Goal: Task Accomplishment & Management: Use online tool/utility

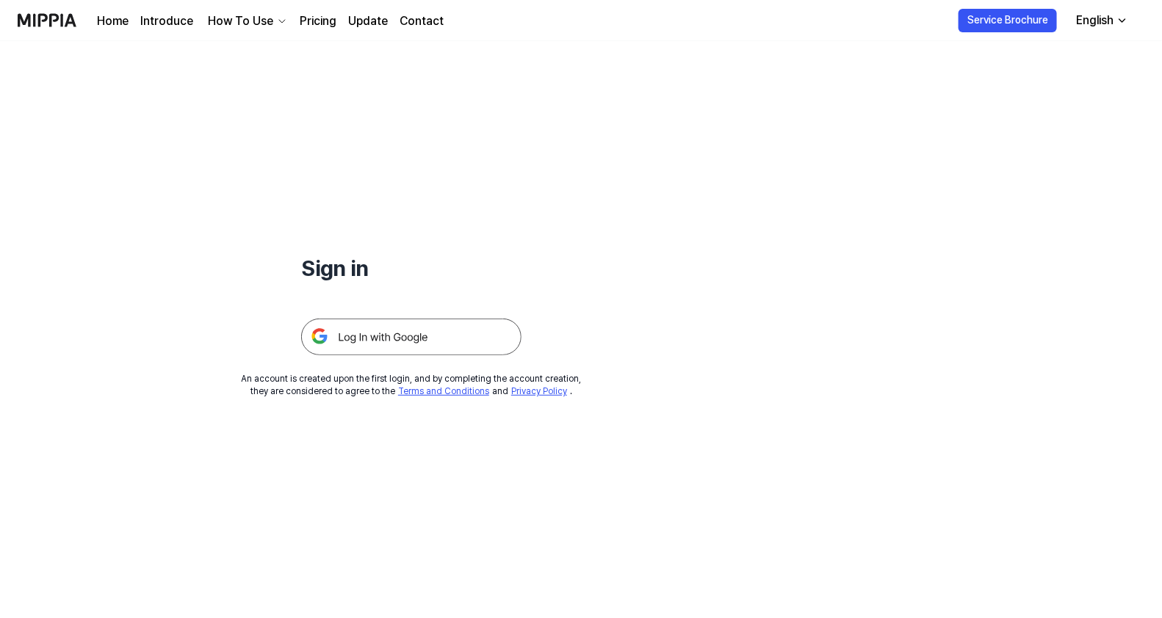
click at [426, 333] on img at bounding box center [411, 337] width 220 height 37
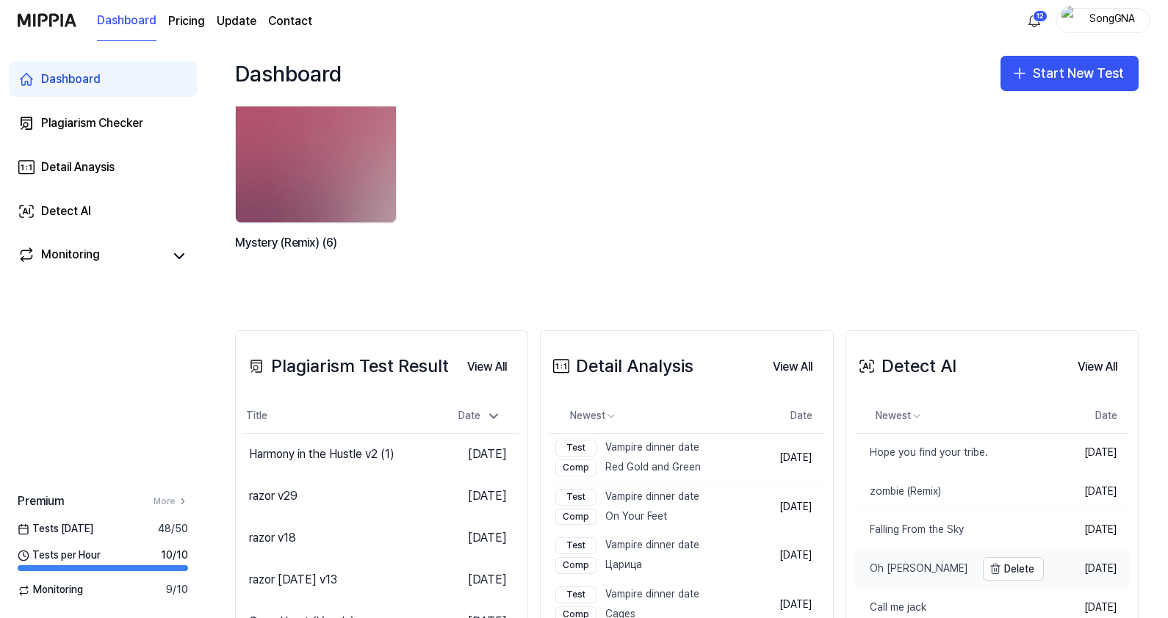
scroll to position [91, 0]
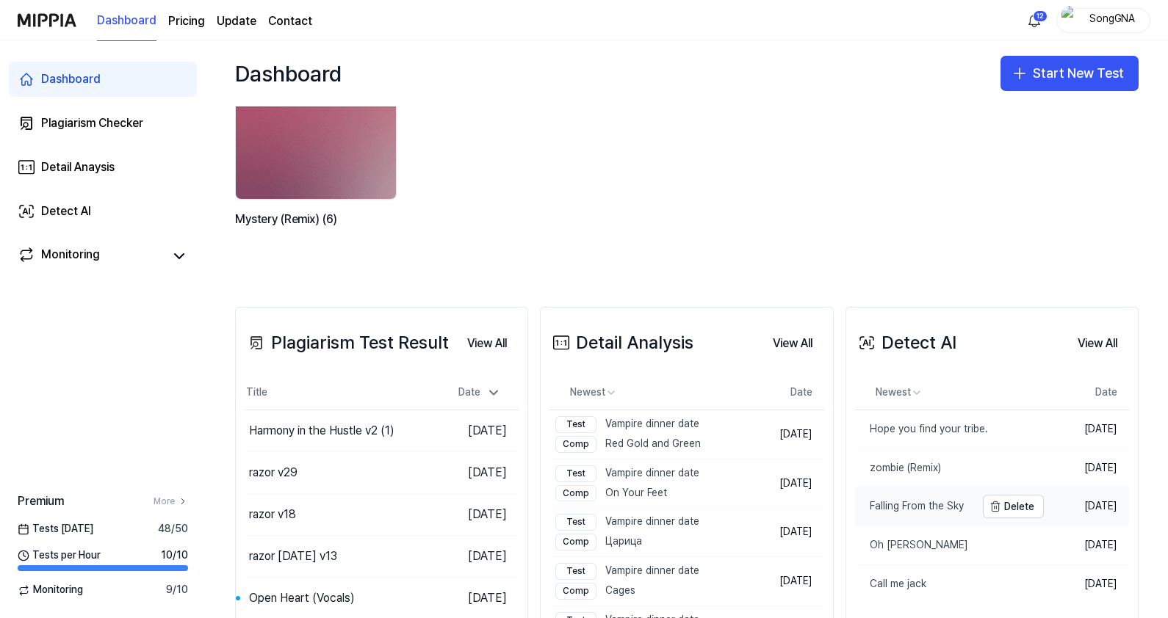
click at [914, 509] on div "Falling From the Sky" at bounding box center [909, 506] width 109 height 15
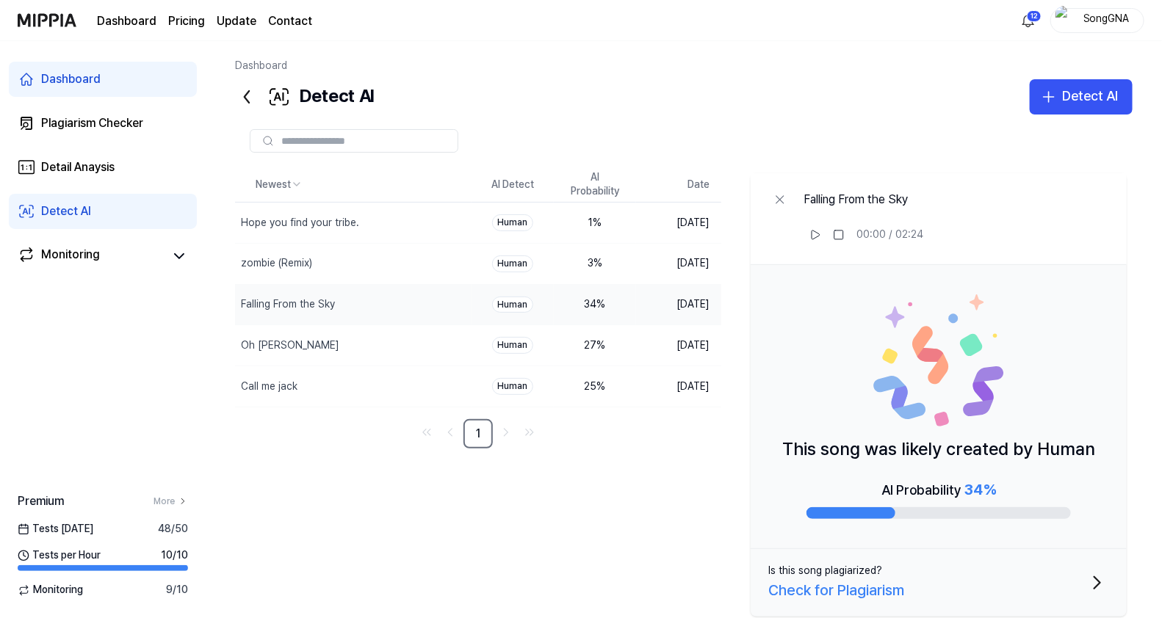
click at [246, 95] on icon at bounding box center [247, 97] width 24 height 24
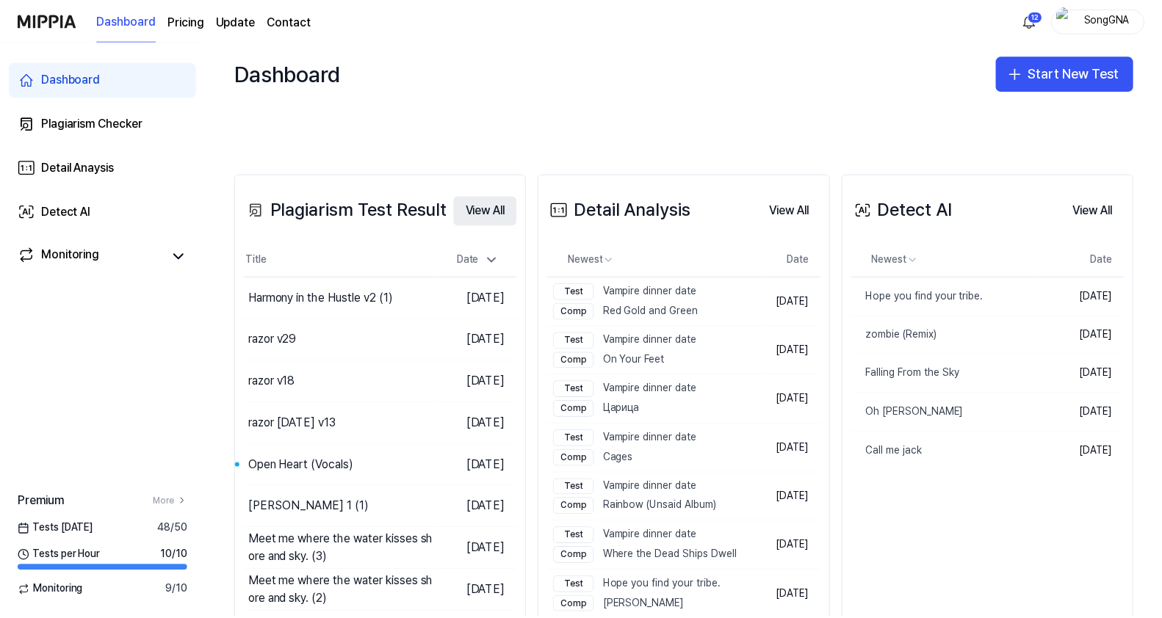
scroll to position [275, 0]
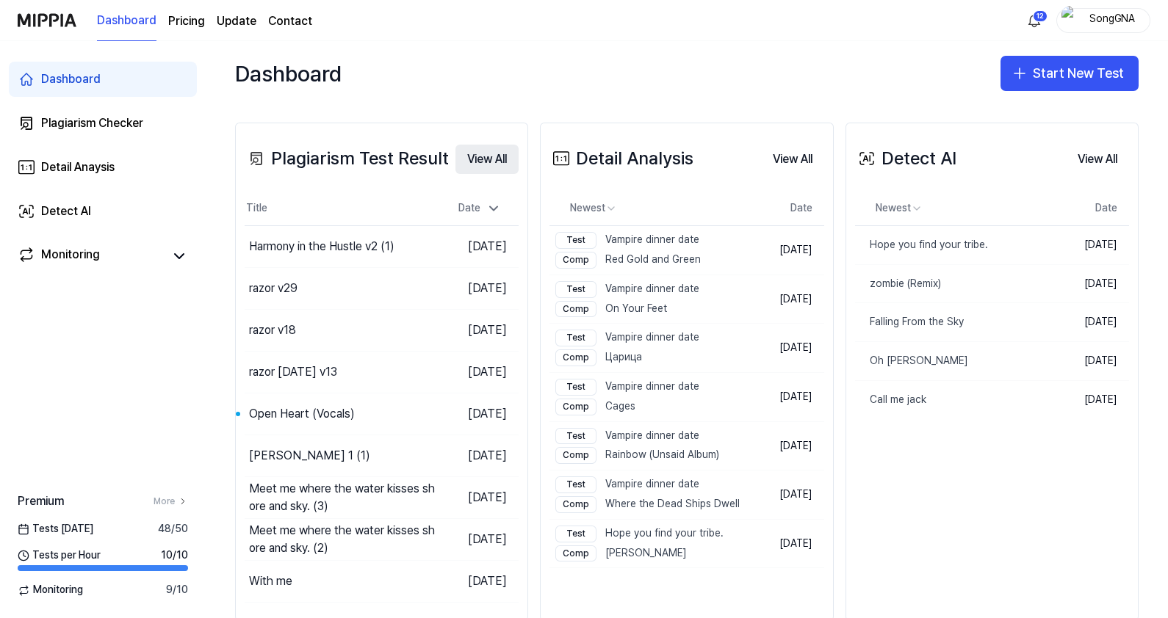
click at [478, 148] on button "View All" at bounding box center [486, 159] width 63 height 29
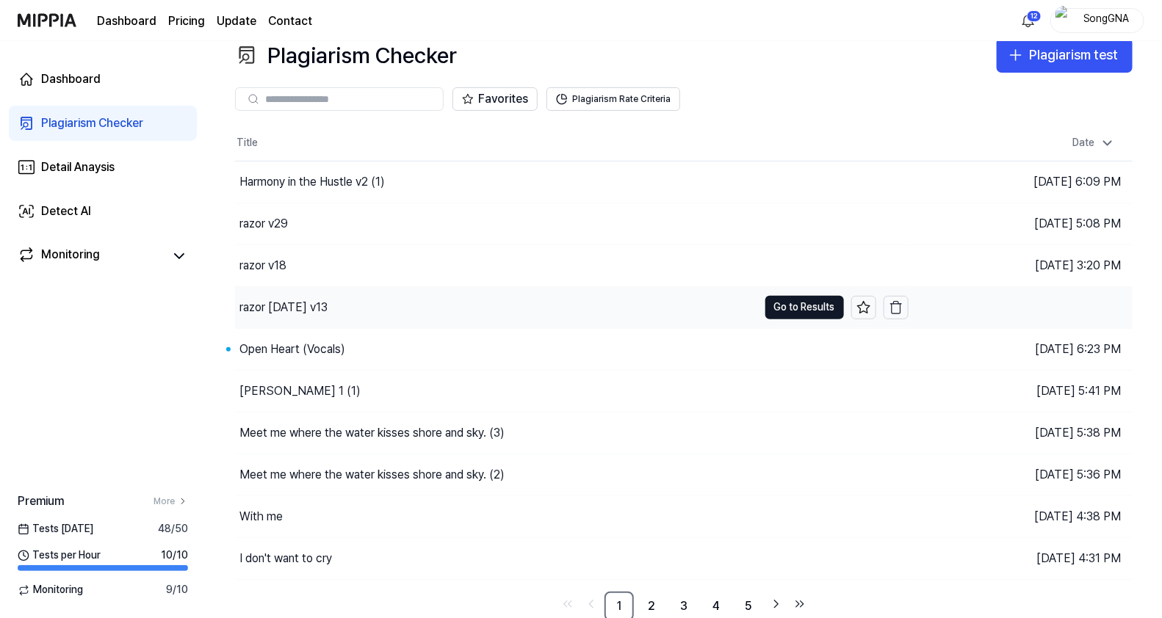
scroll to position [21, 0]
click at [651, 601] on link "2" at bounding box center [651, 606] width 29 height 29
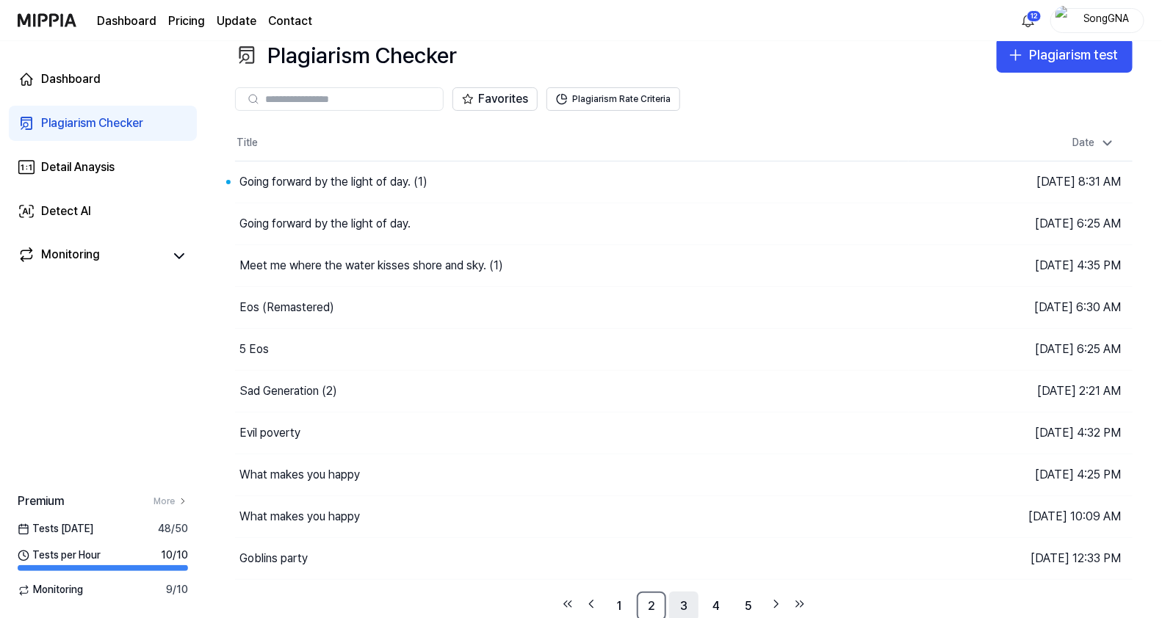
click at [678, 602] on link "3" at bounding box center [683, 606] width 29 height 29
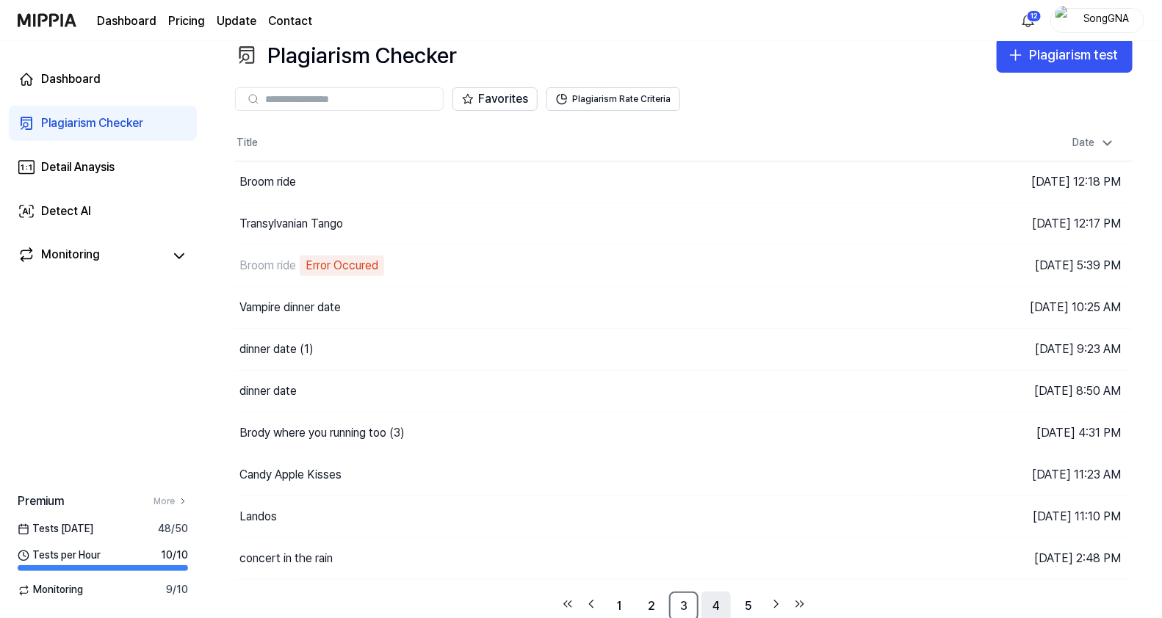
click at [713, 603] on link "4" at bounding box center [715, 606] width 29 height 29
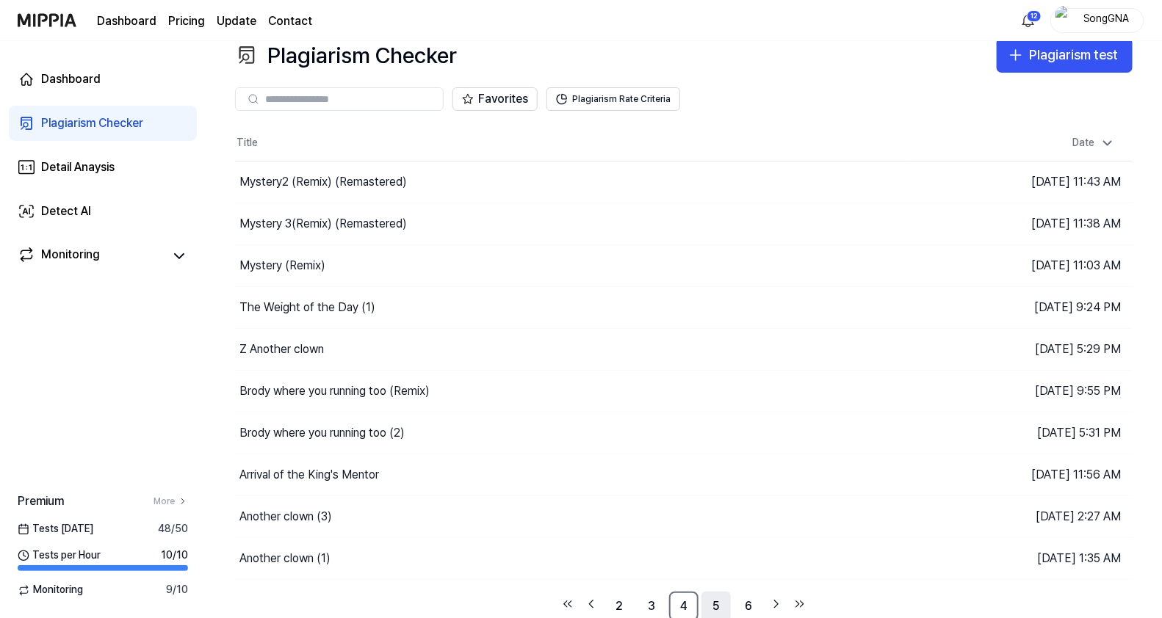
click at [719, 602] on link "5" at bounding box center [715, 606] width 29 height 29
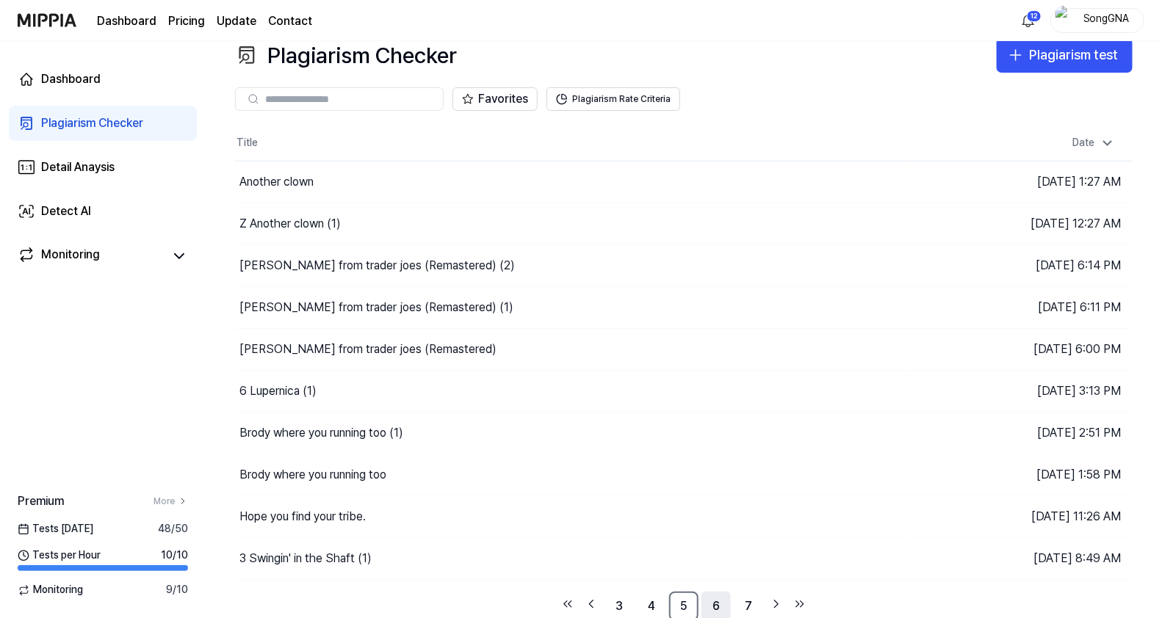
click at [722, 604] on link "6" at bounding box center [715, 606] width 29 height 29
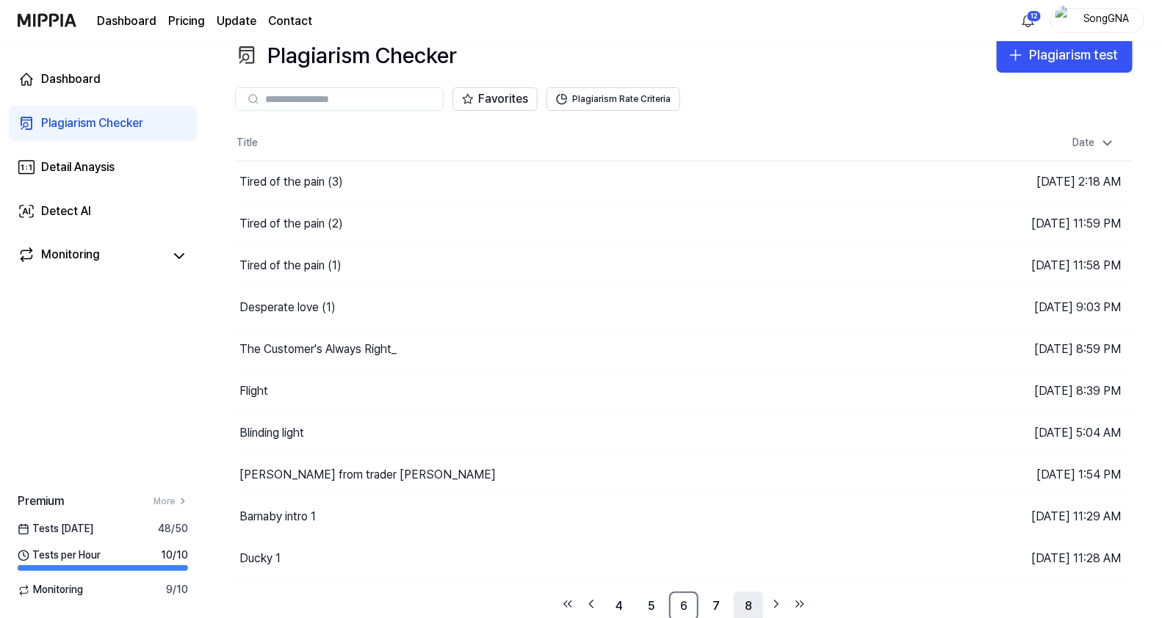
click at [745, 605] on link "8" at bounding box center [748, 606] width 29 height 29
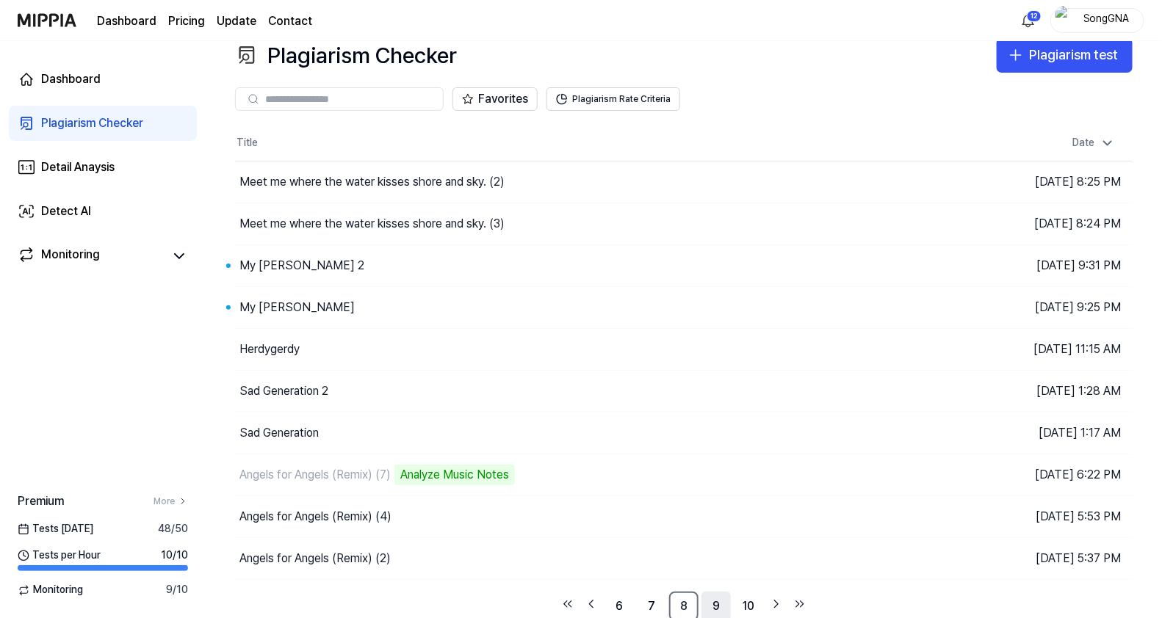
click at [709, 602] on link "9" at bounding box center [715, 606] width 29 height 29
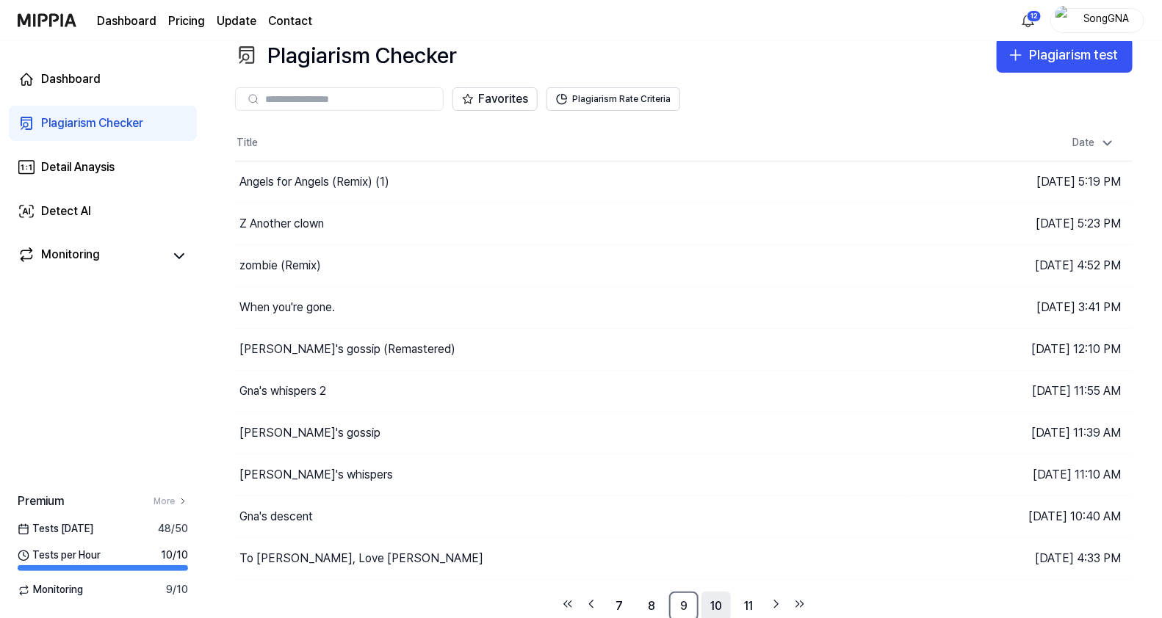
click at [718, 603] on link "10" at bounding box center [715, 606] width 29 height 29
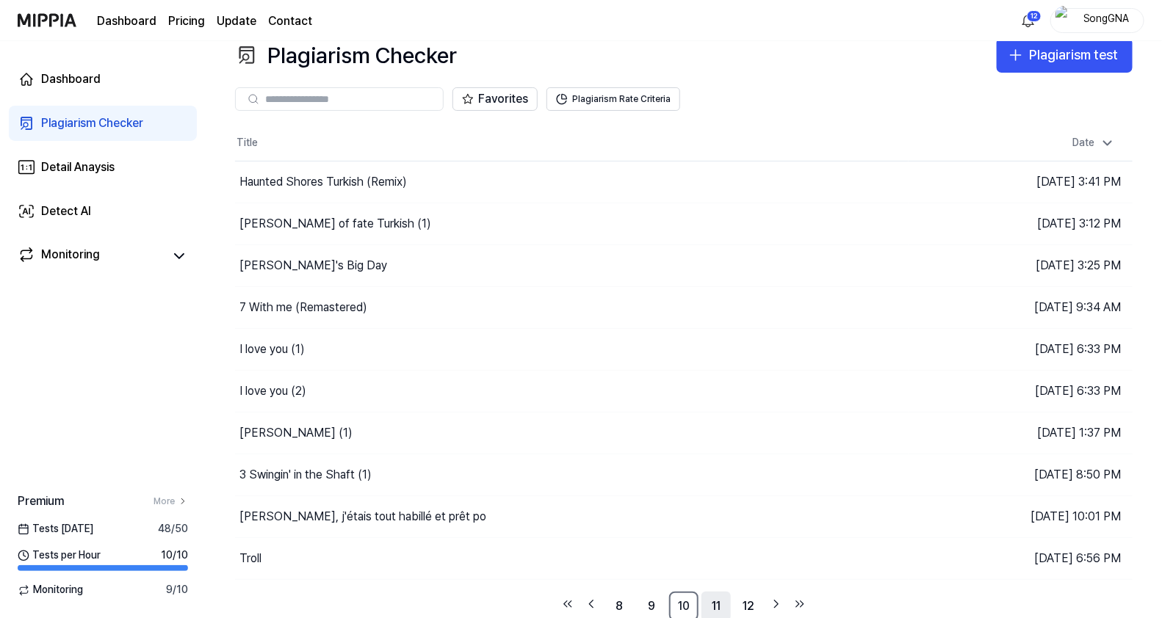
click at [727, 605] on link "11" at bounding box center [715, 606] width 29 height 29
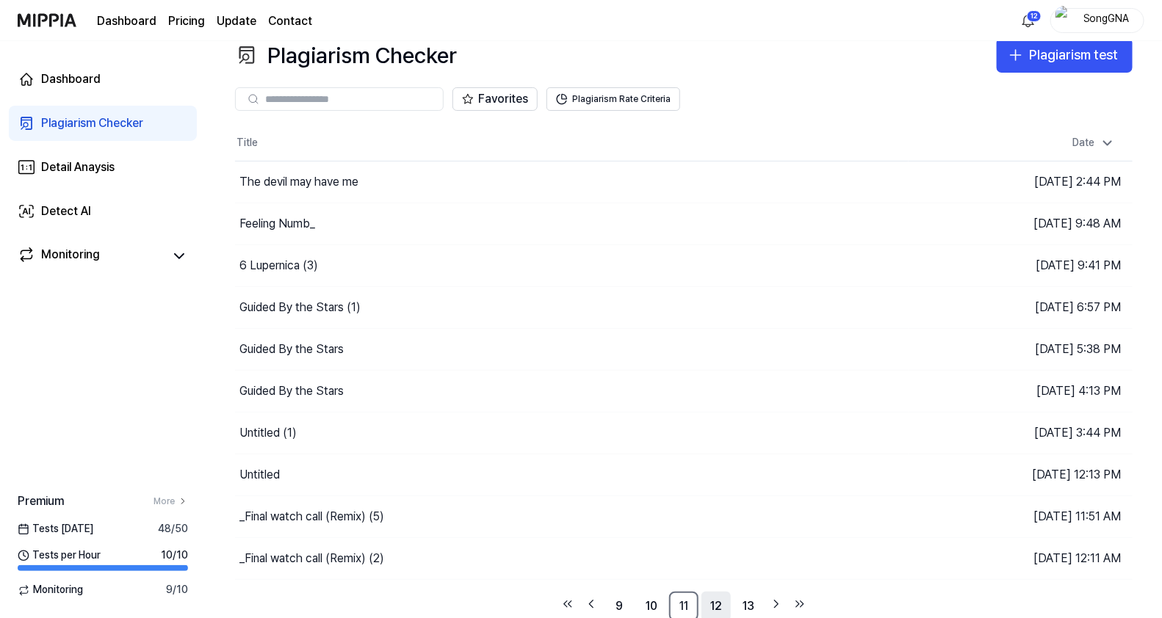
click at [722, 602] on link "12" at bounding box center [715, 606] width 29 height 29
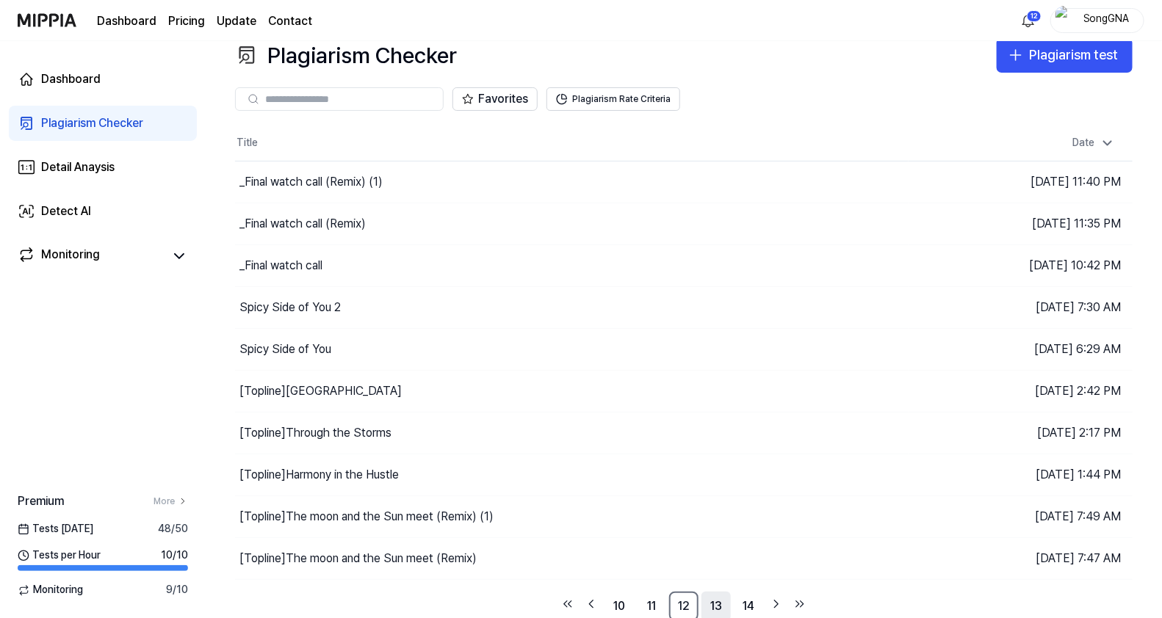
click at [722, 601] on link "13" at bounding box center [715, 606] width 29 height 29
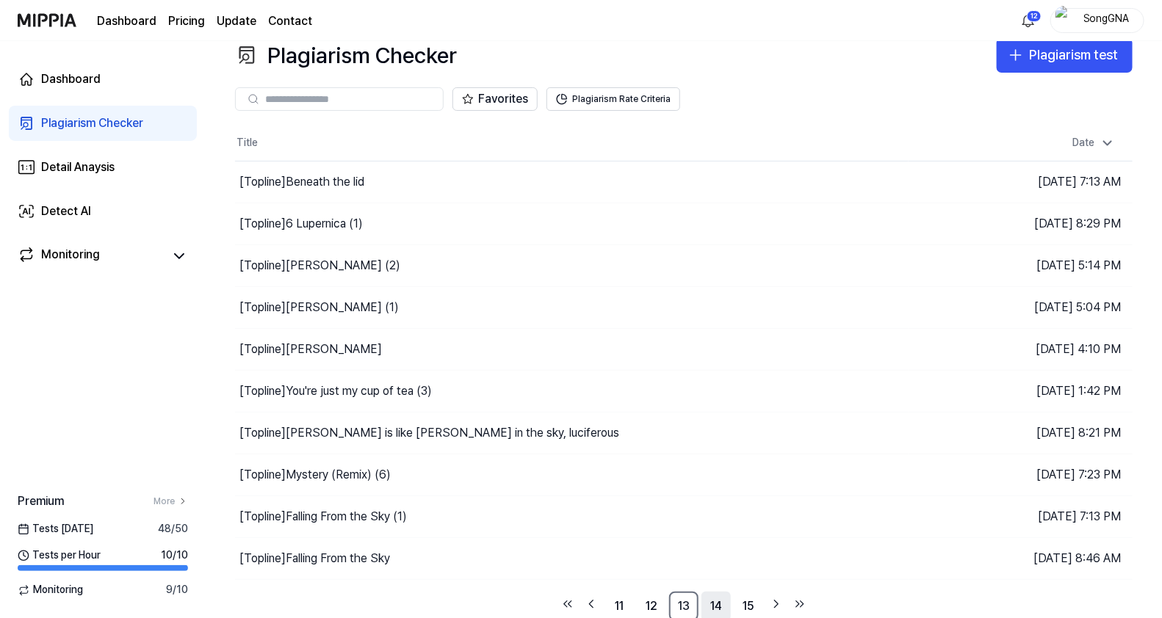
click at [723, 601] on link "14" at bounding box center [715, 606] width 29 height 29
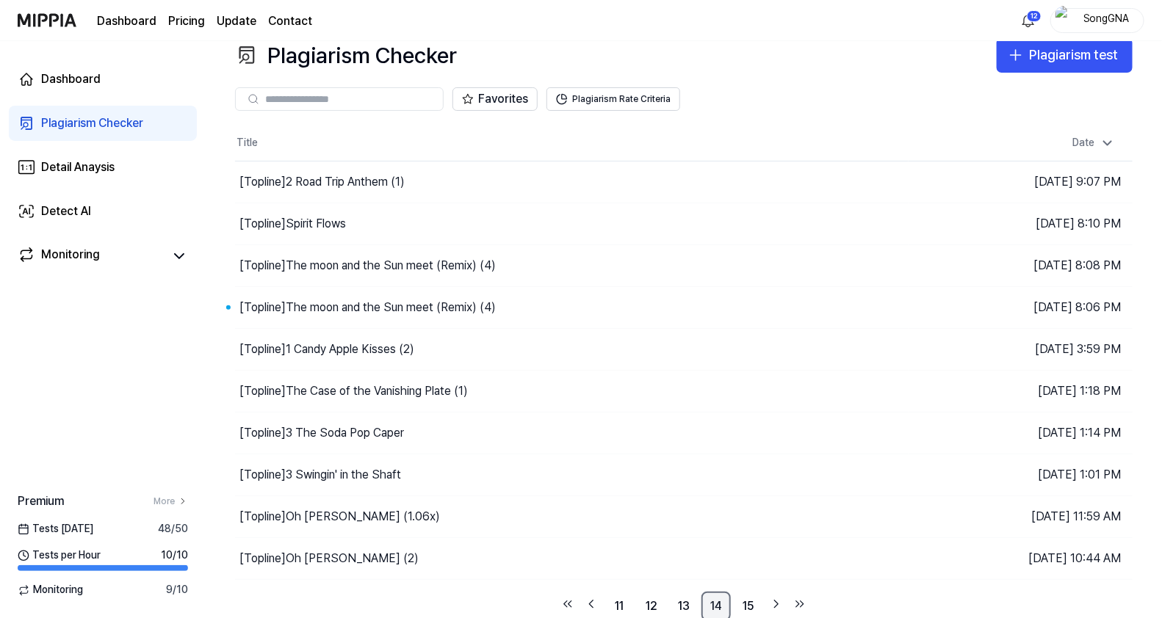
click at [723, 601] on link "14" at bounding box center [715, 606] width 29 height 29
click at [1049, 48] on div "Plagiarism test" at bounding box center [1073, 55] width 89 height 21
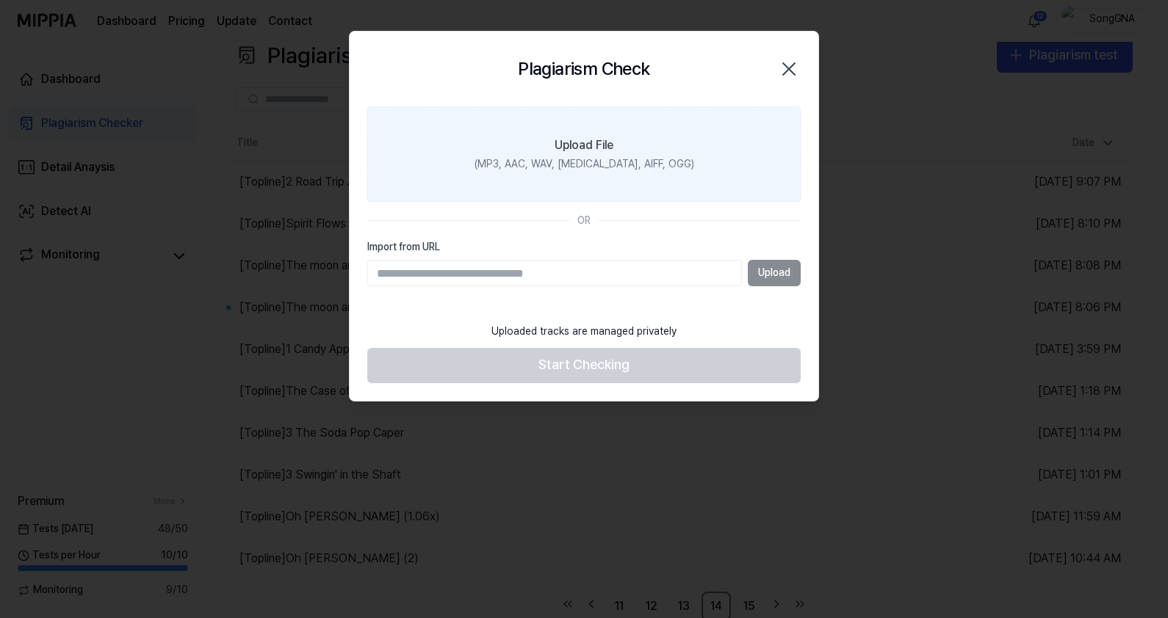
click at [599, 182] on label "Upload File (MP3, AAC, WAV, [MEDICAL_DATA], AIFF, OGG)" at bounding box center [583, 153] width 433 height 95
click at [0, 0] on input "Upload File (MP3, AAC, WAV, [MEDICAL_DATA], AIFF, OGG)" at bounding box center [0, 0] width 0 height 0
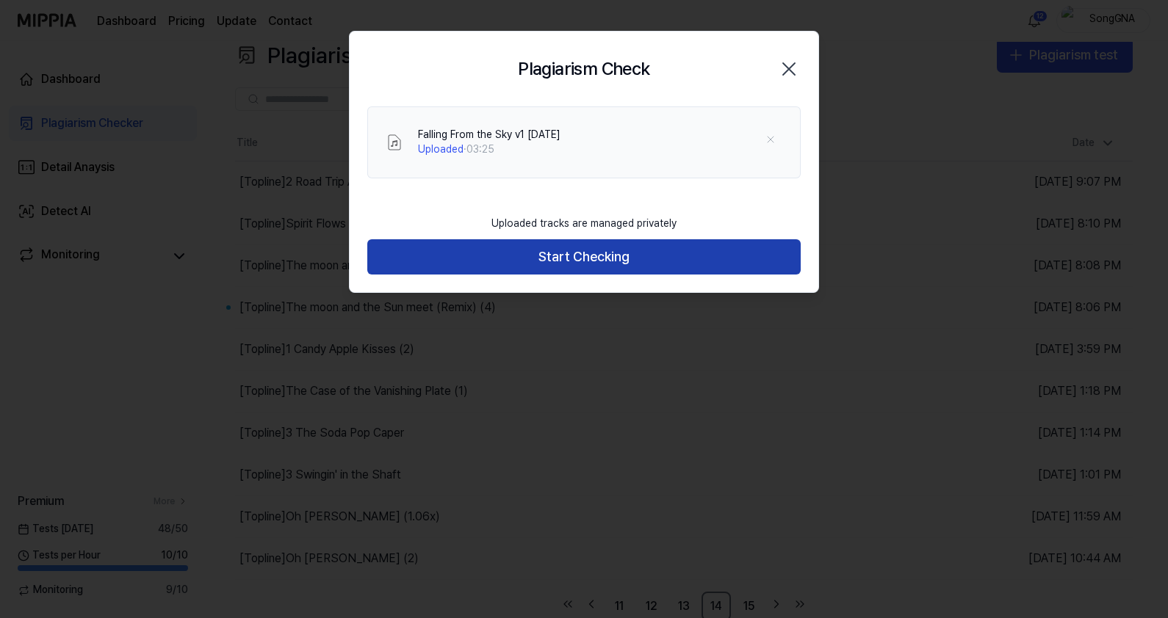
click at [618, 258] on button "Start Checking" at bounding box center [583, 256] width 433 height 35
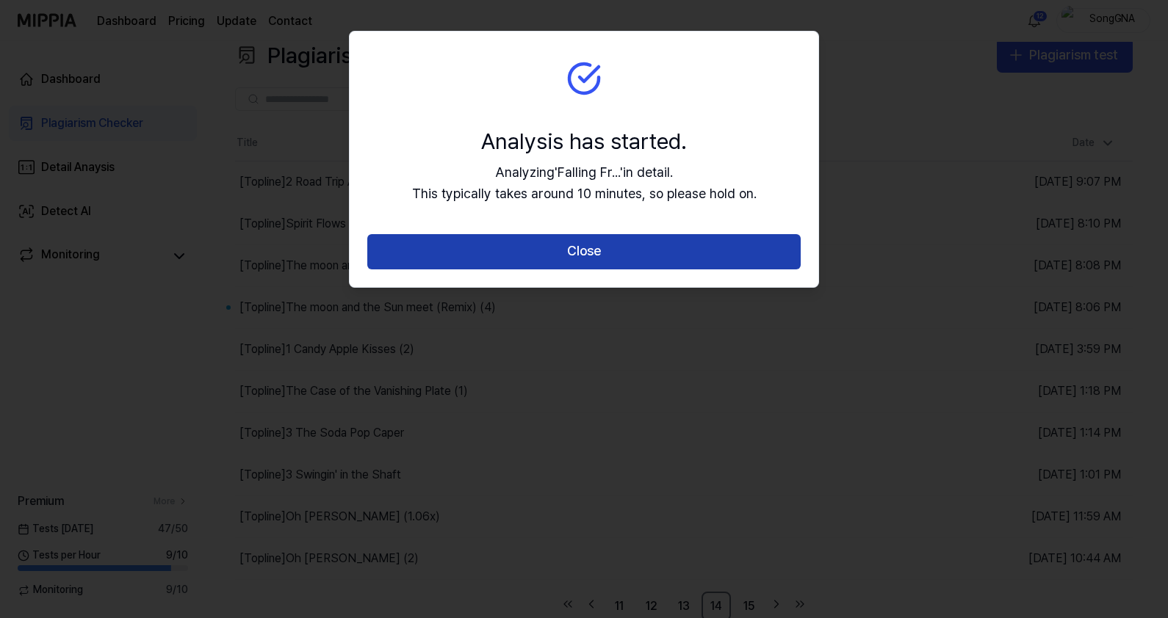
click at [607, 254] on button "Close" at bounding box center [583, 251] width 433 height 35
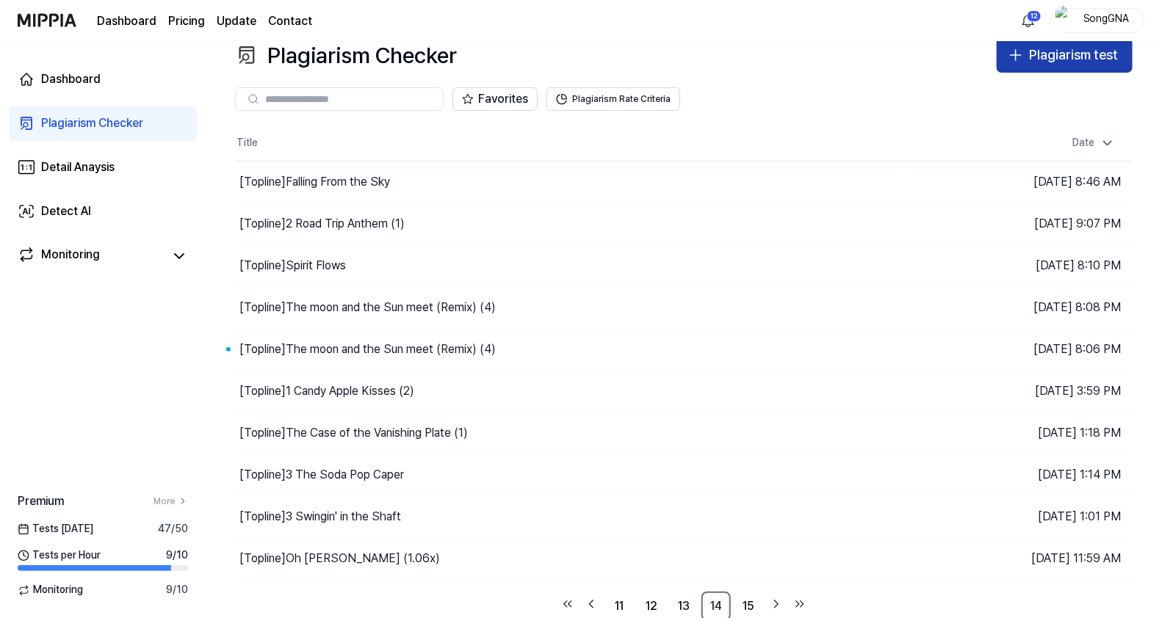
click at [1074, 62] on div "Plagiarism test" at bounding box center [1073, 55] width 89 height 21
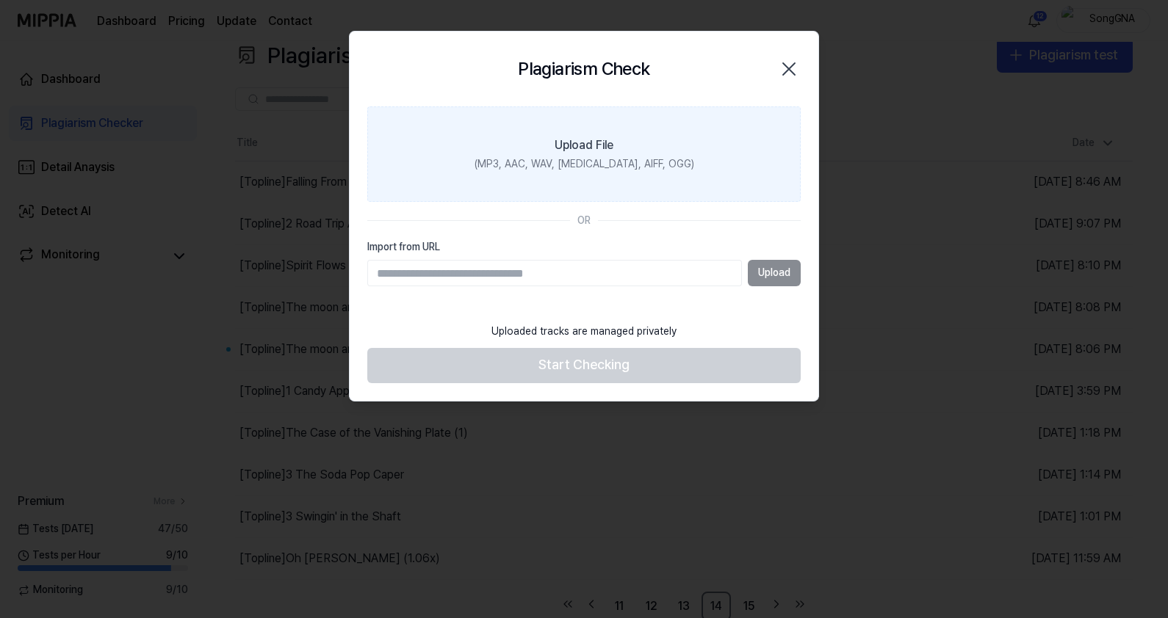
click at [599, 151] on div "Upload File" at bounding box center [583, 146] width 59 height 18
click at [0, 0] on input "Upload File (MP3, AAC, WAV, [MEDICAL_DATA], AIFF, OGG)" at bounding box center [0, 0] width 0 height 0
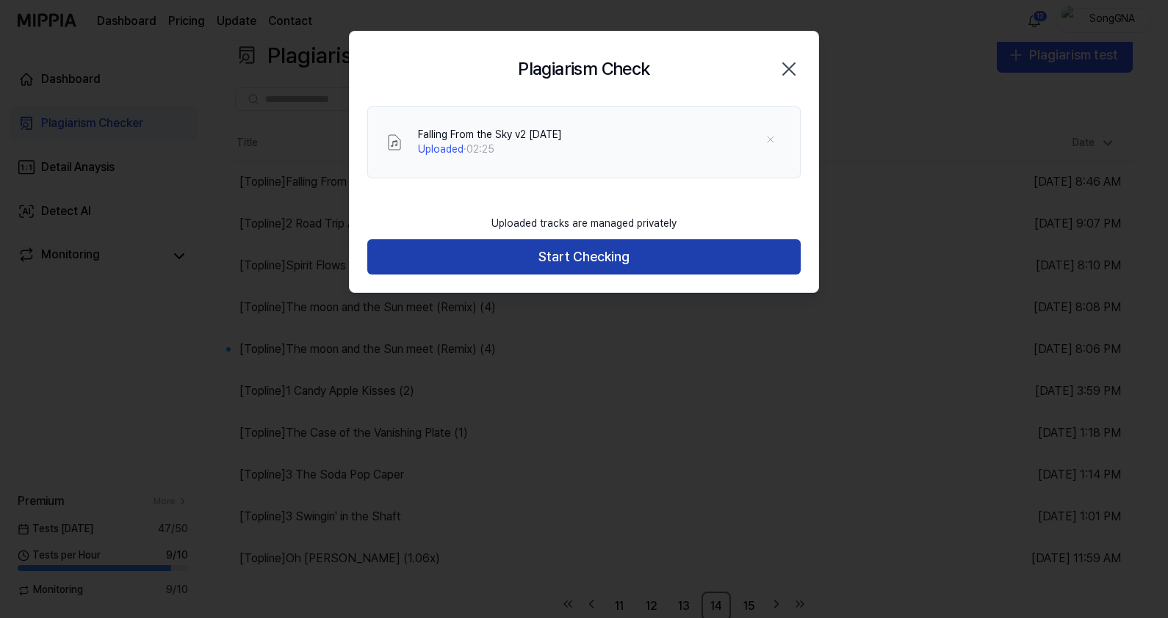
click at [643, 261] on button "Start Checking" at bounding box center [583, 256] width 433 height 35
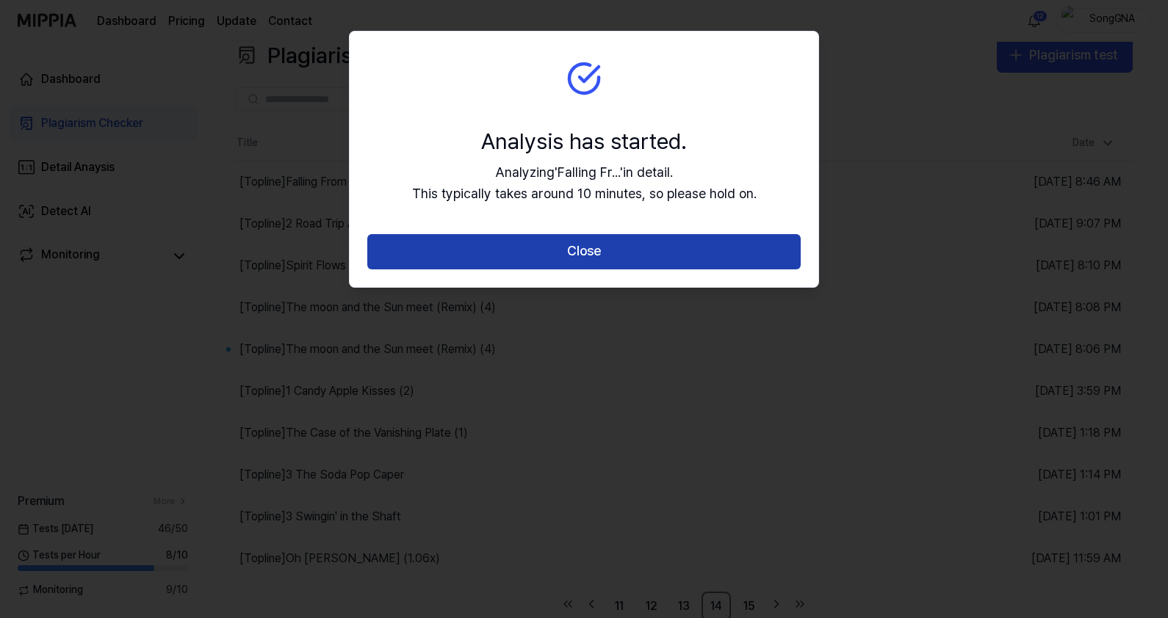
click at [641, 257] on button "Close" at bounding box center [583, 251] width 433 height 35
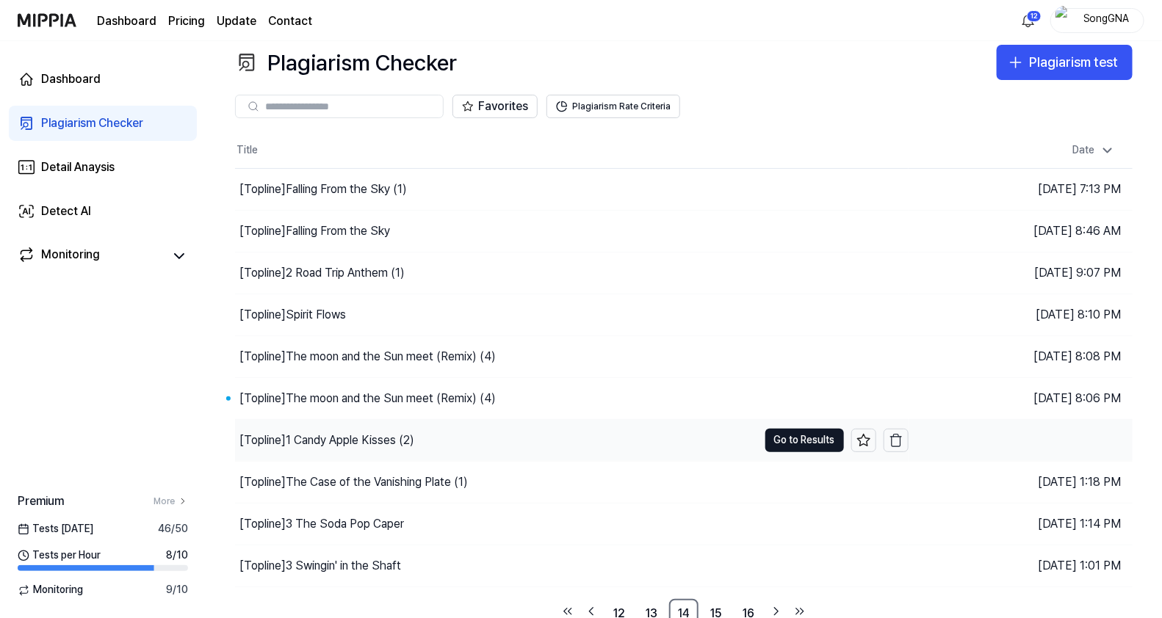
scroll to position [21, 0]
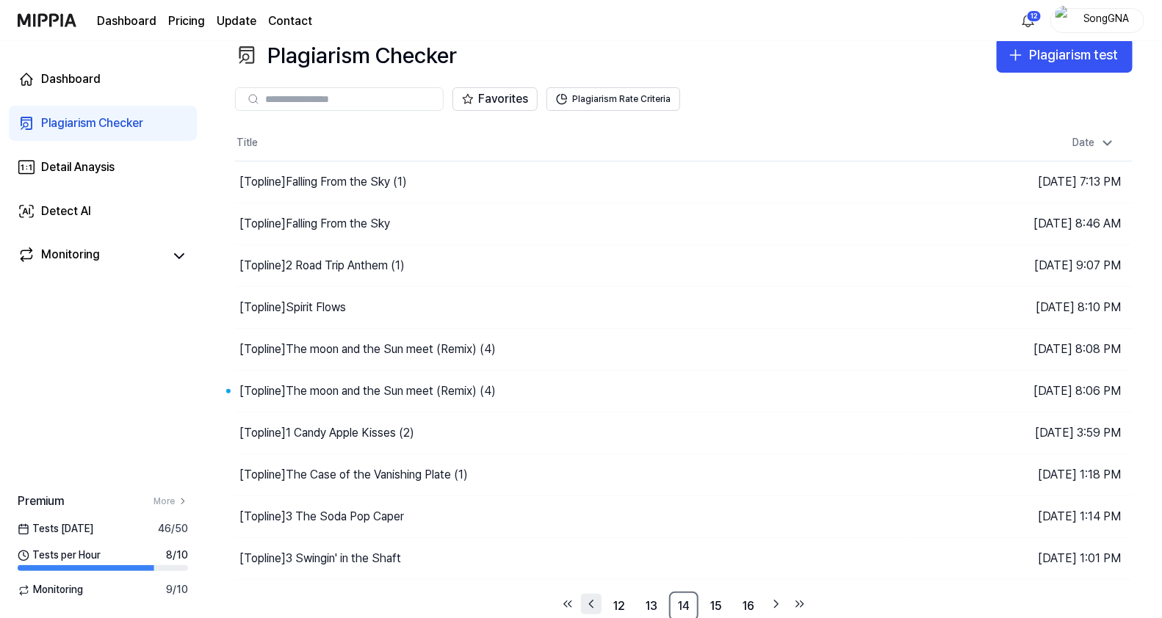
click at [590, 599] on icon "Go to previous page" at bounding box center [591, 605] width 15 height 18
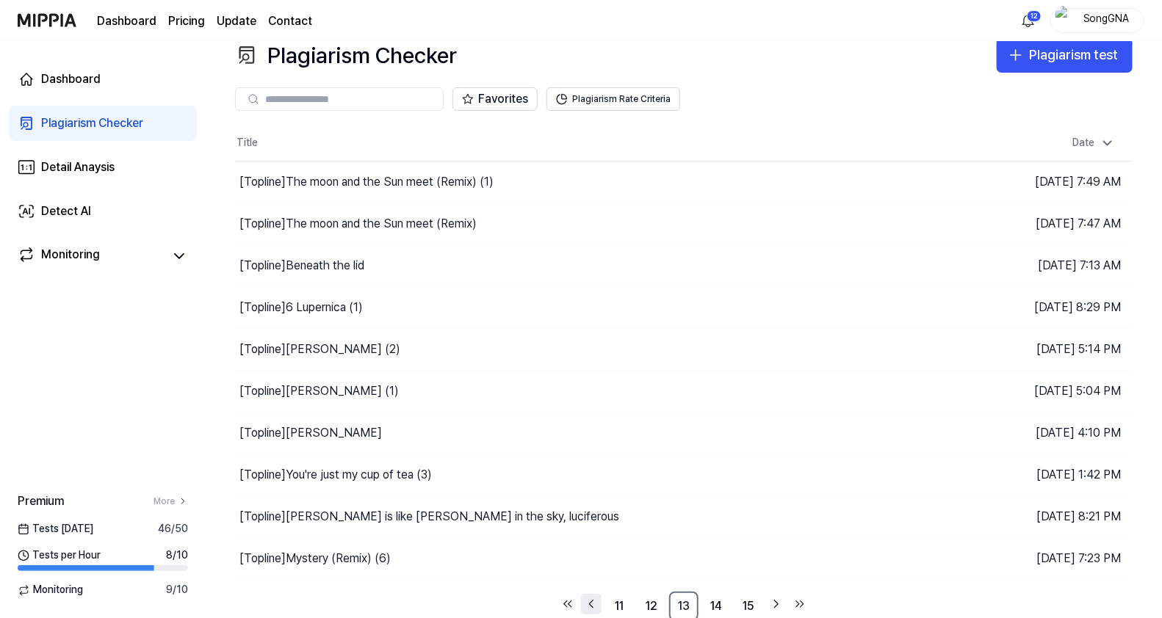
click at [590, 599] on icon "Go to previous page" at bounding box center [591, 605] width 15 height 18
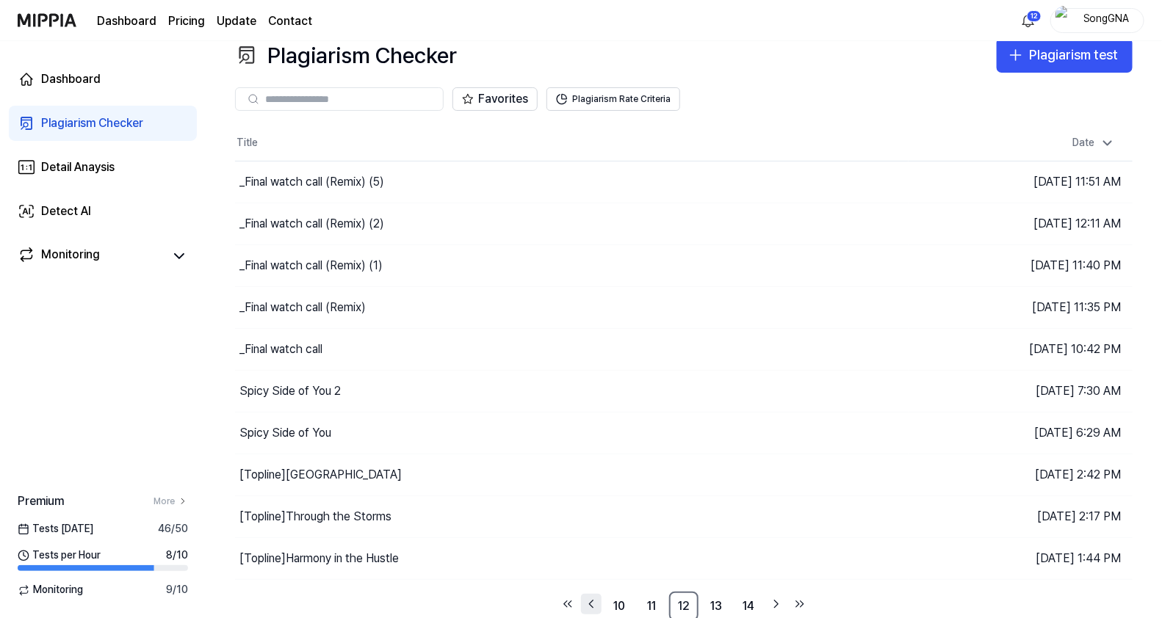
click at [590, 599] on icon "Go to previous page" at bounding box center [591, 605] width 15 height 18
click at [591, 599] on icon "Go to previous page" at bounding box center [591, 605] width 15 height 18
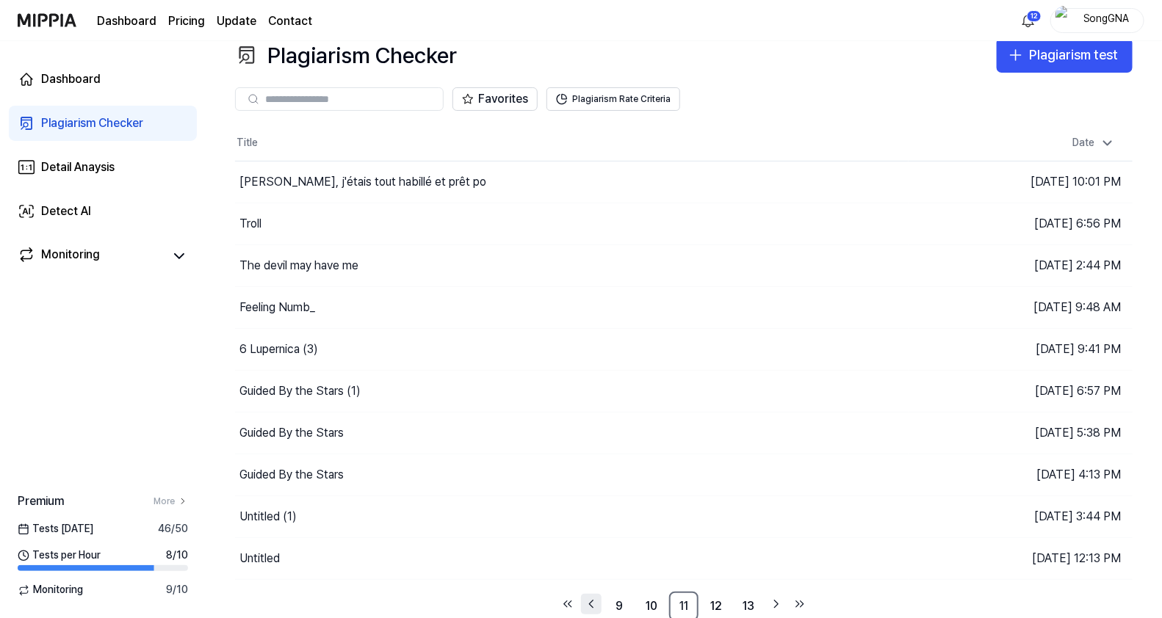
click at [591, 599] on icon "Go to previous page" at bounding box center [591, 605] width 15 height 18
click at [591, 601] on icon "Go to previous page" at bounding box center [592, 604] width 4 height 7
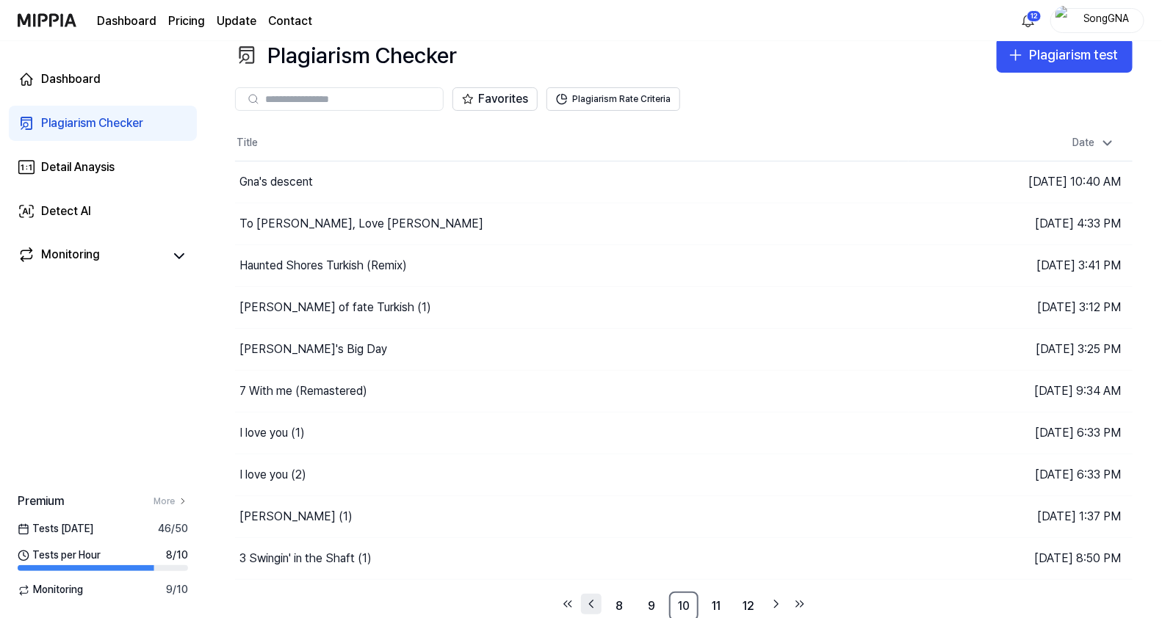
click at [591, 601] on icon "Go to previous page" at bounding box center [592, 604] width 4 height 7
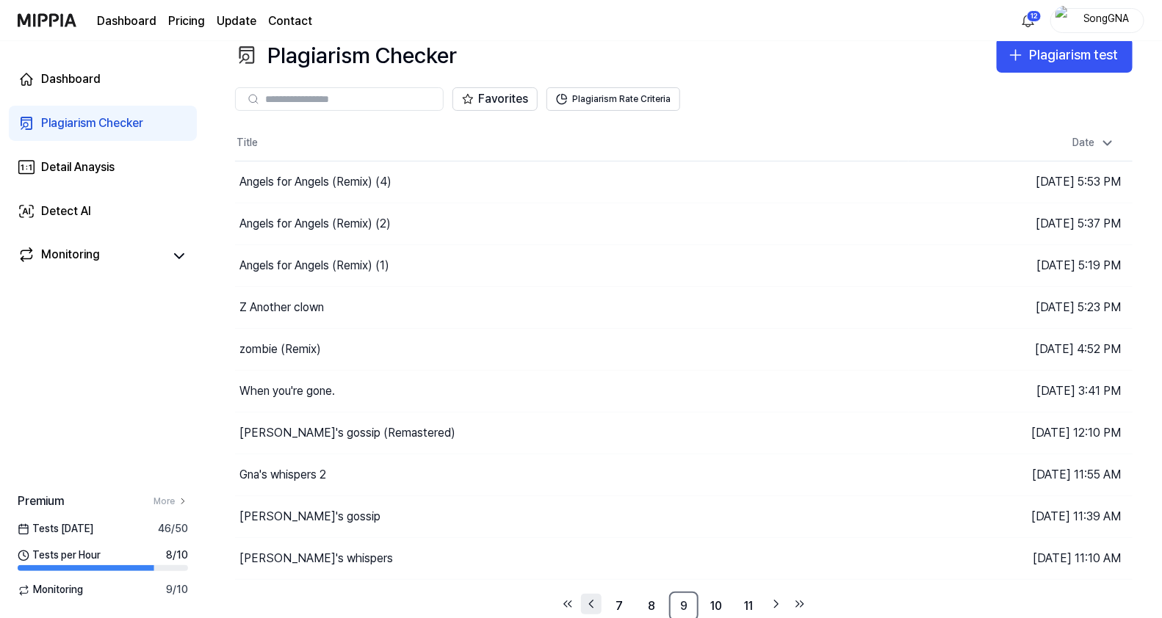
click at [591, 601] on icon "Go to previous page" at bounding box center [592, 604] width 4 height 7
click at [595, 599] on icon "Go to previous page" at bounding box center [591, 605] width 15 height 18
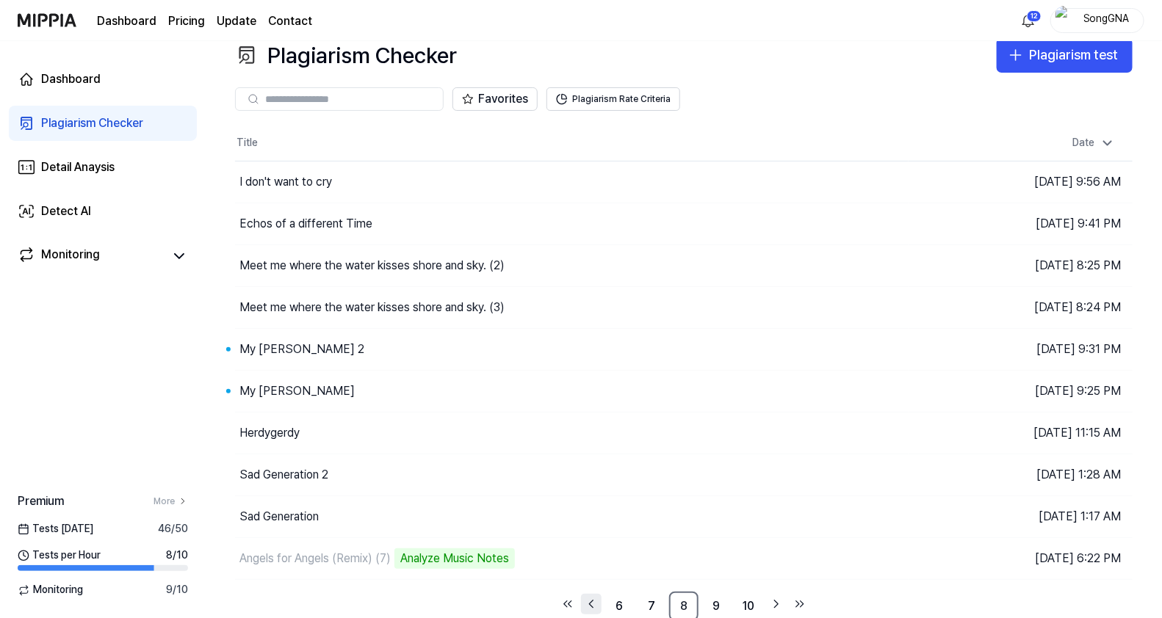
click at [595, 599] on icon "Go to previous page" at bounding box center [591, 605] width 15 height 18
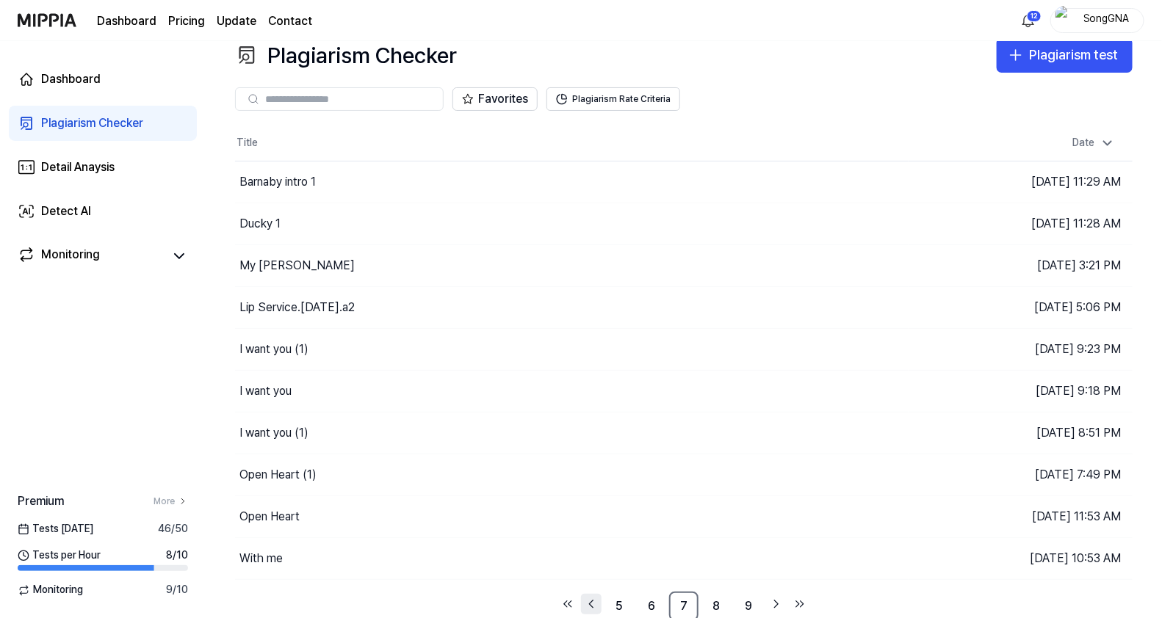
click at [595, 599] on icon "Go to previous page" at bounding box center [591, 605] width 15 height 18
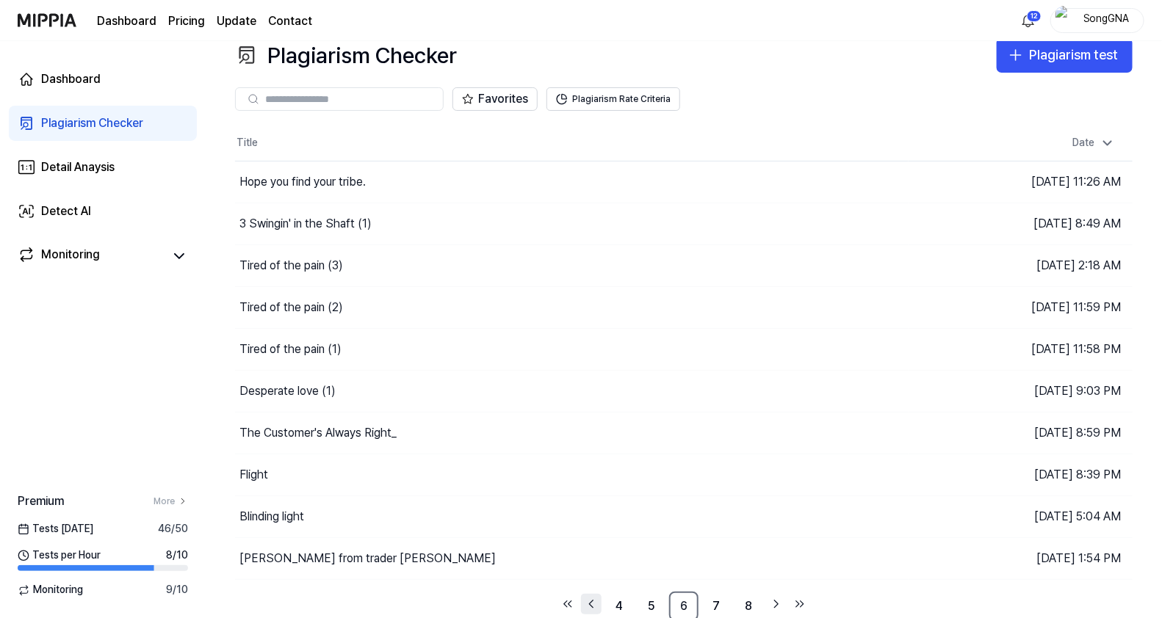
click at [593, 599] on icon "Go to previous page" at bounding box center [591, 605] width 15 height 18
click at [592, 601] on icon "Go to previous page" at bounding box center [592, 604] width 4 height 7
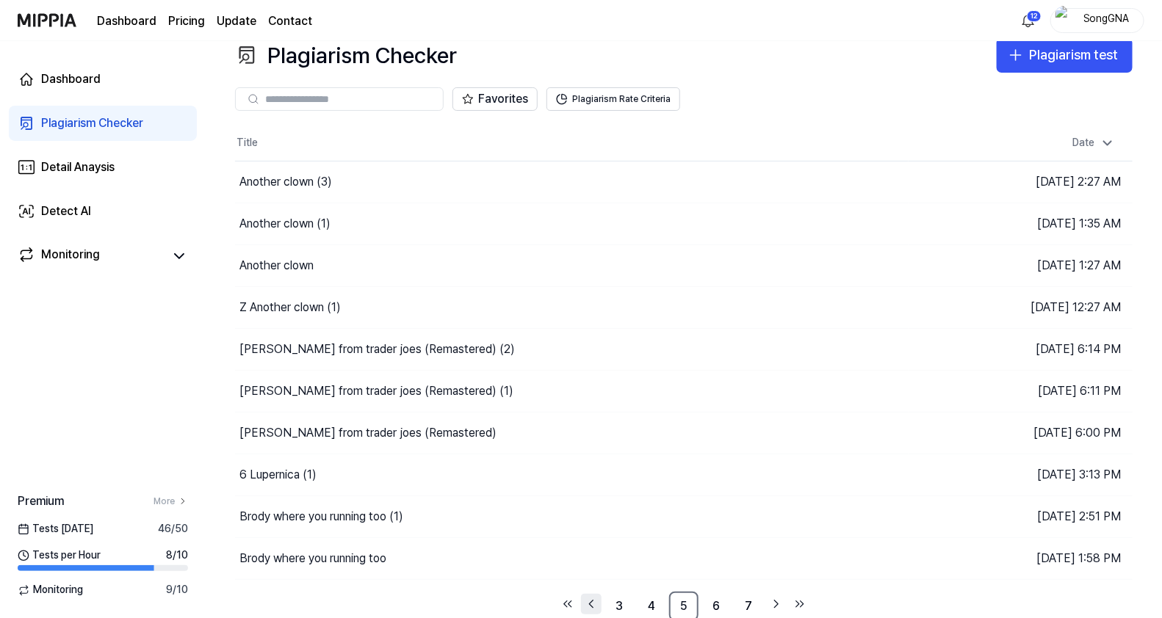
click at [592, 601] on icon "Go to previous page" at bounding box center [592, 604] width 4 height 7
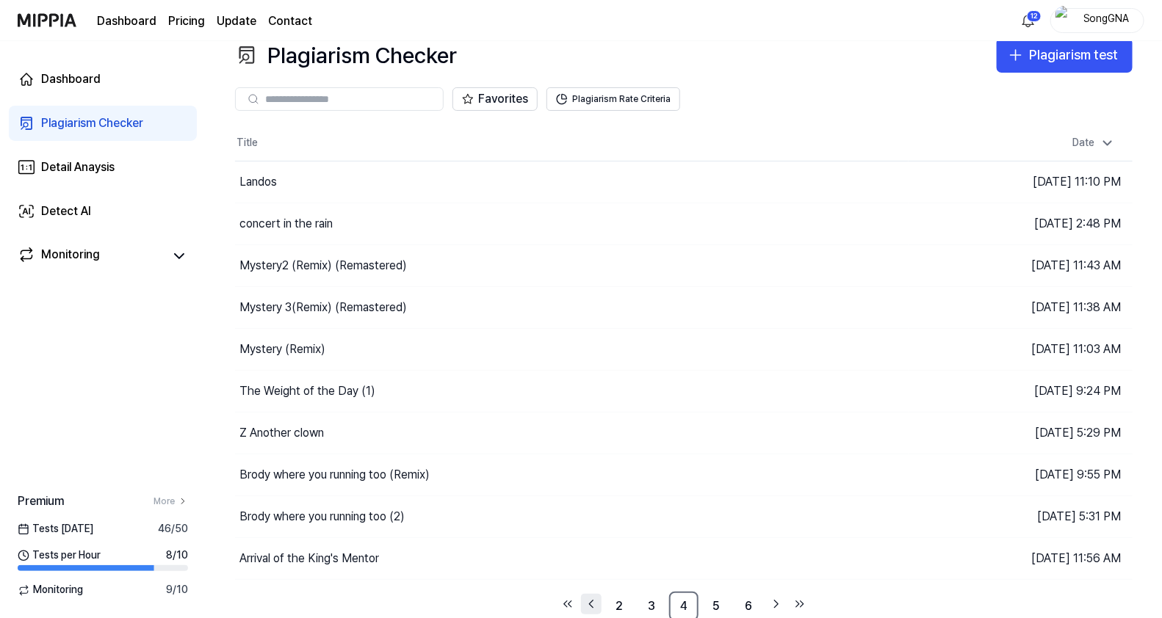
click at [592, 601] on icon "Go to previous page" at bounding box center [592, 604] width 4 height 7
click at [593, 599] on icon "Go to previous page" at bounding box center [591, 605] width 15 height 18
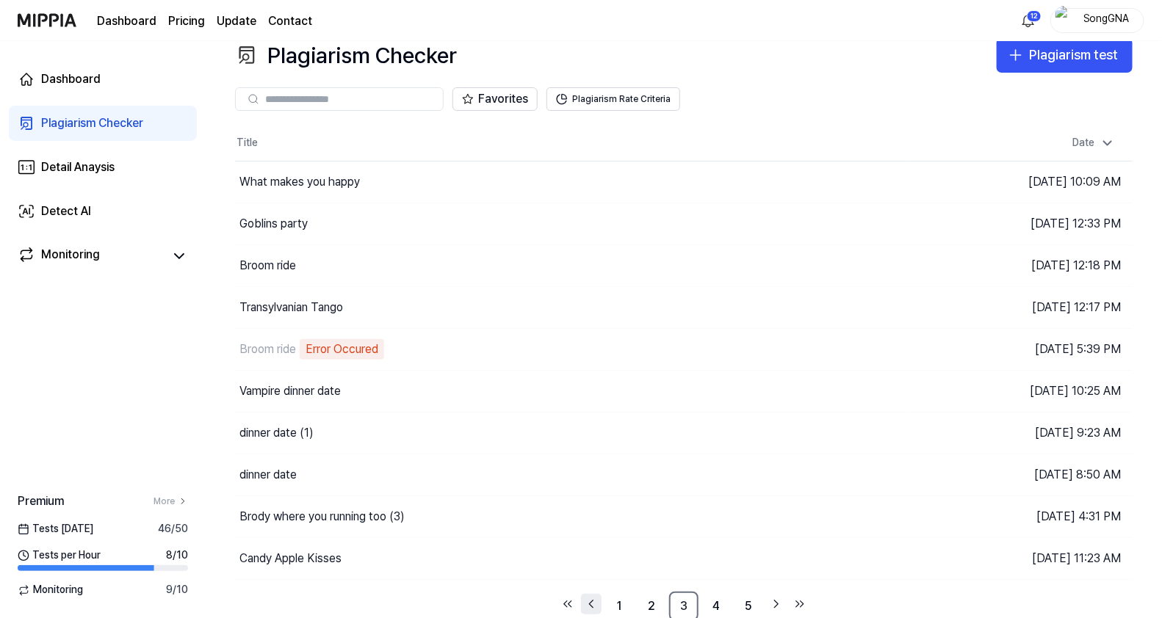
click at [595, 599] on icon "Go to previous page" at bounding box center [591, 605] width 15 height 18
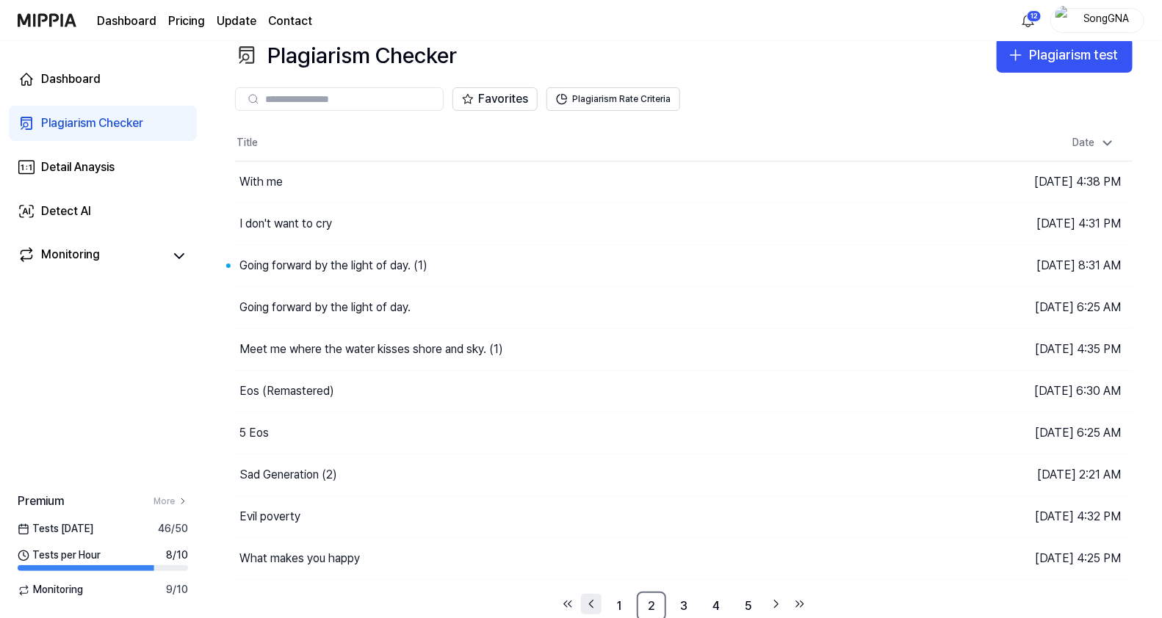
click at [595, 599] on icon "Go to previous page" at bounding box center [591, 605] width 15 height 18
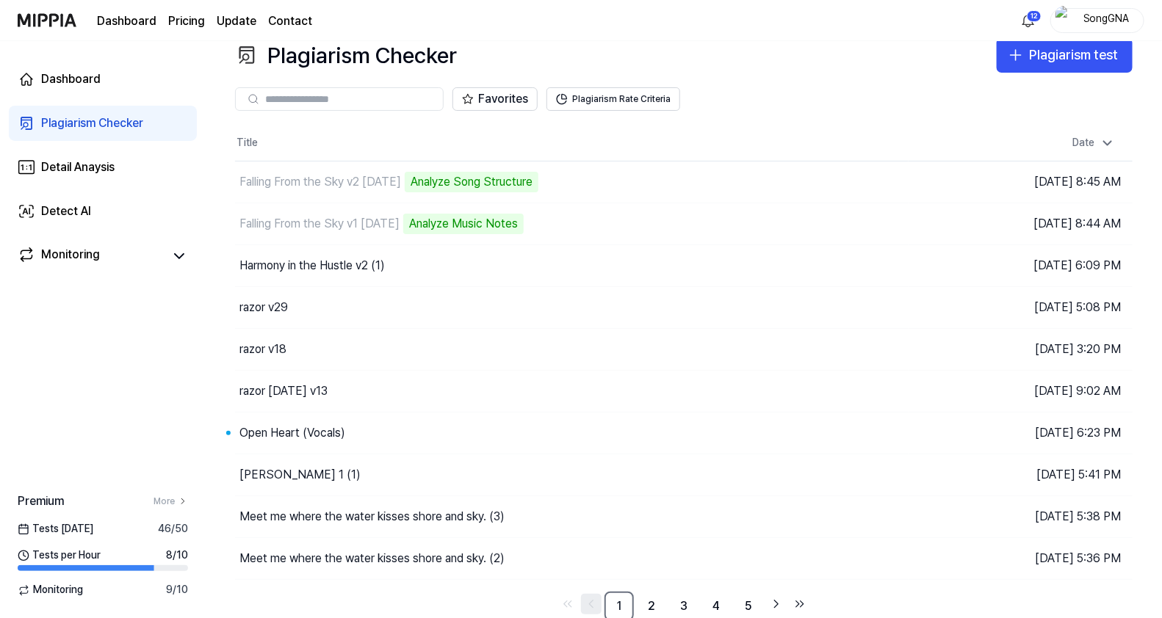
click at [599, 599] on icon "Go to previous page" at bounding box center [591, 605] width 15 height 18
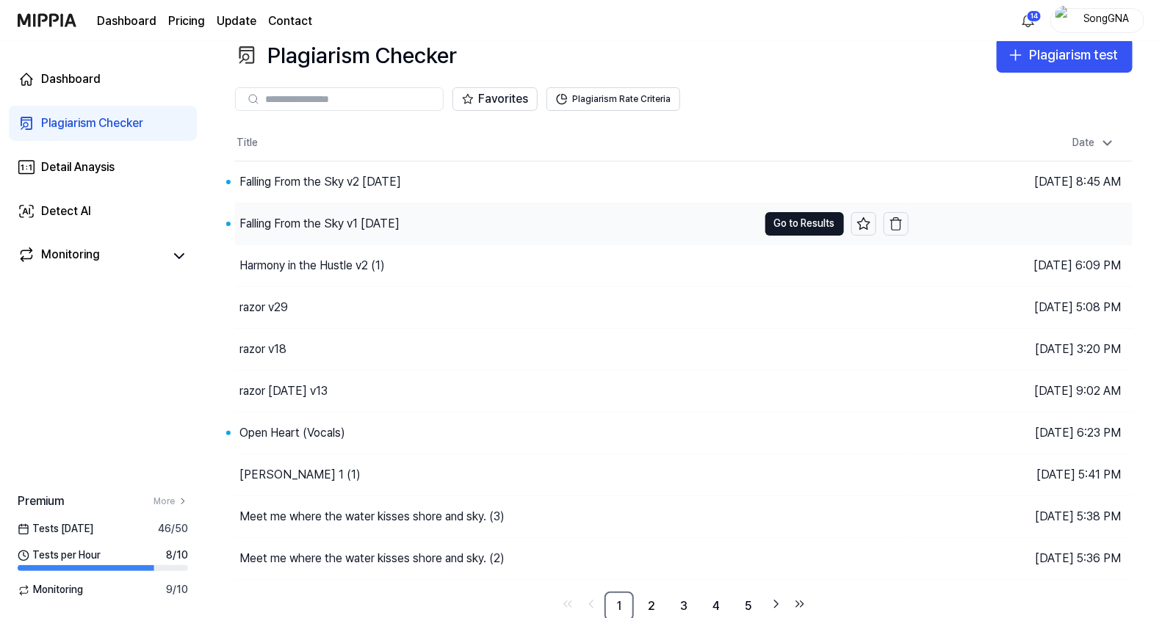
click at [358, 227] on div "Falling From the Sky v1 [DATE]" at bounding box center [319, 224] width 160 height 18
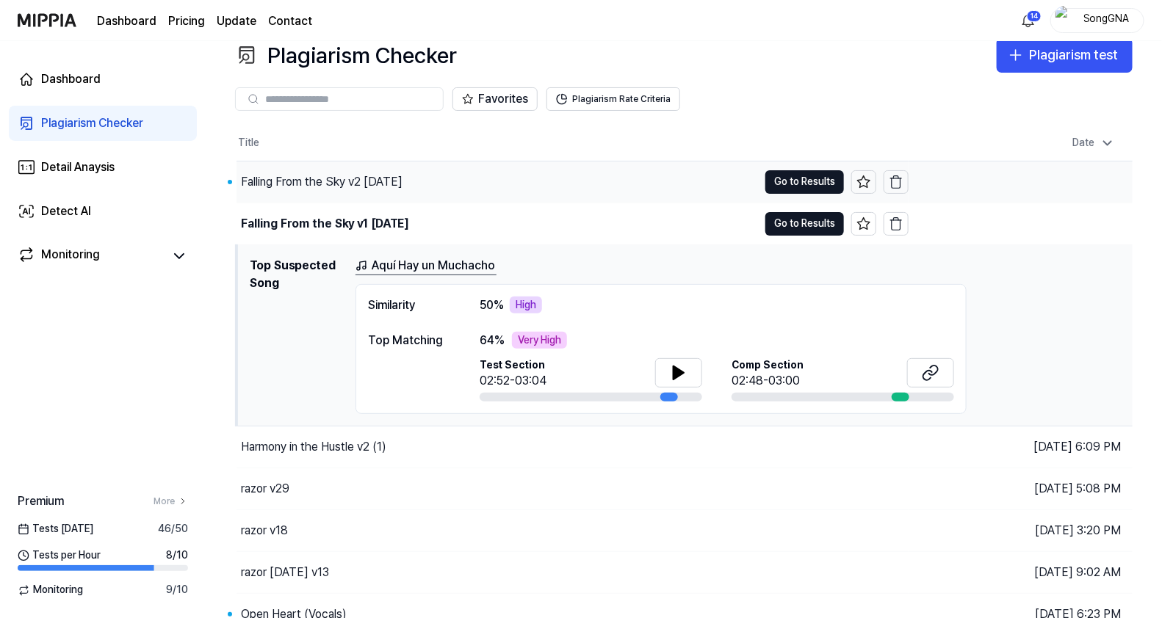
click at [353, 178] on div "Falling From the Sky v2 [DATE]" at bounding box center [322, 182] width 162 height 18
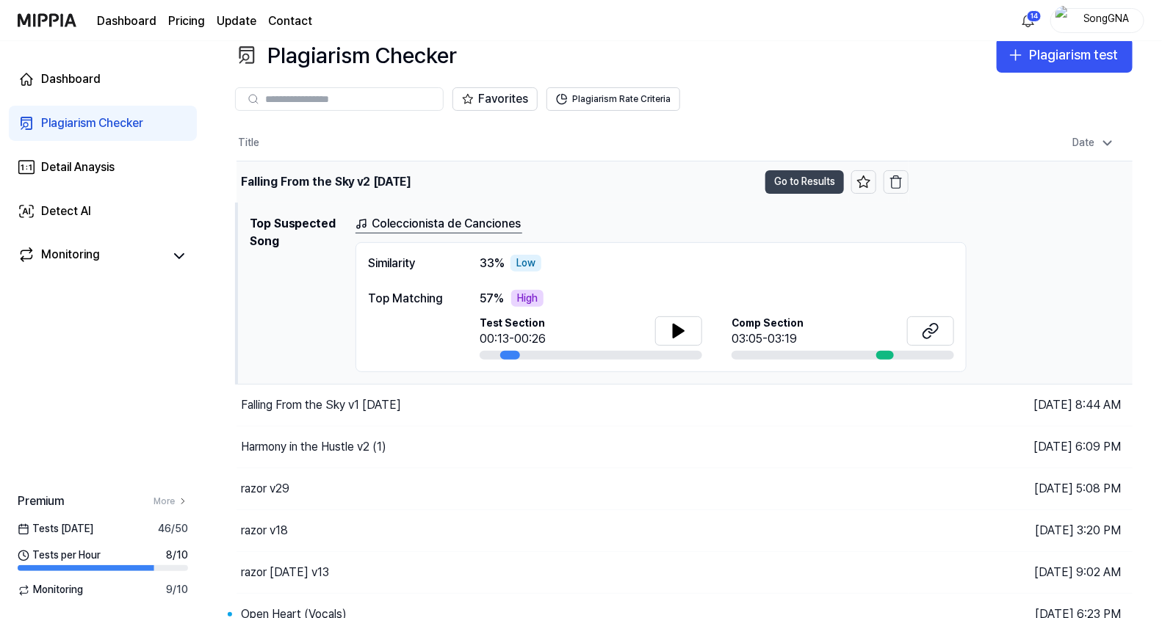
click at [801, 173] on button "Go to Results" at bounding box center [804, 182] width 79 height 24
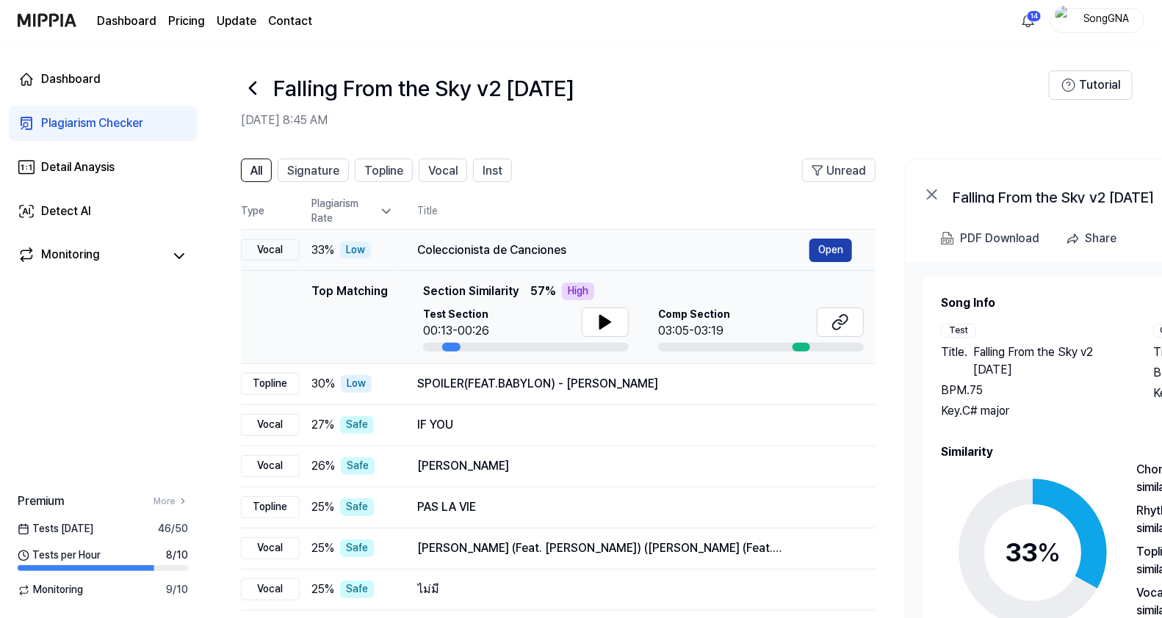
click at [826, 250] on button "Open" at bounding box center [830, 251] width 43 height 24
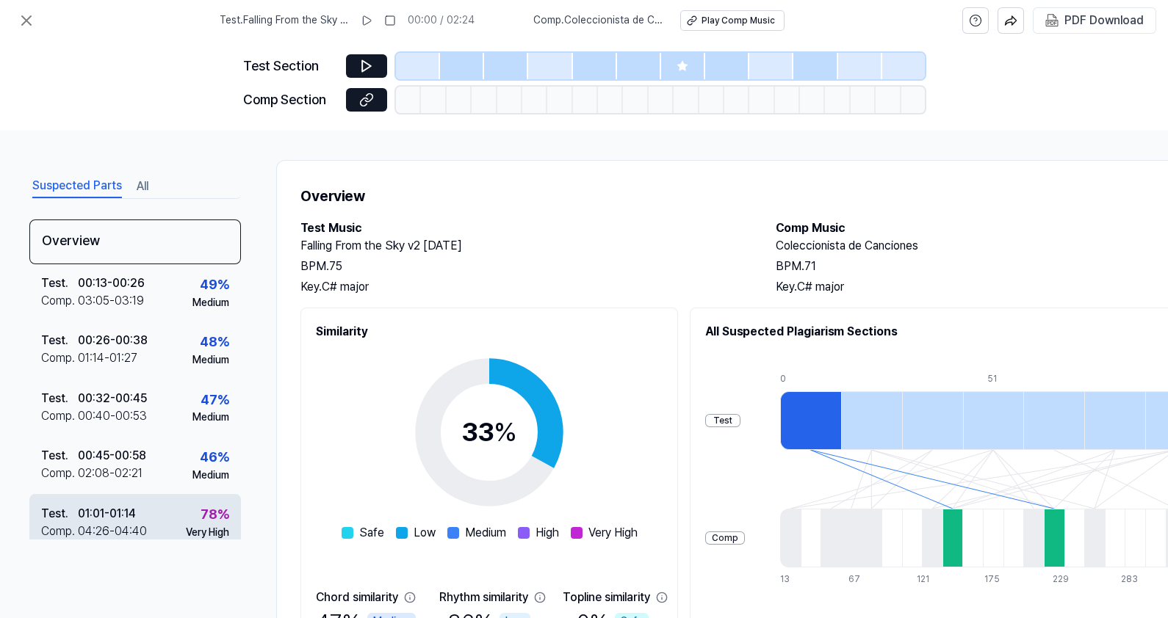
click at [104, 514] on div "01:01 - 01:14" at bounding box center [107, 514] width 58 height 18
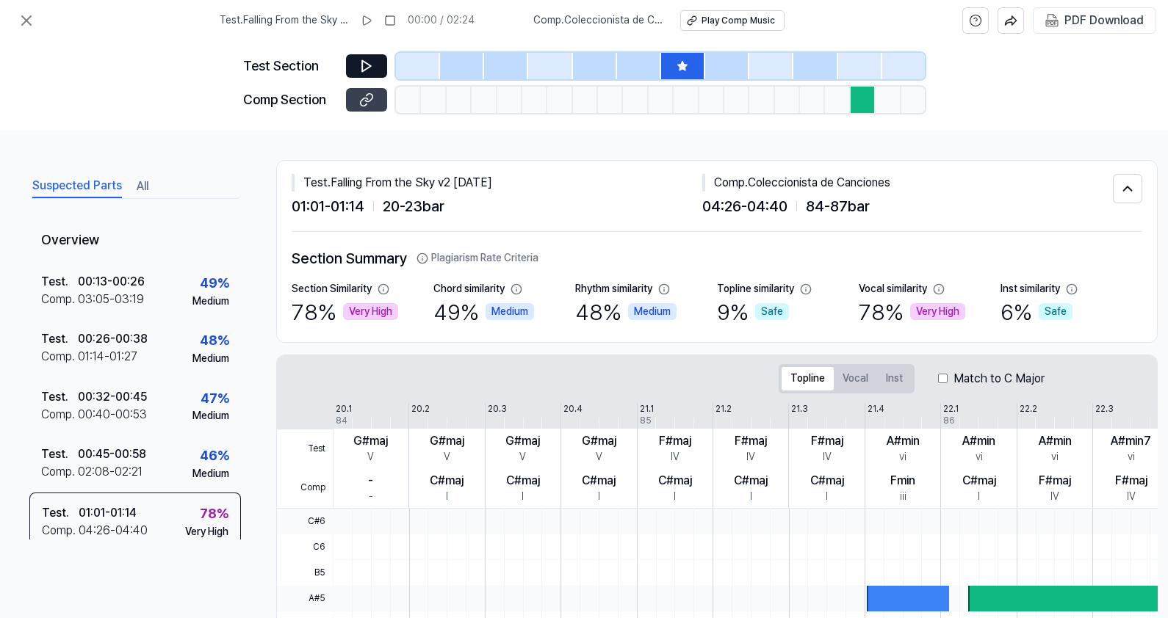
click at [366, 103] on icon at bounding box center [364, 102] width 7 height 8
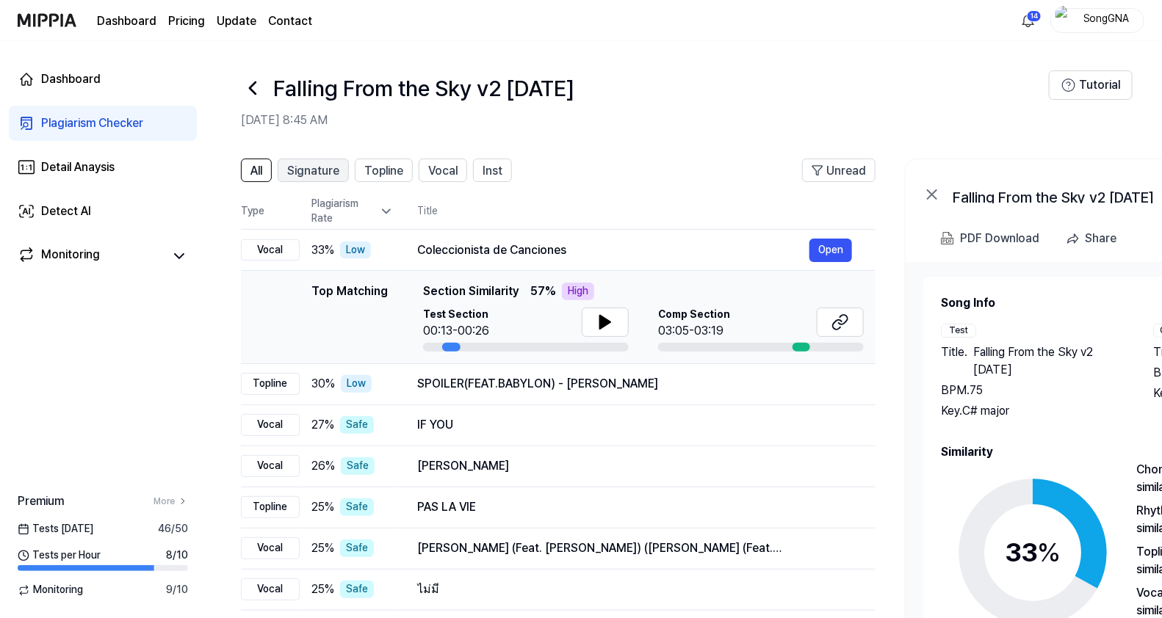
click at [323, 168] on span "Signature" at bounding box center [313, 171] width 52 height 18
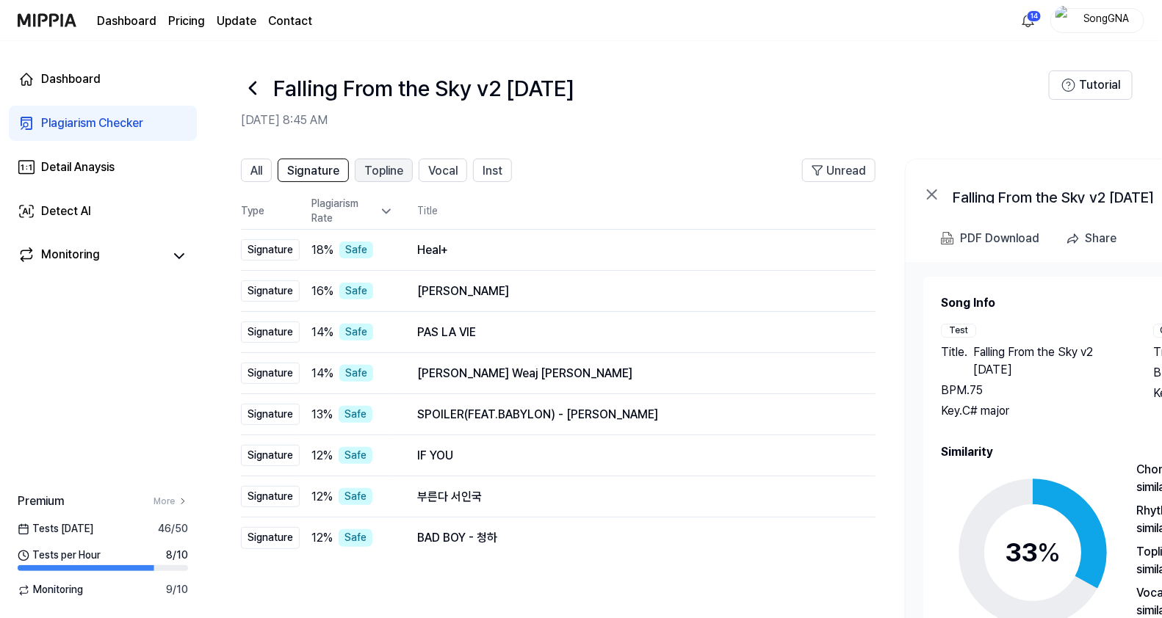
click at [368, 169] on span "Topline" at bounding box center [383, 171] width 39 height 18
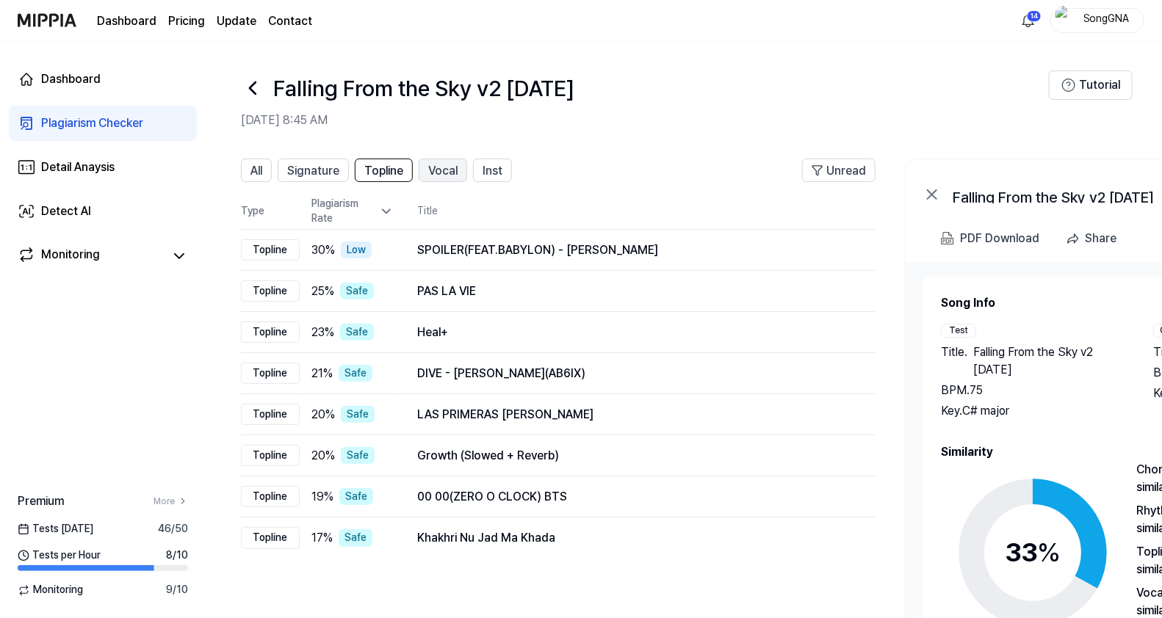
click at [434, 169] on span "Vocal" at bounding box center [442, 171] width 29 height 18
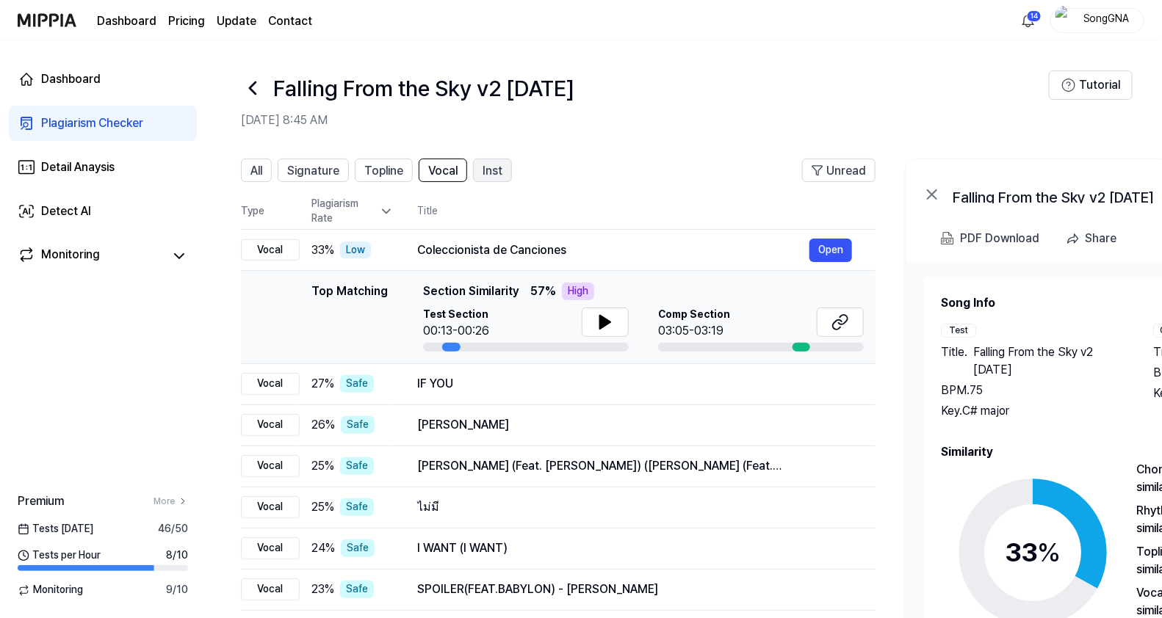
click at [481, 167] on button "Inst" at bounding box center [492, 171] width 39 height 24
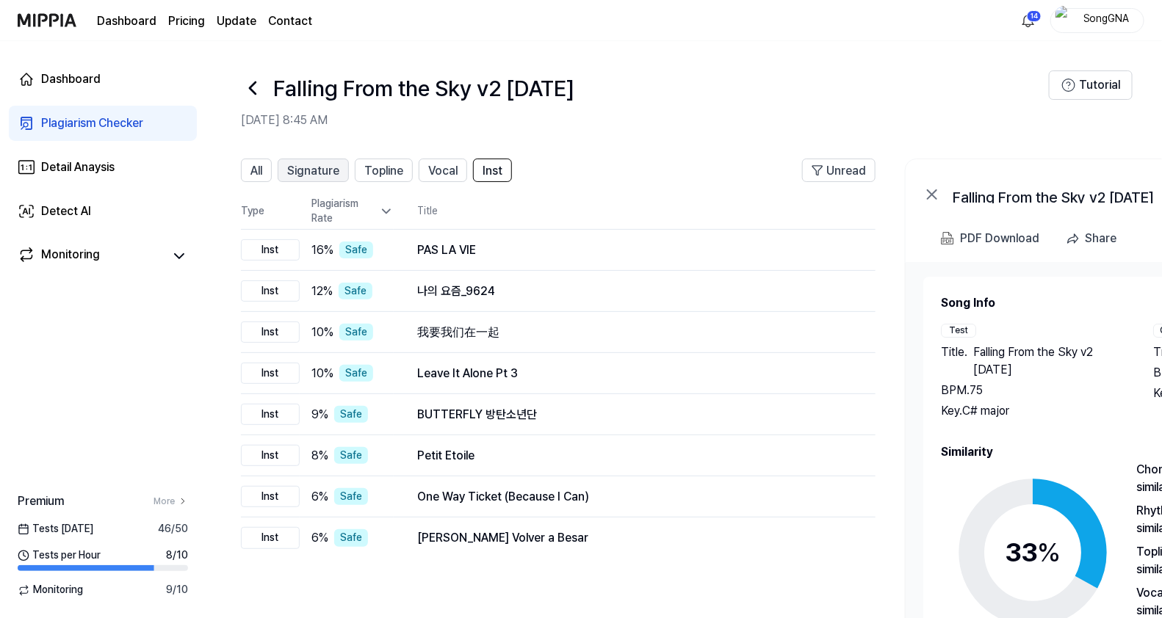
click at [323, 171] on span "Signature" at bounding box center [313, 171] width 52 height 18
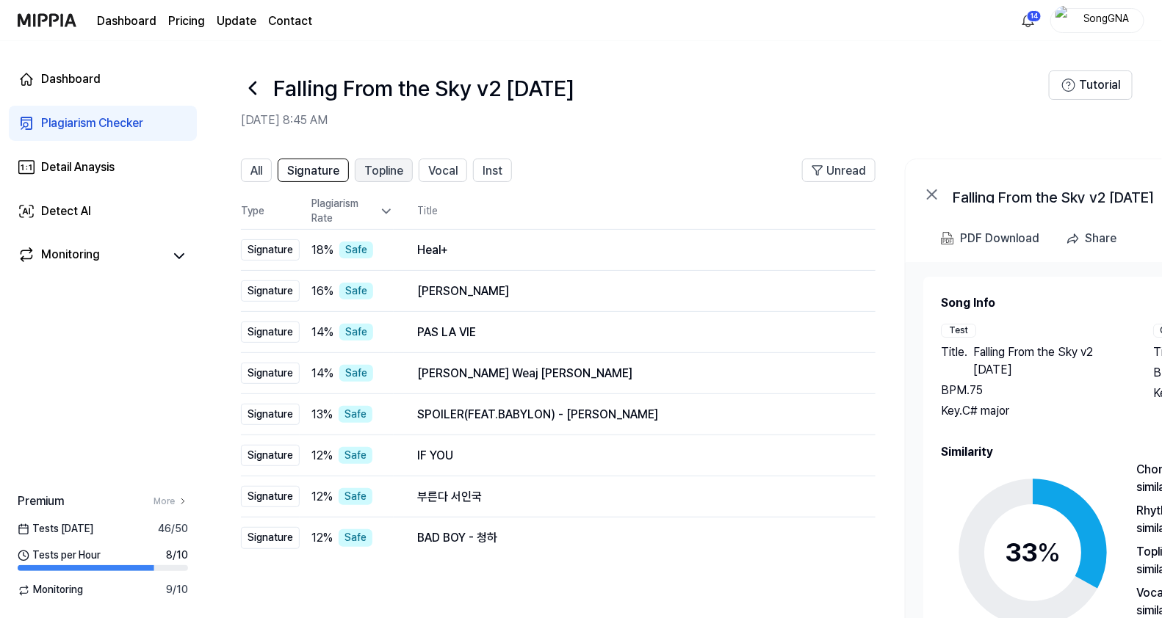
click at [374, 169] on span "Topline" at bounding box center [383, 171] width 39 height 18
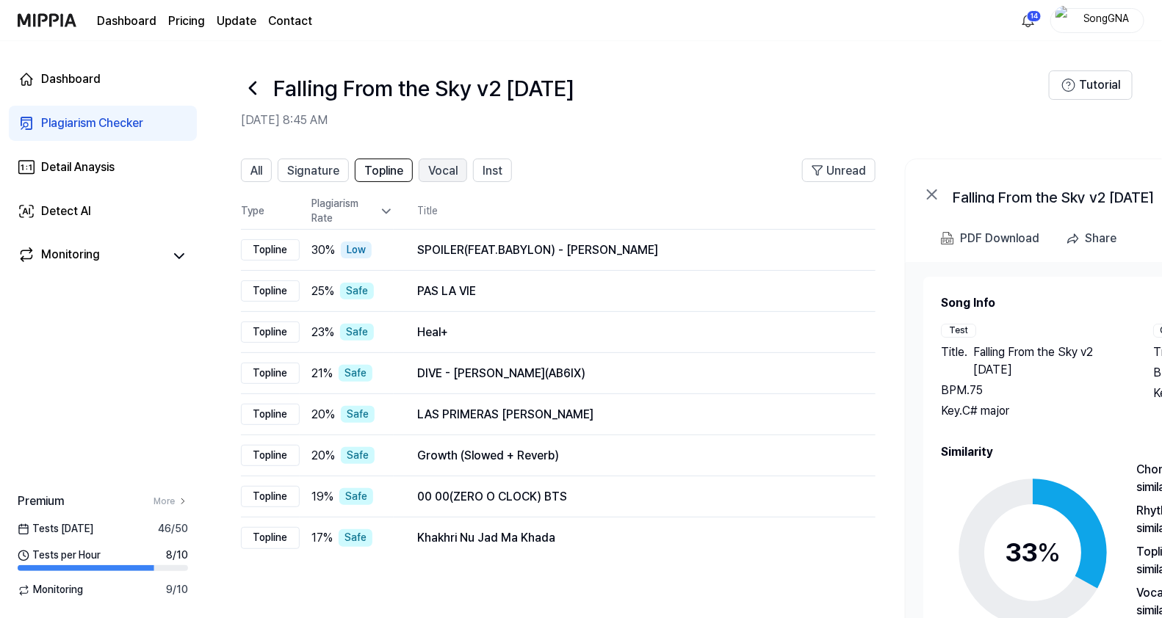
click at [432, 173] on span "Vocal" at bounding box center [442, 171] width 29 height 18
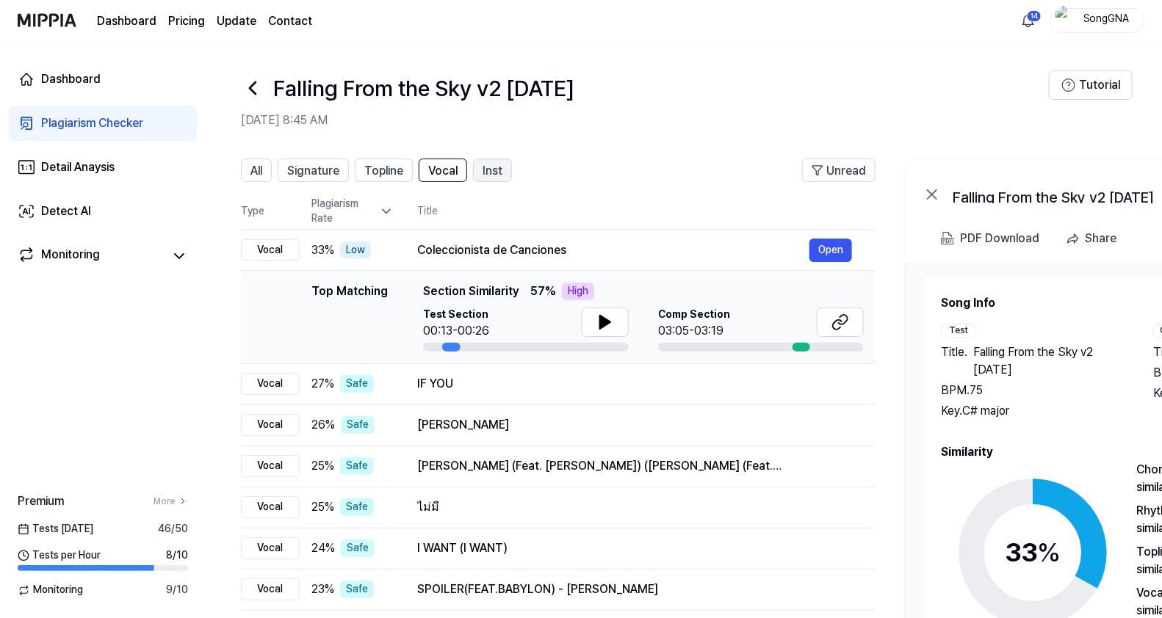
click at [483, 167] on span "Inst" at bounding box center [493, 171] width 20 height 18
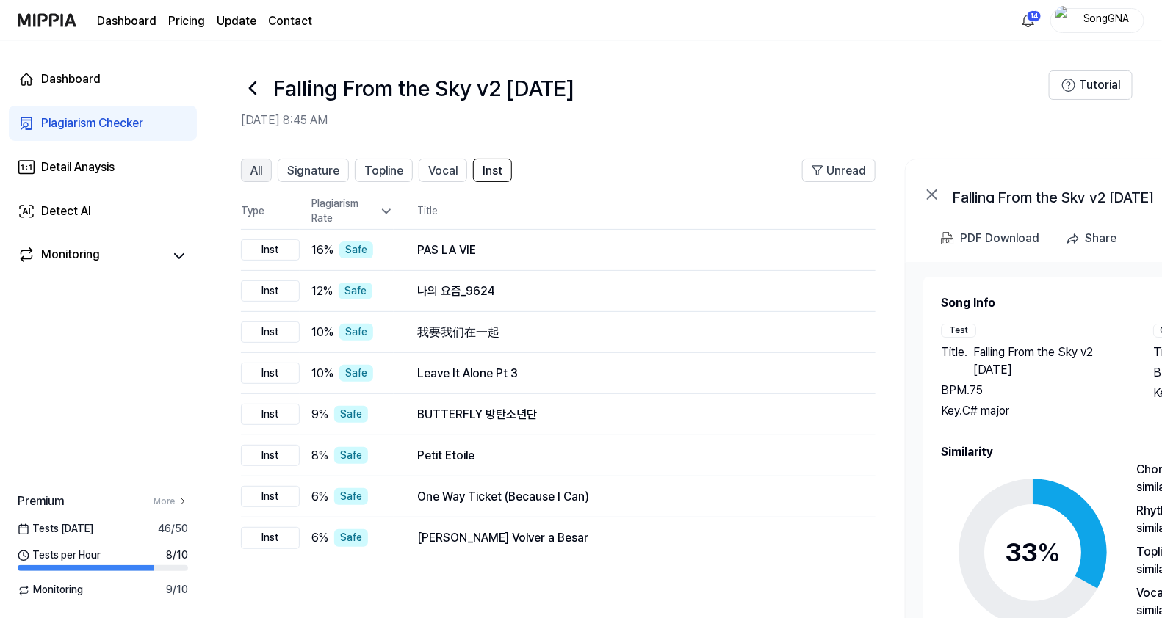
click at [265, 176] on button "All" at bounding box center [256, 171] width 31 height 24
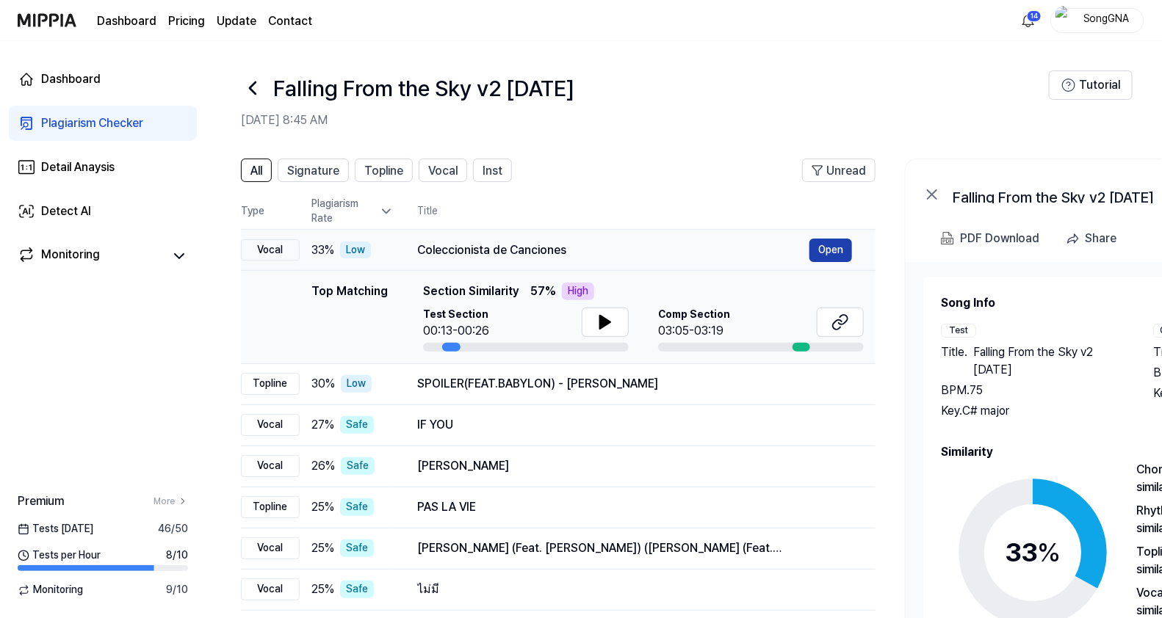
click at [825, 256] on button "Open" at bounding box center [830, 251] width 43 height 24
click at [106, 125] on div "Plagiarism Checker" at bounding box center [92, 124] width 102 height 18
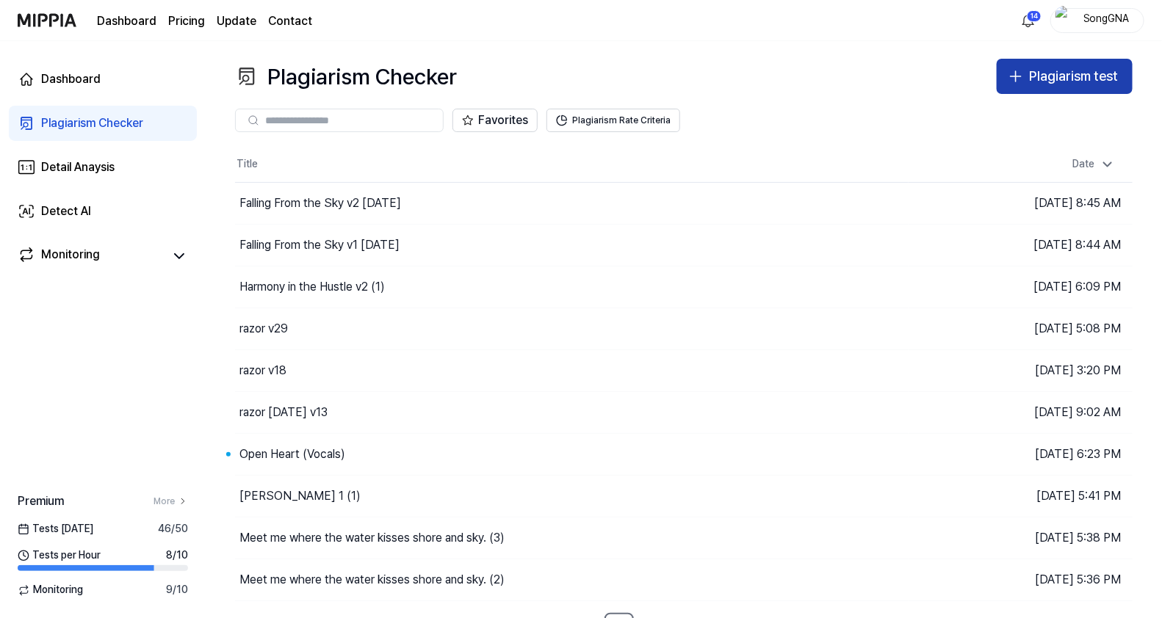
click at [1083, 73] on div "Plagiarism test" at bounding box center [1073, 76] width 89 height 21
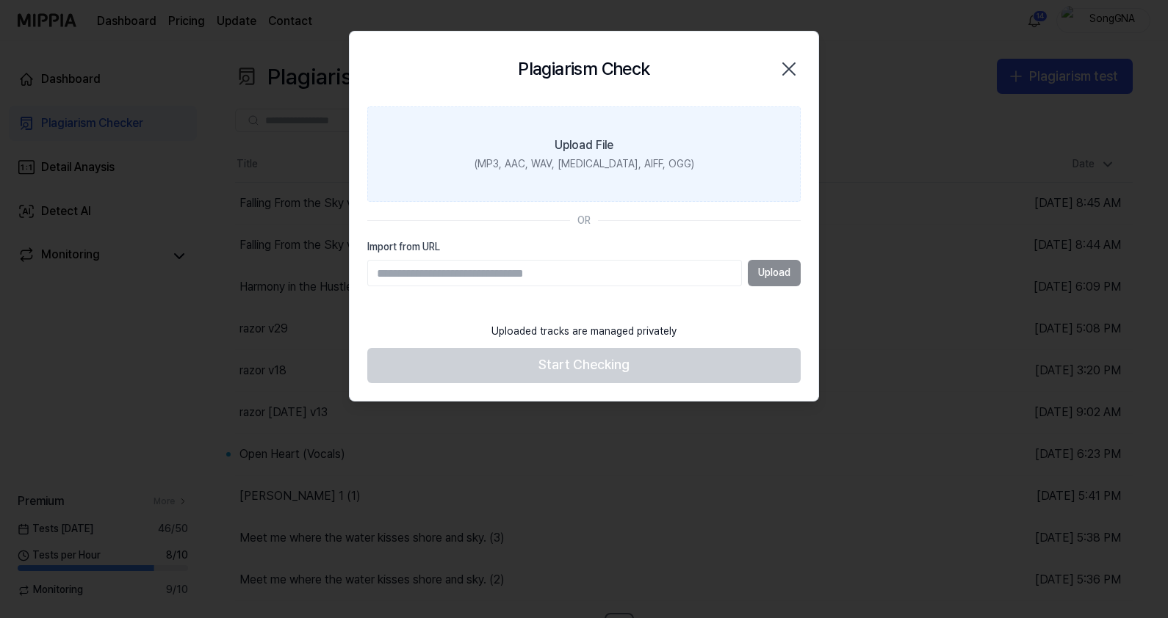
click at [588, 170] on div "(MP3, AAC, WAV, [MEDICAL_DATA], AIFF, OGG)" at bounding box center [584, 164] width 220 height 15
click at [0, 0] on input "Upload File (MP3, AAC, WAV, [MEDICAL_DATA], AIFF, OGG)" at bounding box center [0, 0] width 0 height 0
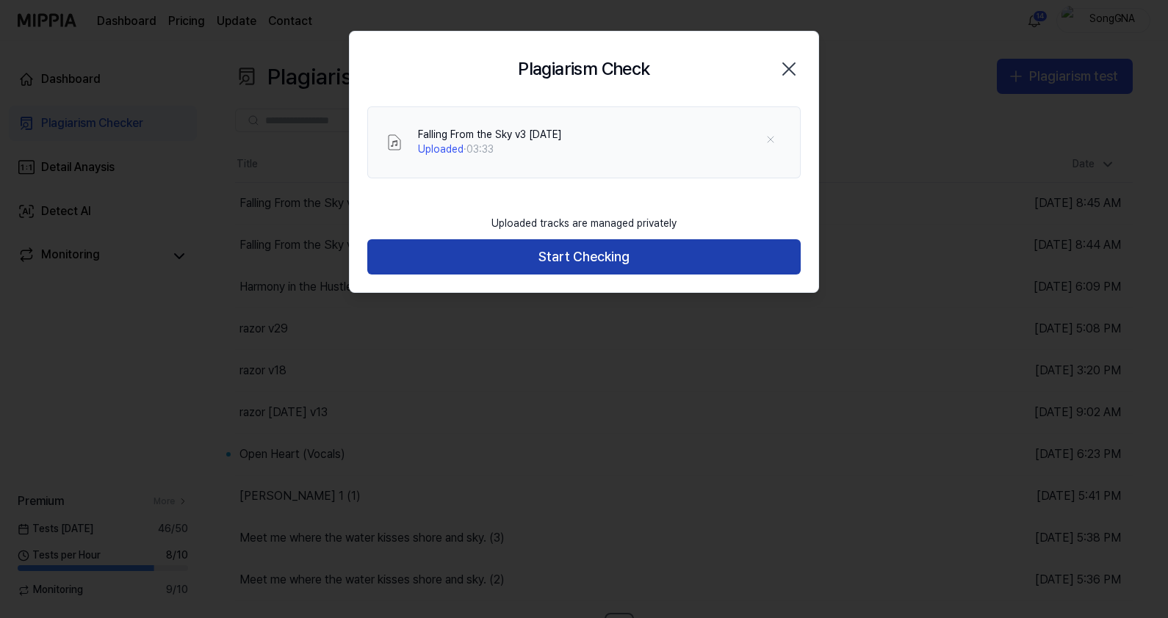
click at [588, 258] on button "Start Checking" at bounding box center [583, 256] width 433 height 35
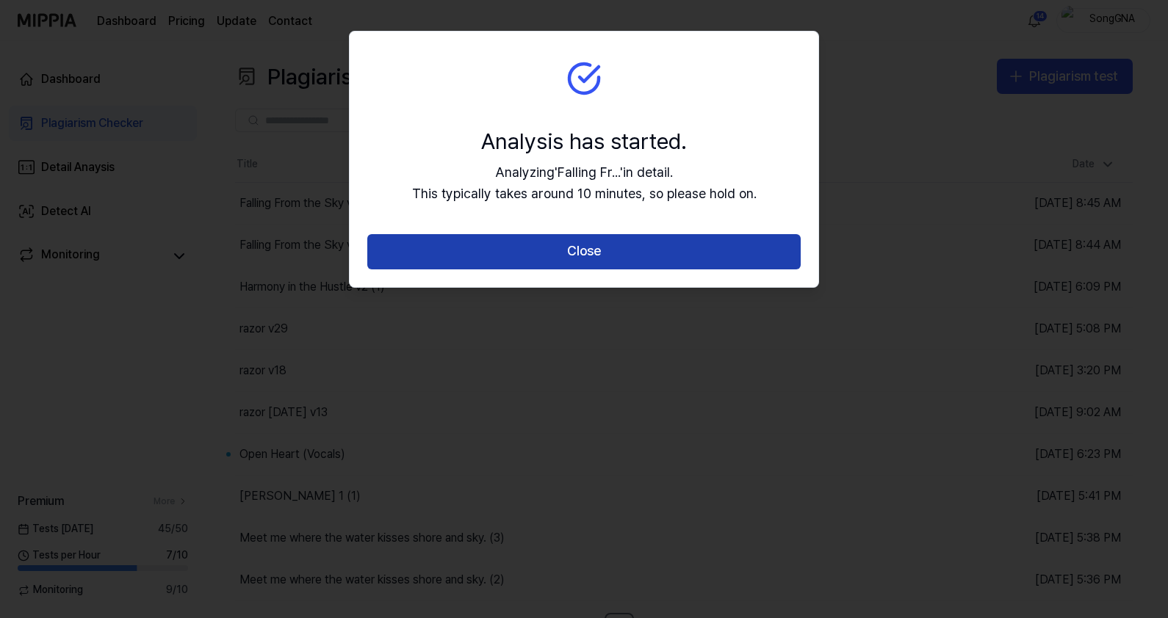
click at [574, 253] on button "Close" at bounding box center [583, 251] width 433 height 35
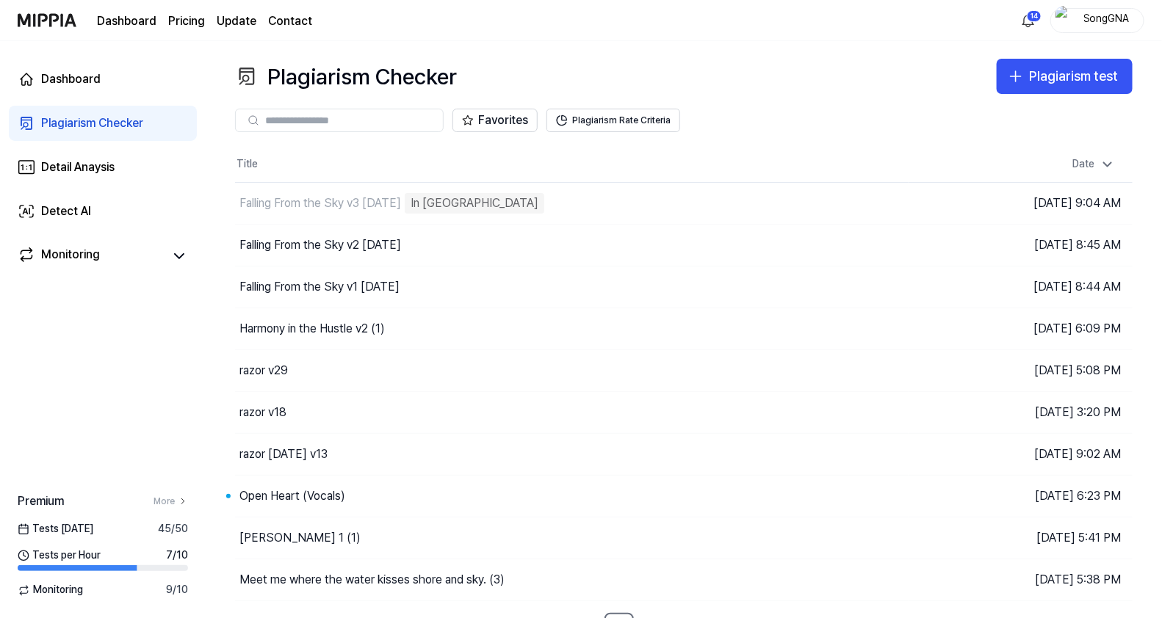
click at [97, 113] on link "Plagiarism Checker" at bounding box center [103, 123] width 188 height 35
click at [1083, 81] on div "Plagiarism test" at bounding box center [1073, 76] width 89 height 21
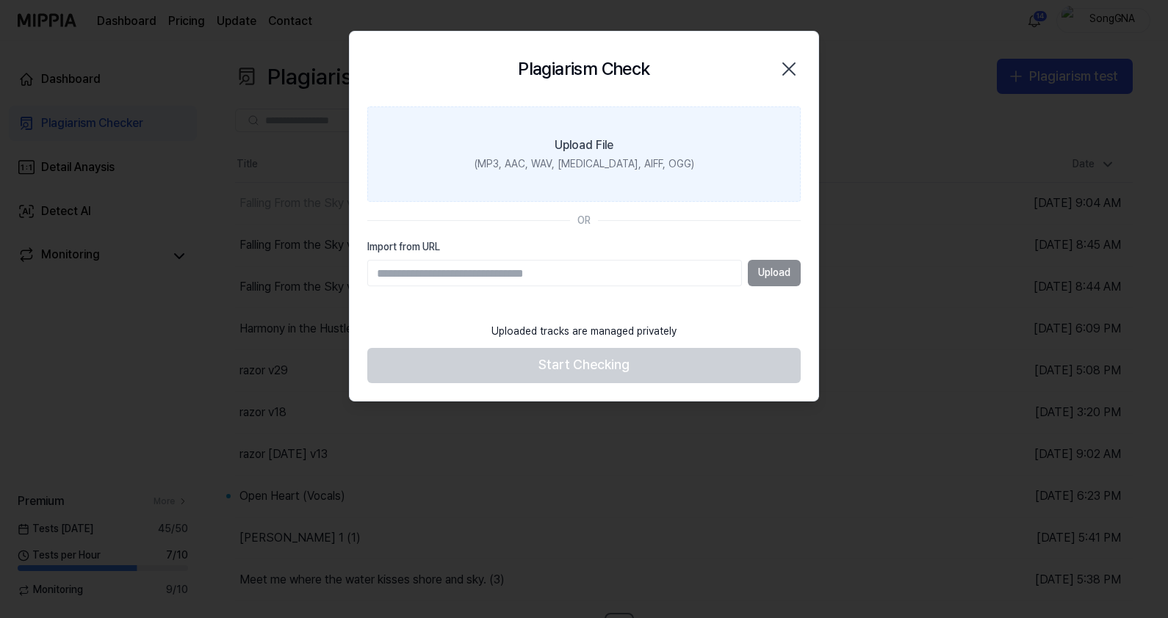
click at [598, 166] on div "(MP3, AAC, WAV, [MEDICAL_DATA], AIFF, OGG)" at bounding box center [584, 164] width 220 height 15
click at [0, 0] on input "Upload File (MP3, AAC, WAV, [MEDICAL_DATA], AIFF, OGG)" at bounding box center [0, 0] width 0 height 0
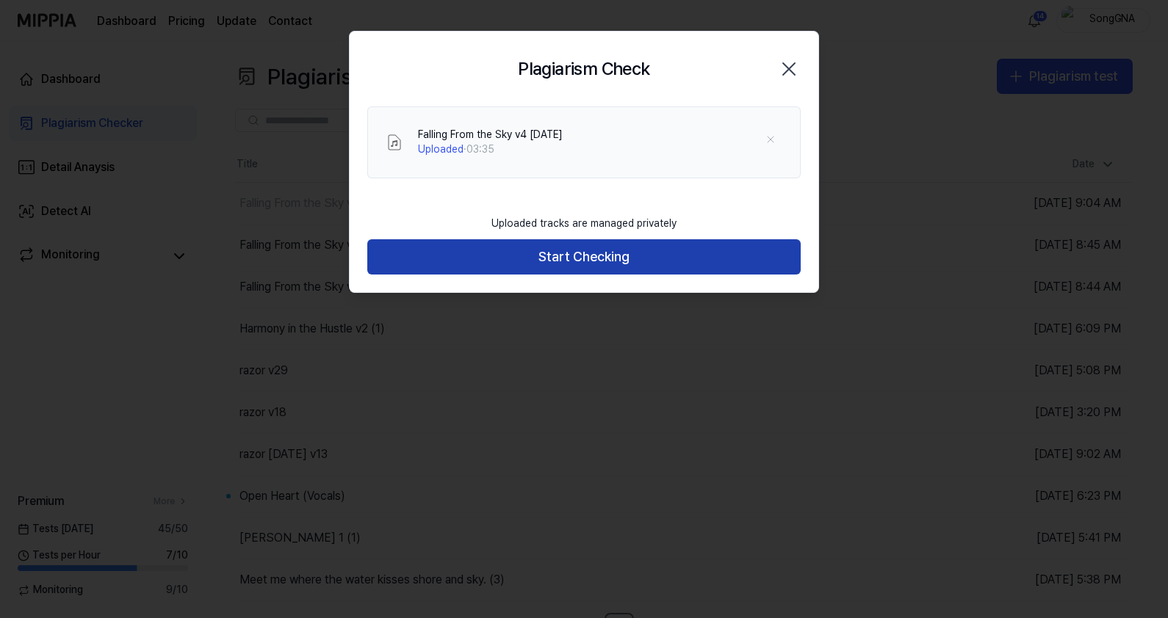
click at [640, 252] on button "Start Checking" at bounding box center [583, 256] width 433 height 35
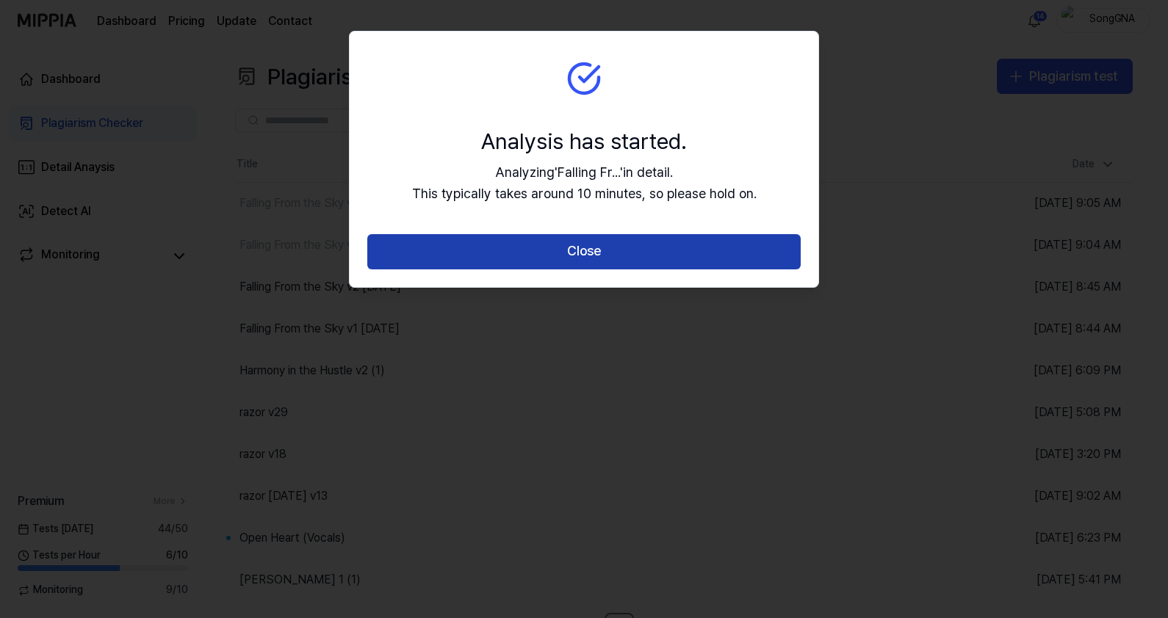
click at [616, 246] on button "Close" at bounding box center [583, 251] width 433 height 35
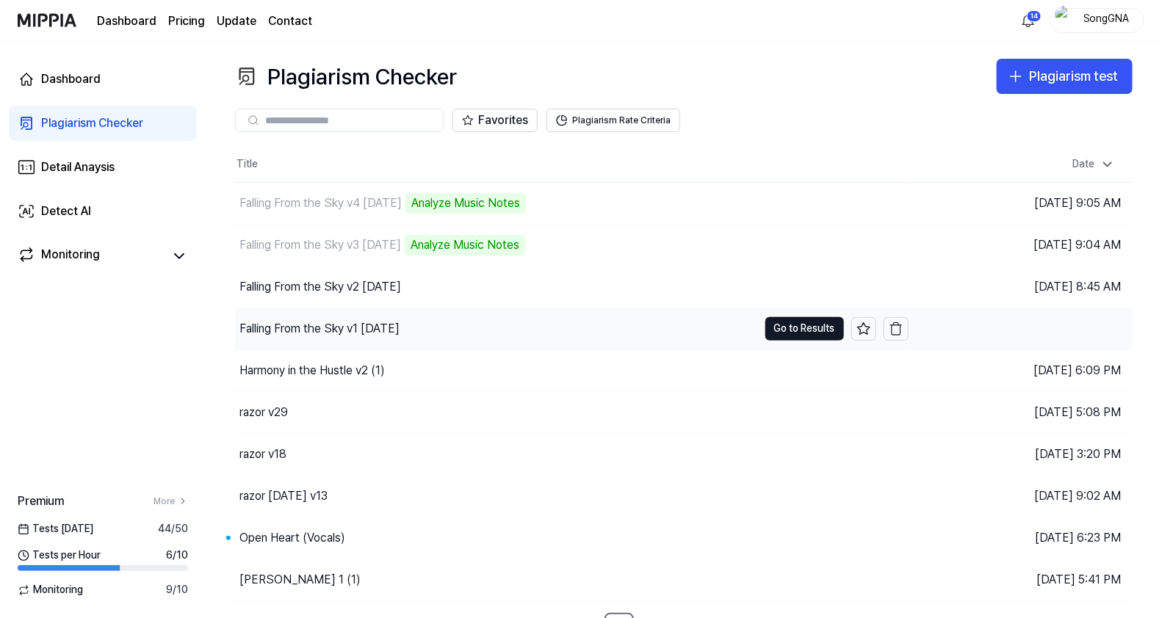
click at [394, 334] on div "Falling From the Sky v1 [DATE]" at bounding box center [319, 329] width 160 height 18
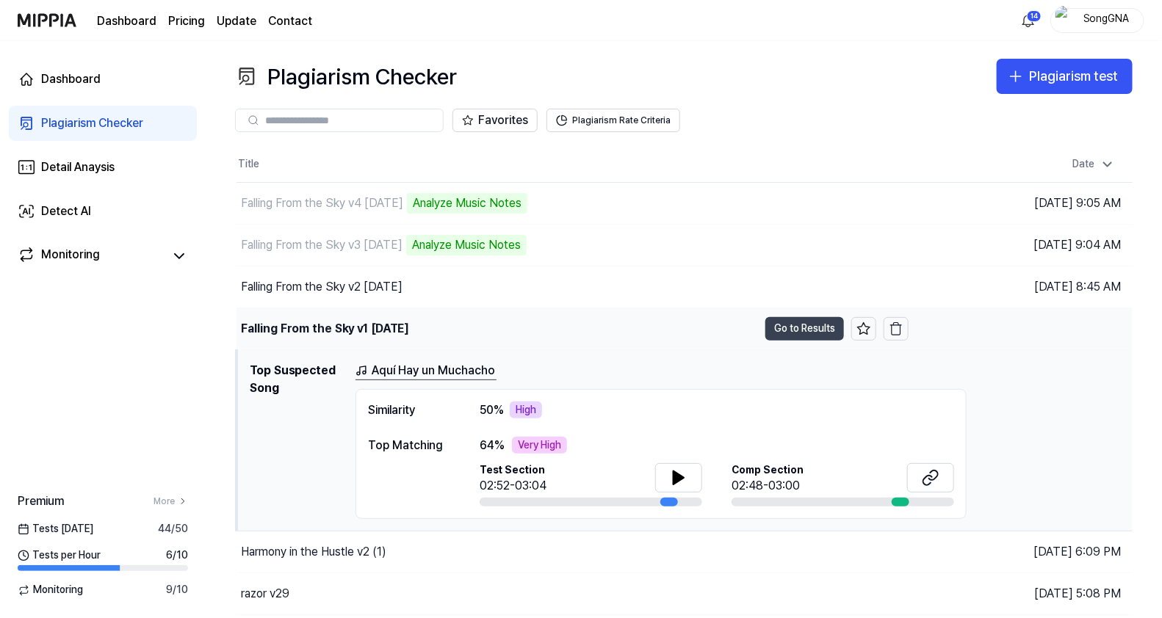
click at [788, 330] on button "Go to Results" at bounding box center [804, 329] width 79 height 24
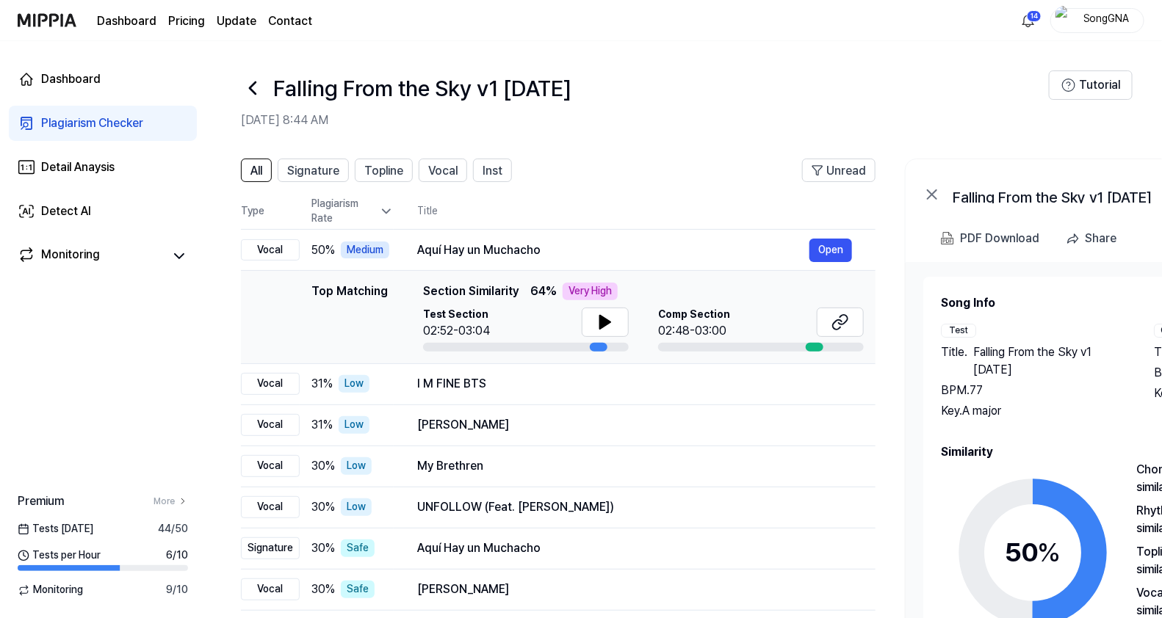
click at [247, 84] on icon at bounding box center [253, 88] width 24 height 24
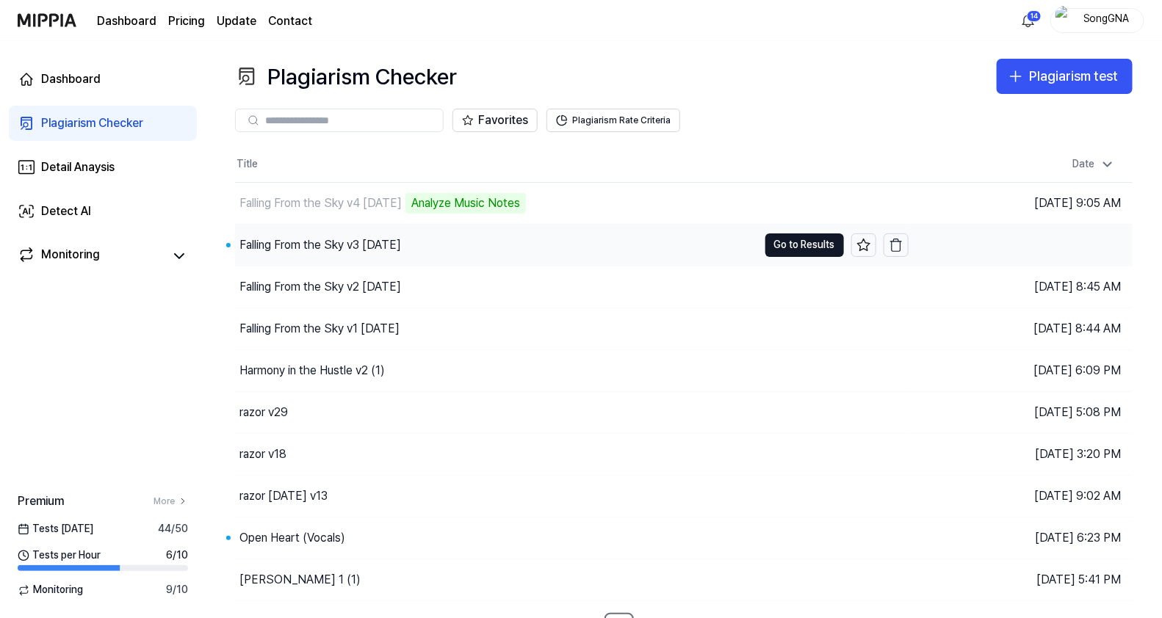
click at [330, 242] on div "Falling From the Sky v3 [DATE]" at bounding box center [320, 245] width 162 height 18
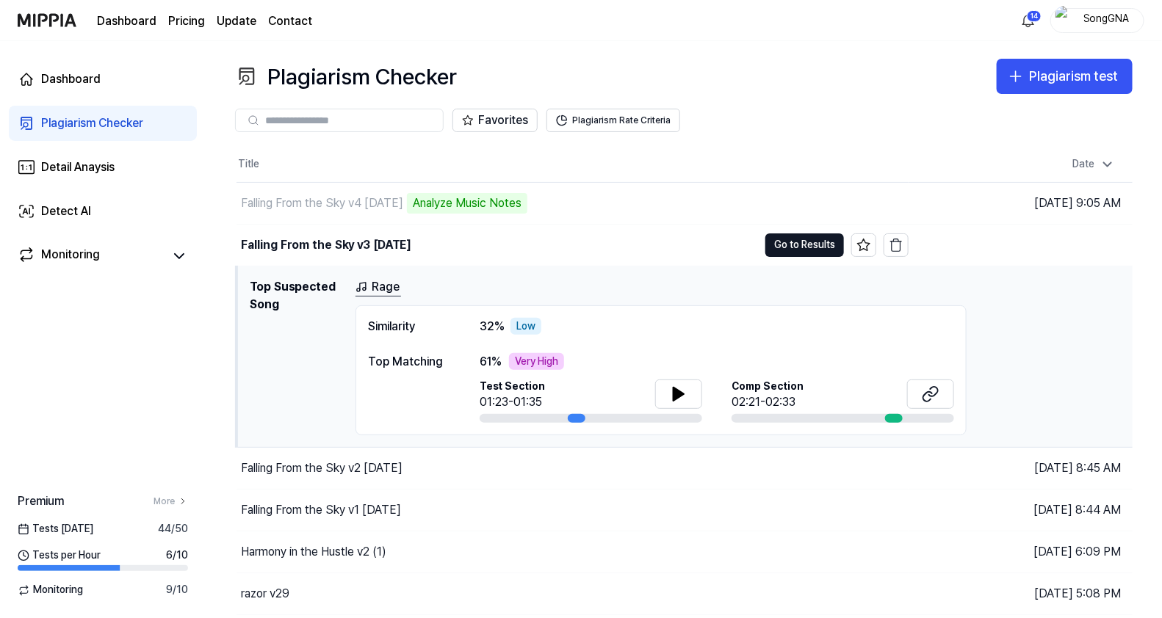
scroll to position [91, 0]
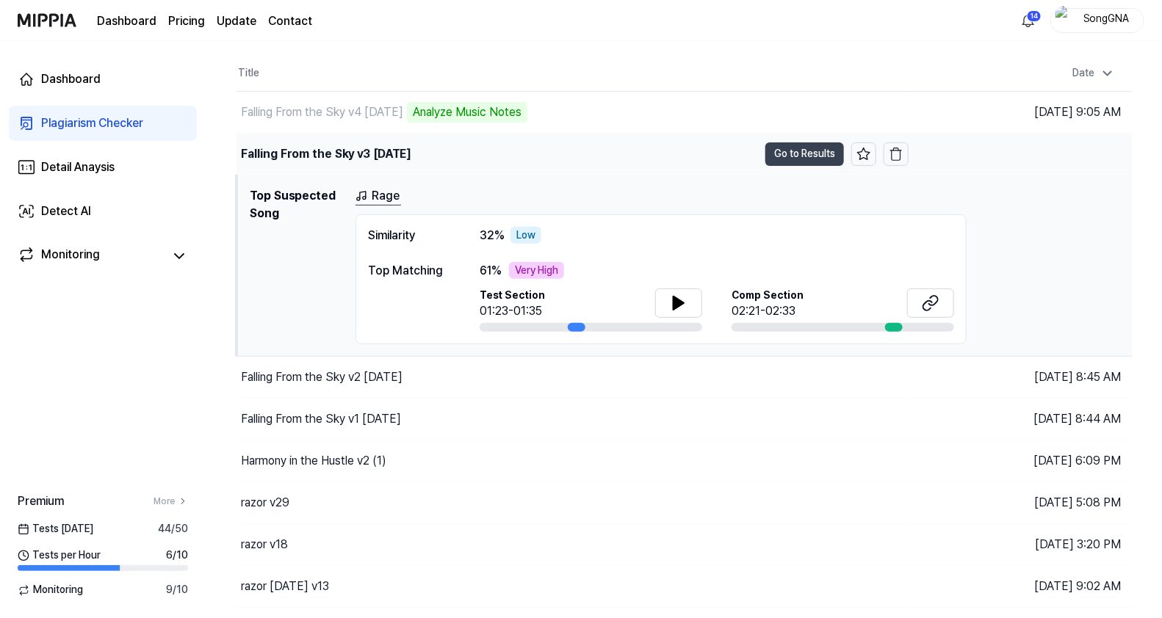
click at [828, 148] on button "Go to Results" at bounding box center [804, 154] width 79 height 24
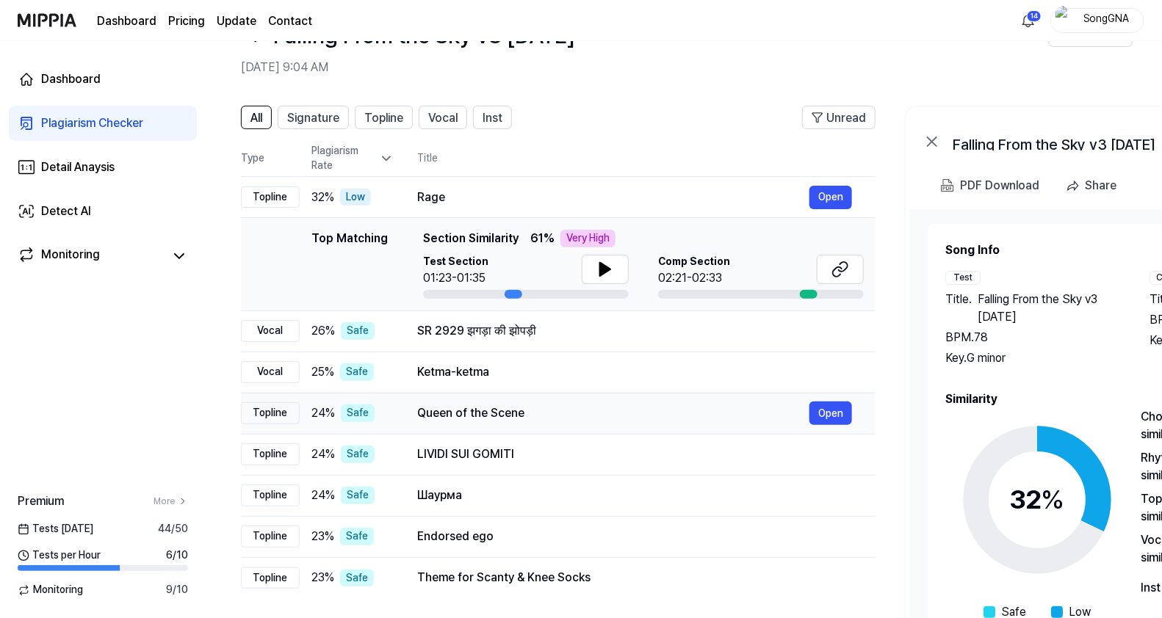
scroll to position [29, 0]
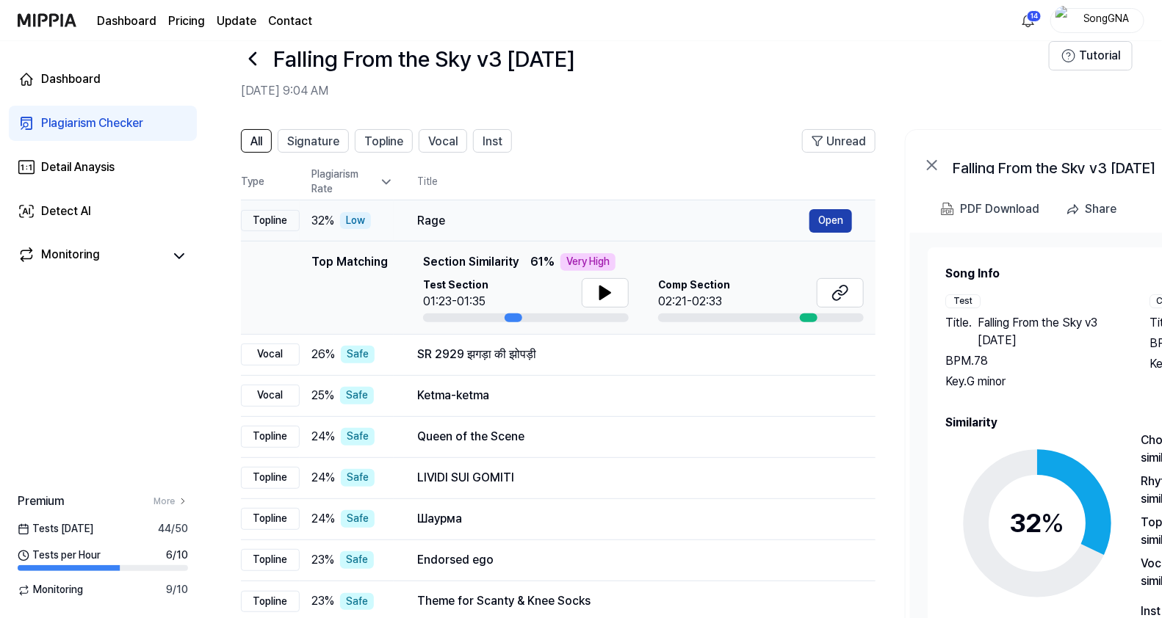
click at [825, 213] on button "Open" at bounding box center [830, 221] width 43 height 24
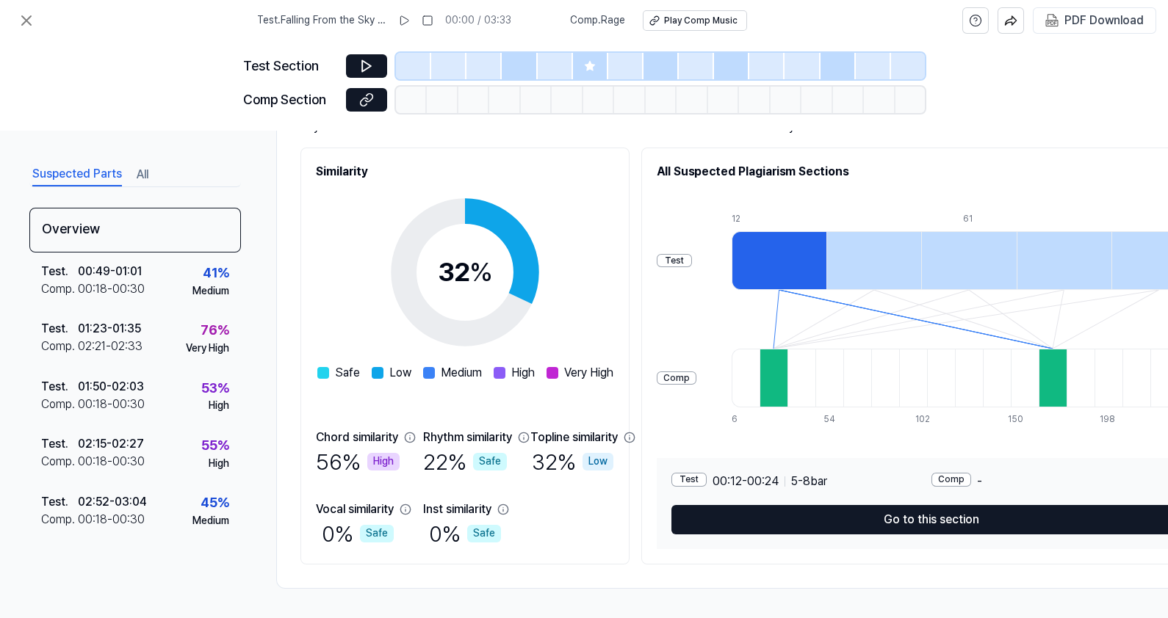
scroll to position [165, 0]
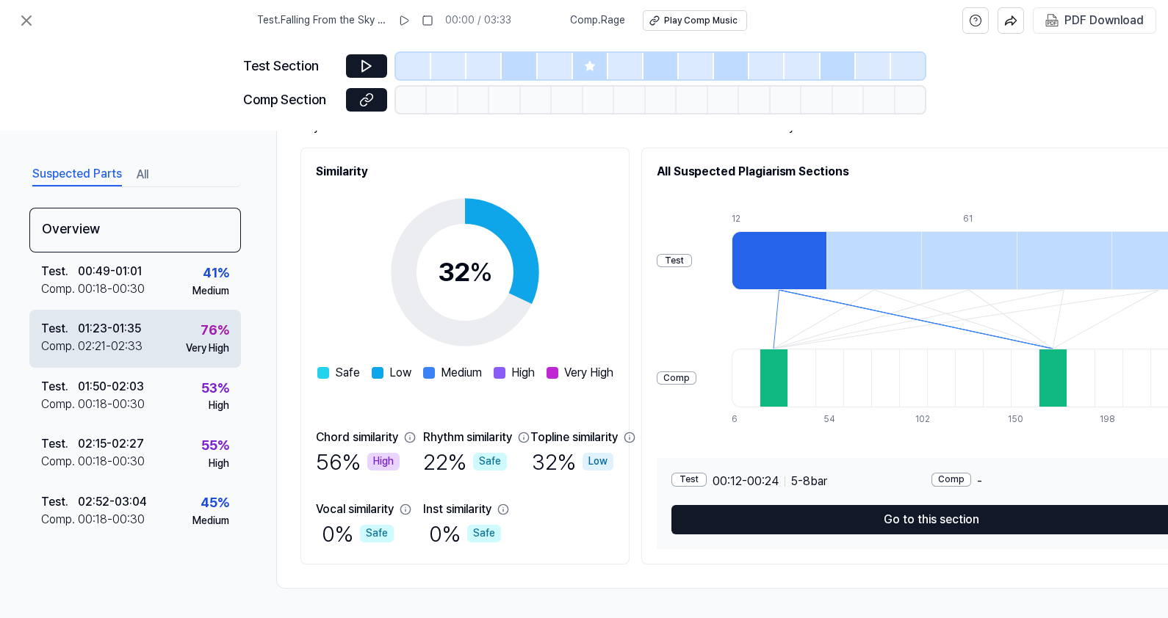
click at [137, 324] on div "01:23 - 01:35" at bounding box center [109, 329] width 63 height 18
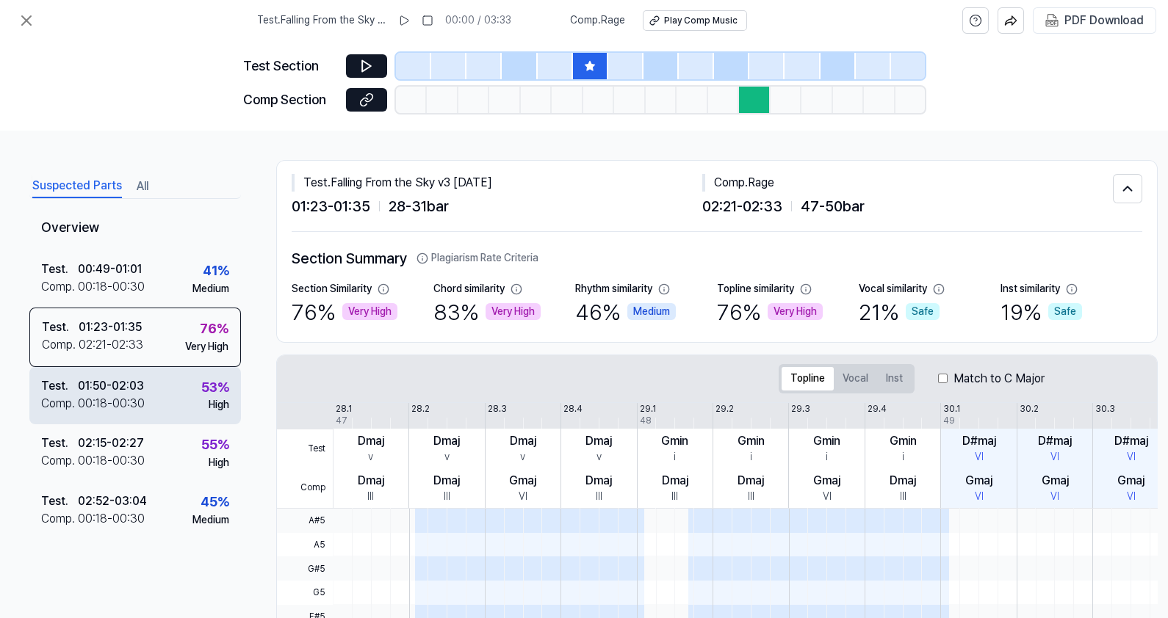
scroll to position [17, 0]
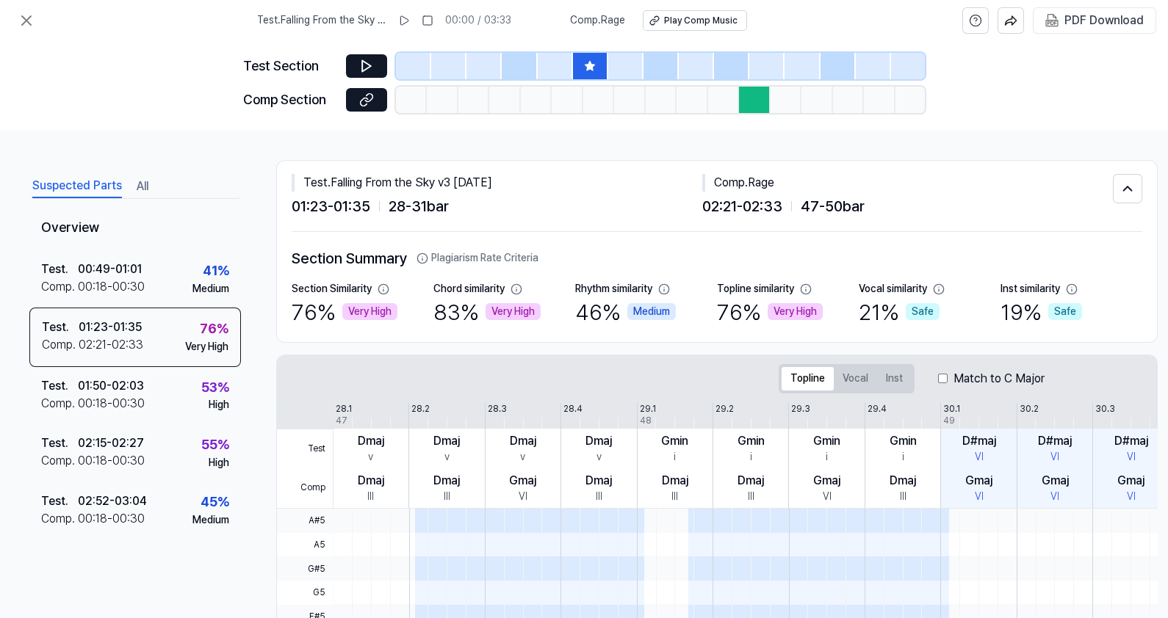
drag, startPoint x: 88, startPoint y: 181, endPoint x: 122, endPoint y: 191, distance: 35.3
click at [86, 187] on button "Suspected Parts" at bounding box center [77, 187] width 90 height 24
click at [132, 187] on div "Suspected Parts All" at bounding box center [135, 185] width 212 height 27
click at [140, 183] on button "All" at bounding box center [143, 187] width 12 height 24
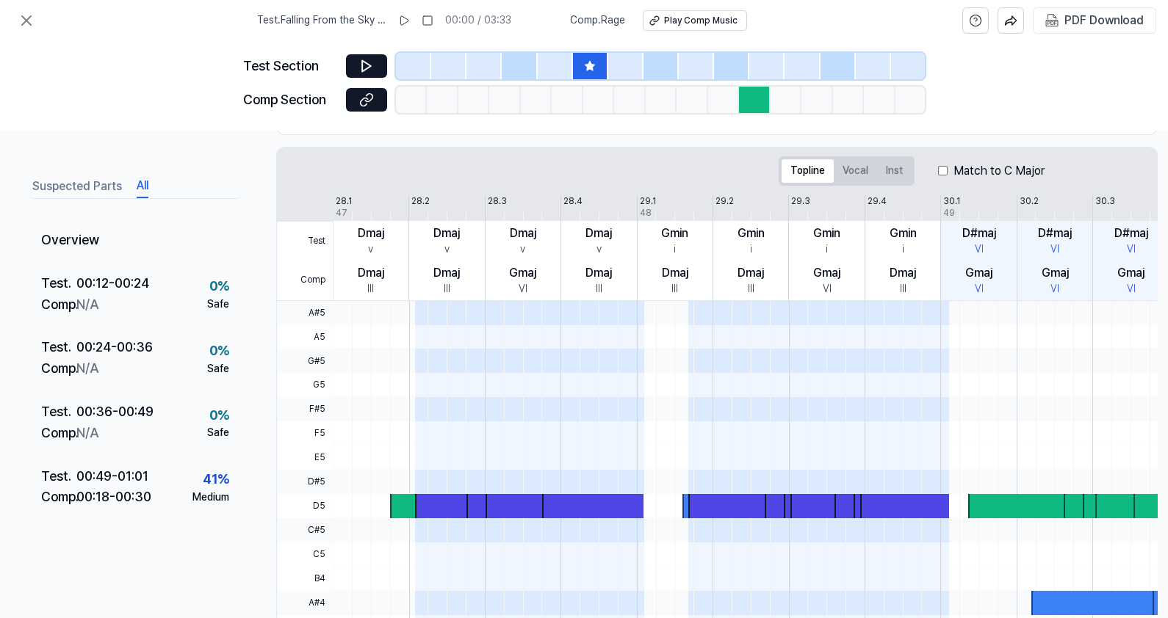
scroll to position [183, 0]
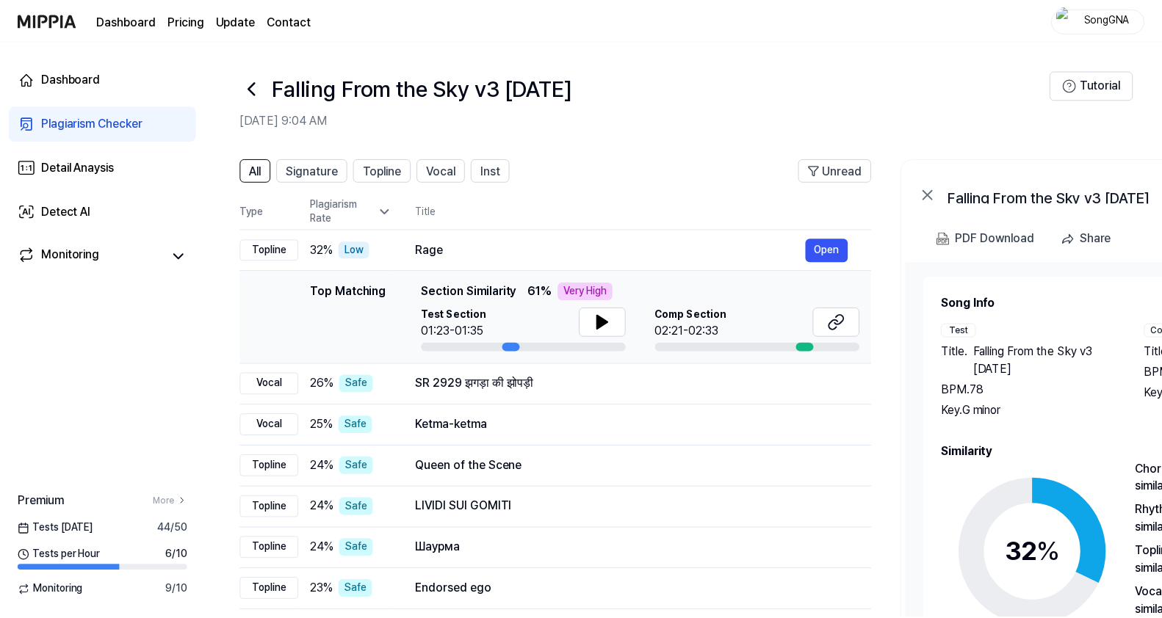
scroll to position [29, 0]
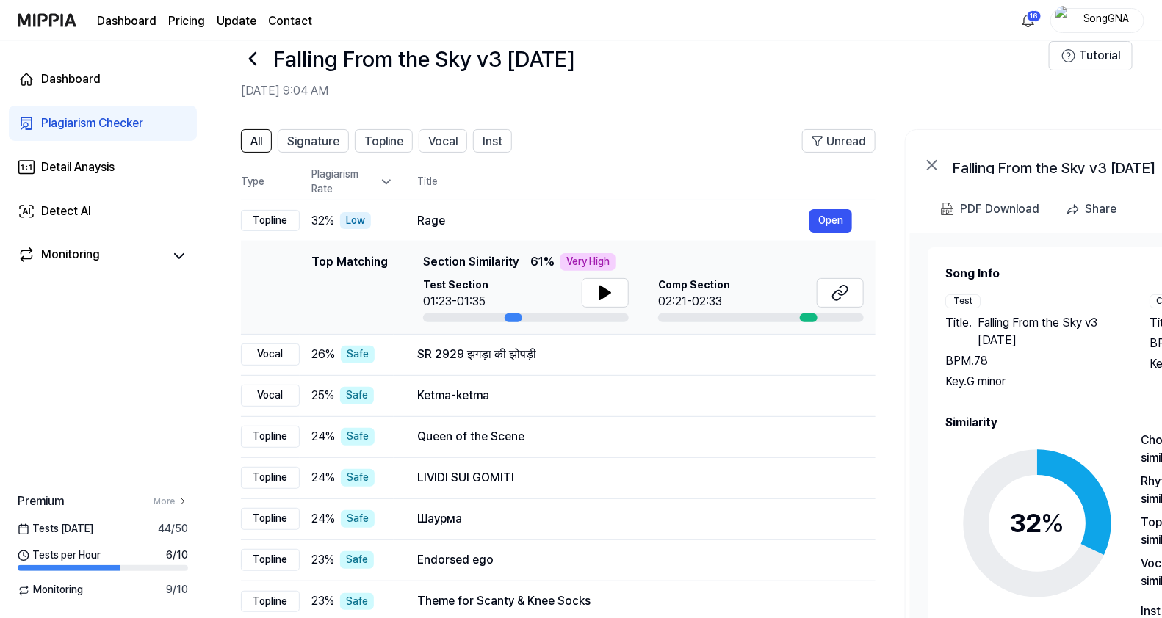
click at [253, 51] on icon at bounding box center [253, 59] width 24 height 24
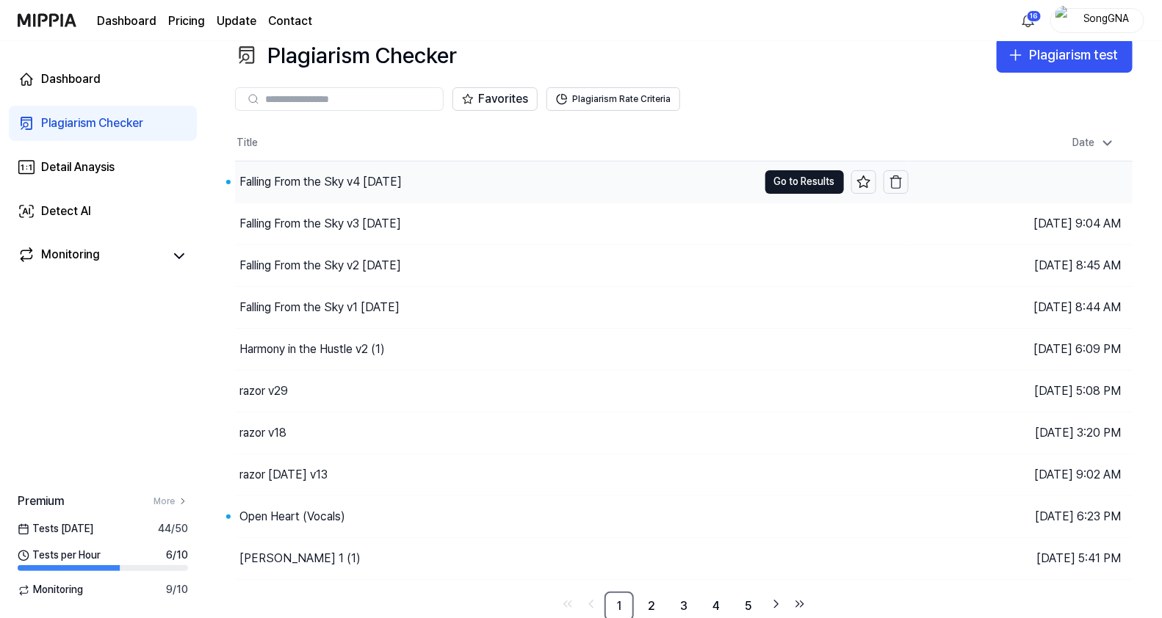
click at [342, 176] on div "Falling From the Sky v4 [DATE]" at bounding box center [320, 182] width 162 height 18
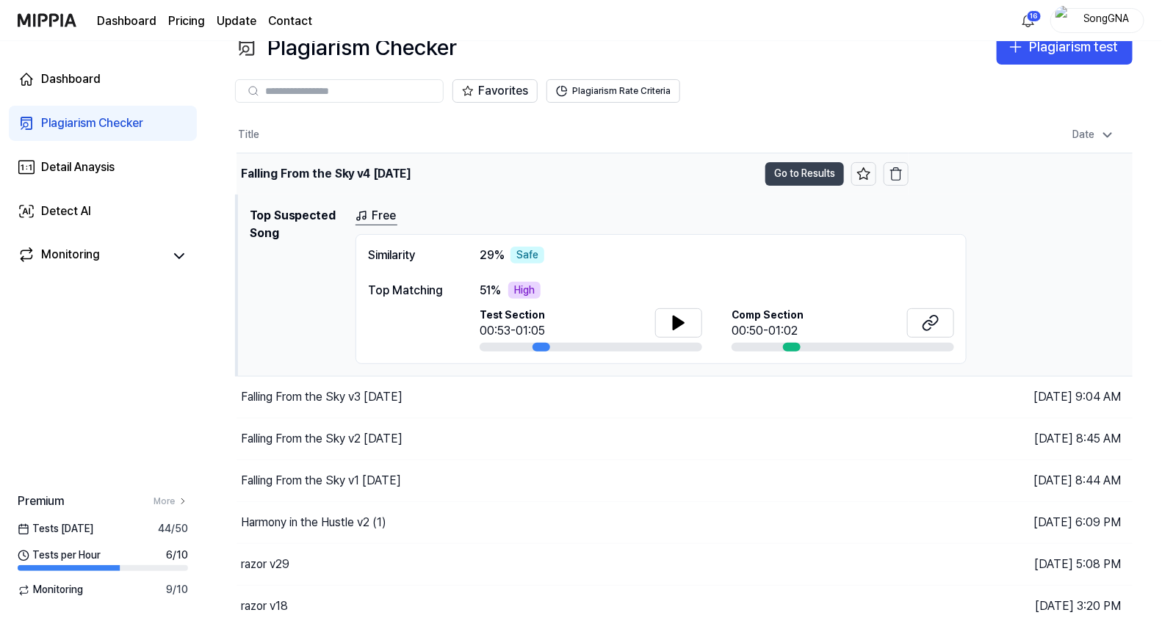
click at [781, 175] on button "Go to Results" at bounding box center [804, 174] width 79 height 24
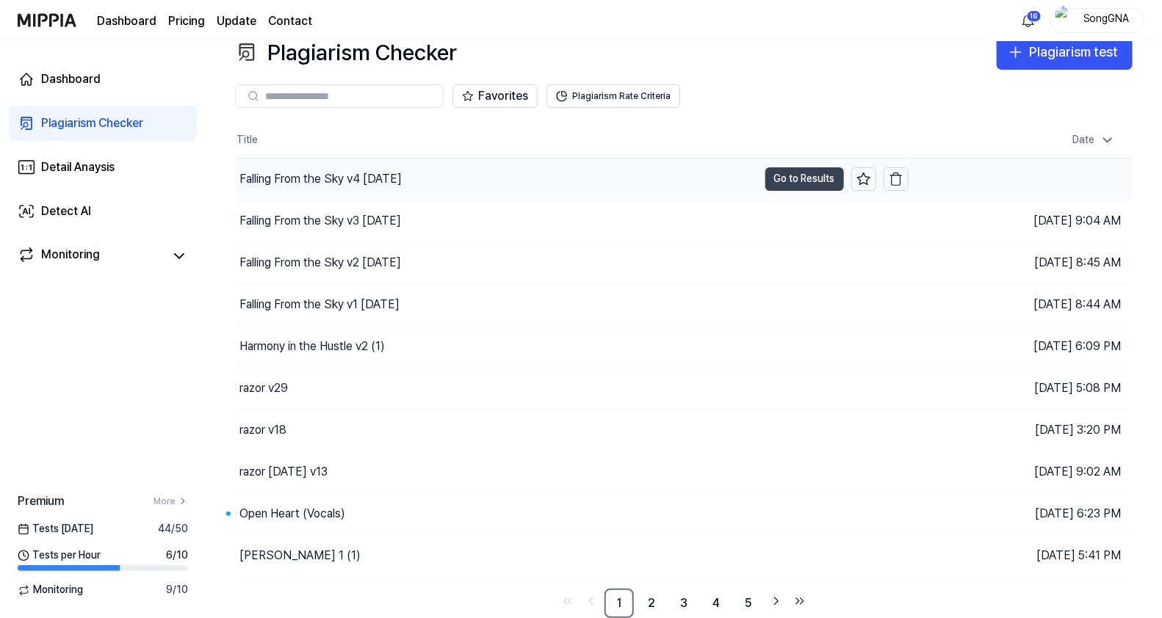
scroll to position [21, 0]
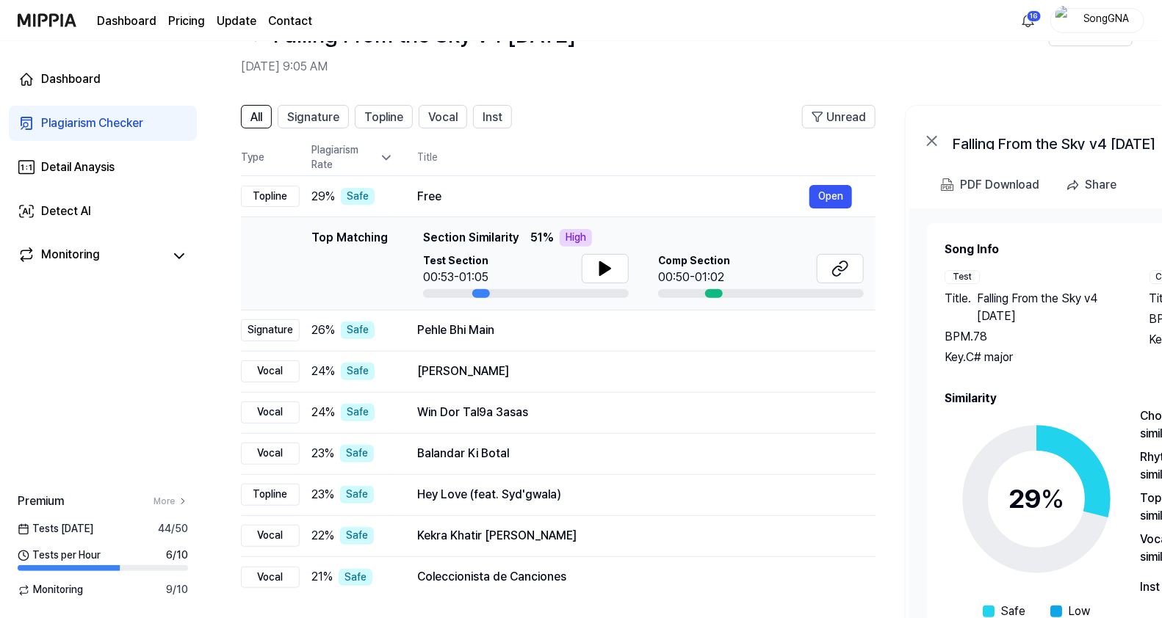
scroll to position [29, 0]
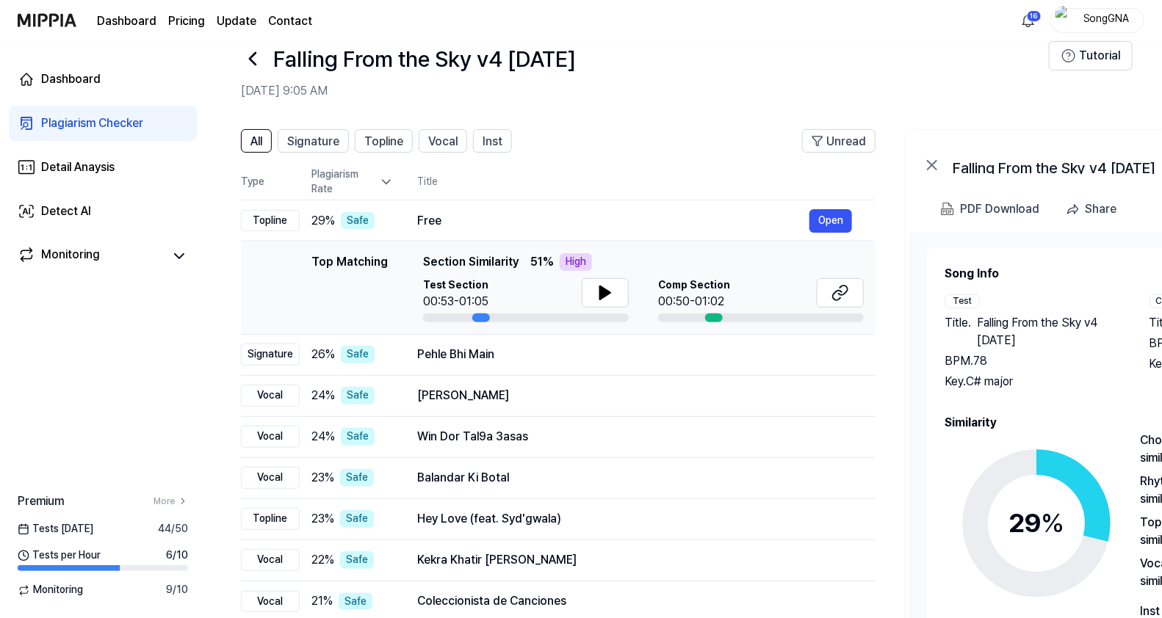
click at [257, 53] on icon at bounding box center [253, 59] width 24 height 24
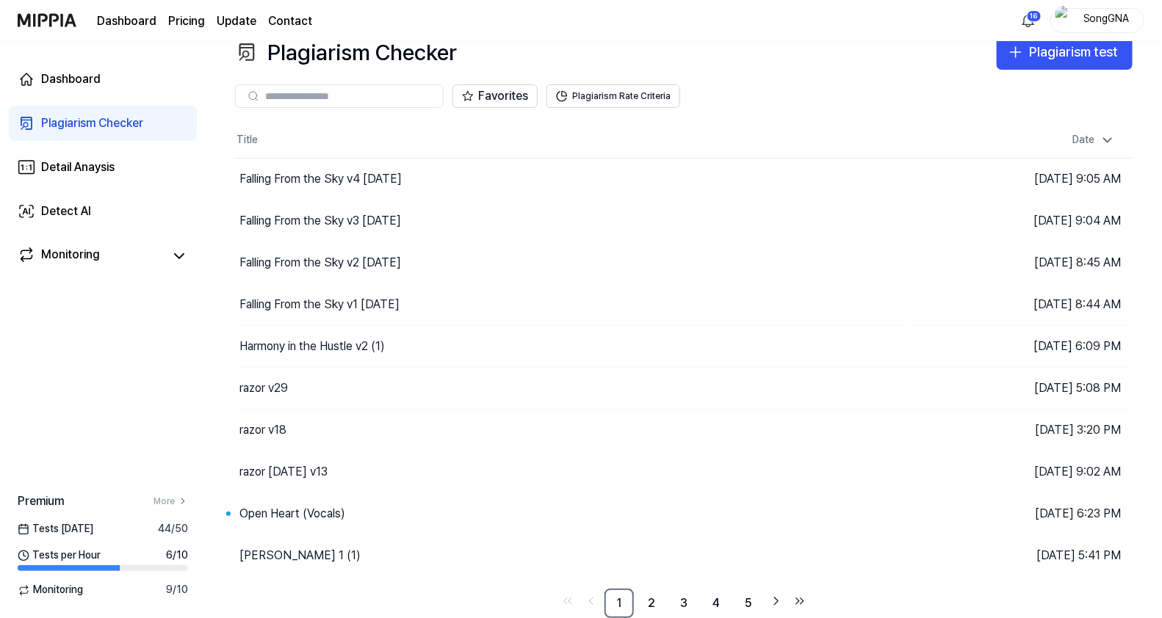
scroll to position [21, 0]
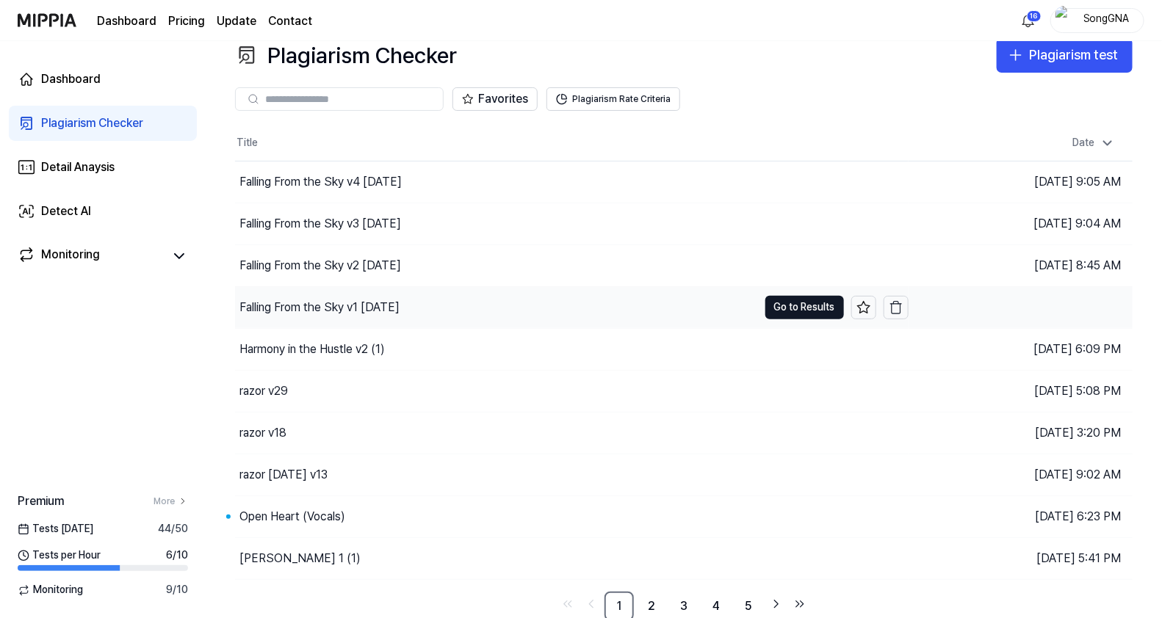
click at [366, 300] on div "Falling From the Sky v1 [DATE]" at bounding box center [319, 308] width 160 height 18
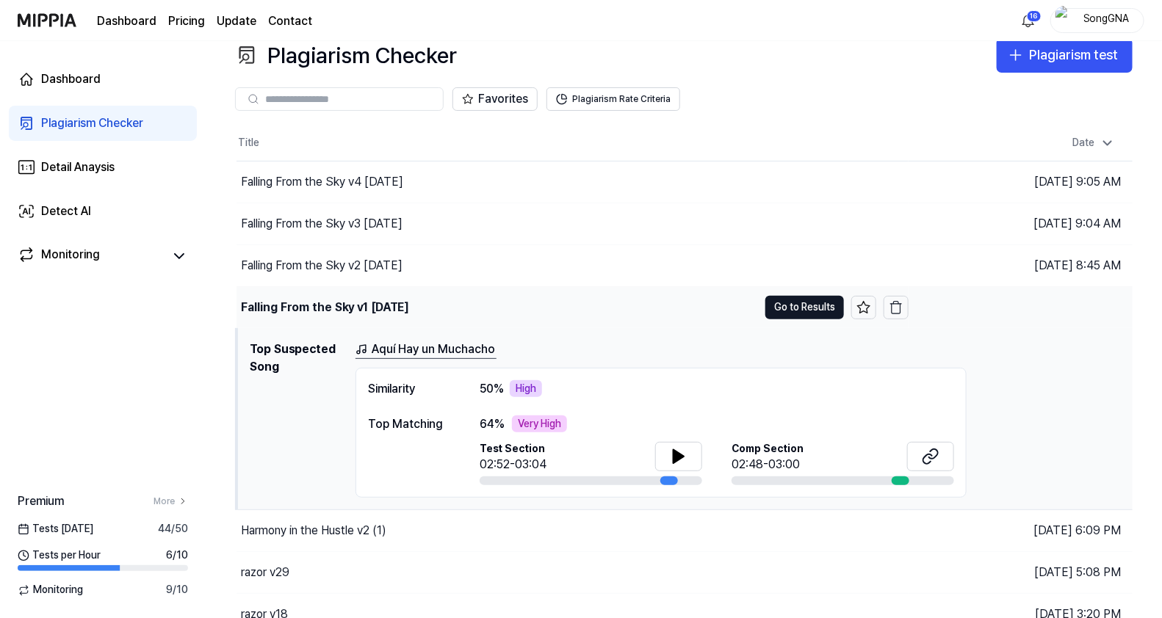
scroll to position [29, 0]
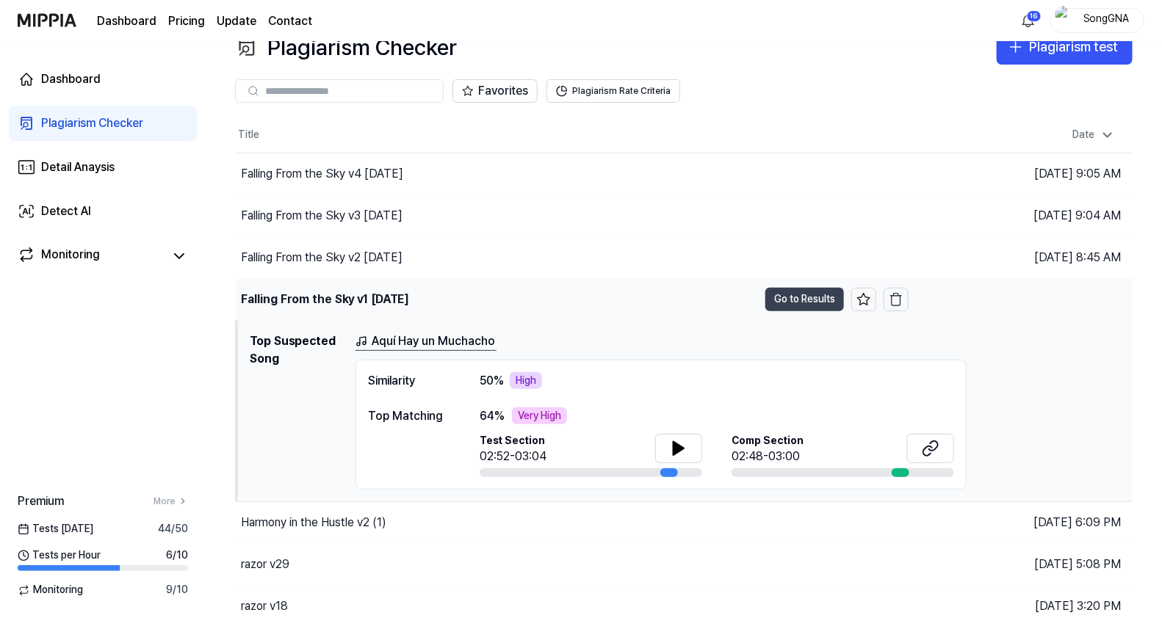
click at [802, 303] on button "Go to Results" at bounding box center [804, 300] width 79 height 24
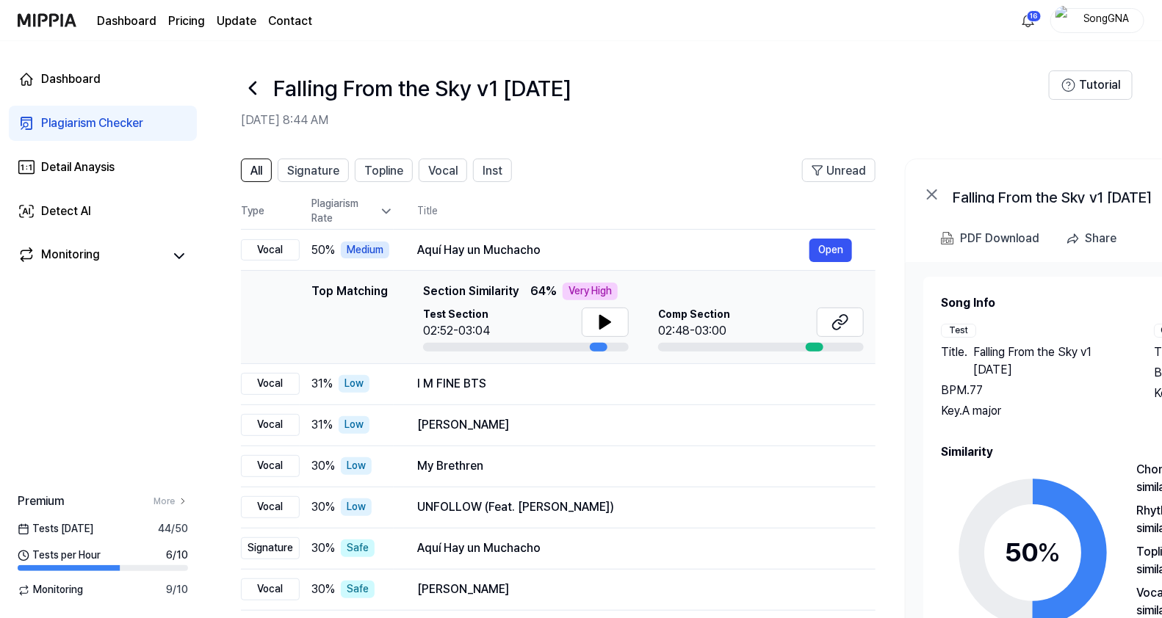
click at [262, 83] on icon at bounding box center [253, 88] width 24 height 24
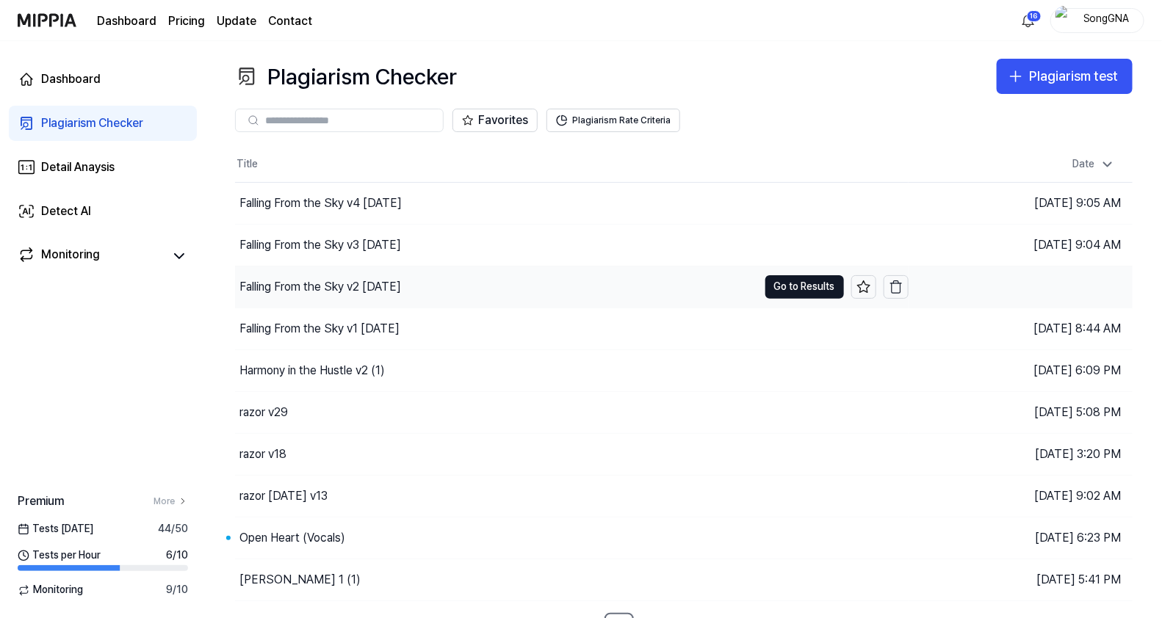
click at [378, 275] on div "Falling From the Sky v2 [DATE]" at bounding box center [496, 287] width 523 height 41
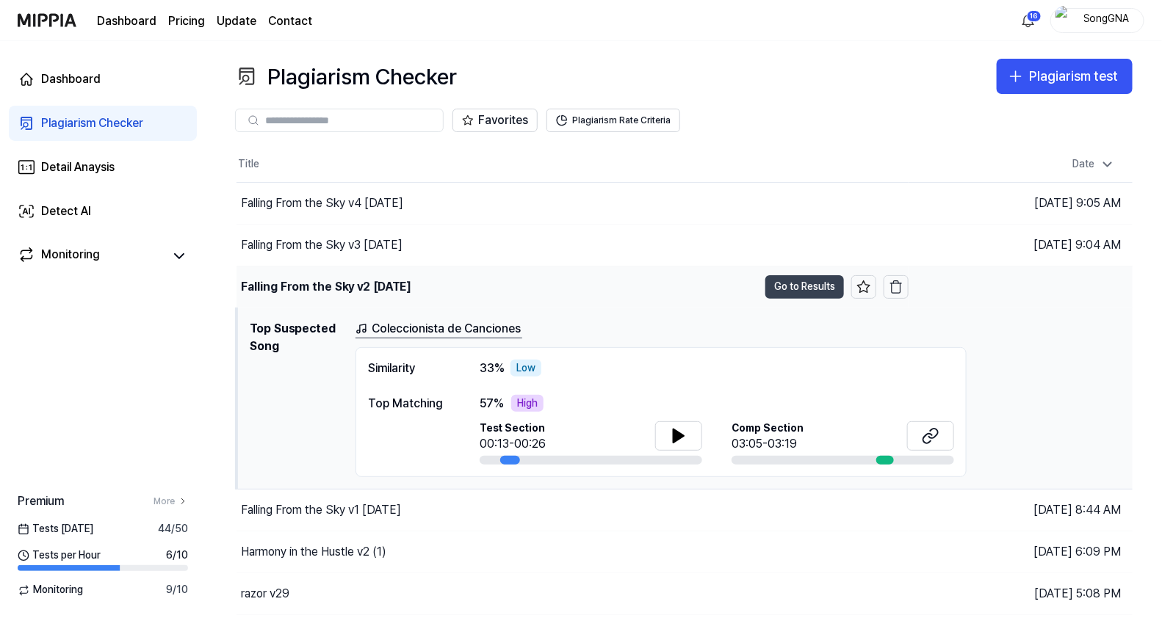
click at [782, 290] on button "Go to Results" at bounding box center [804, 287] width 79 height 24
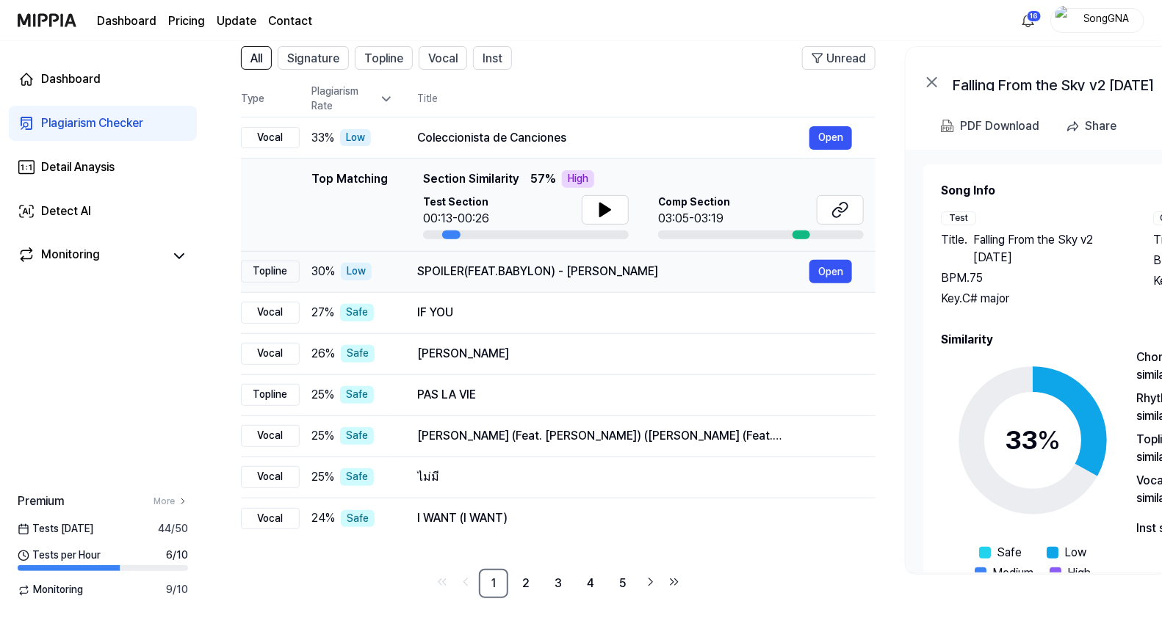
scroll to position [121, 0]
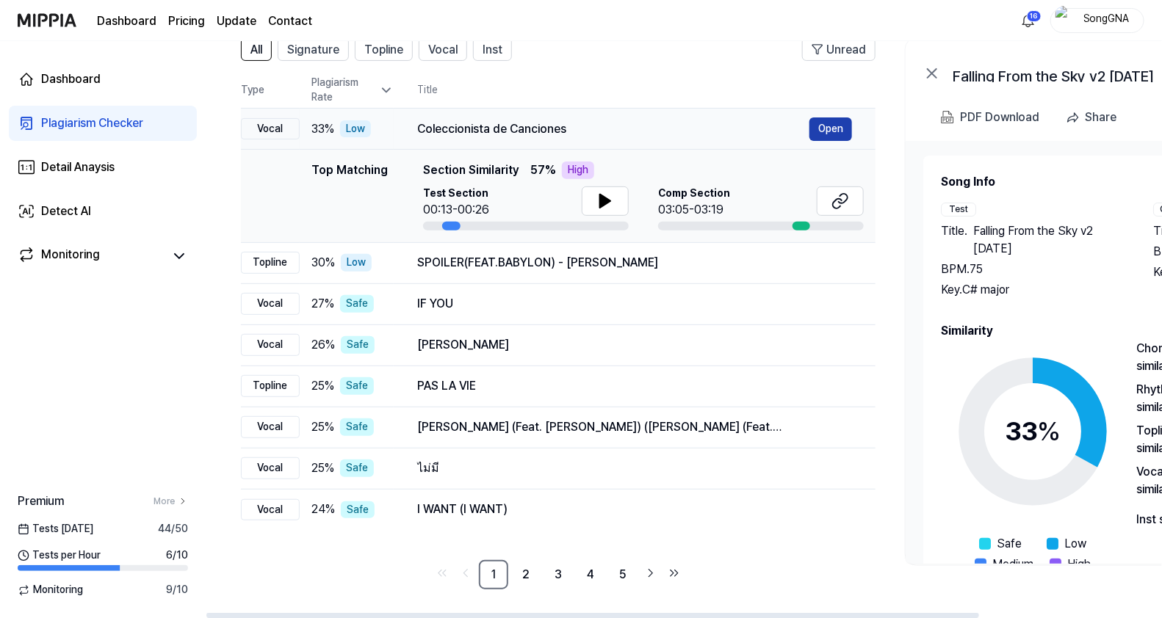
click at [826, 123] on button "Open" at bounding box center [830, 130] width 43 height 24
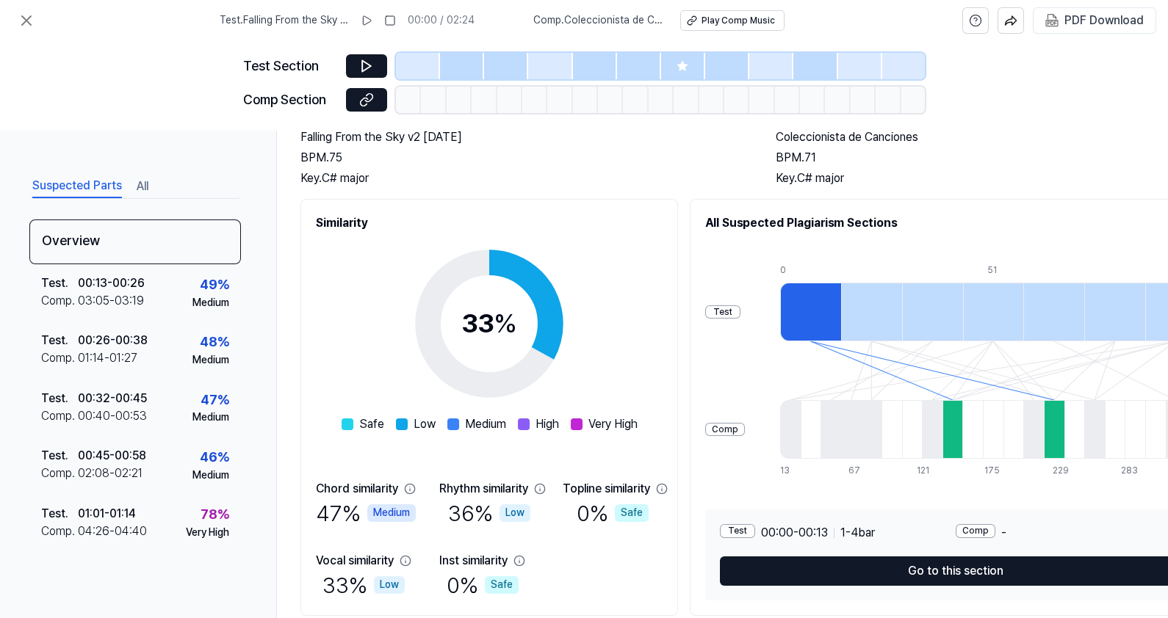
scroll to position [165, 0]
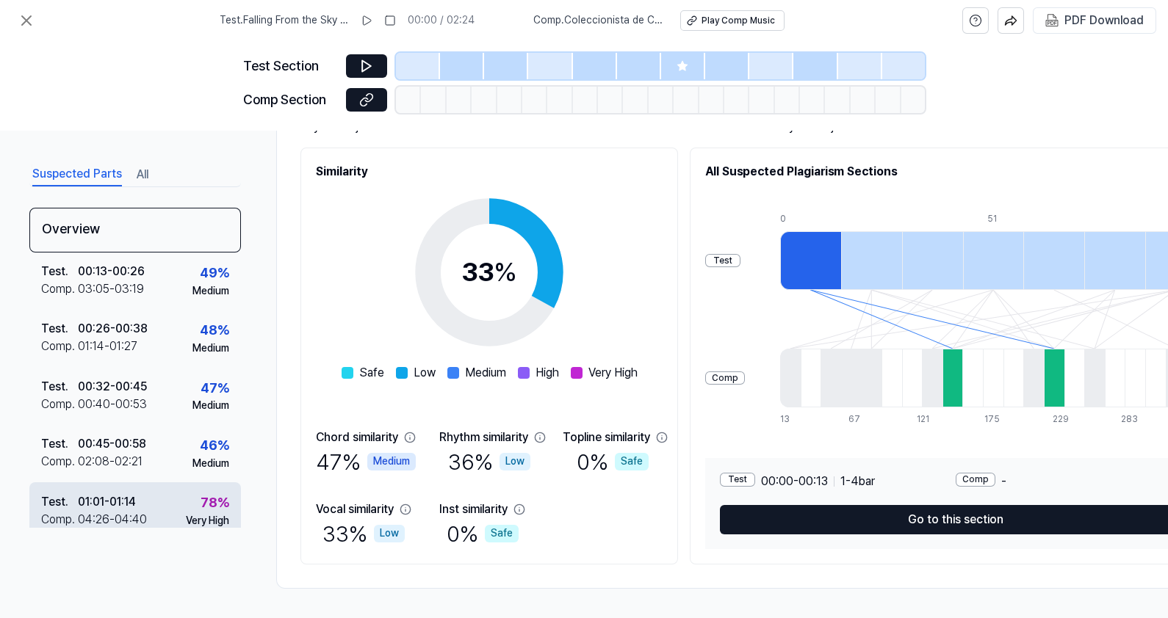
click at [200, 494] on div "78 %" at bounding box center [214, 503] width 29 height 21
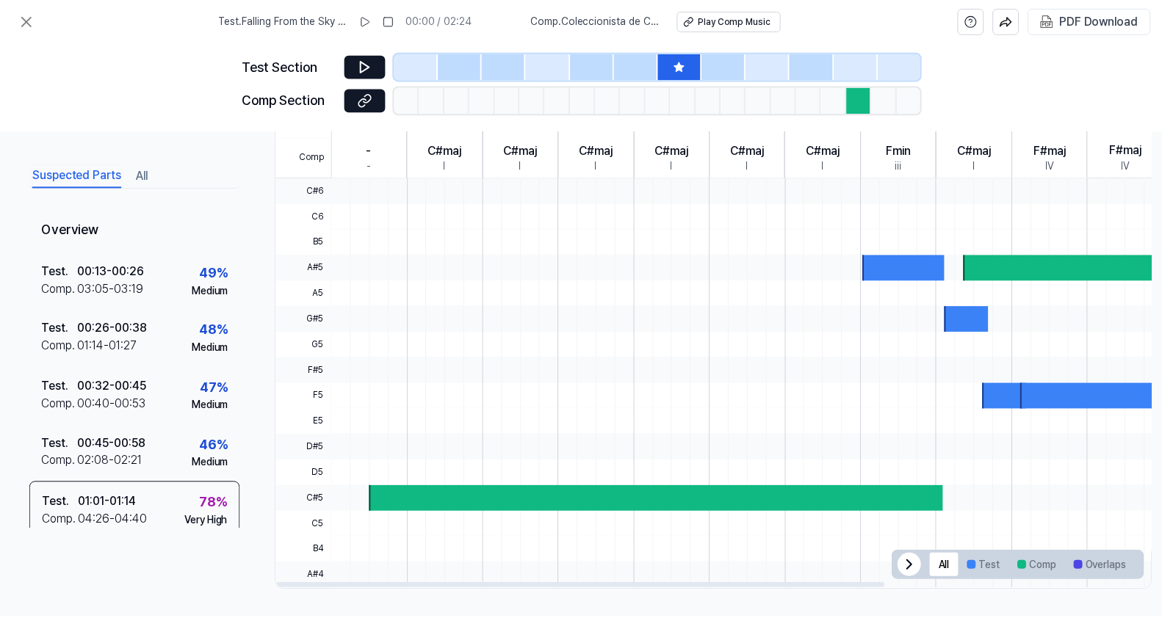
scroll to position [336, 0]
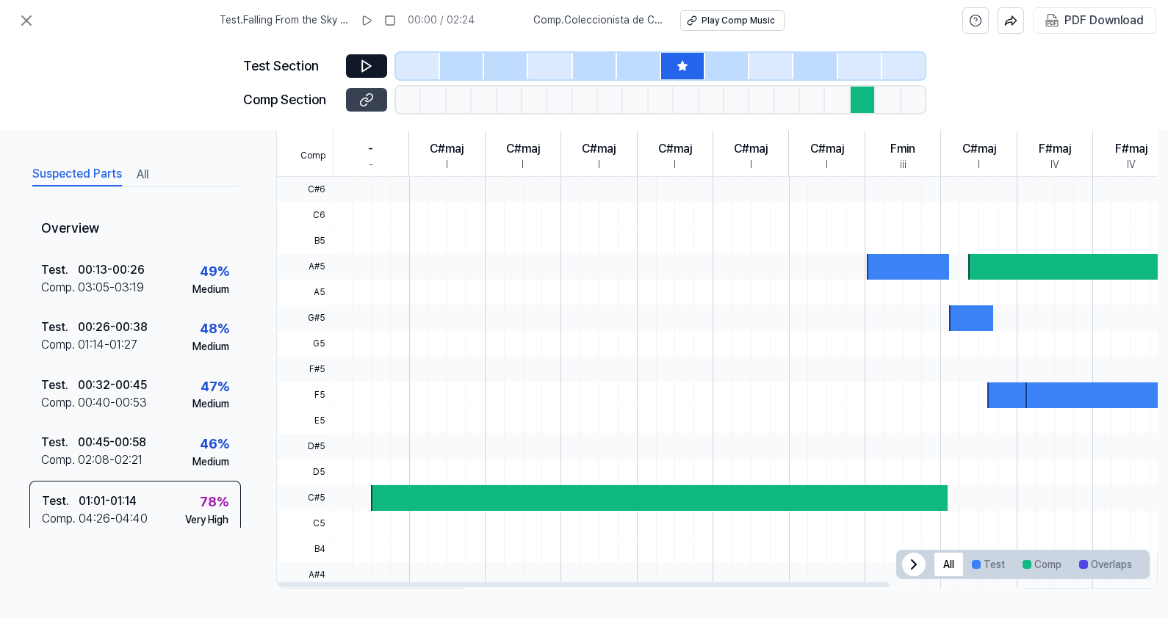
click at [355, 88] on button at bounding box center [366, 100] width 41 height 24
click at [362, 62] on icon at bounding box center [366, 66] width 9 height 11
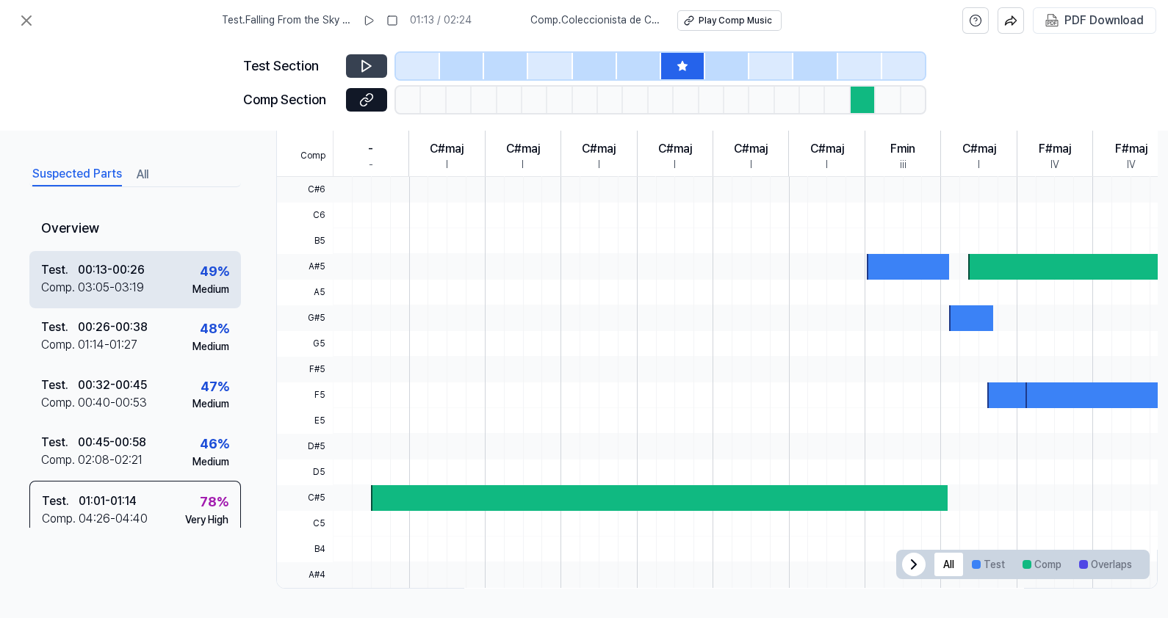
click at [150, 279] on div "Test . 00:13 - 00:26 Comp . 03:05 - 03:19 49 % Medium" at bounding box center [135, 278] width 212 height 57
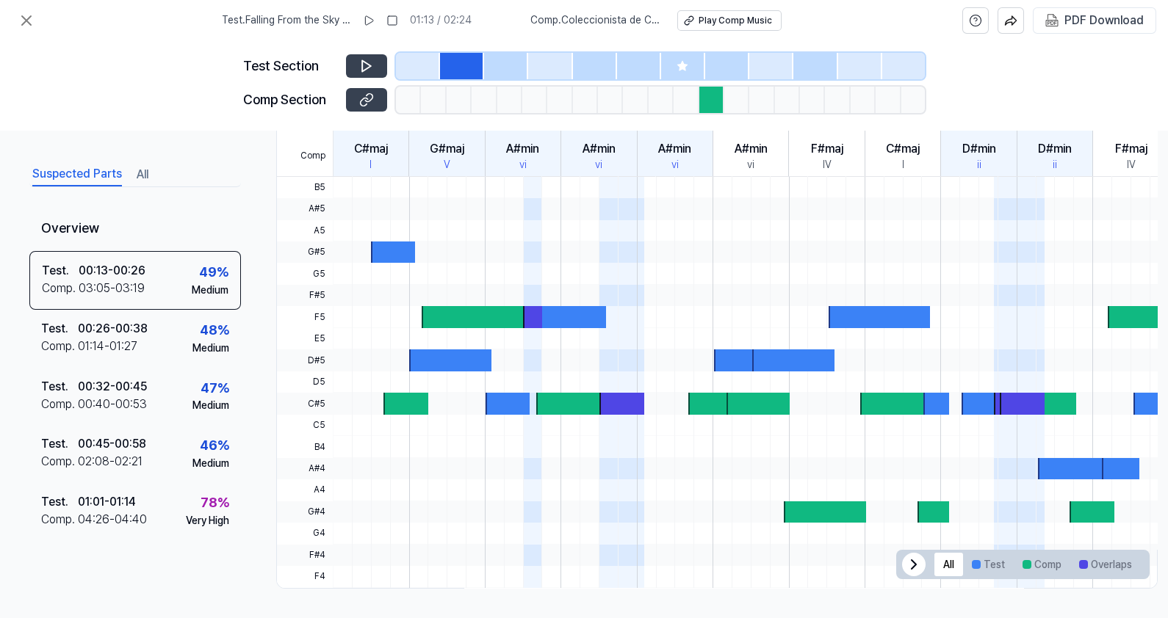
click at [355, 104] on button at bounding box center [366, 100] width 41 height 24
click at [366, 59] on icon at bounding box center [366, 66] width 15 height 15
click at [73, 73] on div "Test Section Comp Section" at bounding box center [584, 86] width 1168 height 90
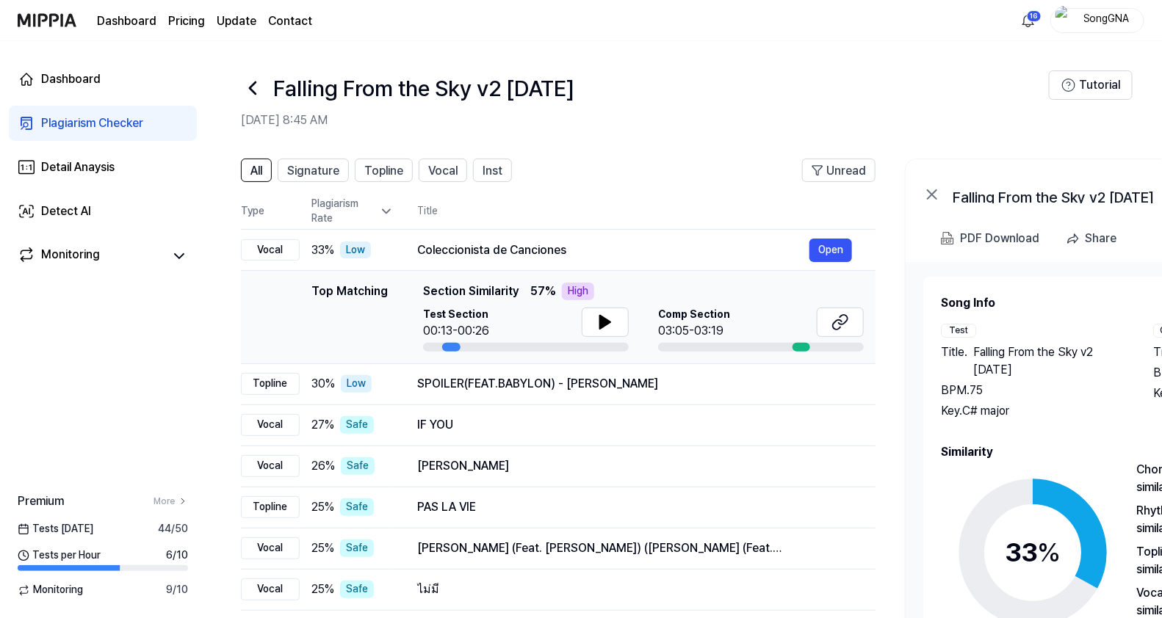
click at [77, 123] on div "Plagiarism Checker" at bounding box center [92, 124] width 102 height 18
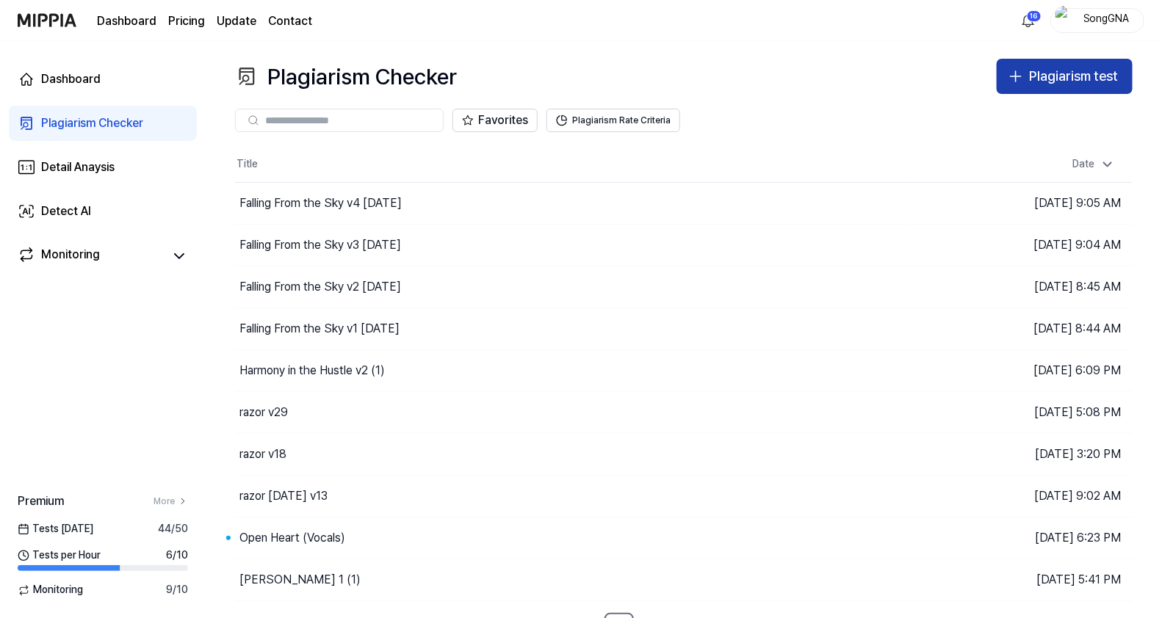
click at [1060, 73] on div "Plagiarism test" at bounding box center [1073, 76] width 89 height 21
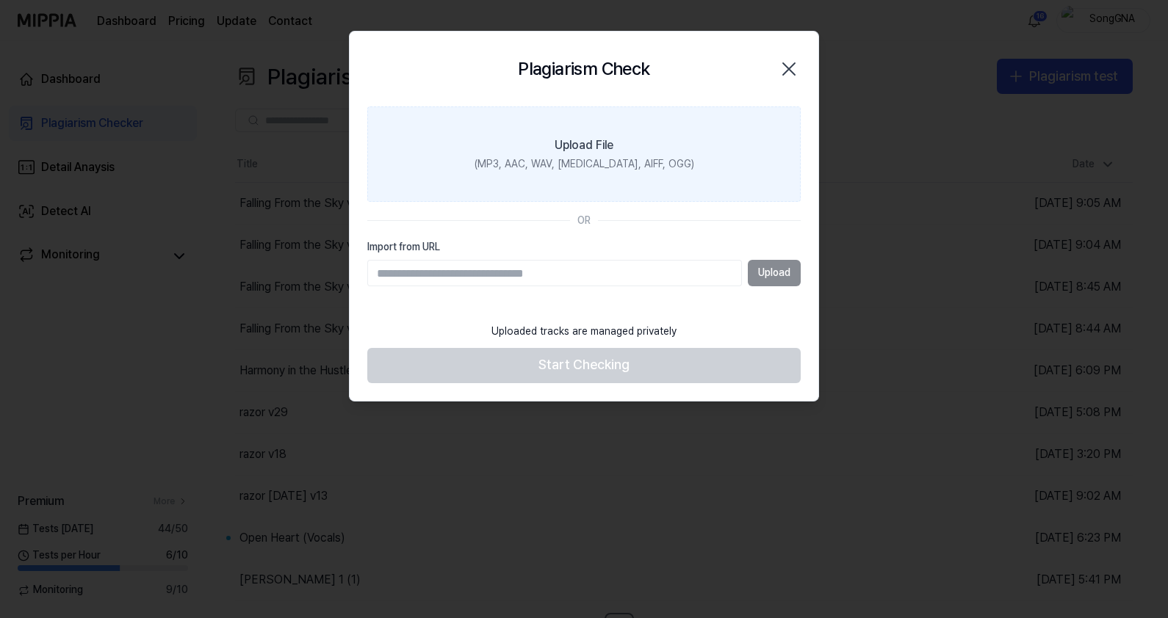
click at [614, 173] on label "Upload File (MP3, AAC, WAV, [MEDICAL_DATA], AIFF, OGG)" at bounding box center [583, 153] width 433 height 95
click at [0, 0] on input "Upload File (MP3, AAC, WAV, [MEDICAL_DATA], AIFF, OGG)" at bounding box center [0, 0] width 0 height 0
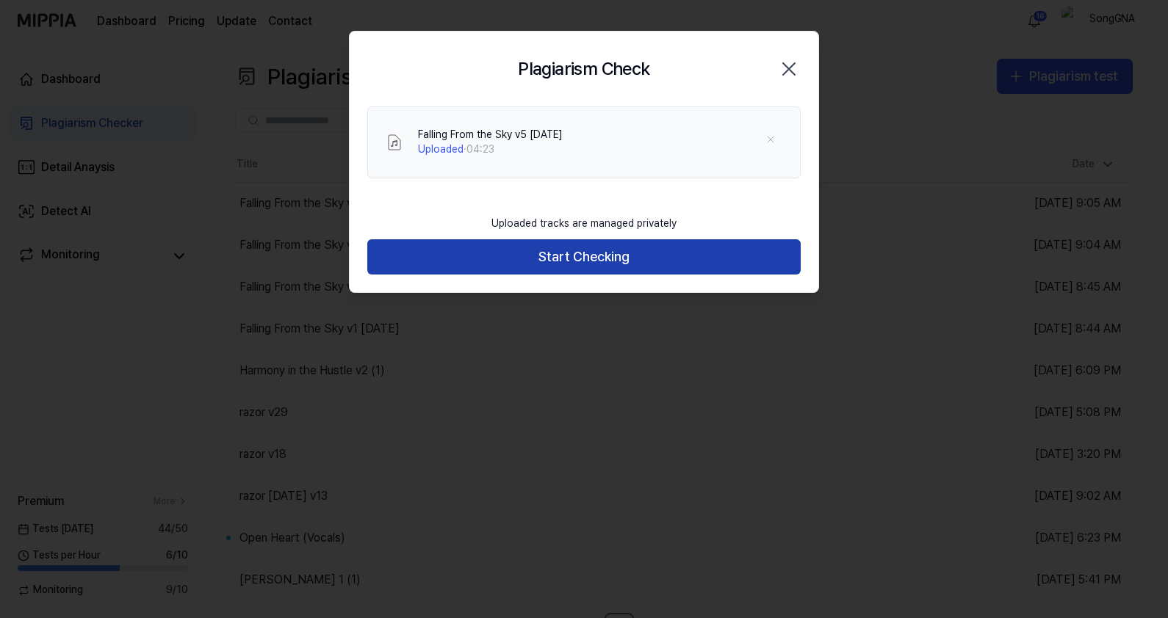
click at [623, 261] on button "Start Checking" at bounding box center [583, 256] width 433 height 35
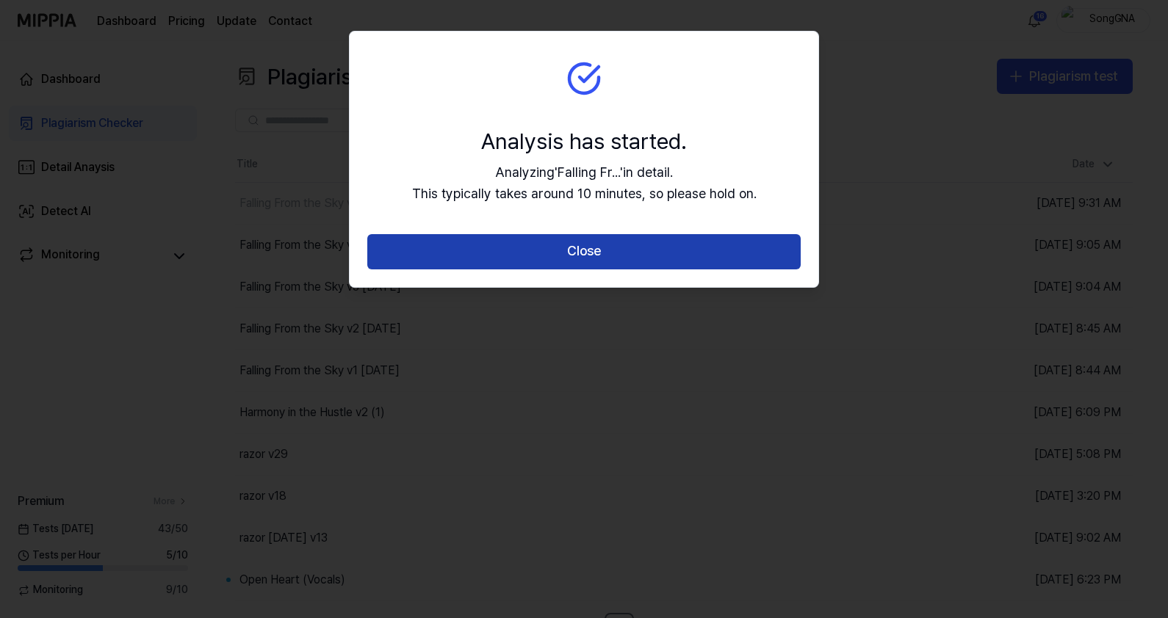
click at [634, 246] on button "Close" at bounding box center [583, 251] width 433 height 35
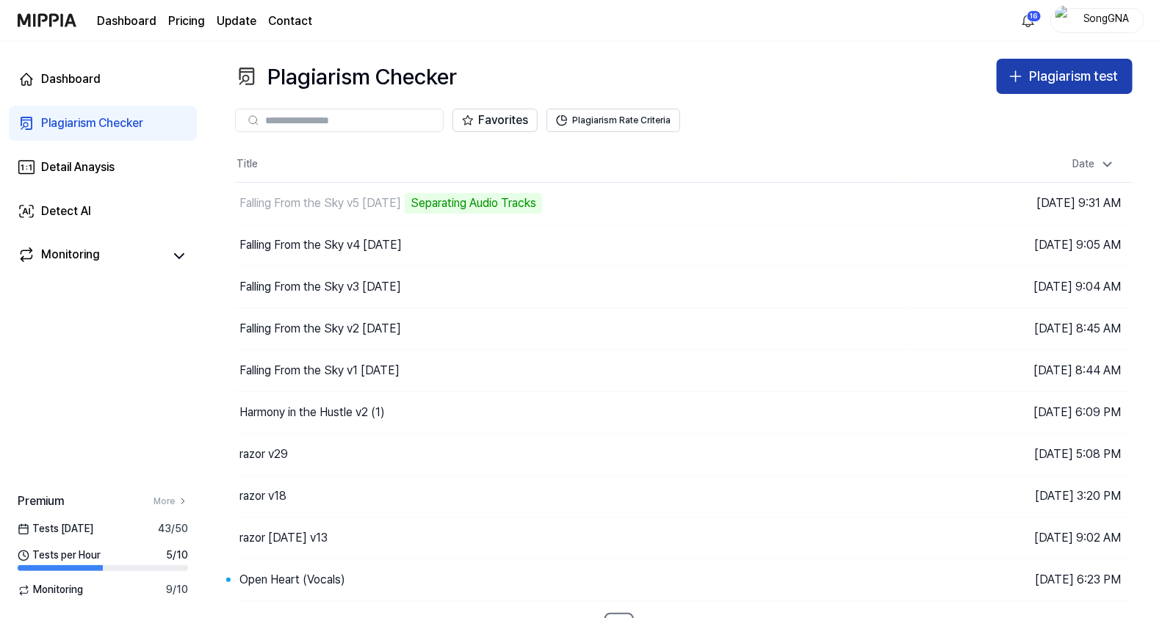
click at [1035, 71] on div "Plagiarism test" at bounding box center [1073, 76] width 89 height 21
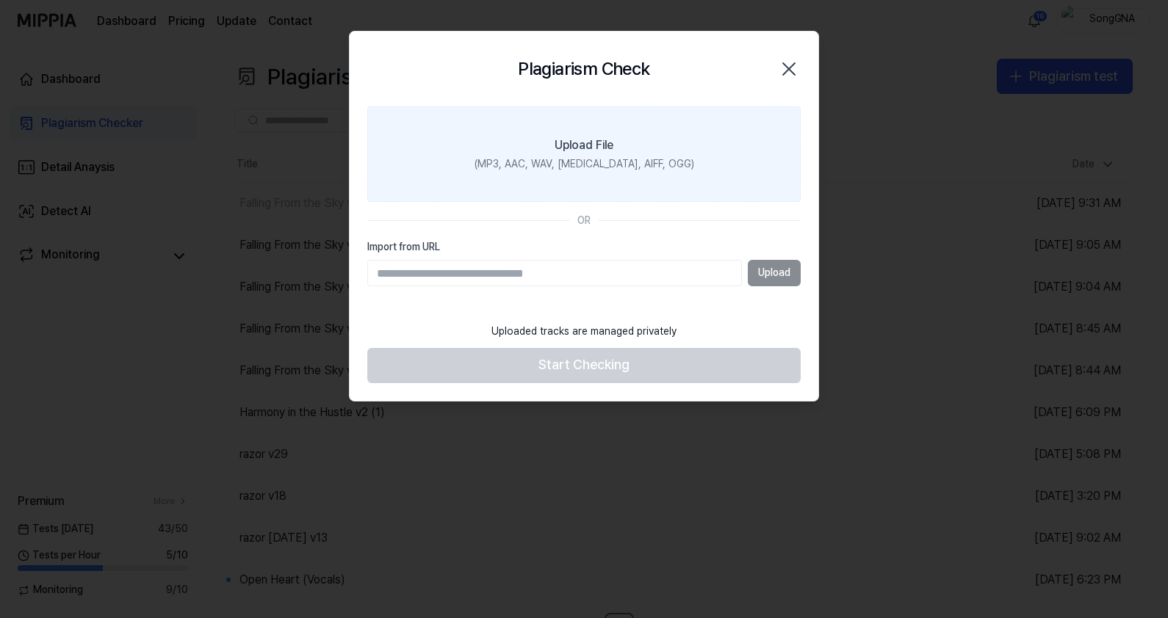
click at [530, 167] on div "(MP3, AAC, WAV, [MEDICAL_DATA], AIFF, OGG)" at bounding box center [584, 164] width 220 height 15
click at [0, 0] on input "Upload File (MP3, AAC, WAV, [MEDICAL_DATA], AIFF, OGG)" at bounding box center [0, 0] width 0 height 0
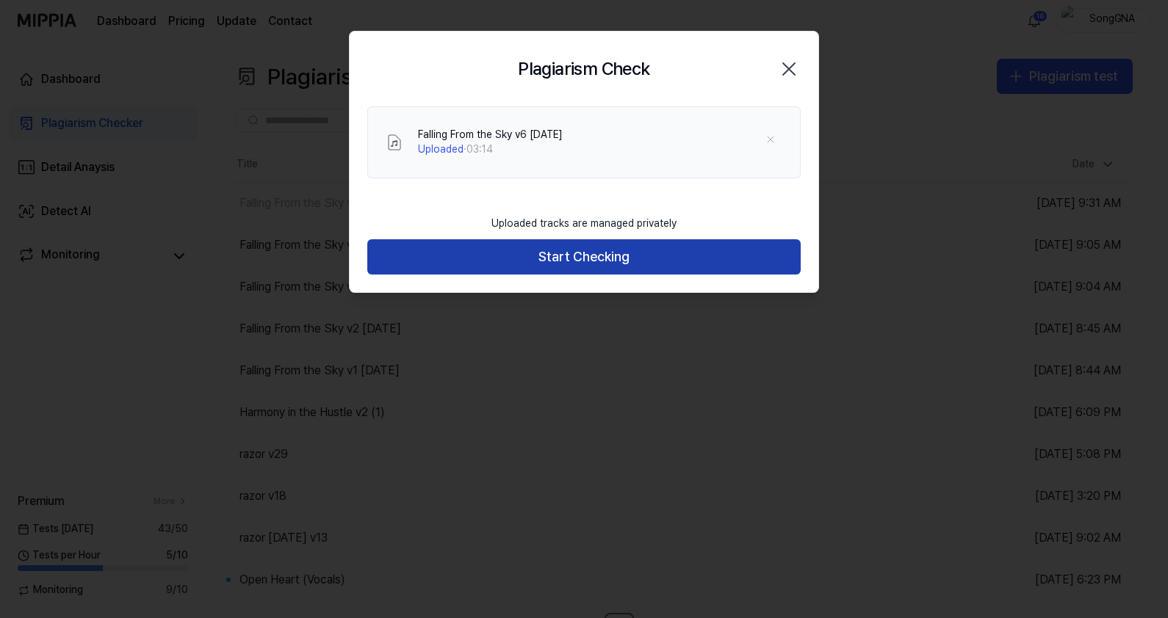
click at [611, 260] on button "Start Checking" at bounding box center [583, 256] width 433 height 35
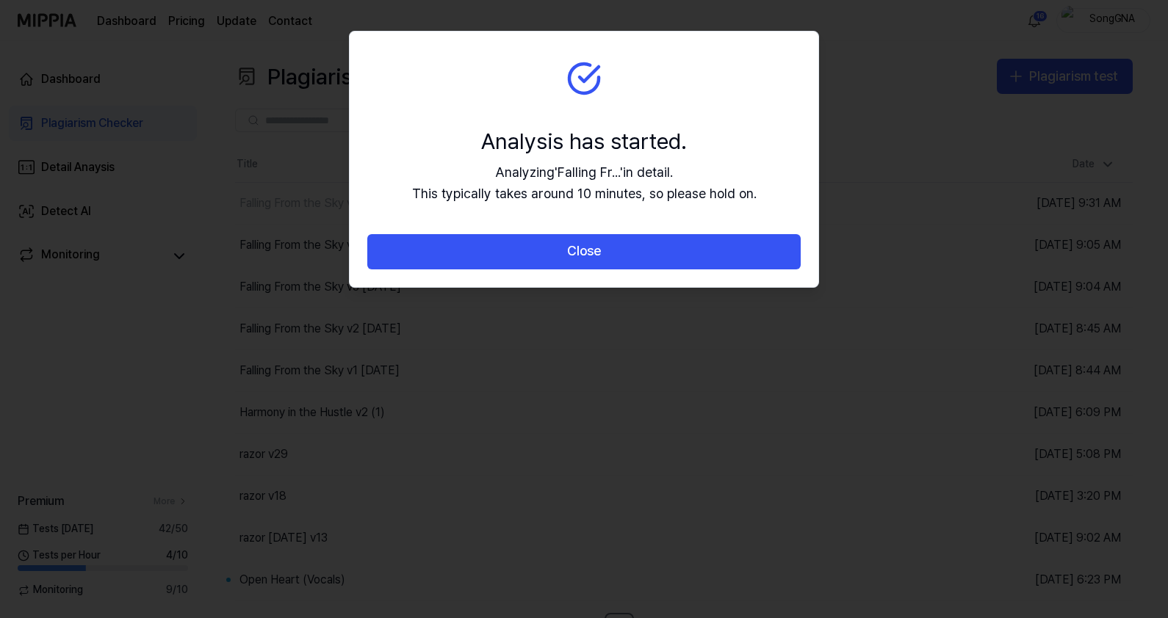
click at [611, 260] on button "Close" at bounding box center [583, 251] width 433 height 35
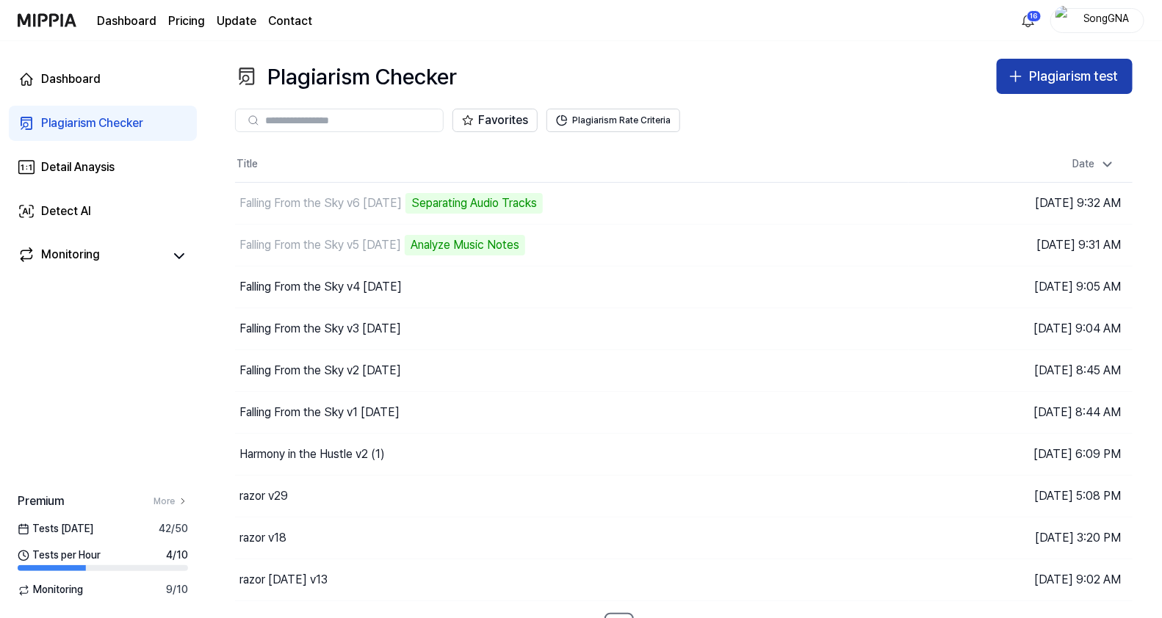
click at [1019, 74] on icon "button" at bounding box center [1016, 77] width 18 height 18
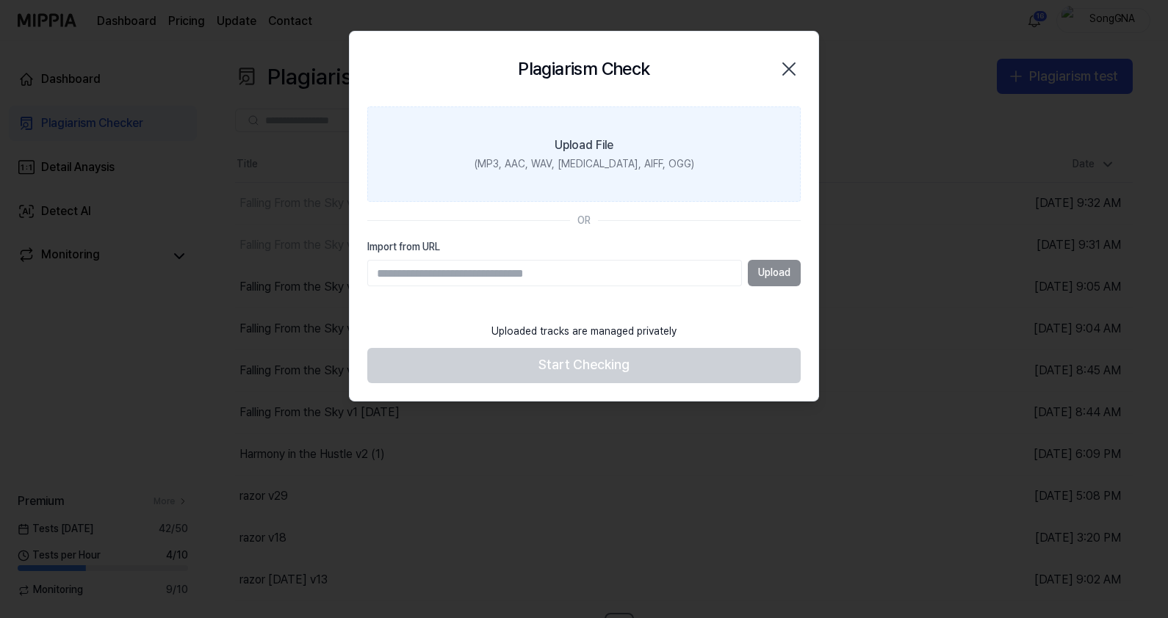
click at [587, 157] on div "(MP3, AAC, WAV, [MEDICAL_DATA], AIFF, OGG)" at bounding box center [584, 164] width 220 height 15
click at [0, 0] on input "Upload File (MP3, AAC, WAV, [MEDICAL_DATA], AIFF, OGG)" at bounding box center [0, 0] width 0 height 0
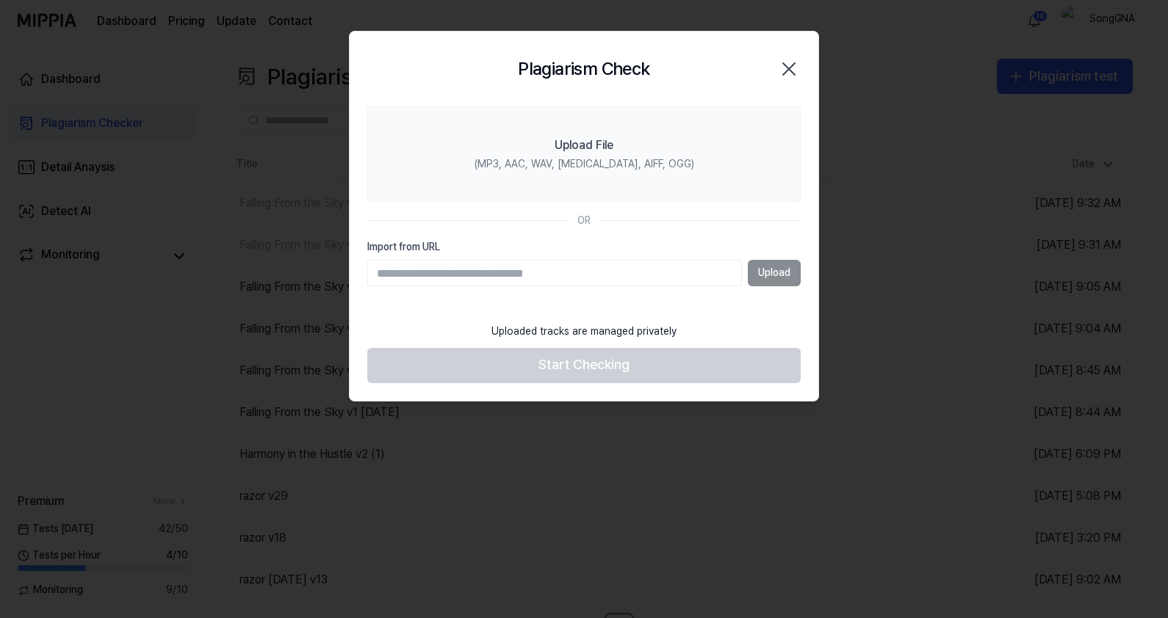
click at [782, 69] on icon "button" at bounding box center [789, 69] width 24 height 24
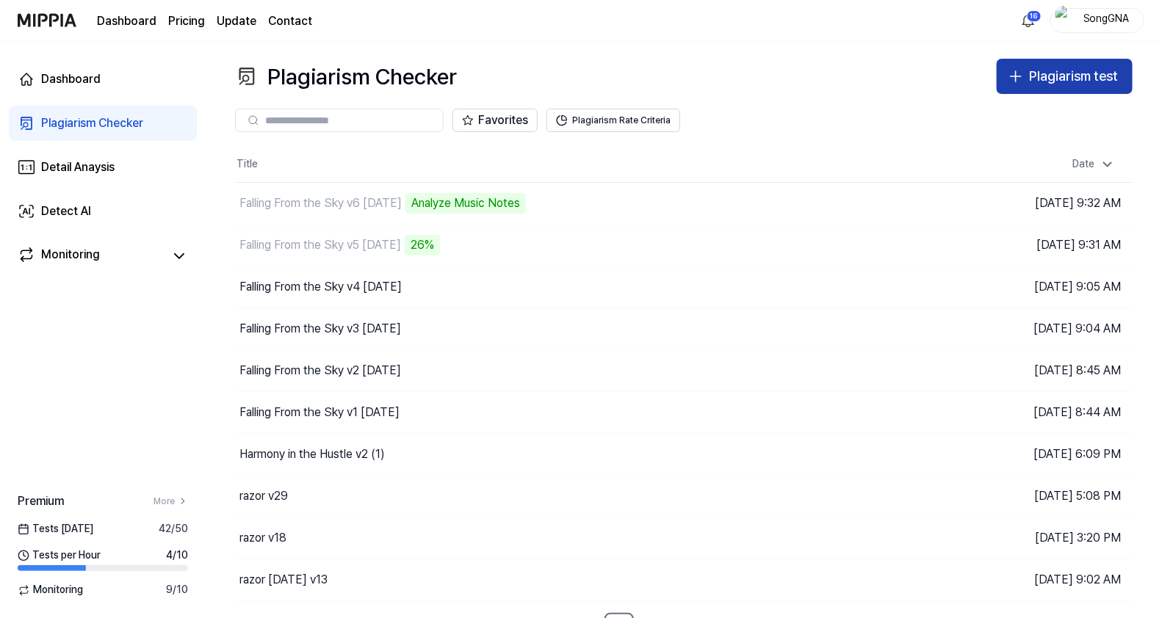
click at [1027, 76] on button "Plagiarism test" at bounding box center [1065, 76] width 136 height 35
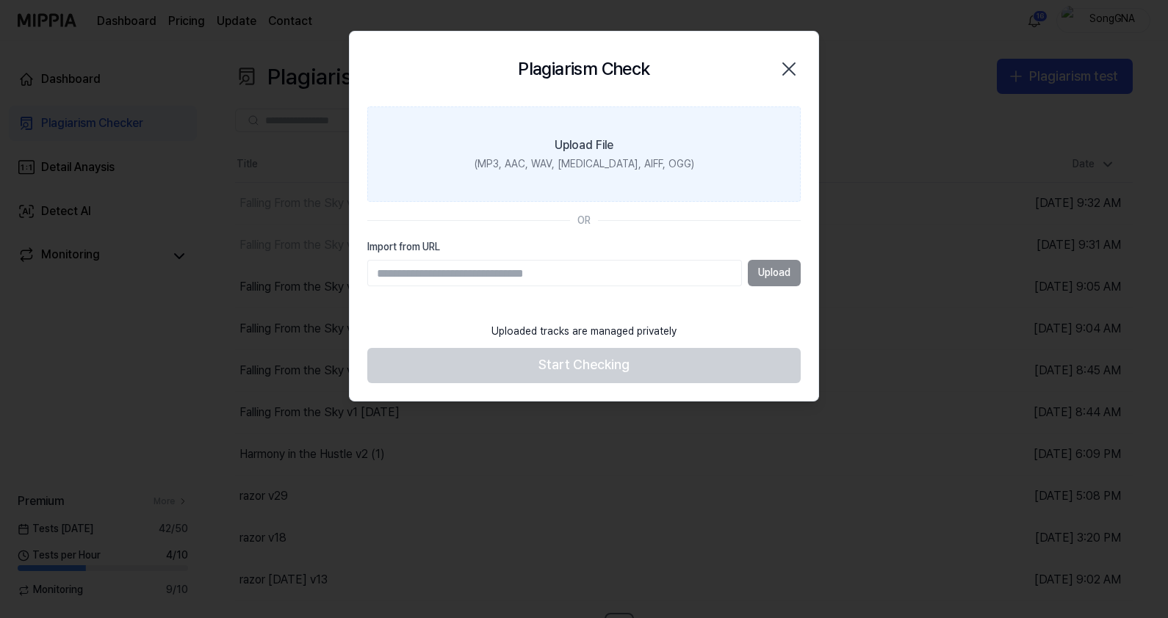
click at [588, 151] on div "Upload File" at bounding box center [583, 146] width 59 height 18
click at [0, 0] on input "Upload File (MP3, AAC, WAV, [MEDICAL_DATA], AIFF, OGG)" at bounding box center [0, 0] width 0 height 0
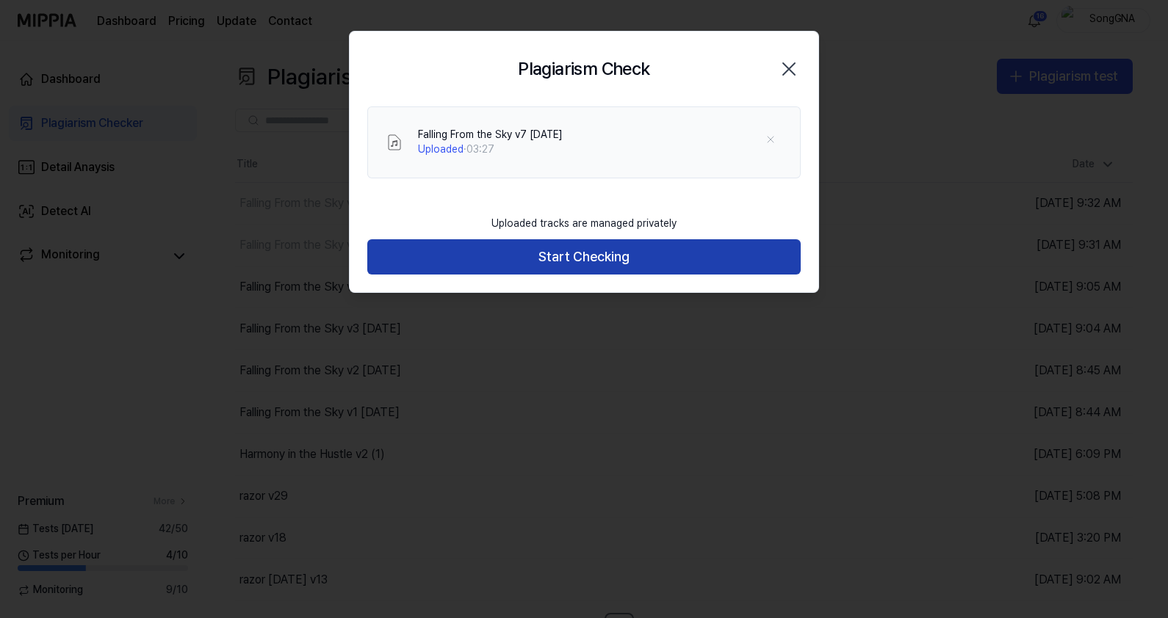
click at [635, 252] on button "Start Checking" at bounding box center [583, 256] width 433 height 35
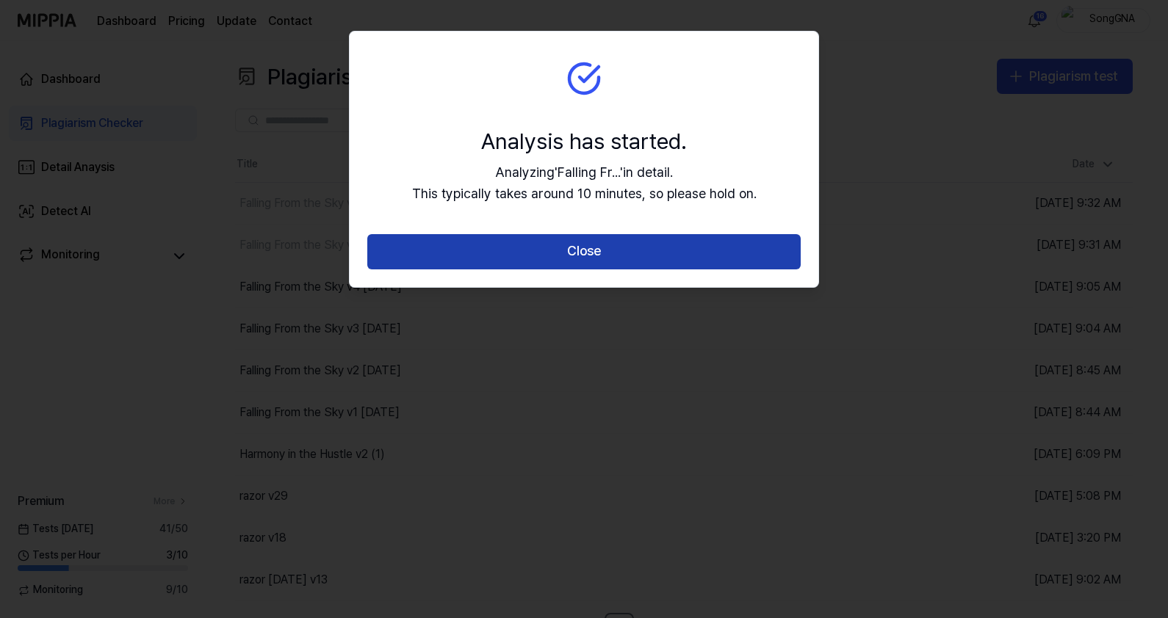
click at [595, 260] on button "Close" at bounding box center [583, 251] width 433 height 35
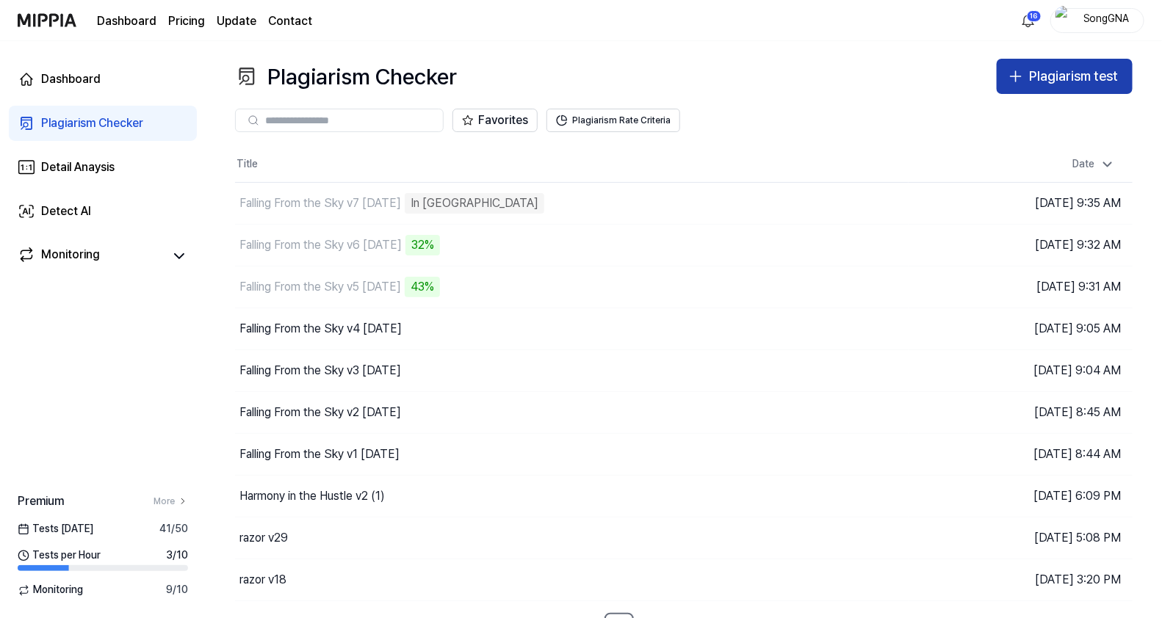
click at [1052, 77] on div "Plagiarism test" at bounding box center [1073, 76] width 89 height 21
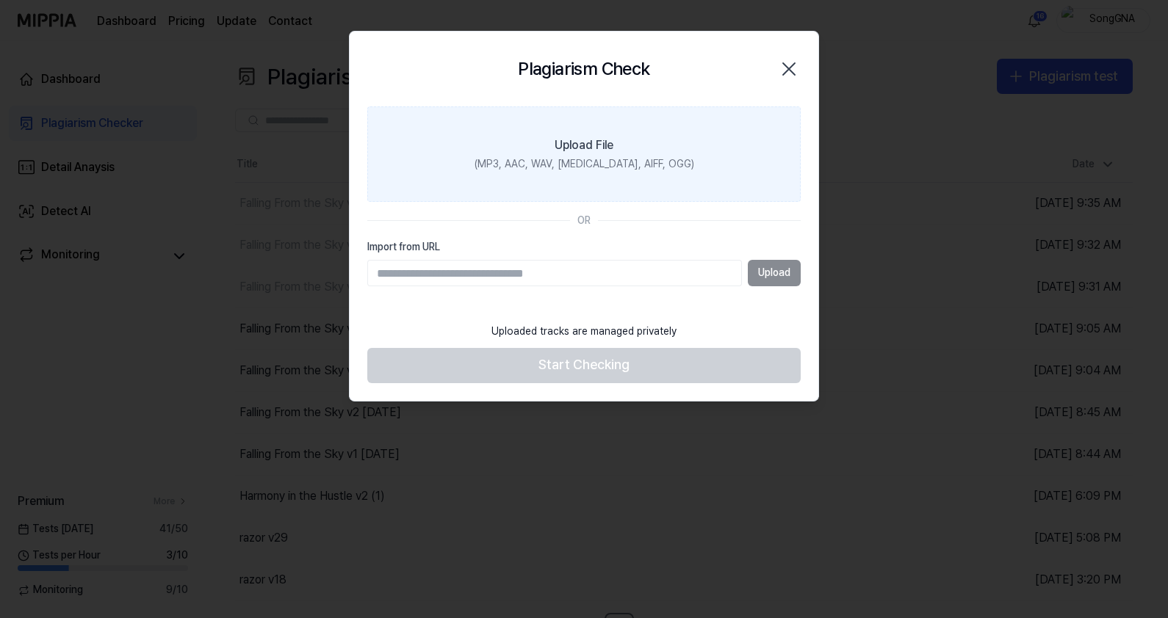
click at [594, 168] on div "(MP3, AAC, WAV, [MEDICAL_DATA], AIFF, OGG)" at bounding box center [584, 164] width 220 height 15
click at [0, 0] on input "Upload File (MP3, AAC, WAV, [MEDICAL_DATA], AIFF, OGG)" at bounding box center [0, 0] width 0 height 0
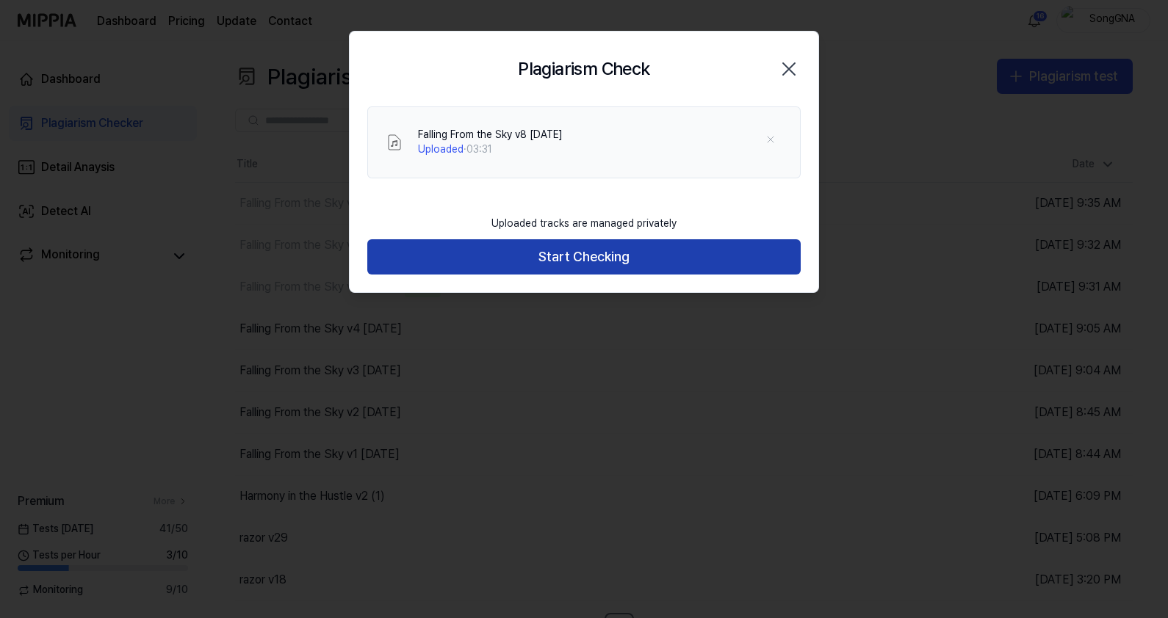
click at [540, 256] on button "Start Checking" at bounding box center [583, 256] width 433 height 35
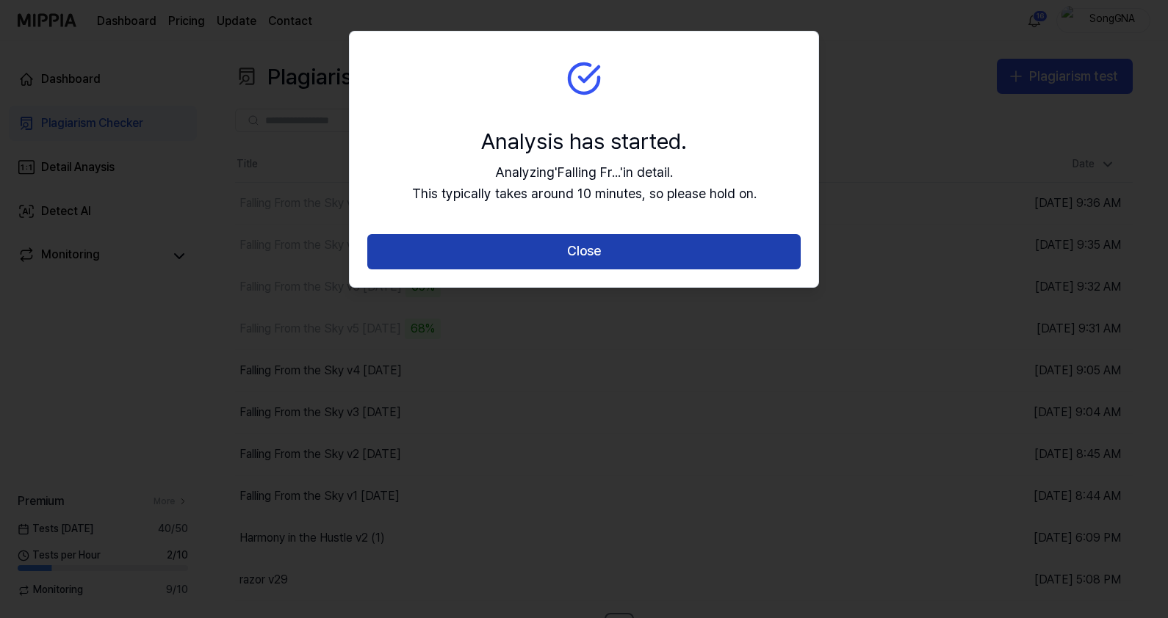
click at [604, 263] on button "Close" at bounding box center [583, 251] width 433 height 35
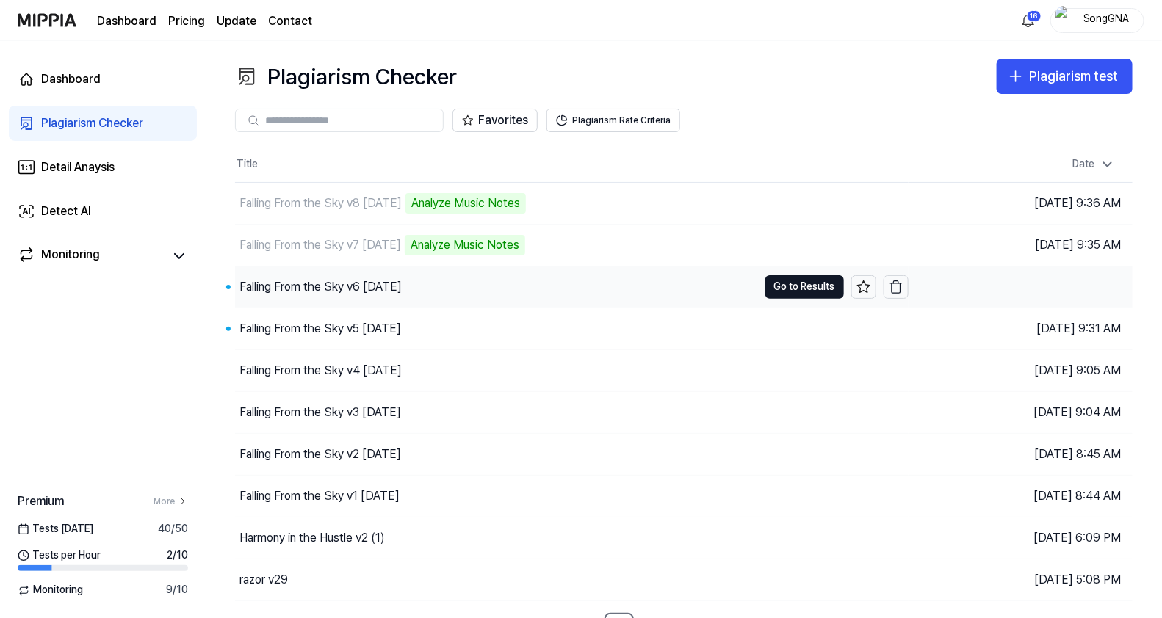
click at [397, 287] on div "Falling From the Sky v6 [DATE]" at bounding box center [320, 287] width 162 height 18
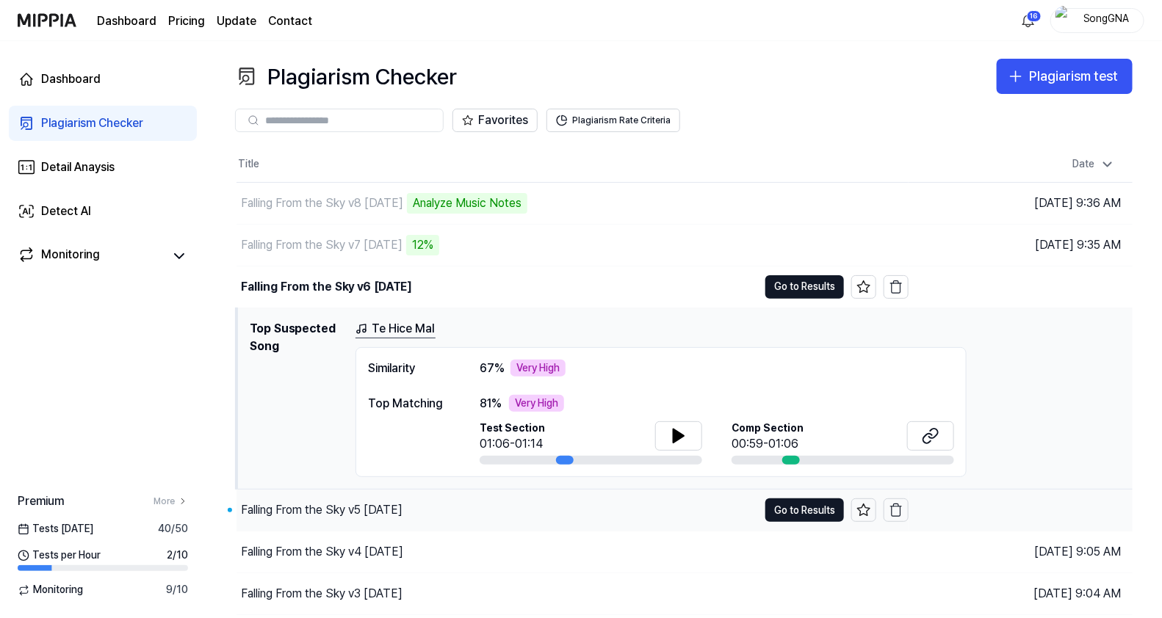
click at [390, 518] on div "Falling From the Sky v5 [DATE]" at bounding box center [322, 511] width 162 height 18
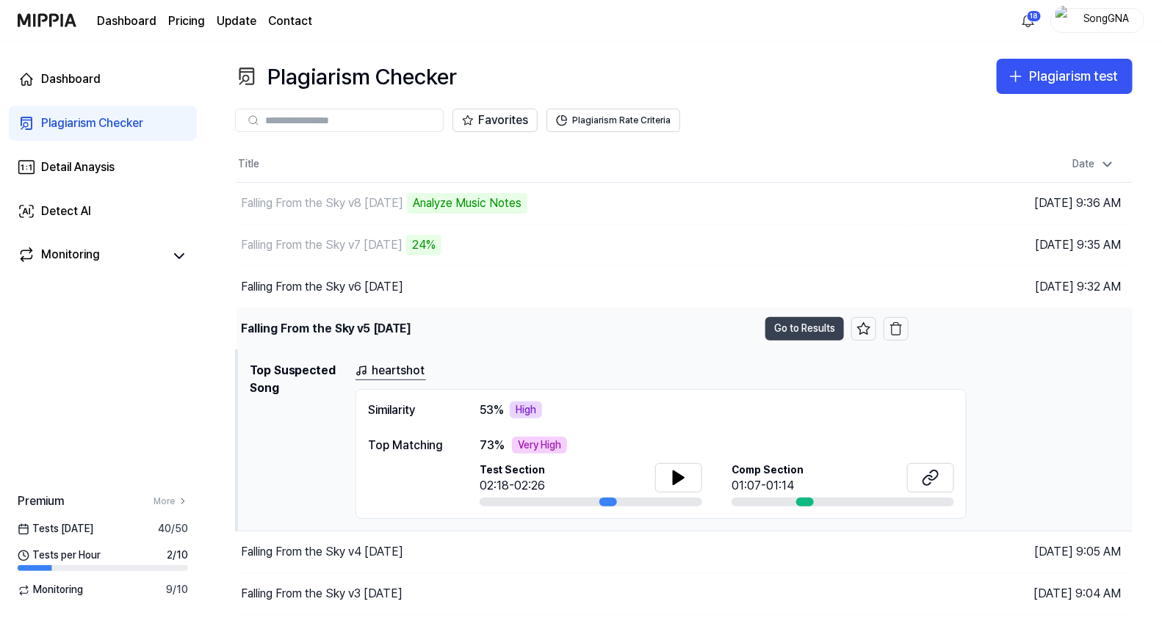
click at [826, 330] on button "Go to Results" at bounding box center [804, 329] width 79 height 24
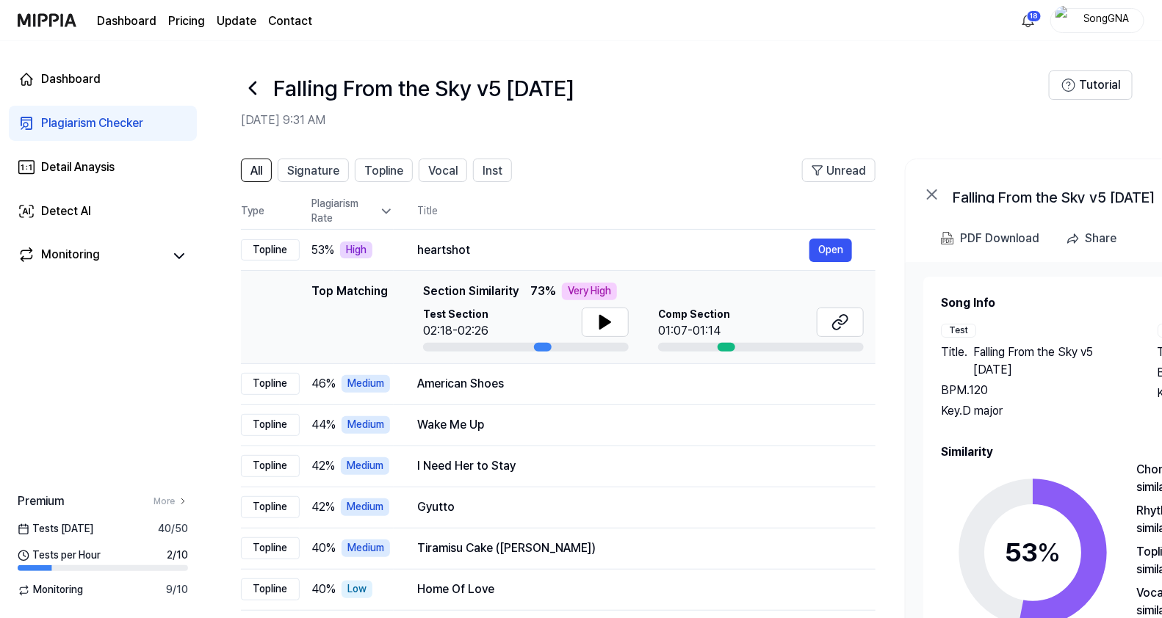
click at [254, 85] on icon at bounding box center [253, 88] width 24 height 24
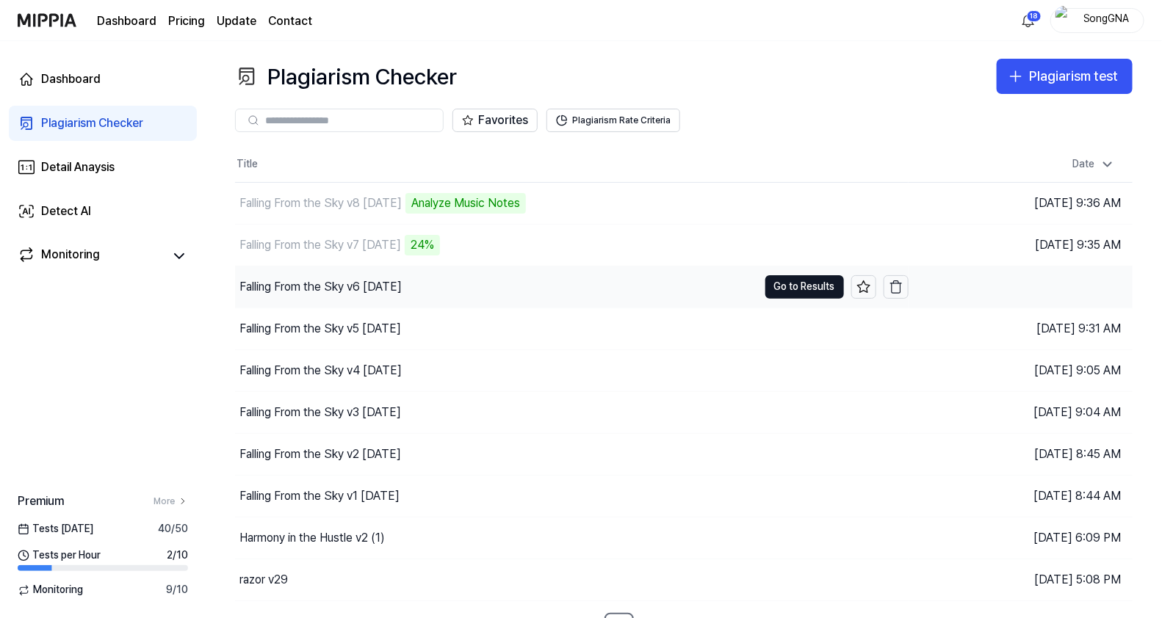
click at [477, 286] on div "Falling From the Sky v6 [DATE]" at bounding box center [496, 287] width 523 height 41
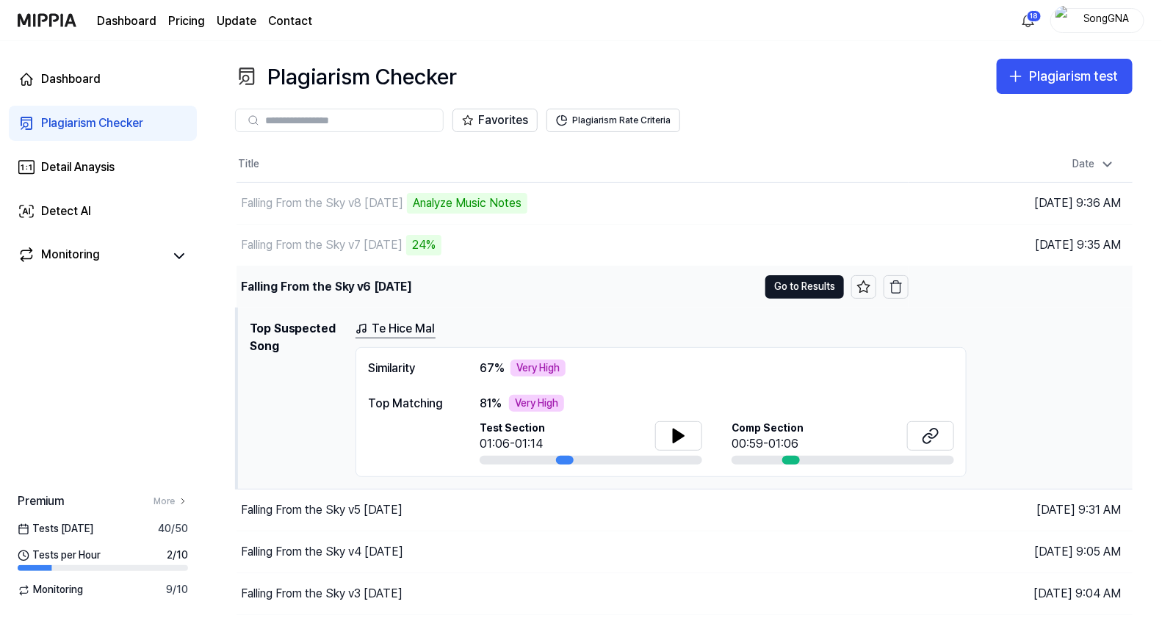
click at [802, 270] on td "Falling From the Sky v6 [DATE] Go to Results" at bounding box center [572, 287] width 672 height 41
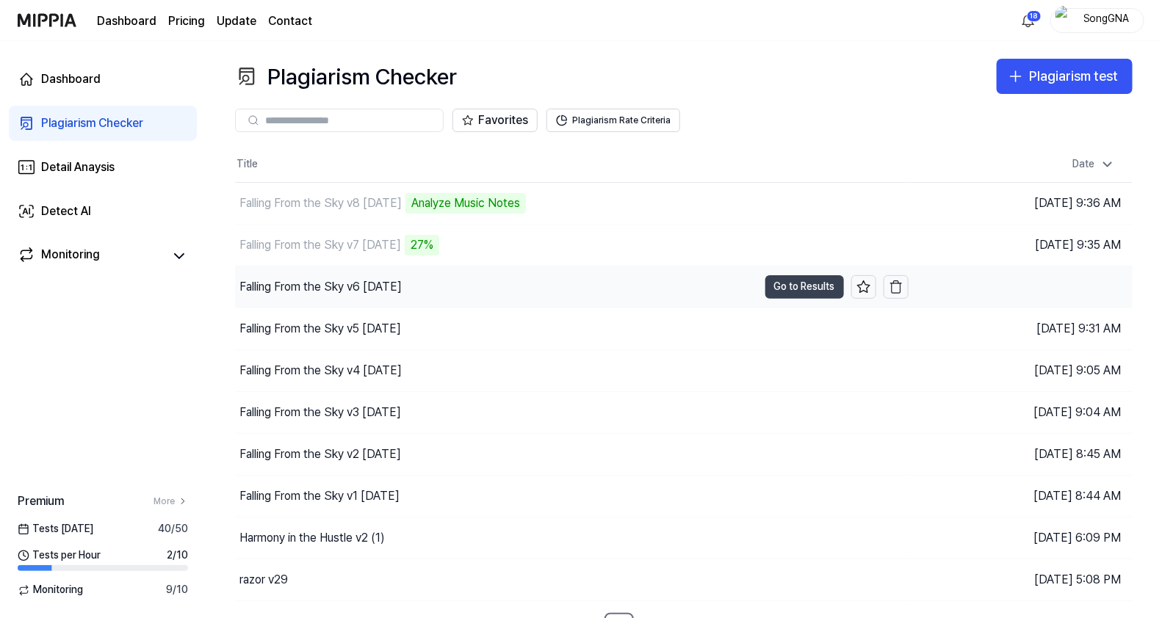
click at [784, 280] on button "Go to Results" at bounding box center [804, 287] width 79 height 24
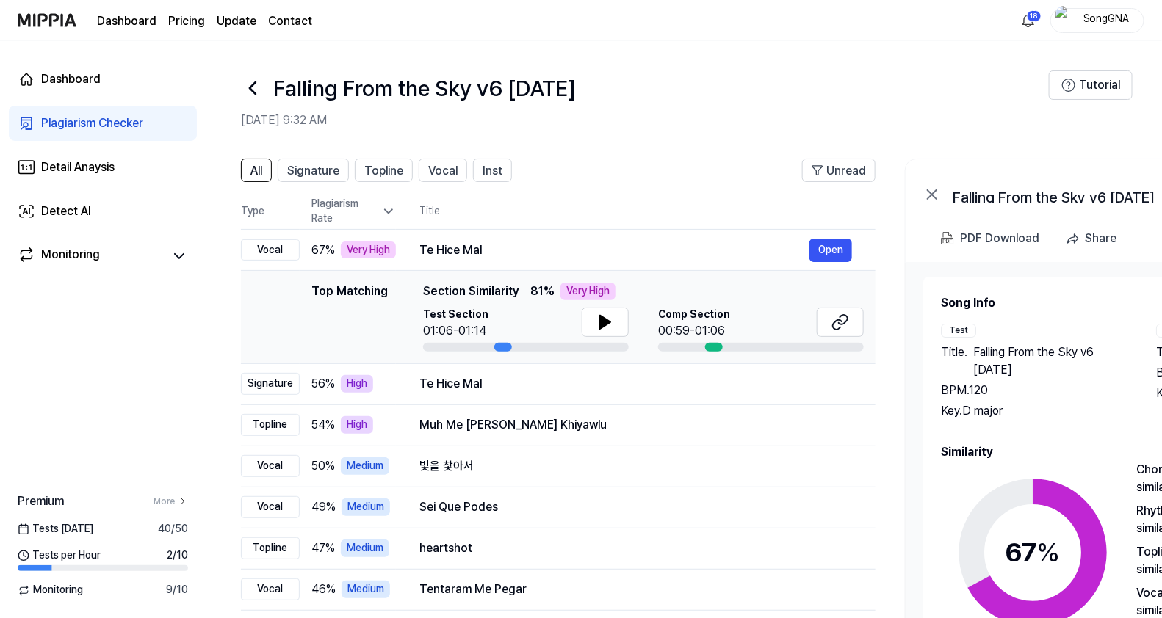
click at [245, 86] on icon at bounding box center [253, 88] width 24 height 24
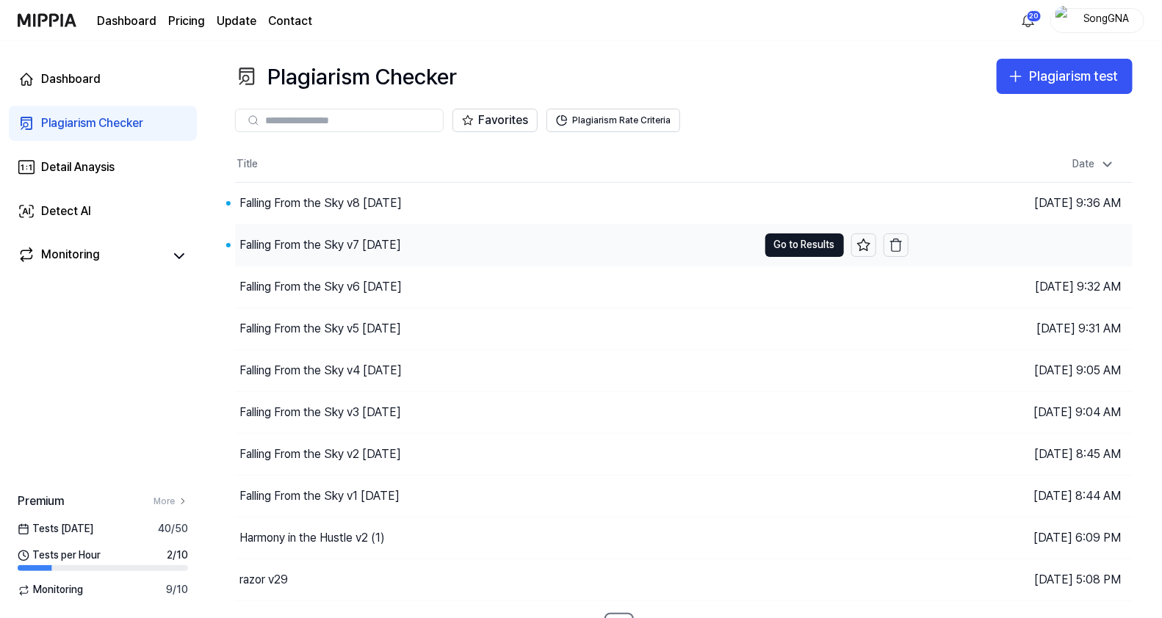
click at [364, 249] on div "Falling From the Sky v7 [DATE]" at bounding box center [320, 245] width 162 height 18
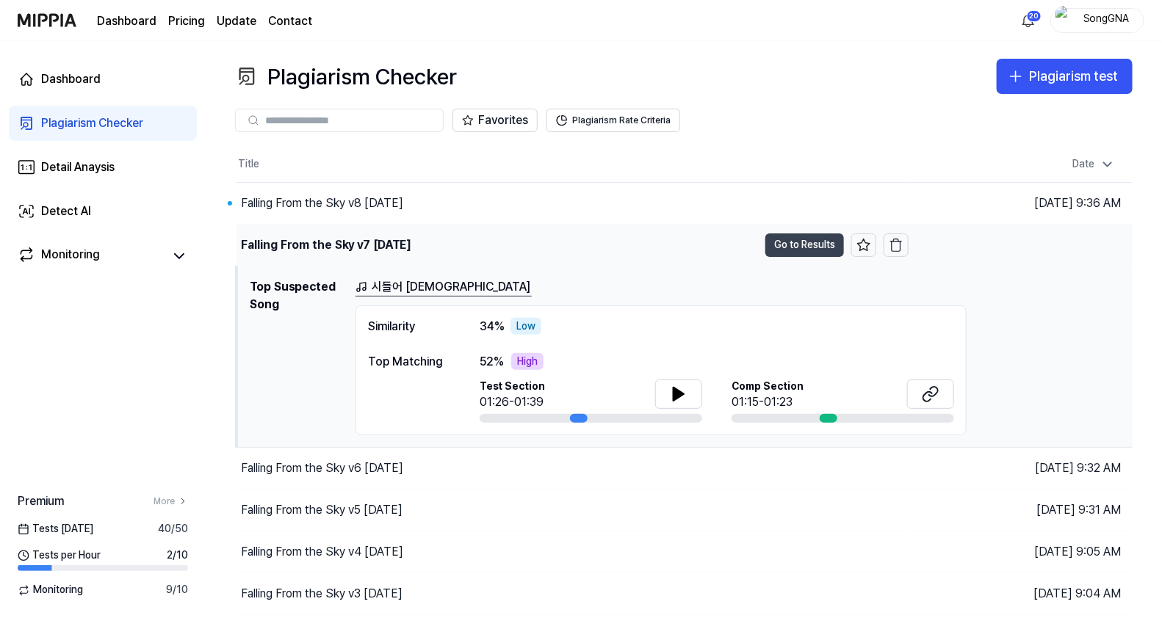
click at [795, 250] on button "Go to Results" at bounding box center [804, 246] width 79 height 24
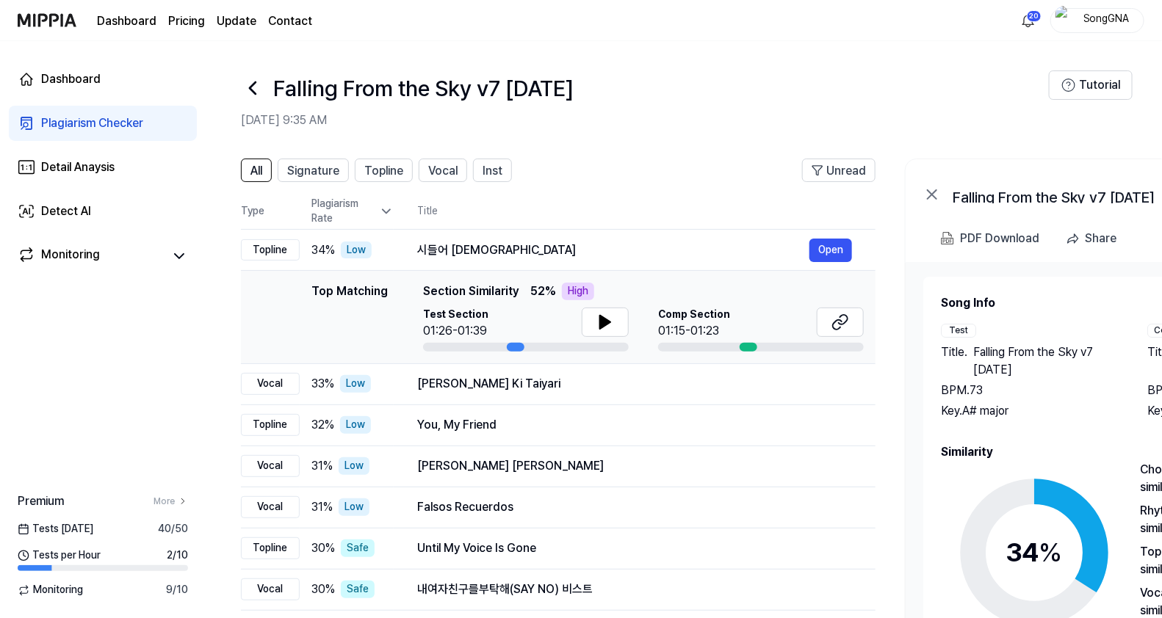
click at [246, 88] on icon at bounding box center [253, 88] width 24 height 24
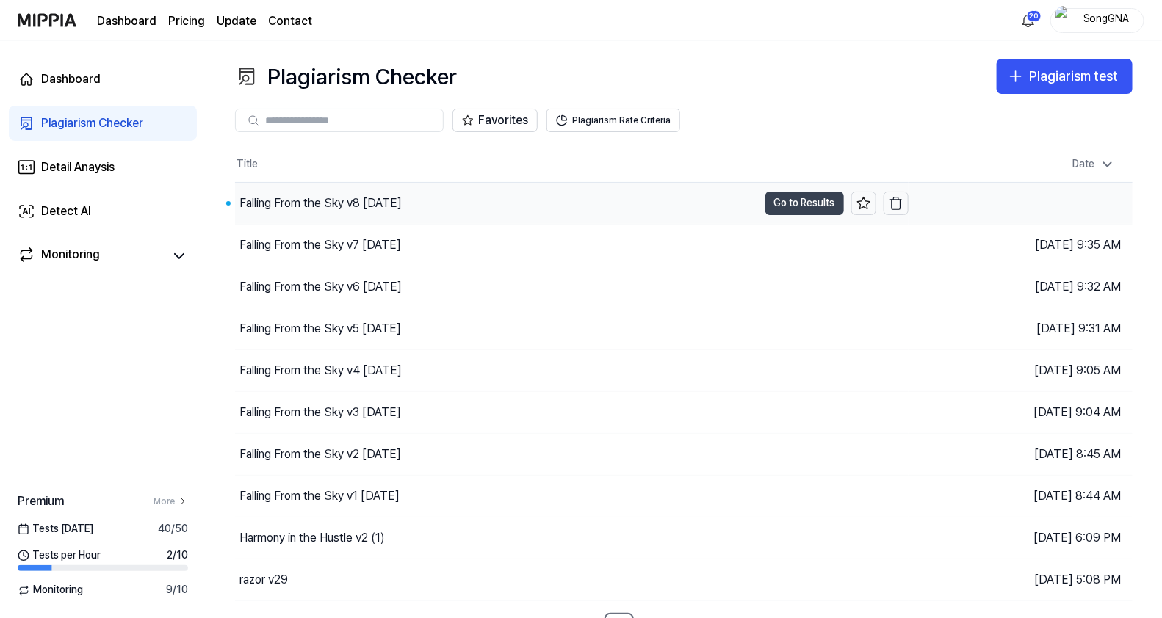
click at [785, 198] on button "Go to Results" at bounding box center [804, 204] width 79 height 24
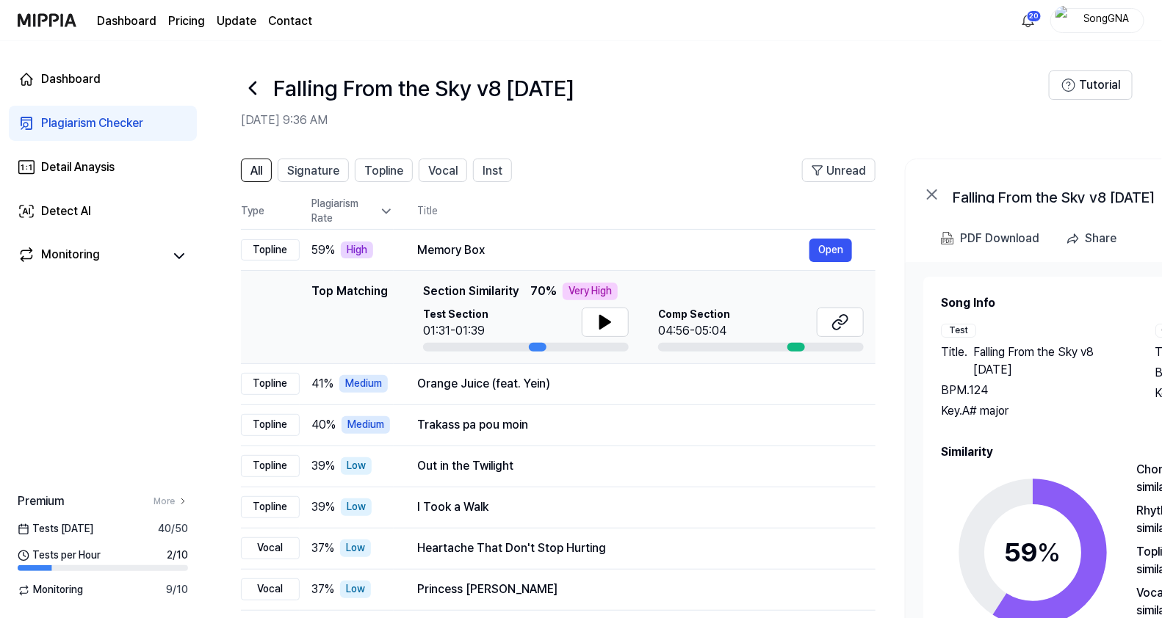
click at [250, 95] on icon at bounding box center [253, 88] width 24 height 24
click at [251, 92] on icon at bounding box center [253, 88] width 24 height 24
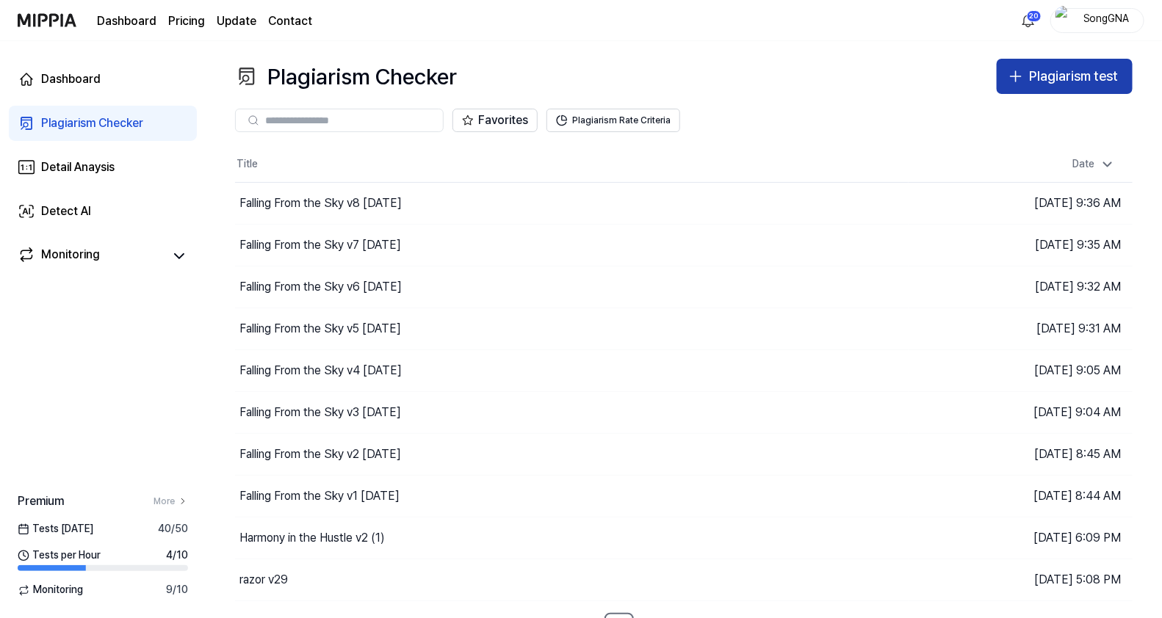
click at [1067, 72] on div "Plagiarism test" at bounding box center [1073, 76] width 89 height 21
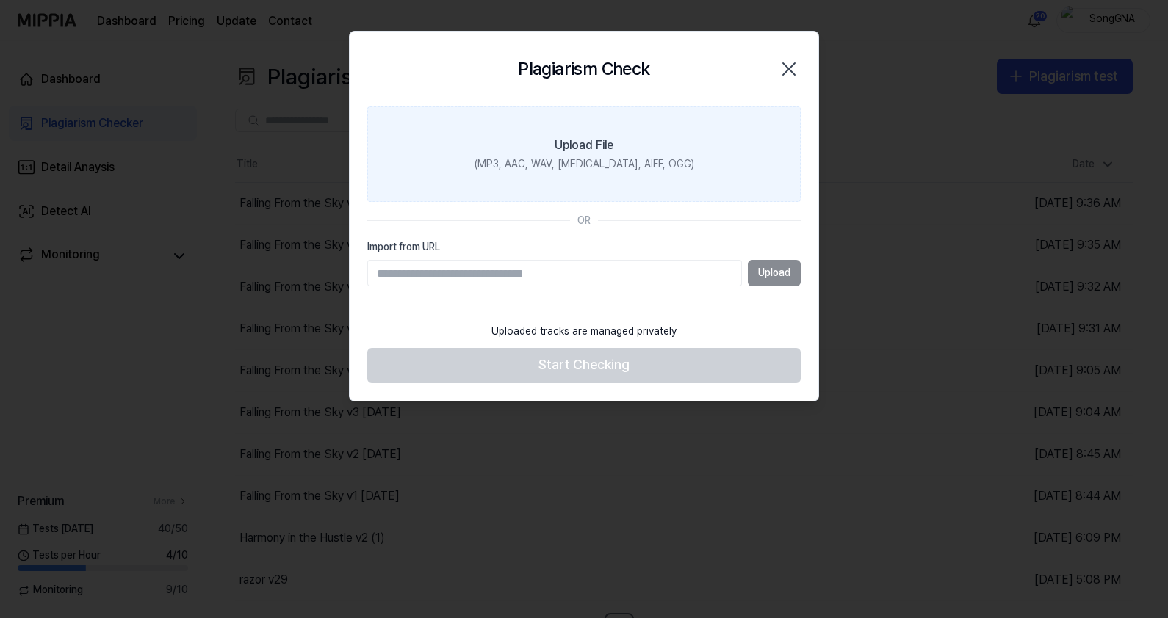
click at [608, 160] on div "(MP3, AAC, WAV, [MEDICAL_DATA], AIFF, OGG)" at bounding box center [584, 164] width 220 height 15
click at [0, 0] on input "Upload File (MP3, AAC, WAV, [MEDICAL_DATA], AIFF, OGG)" at bounding box center [0, 0] width 0 height 0
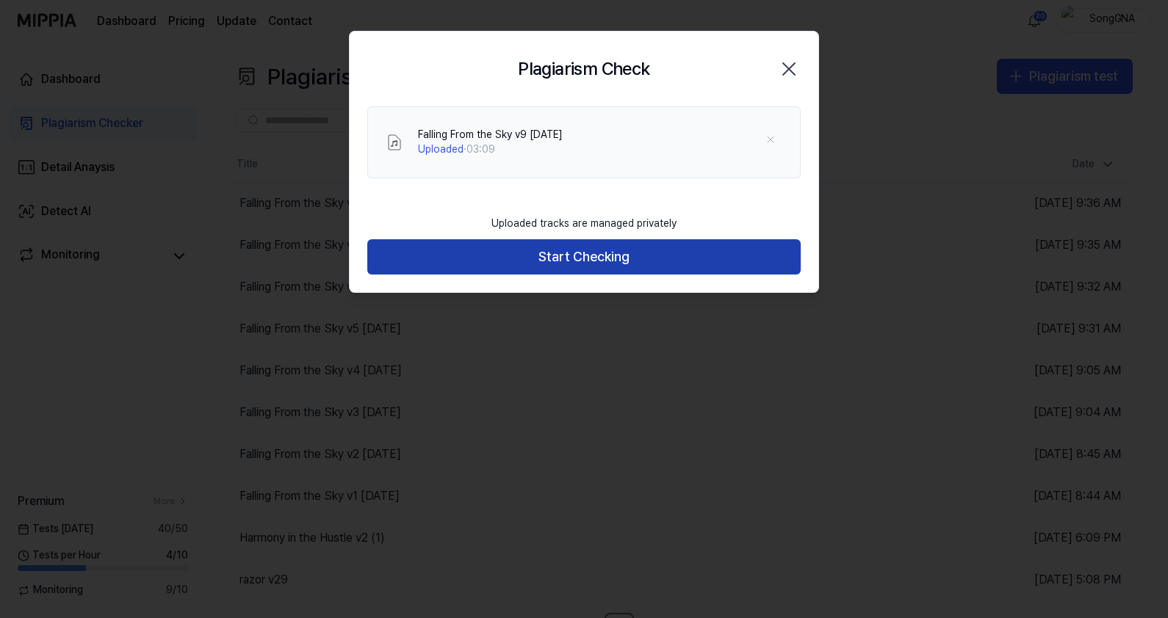
click at [572, 261] on button "Start Checking" at bounding box center [583, 256] width 433 height 35
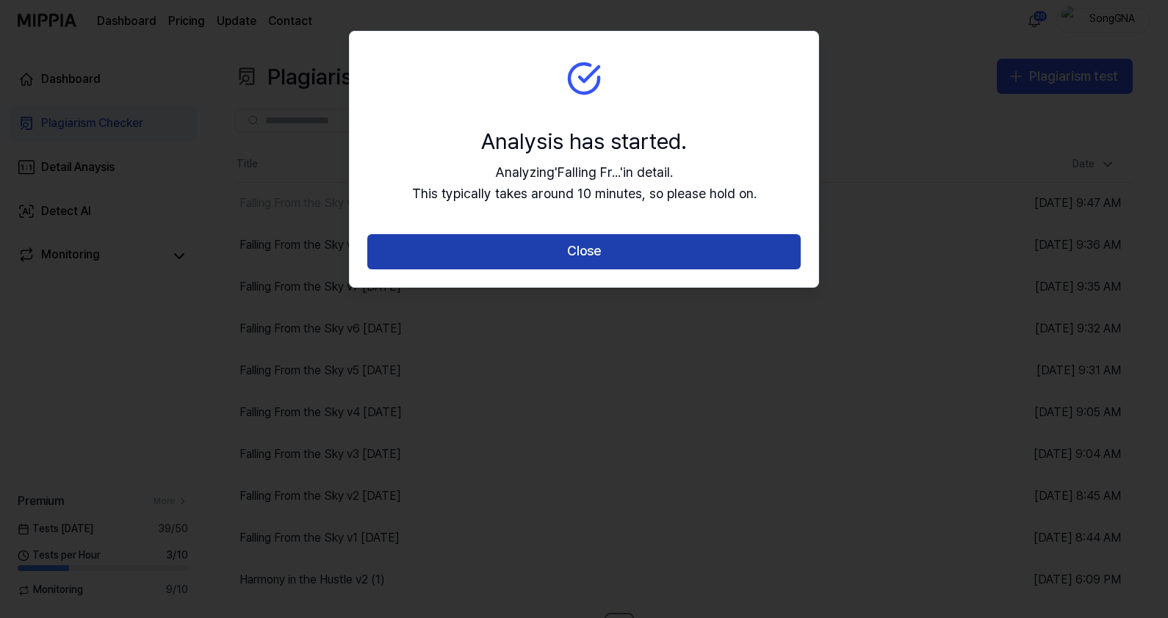
click at [562, 255] on button "Close" at bounding box center [583, 251] width 433 height 35
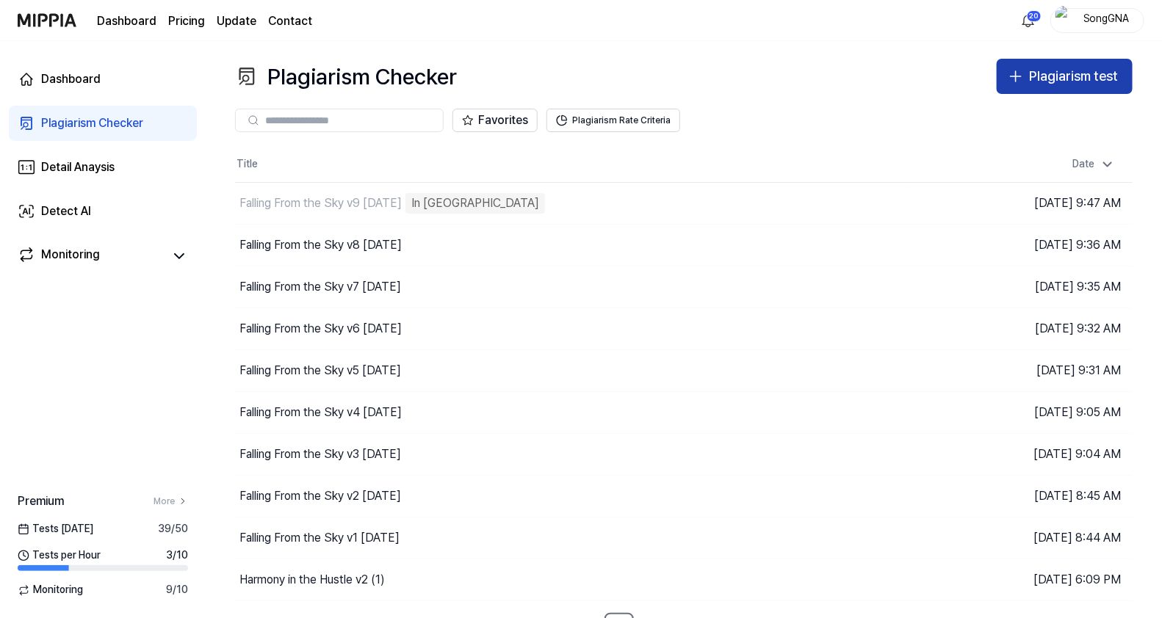
click at [1028, 79] on button "Plagiarism test" at bounding box center [1065, 76] width 136 height 35
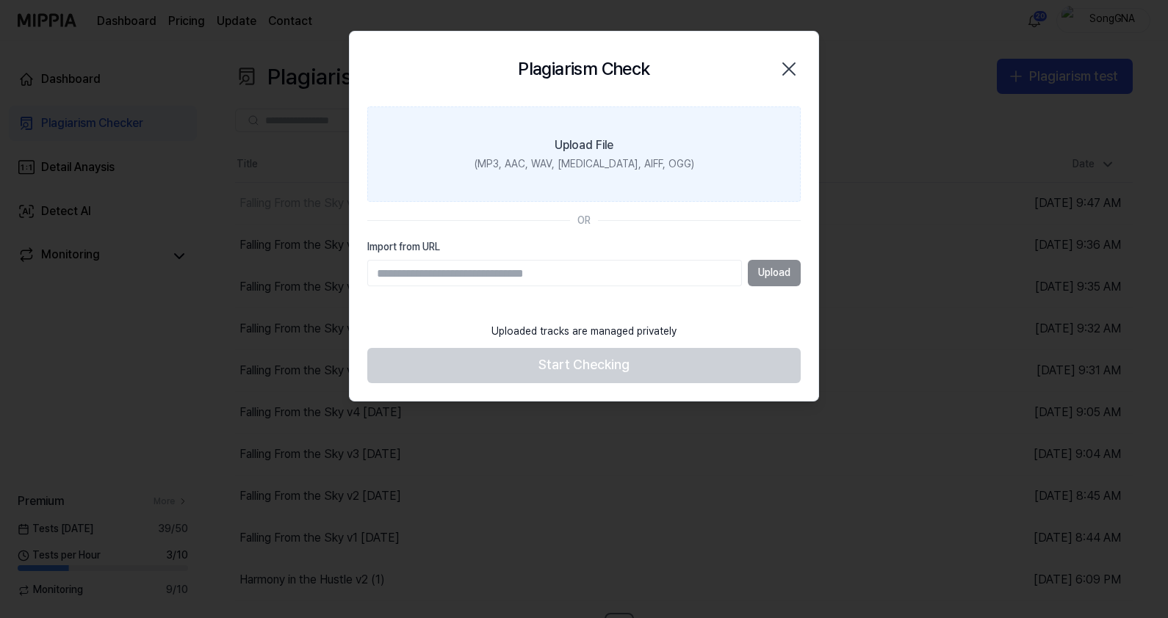
click at [580, 130] on label "Upload File (MP3, AAC, WAV, [MEDICAL_DATA], AIFF, OGG)" at bounding box center [583, 153] width 433 height 95
click at [0, 0] on input "Upload File (MP3, AAC, WAV, [MEDICAL_DATA], AIFF, OGG)" at bounding box center [0, 0] width 0 height 0
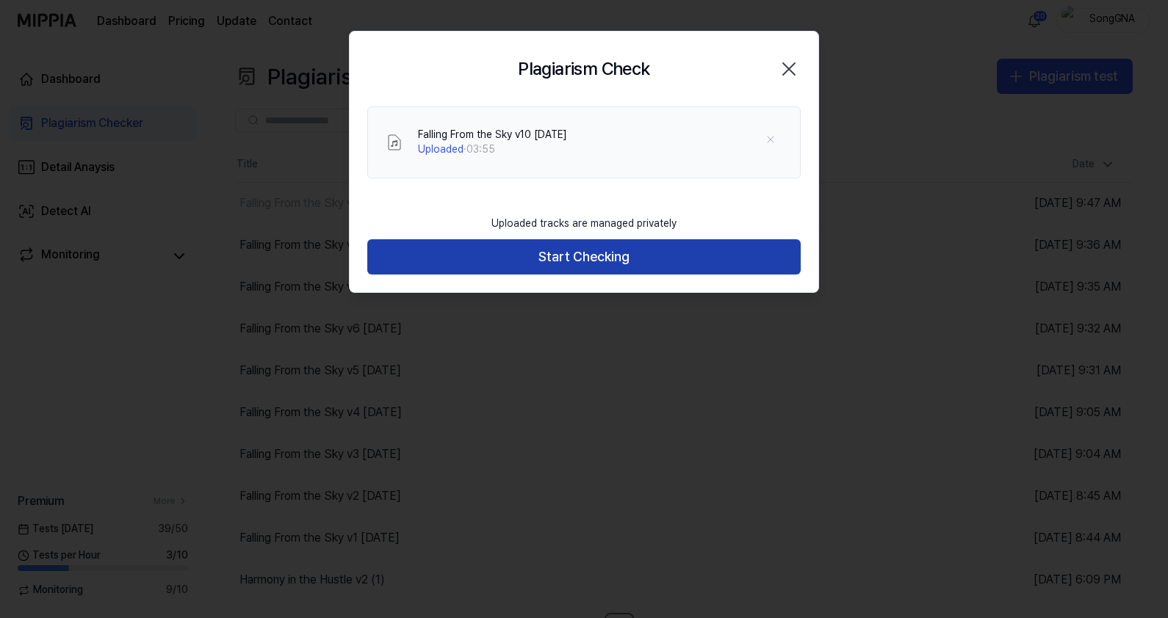
click at [577, 258] on button "Start Checking" at bounding box center [583, 256] width 433 height 35
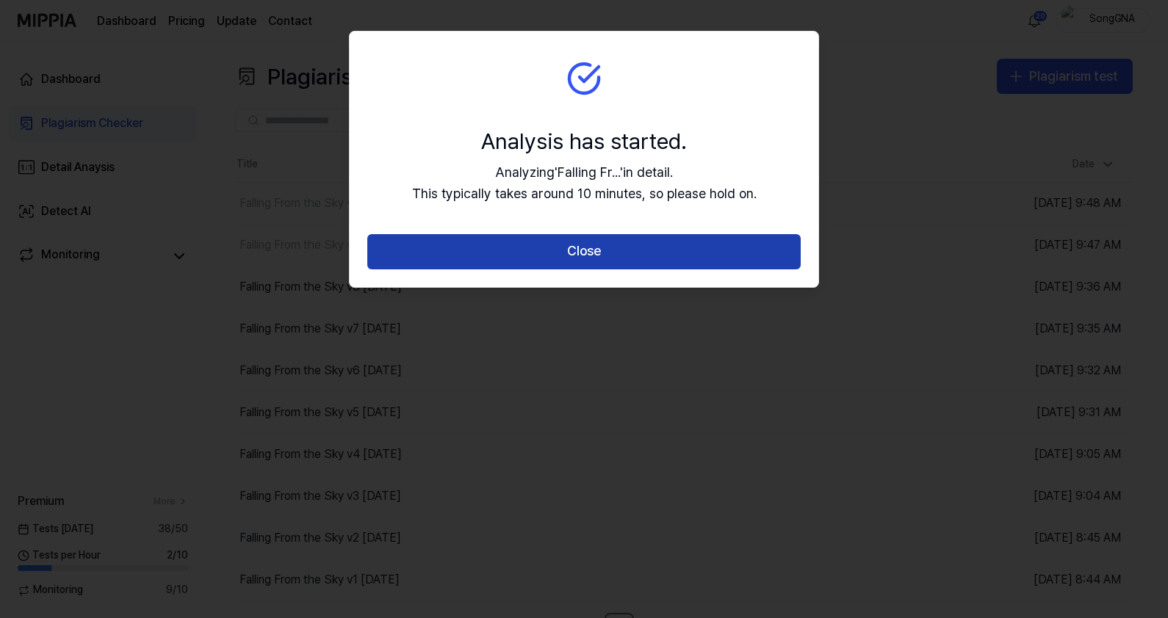
click at [577, 259] on button "Close" at bounding box center [583, 251] width 433 height 35
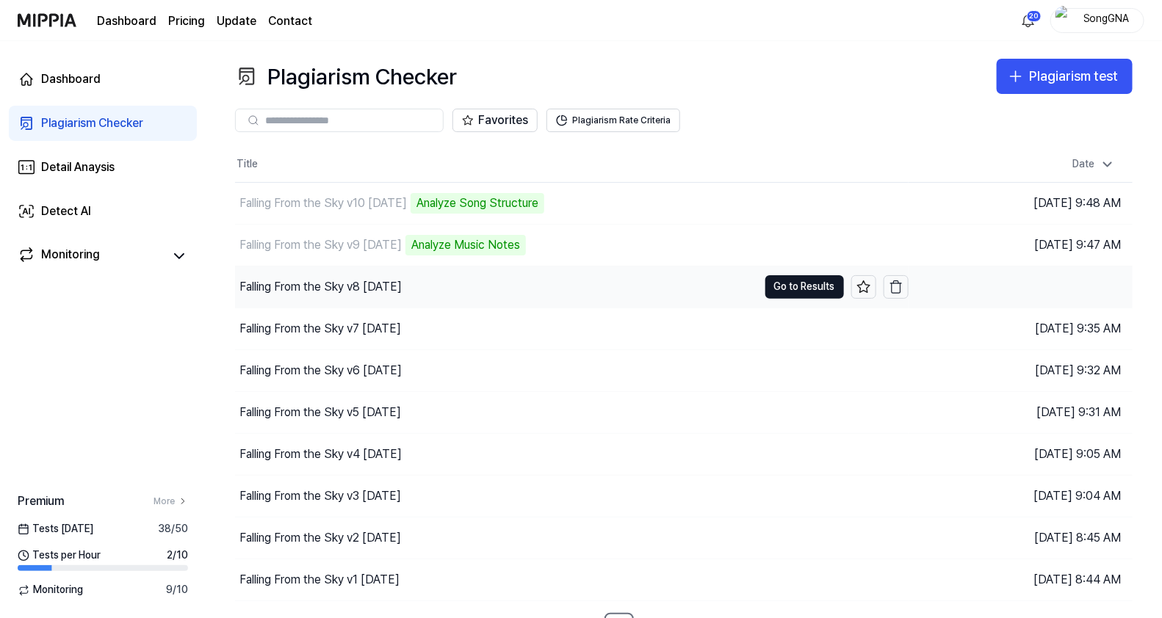
click at [338, 287] on div "Falling From the Sky v8 [DATE]" at bounding box center [320, 287] width 162 height 18
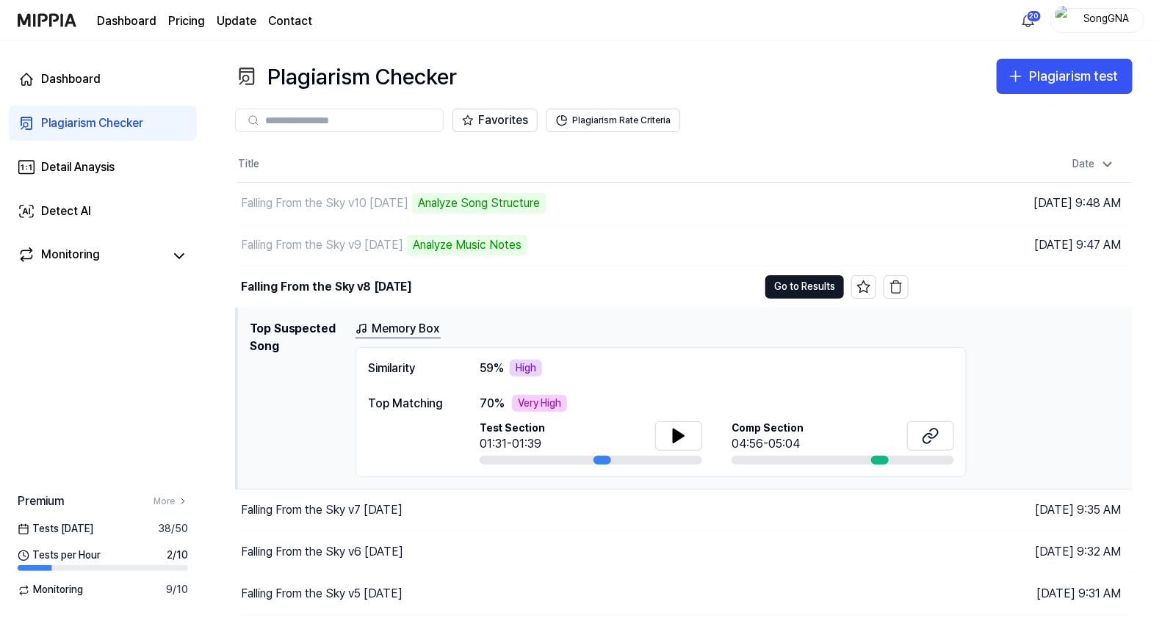
click at [327, 325] on h1 "Top Suspected Song" at bounding box center [297, 399] width 94 height 158
click at [264, 504] on div "Falling From the Sky v7 [DATE]" at bounding box center [322, 511] width 162 height 18
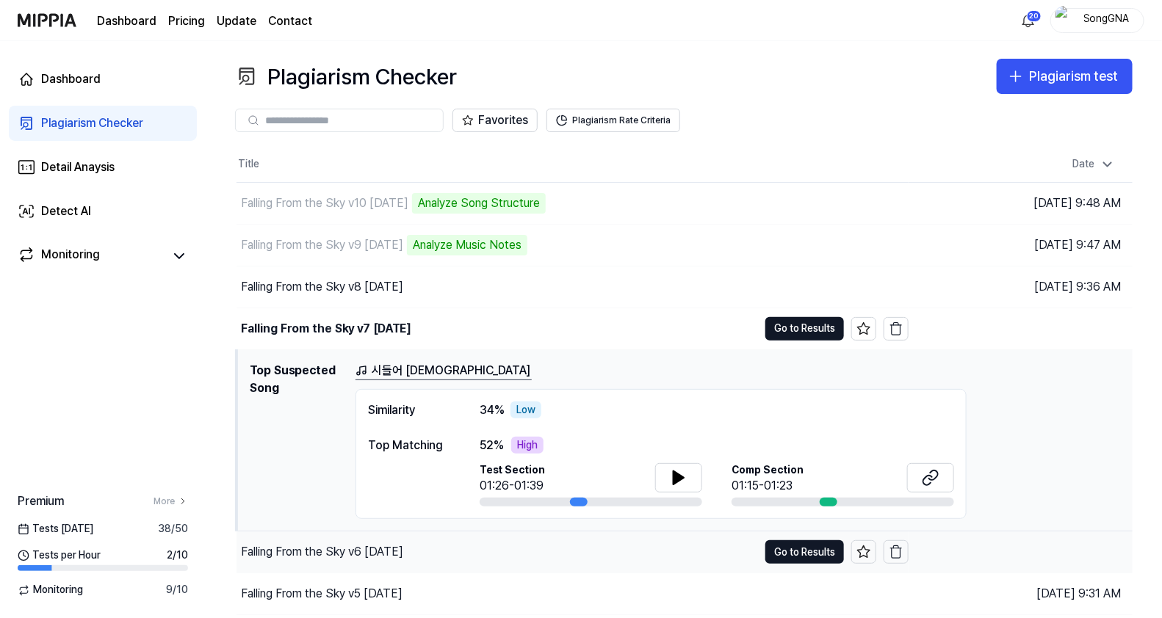
click at [289, 555] on div "Falling From the Sky v6 [DATE]" at bounding box center [322, 552] width 162 height 18
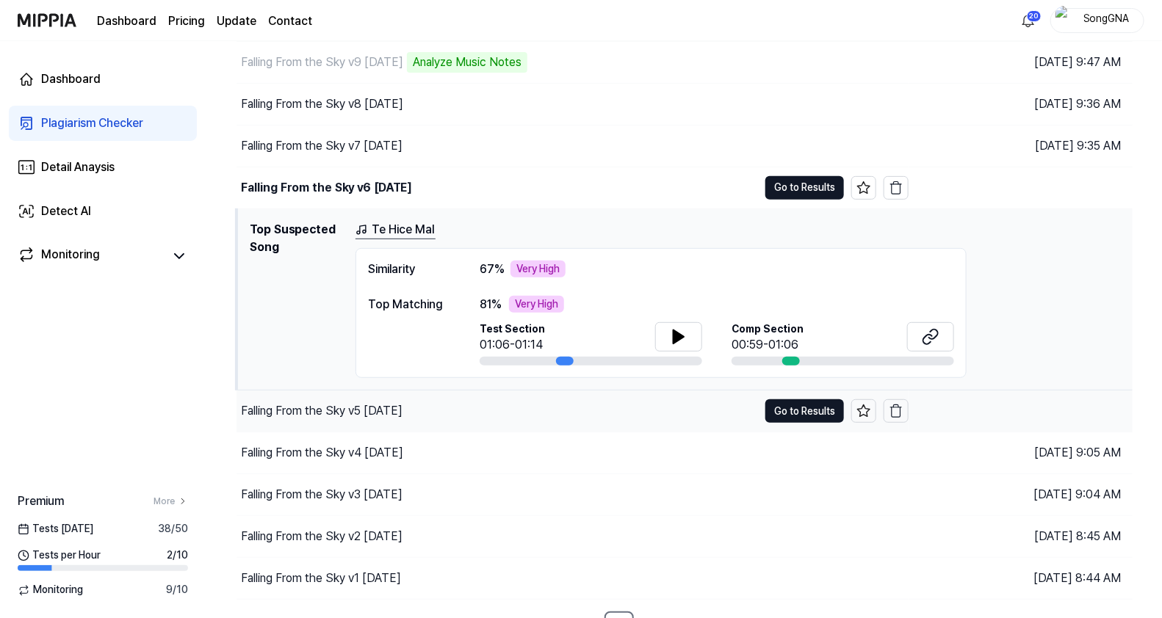
click at [356, 404] on div "Falling From the Sky v5 [DATE]" at bounding box center [322, 411] width 162 height 18
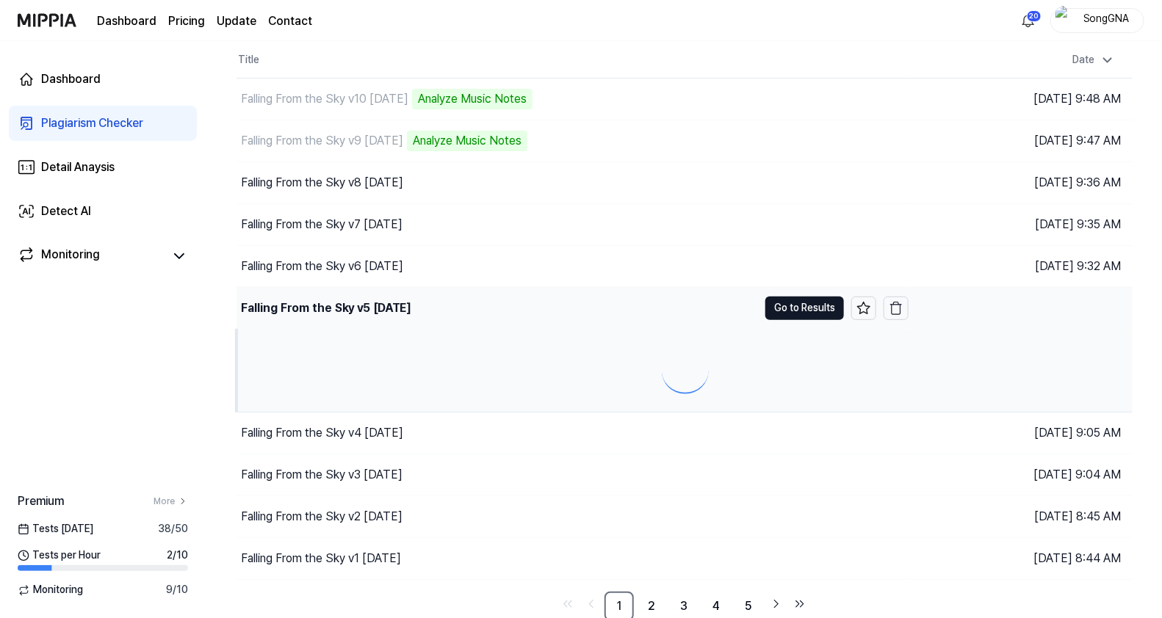
scroll to position [183, 0]
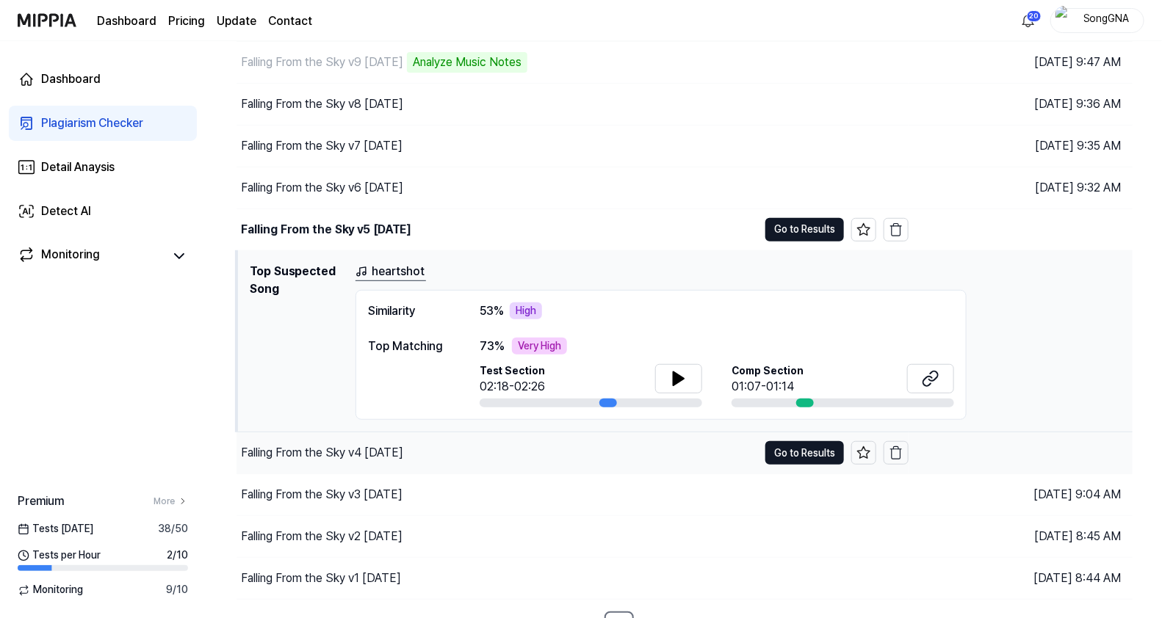
click at [365, 444] on div "Falling From the Sky v4 [DATE]" at bounding box center [322, 453] width 162 height 18
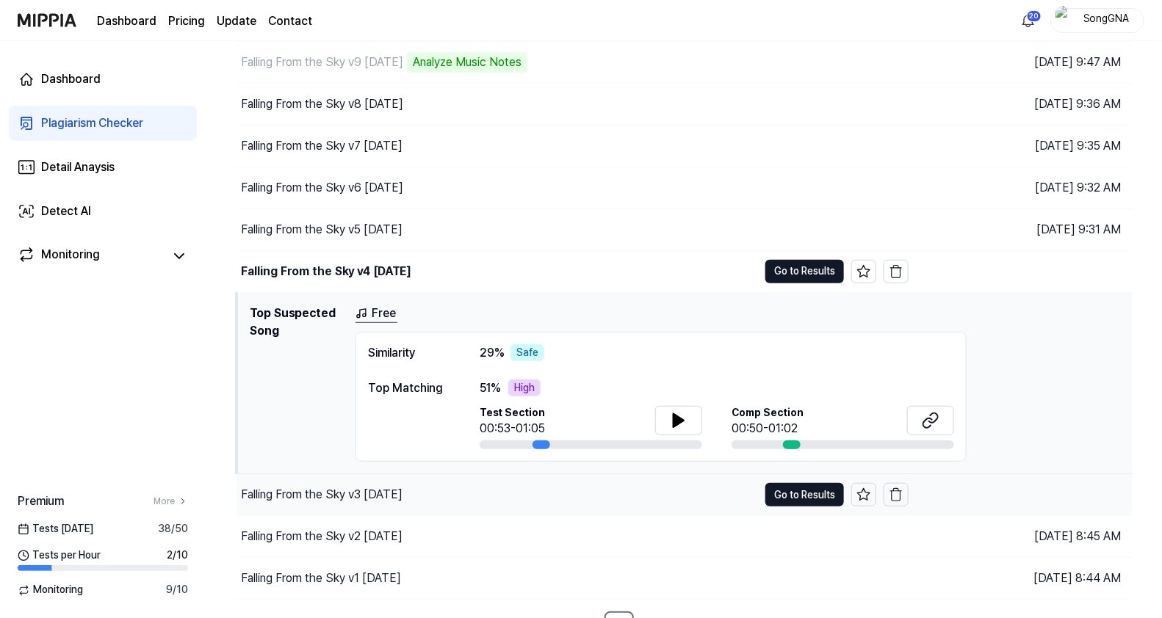
click at [355, 498] on div "Falling From the Sky v3 [DATE]" at bounding box center [322, 495] width 162 height 18
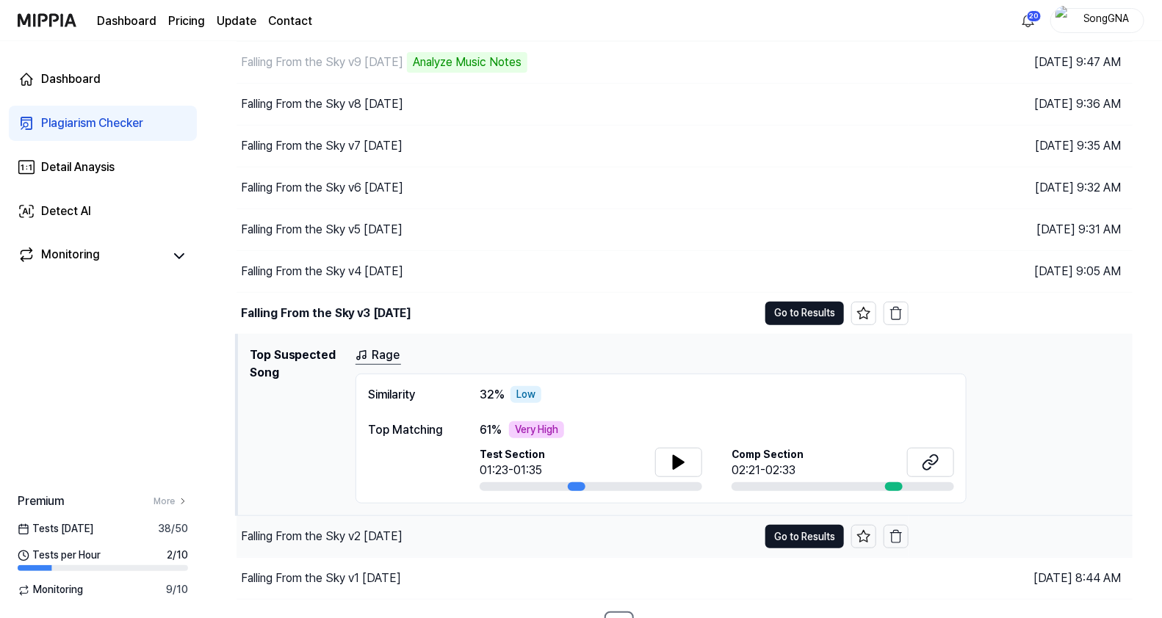
click at [347, 535] on div "Falling From the Sky v2 [DATE]" at bounding box center [322, 537] width 162 height 18
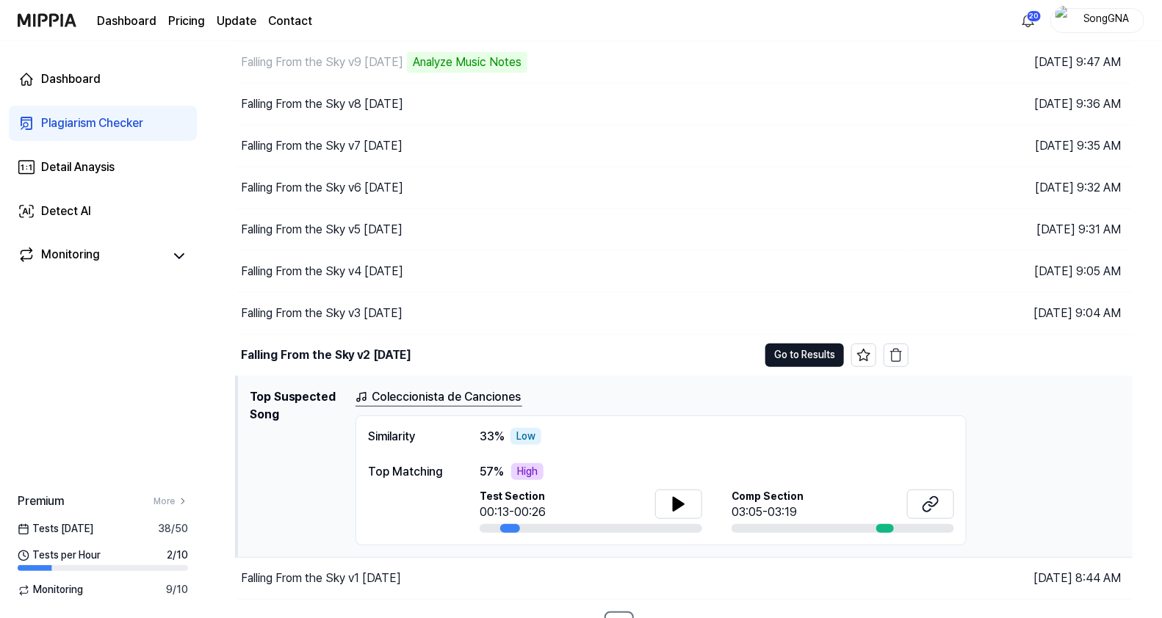
scroll to position [203, 0]
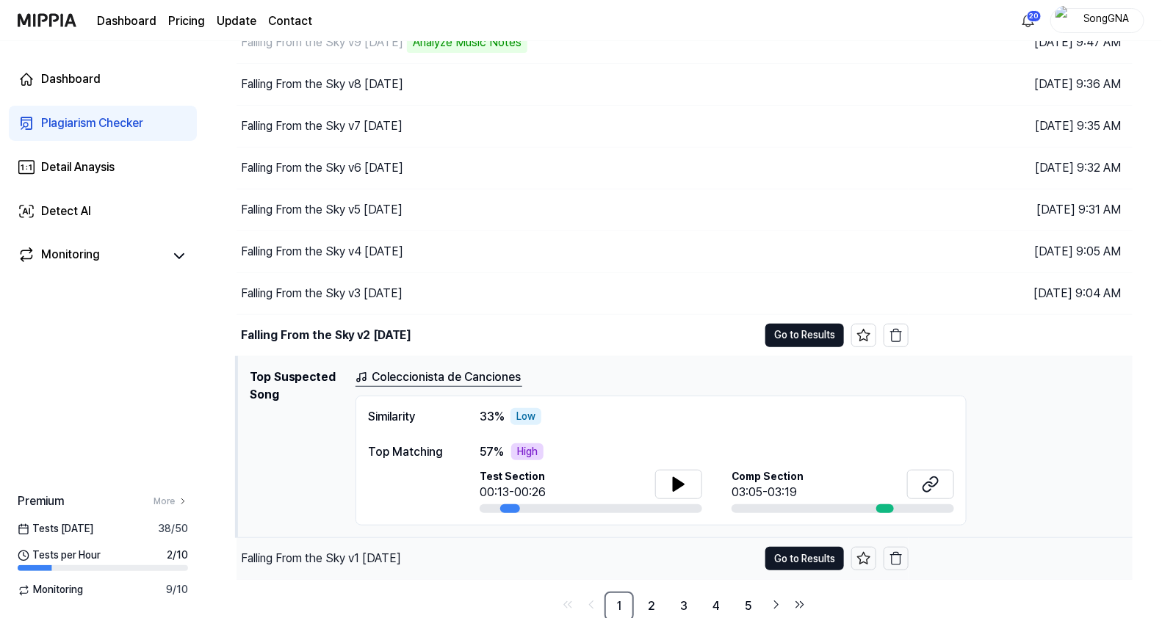
click at [360, 560] on div "Falling From the Sky v1 [DATE]" at bounding box center [321, 559] width 160 height 18
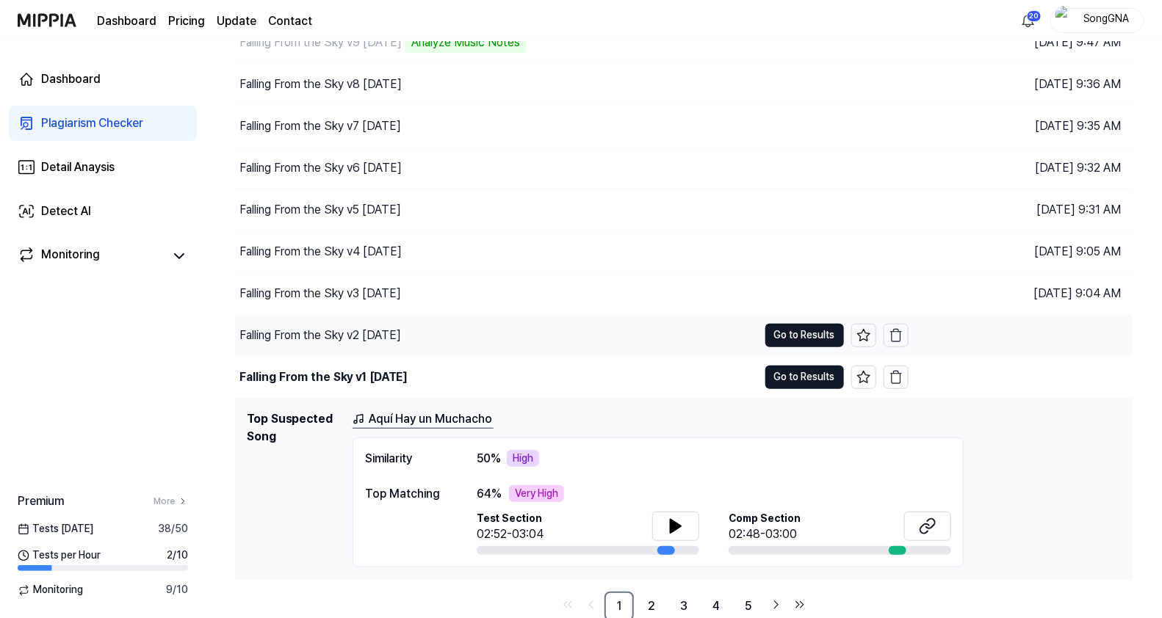
click at [368, 330] on div "Falling From the Sky v2 [DATE]" at bounding box center [320, 336] width 162 height 18
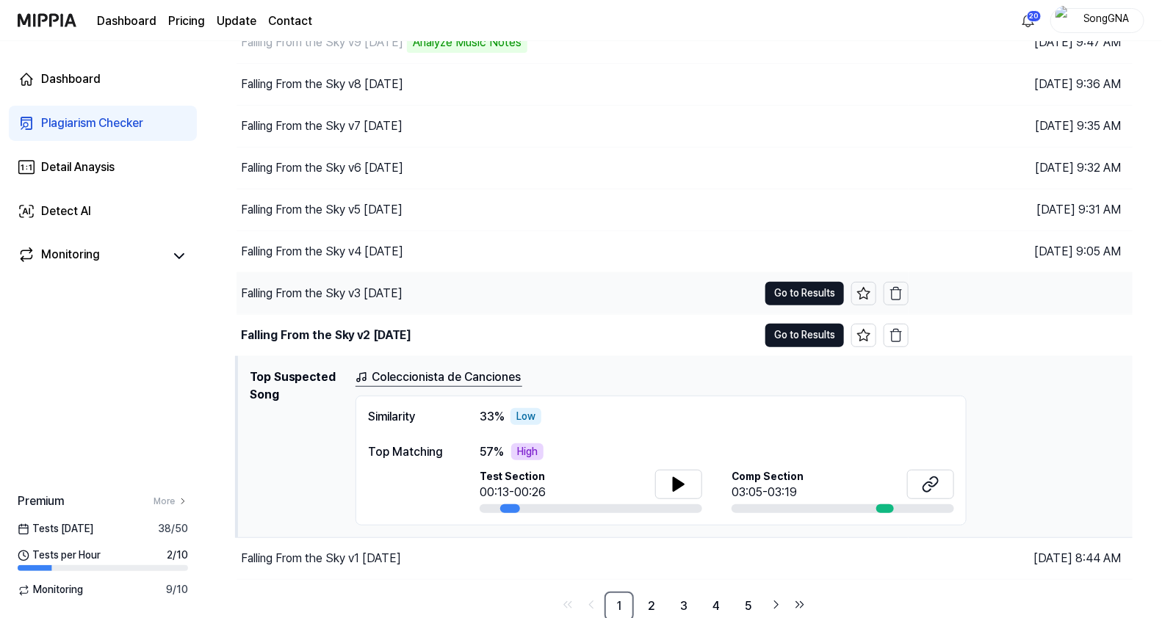
click at [366, 275] on div "Falling From the Sky v3 [DATE]" at bounding box center [496, 293] width 521 height 41
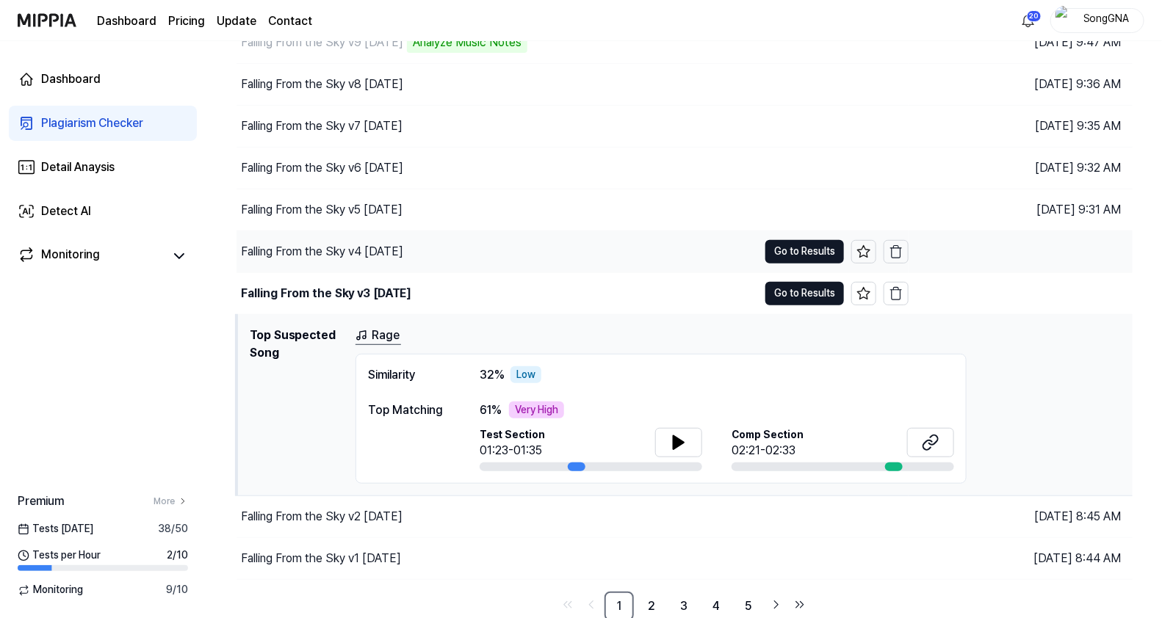
click at [363, 243] on div "Falling From the Sky v4 [DATE]" at bounding box center [322, 252] width 162 height 18
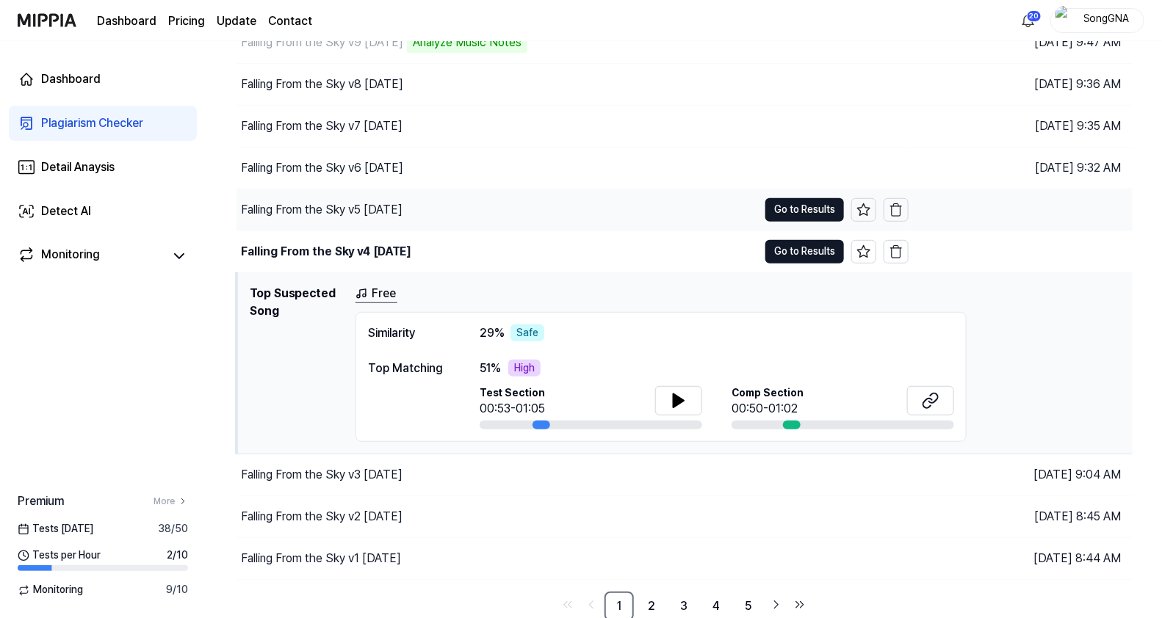
click at [383, 203] on div "Falling From the Sky v5 [DATE]" at bounding box center [322, 210] width 162 height 18
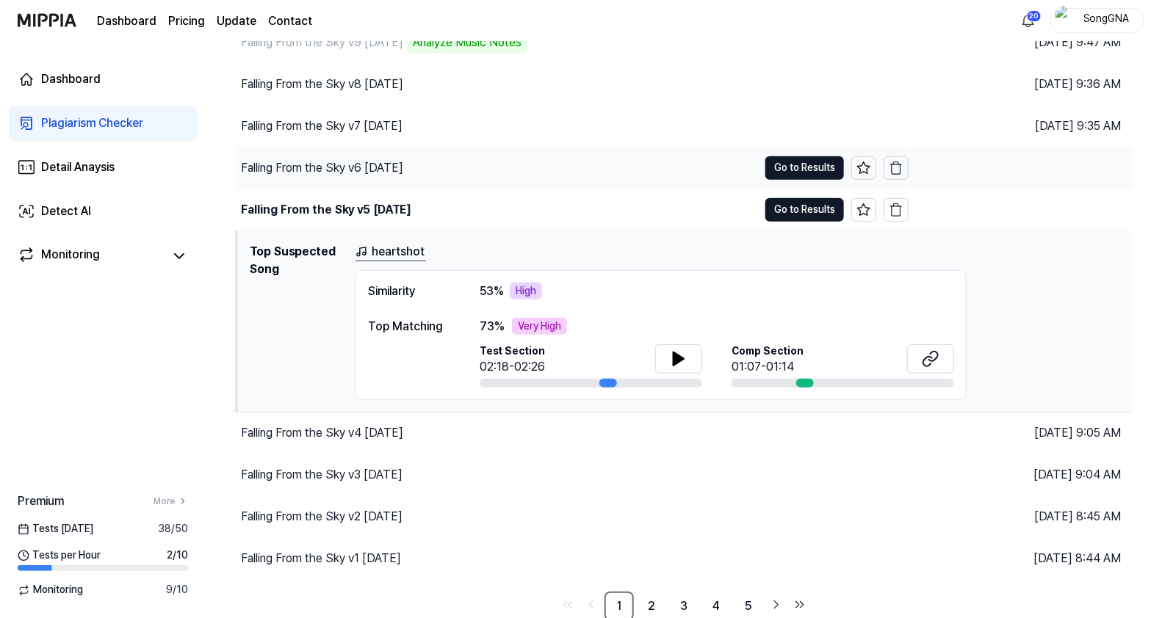
click at [388, 168] on div "Falling From the Sky v6 [DATE]" at bounding box center [322, 168] width 162 height 18
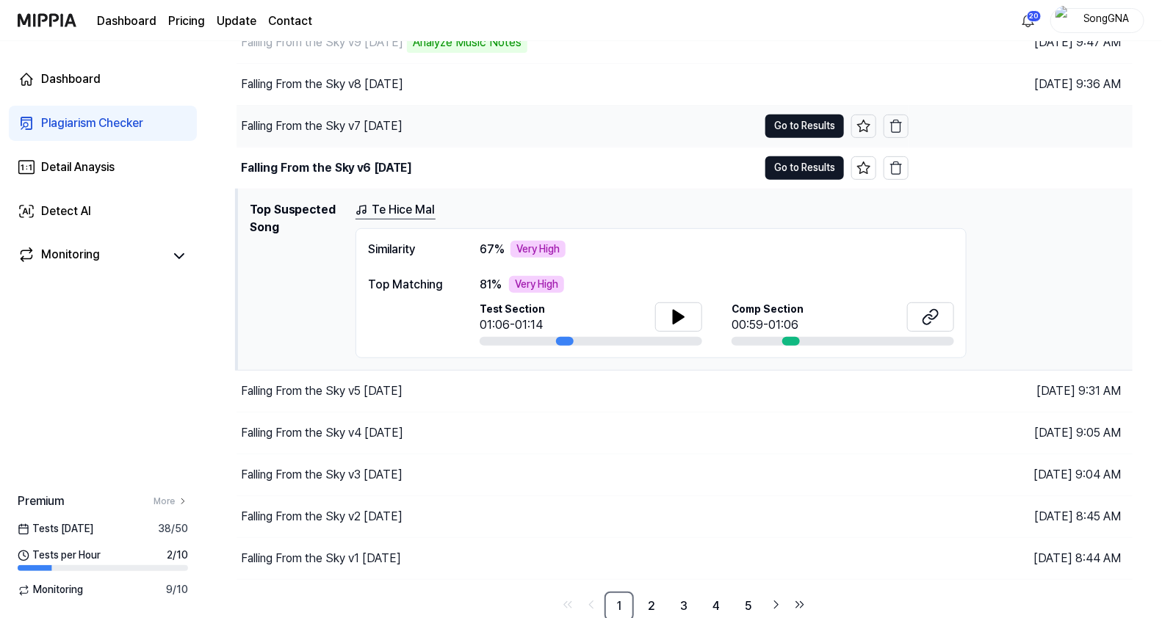
click at [375, 129] on div "Falling From the Sky v7 [DATE]" at bounding box center [322, 127] width 162 height 18
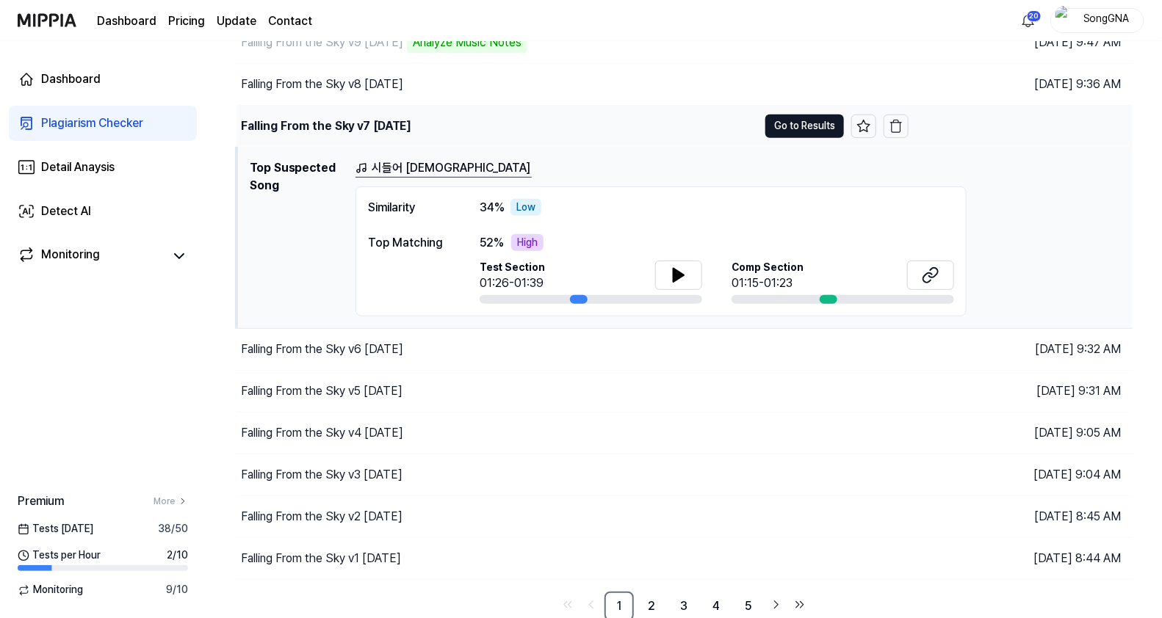
scroll to position [111, 0]
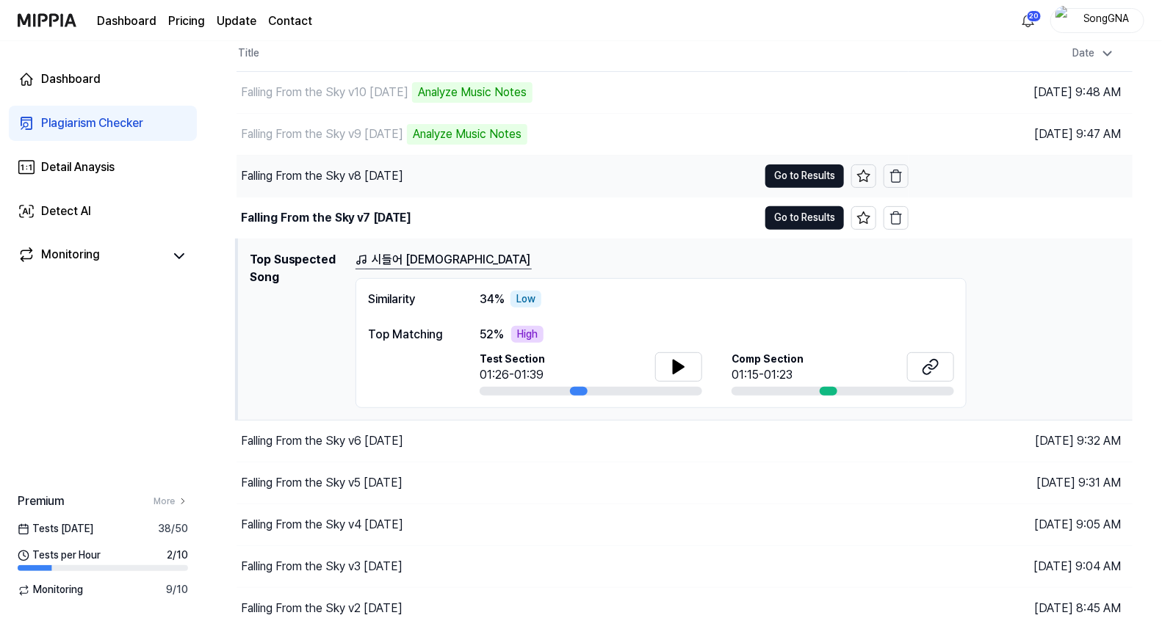
click at [358, 173] on div "Falling From the Sky v8 [DATE]" at bounding box center [322, 176] width 162 height 18
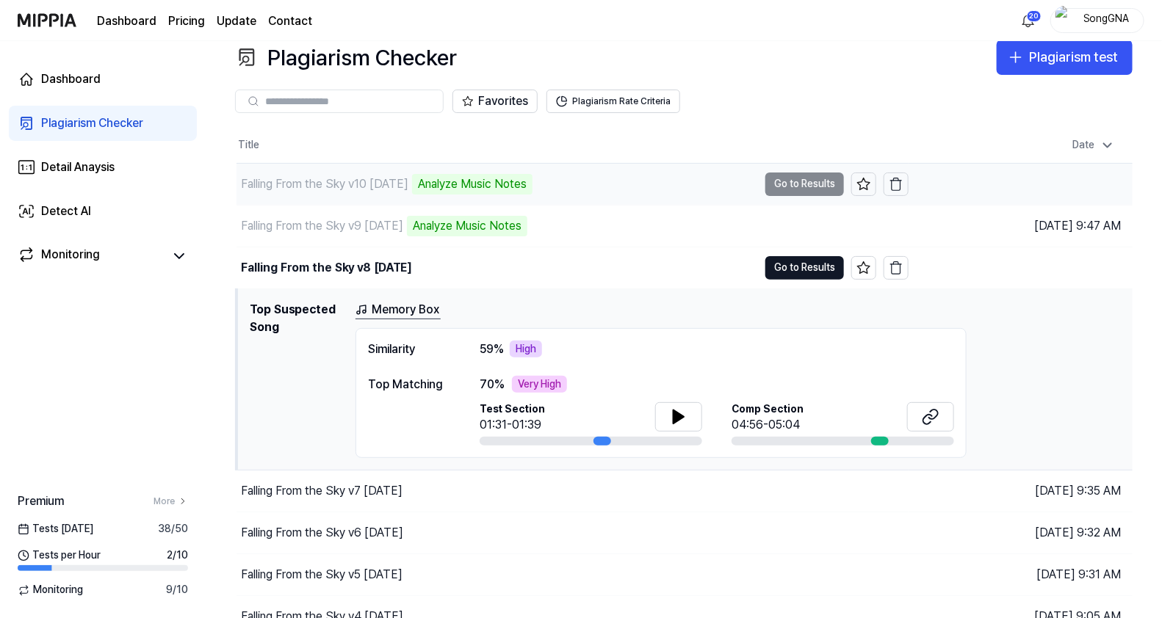
scroll to position [0, 0]
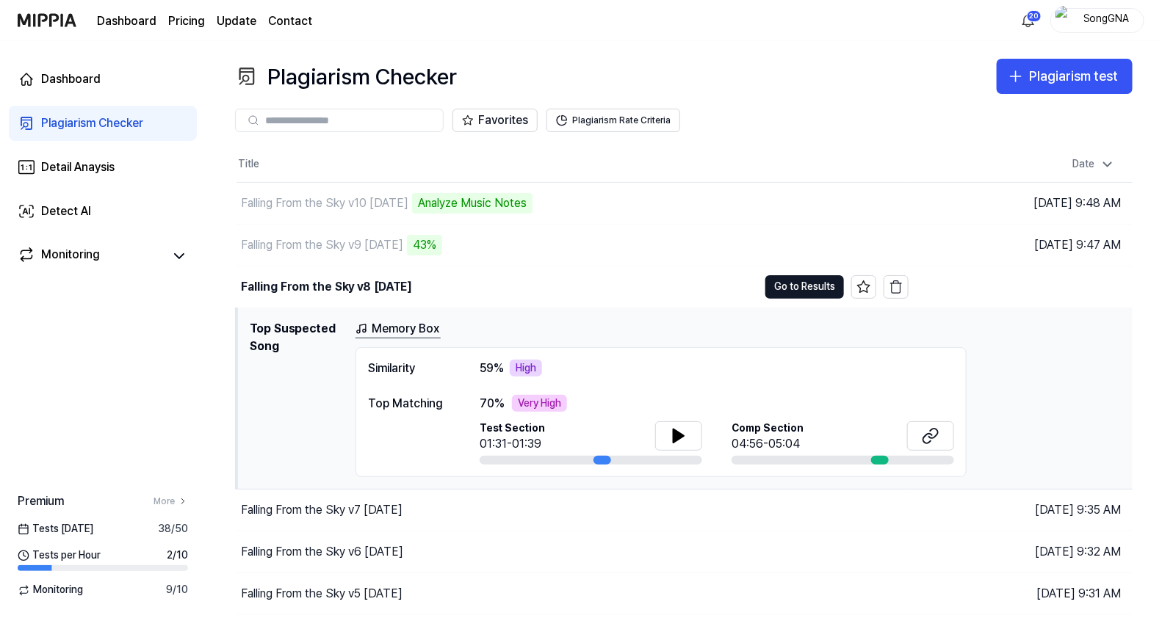
click at [793, 52] on div "Plagiarism Checker Plagiarism test Plagiarism Checker Detail Analysis Detect AI…" at bounding box center [684, 329] width 956 height 577
click at [658, 40] on nav "Dashboard Pricing Update Contact 20 SongGNA" at bounding box center [581, 20] width 1162 height 41
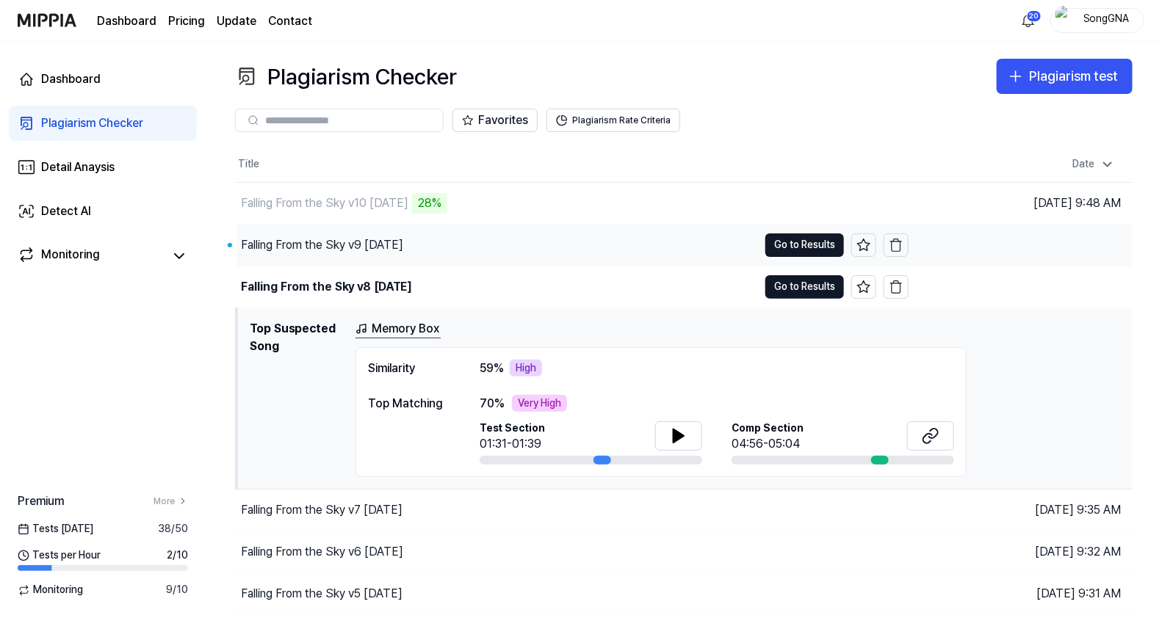
click at [403, 245] on div "Falling From the Sky v9 [DATE]" at bounding box center [322, 245] width 162 height 18
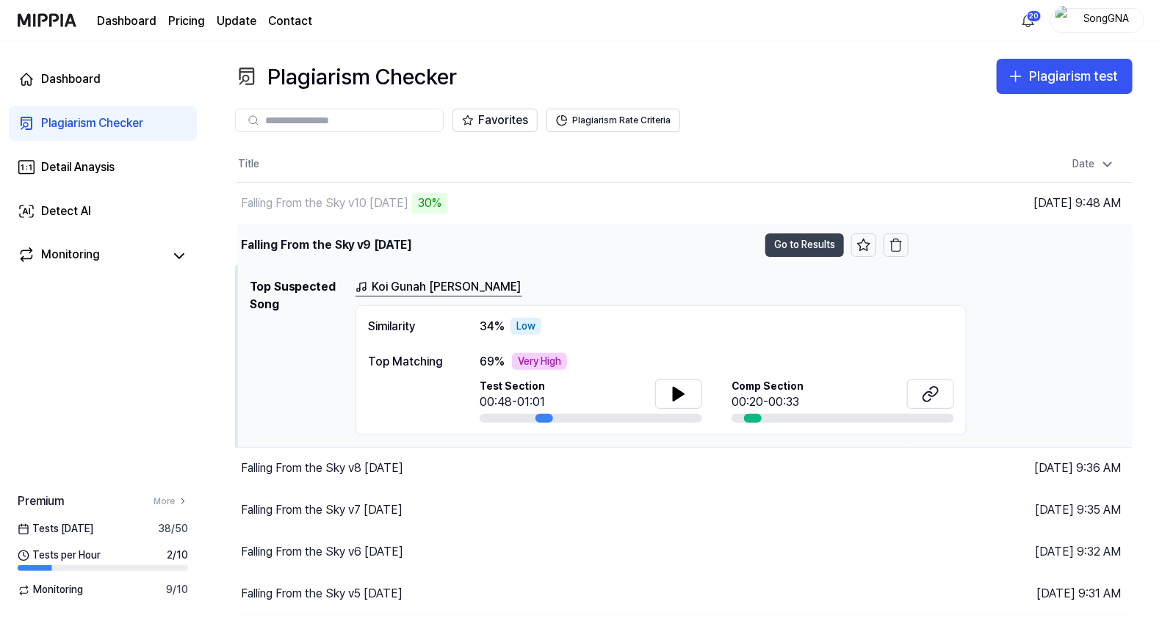
click at [812, 241] on button "Go to Results" at bounding box center [804, 246] width 79 height 24
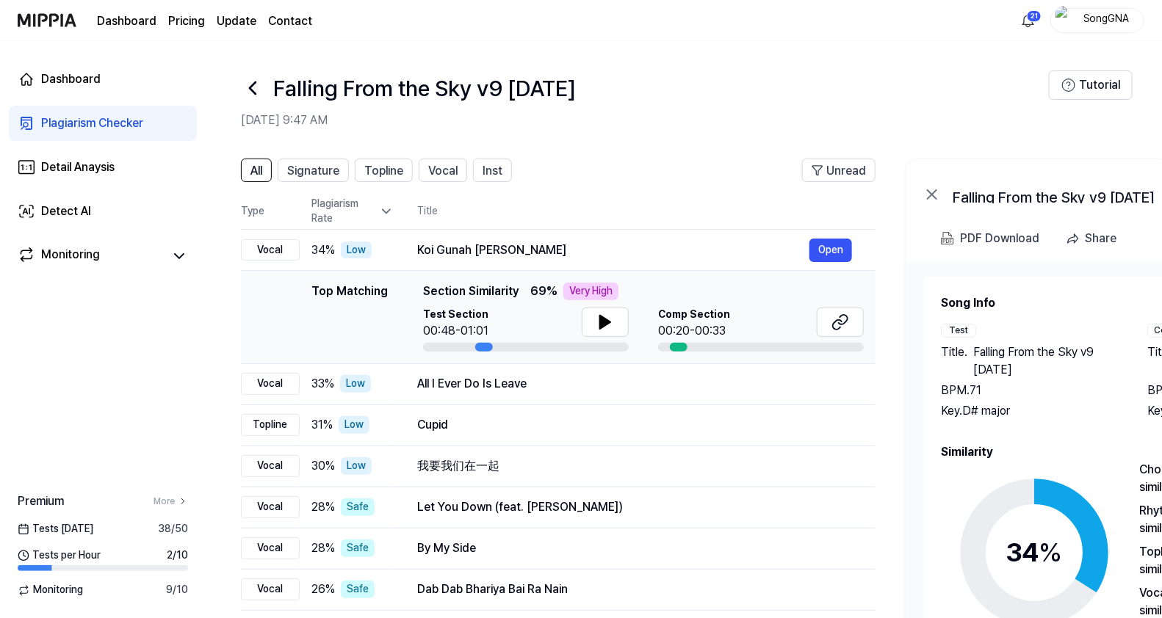
click at [250, 92] on icon at bounding box center [253, 88] width 24 height 24
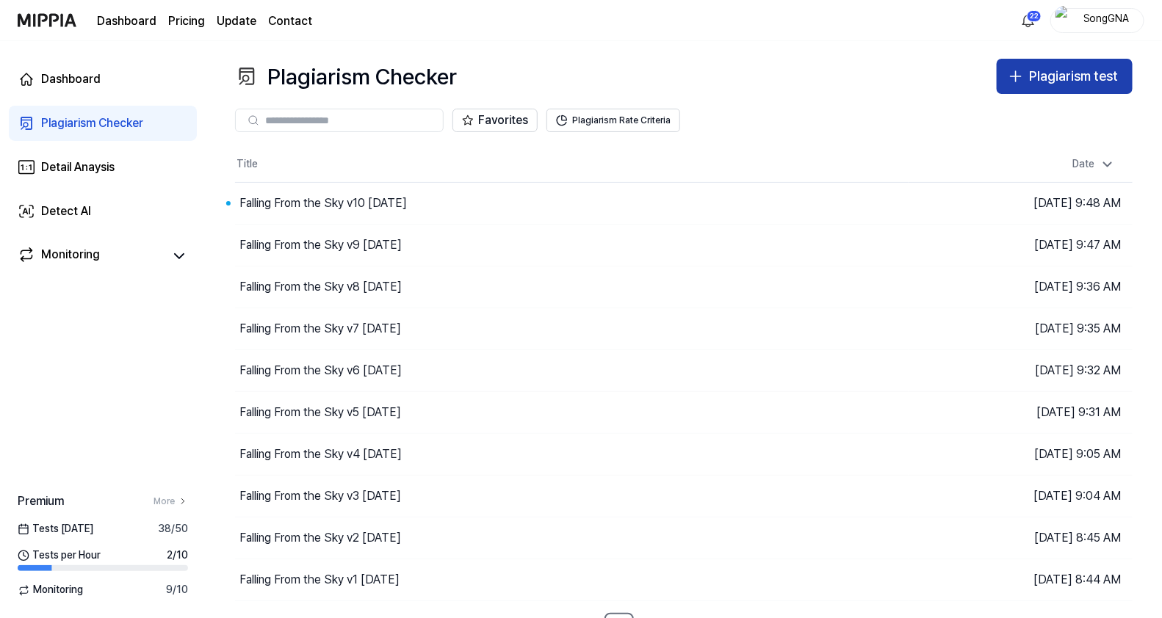
click at [1040, 73] on div "Plagiarism test" at bounding box center [1073, 76] width 89 height 21
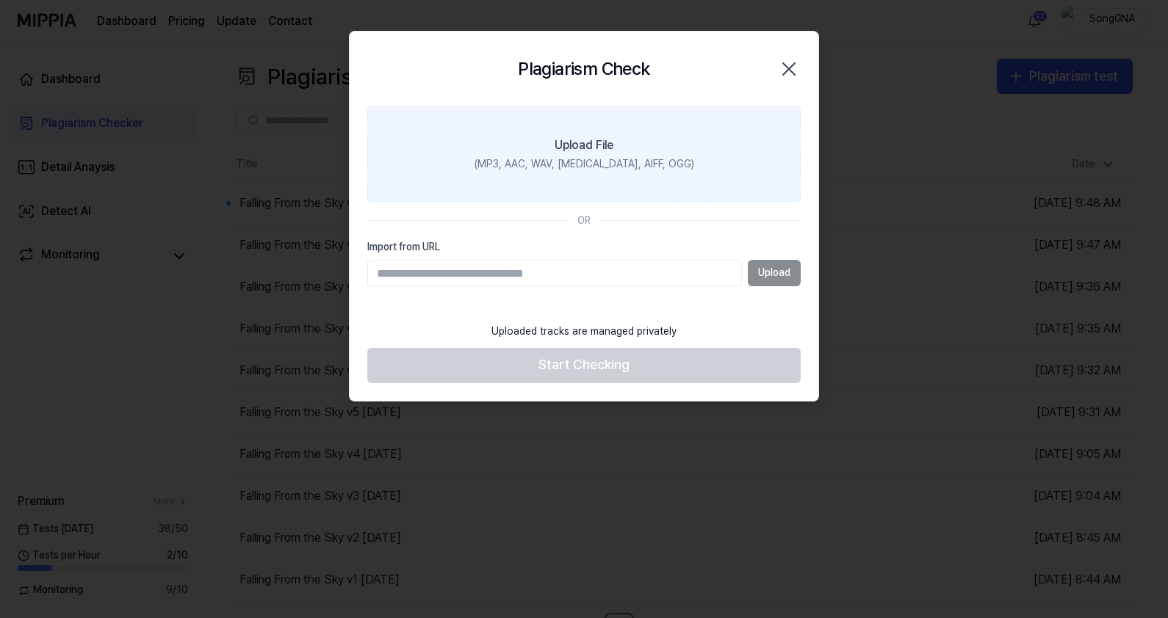
click at [653, 165] on div "(MP3, AAC, WAV, [MEDICAL_DATA], AIFF, OGG)" at bounding box center [584, 164] width 220 height 15
click at [0, 0] on input "Upload File (MP3, AAC, WAV, [MEDICAL_DATA], AIFF, OGG)" at bounding box center [0, 0] width 0 height 0
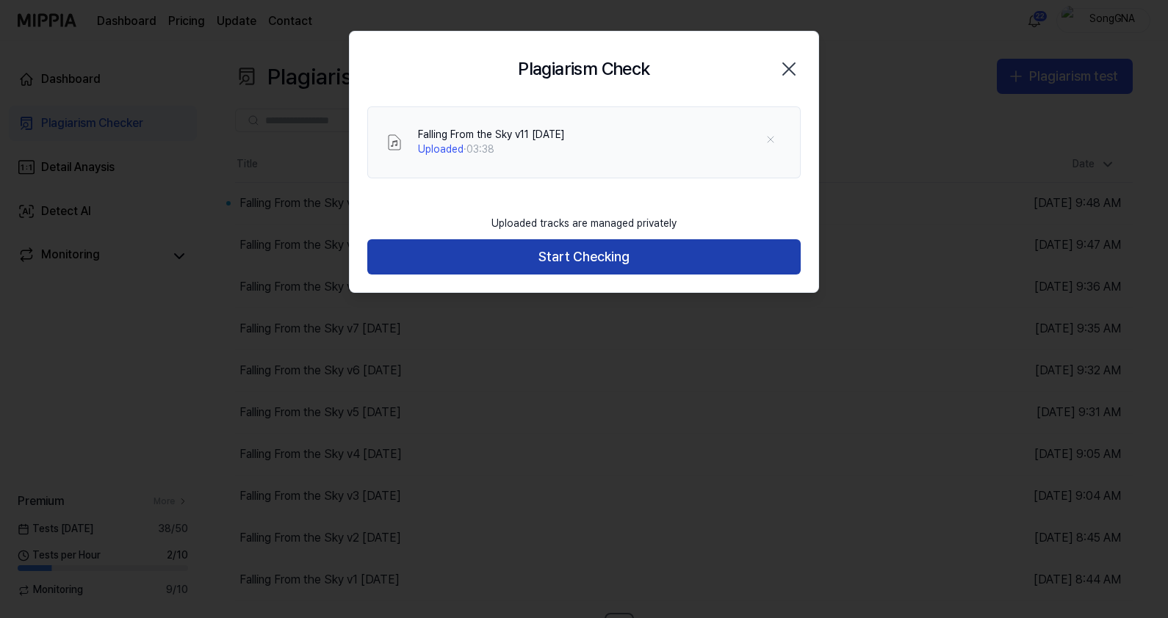
click at [637, 253] on button "Start Checking" at bounding box center [583, 256] width 433 height 35
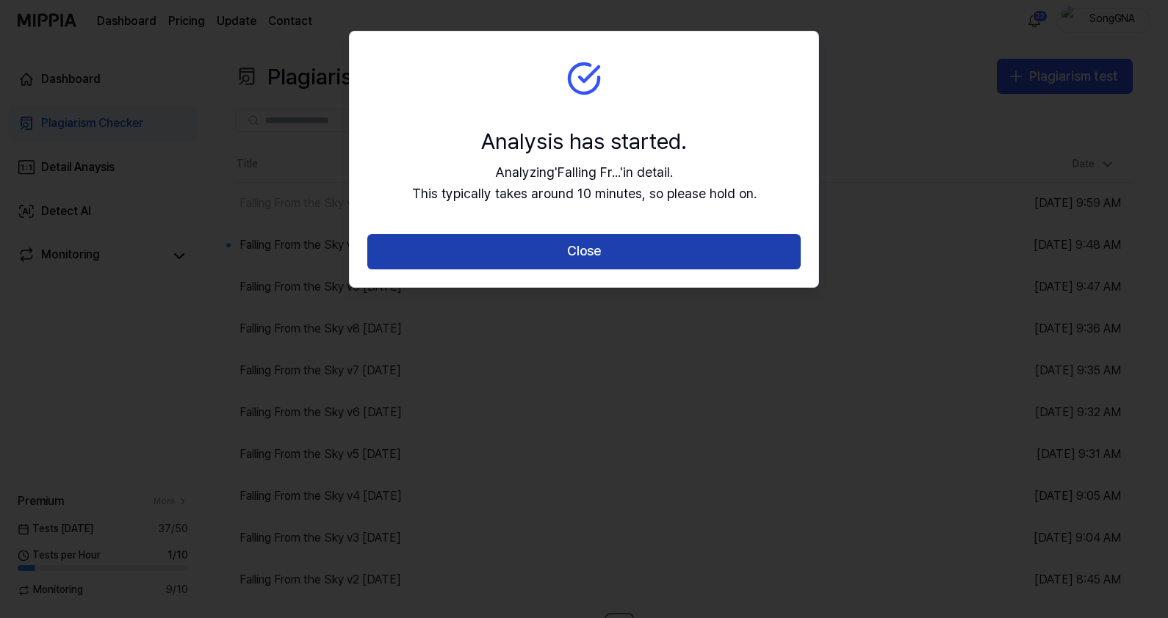
click at [624, 249] on button "Close" at bounding box center [583, 251] width 433 height 35
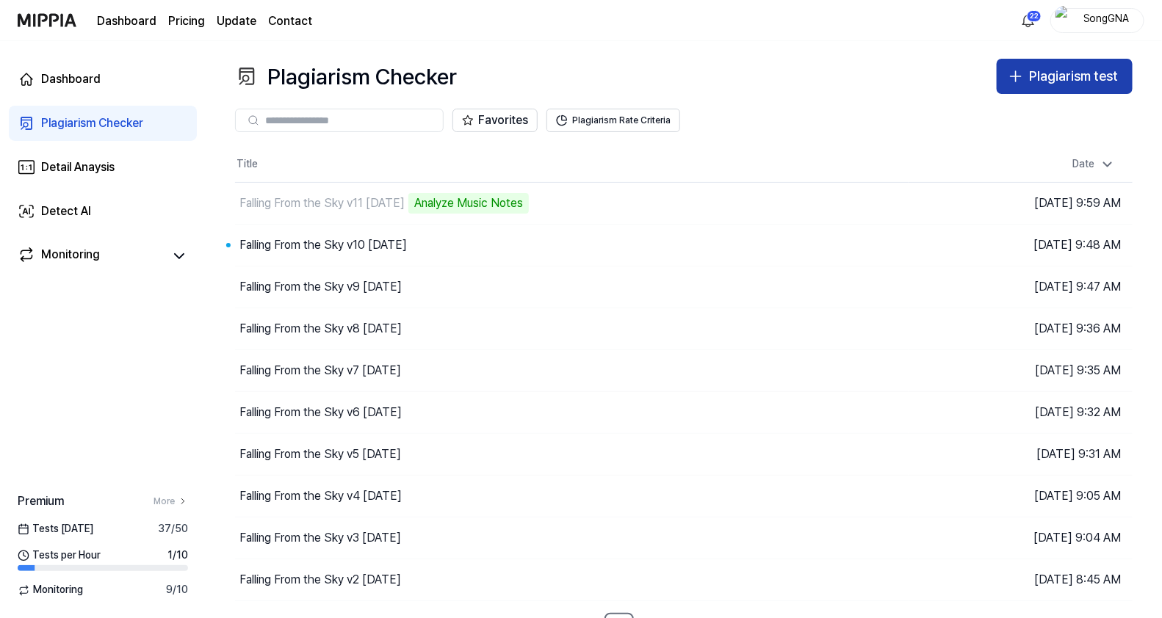
click at [1078, 73] on div "Plagiarism test" at bounding box center [1073, 76] width 89 height 21
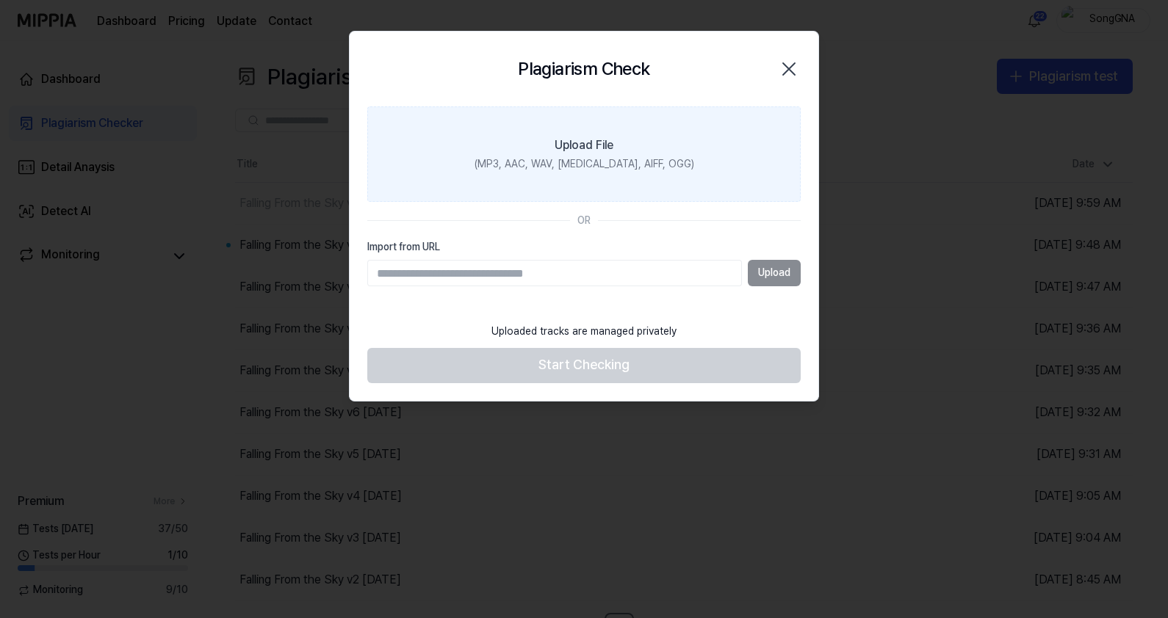
click at [591, 176] on label "Upload File (MP3, AAC, WAV, [MEDICAL_DATA], AIFF, OGG)" at bounding box center [583, 153] width 433 height 95
drag, startPoint x: 591, startPoint y: 176, endPoint x: 525, endPoint y: 141, distance: 74.9
click at [525, 141] on label "Upload File (MP3, AAC, WAV, [MEDICAL_DATA], AIFF, OGG)" at bounding box center [583, 153] width 433 height 95
click at [0, 0] on input "Upload File (MP3, AAC, WAV, [MEDICAL_DATA], AIFF, OGG)" at bounding box center [0, 0] width 0 height 0
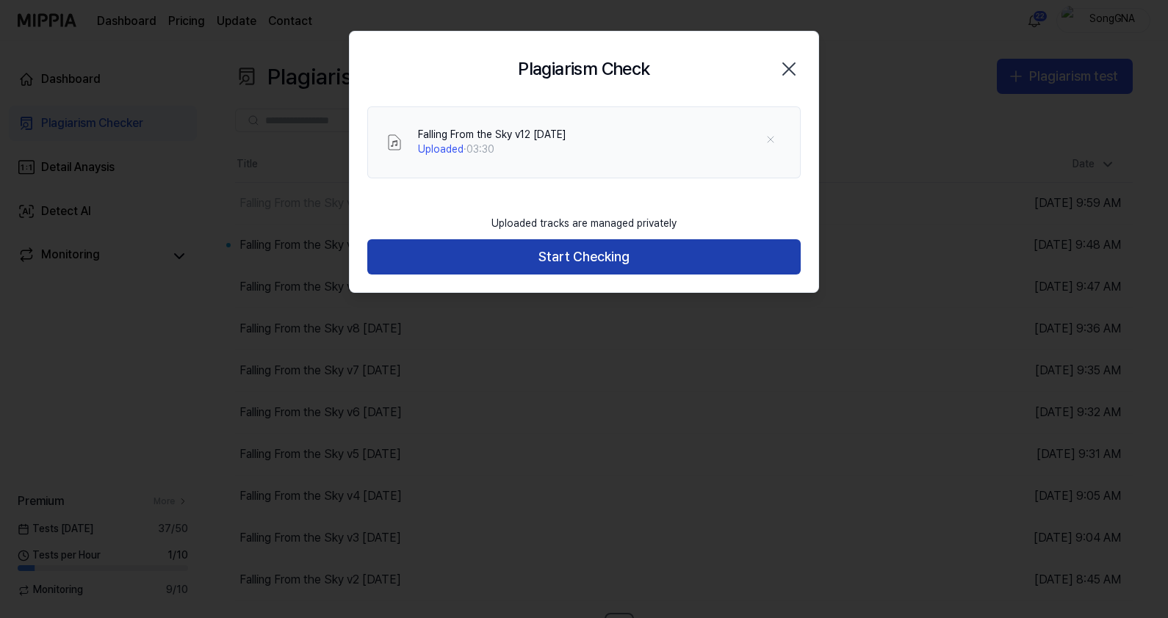
click at [613, 261] on button "Start Checking" at bounding box center [583, 256] width 433 height 35
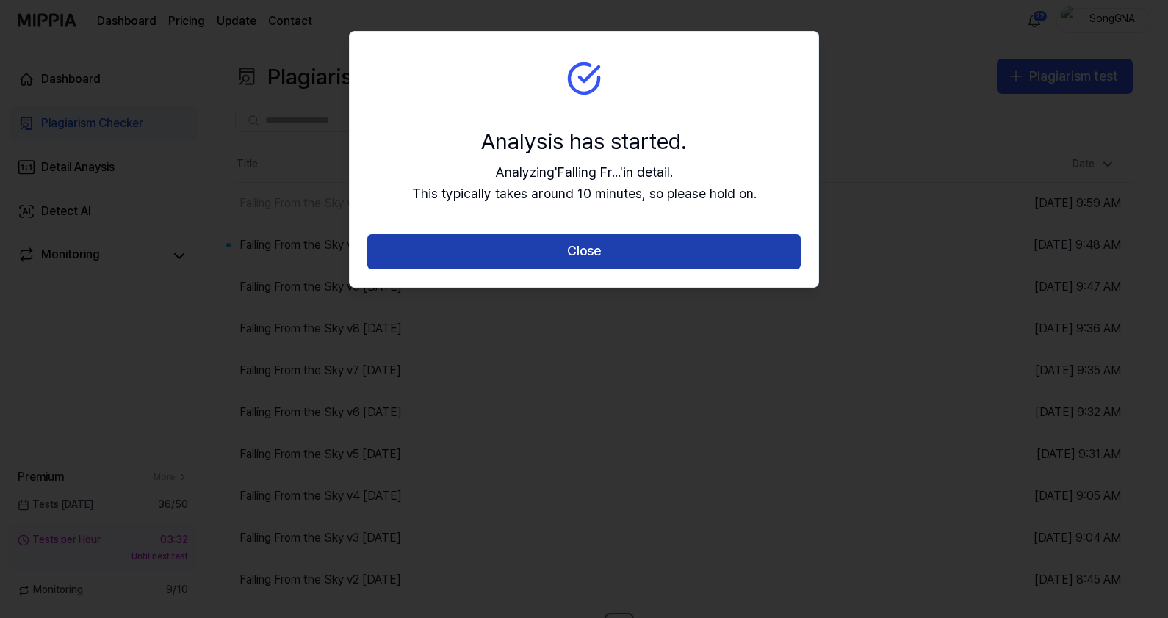
click at [631, 244] on button "Close" at bounding box center [583, 251] width 433 height 35
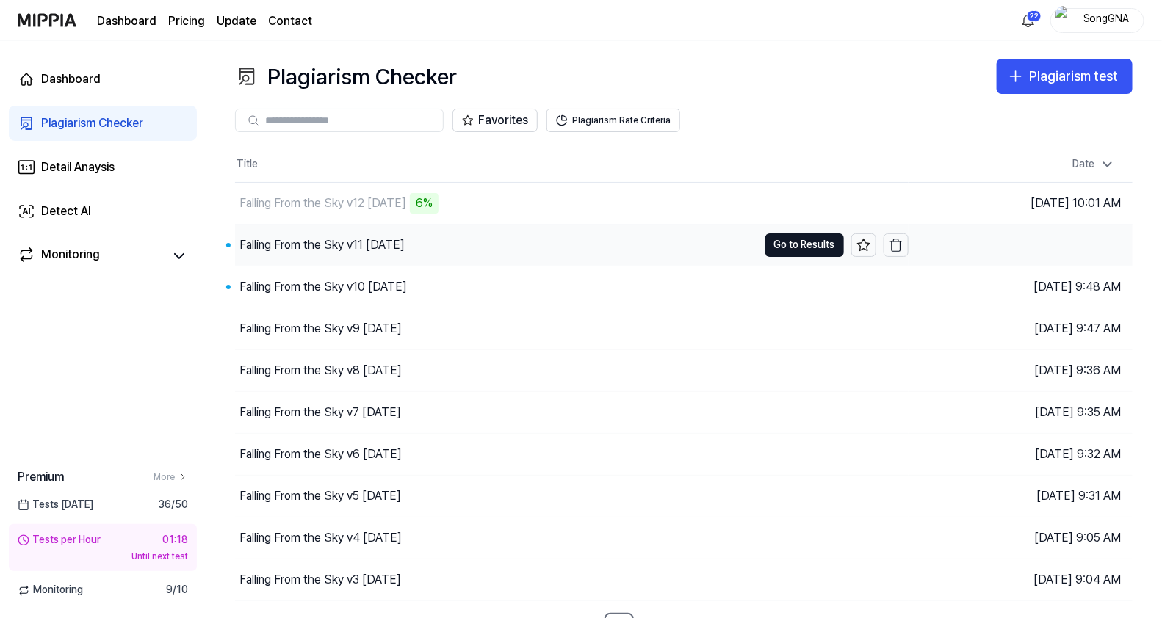
click at [330, 231] on div "Falling From the Sky v11 [DATE]" at bounding box center [496, 245] width 523 height 41
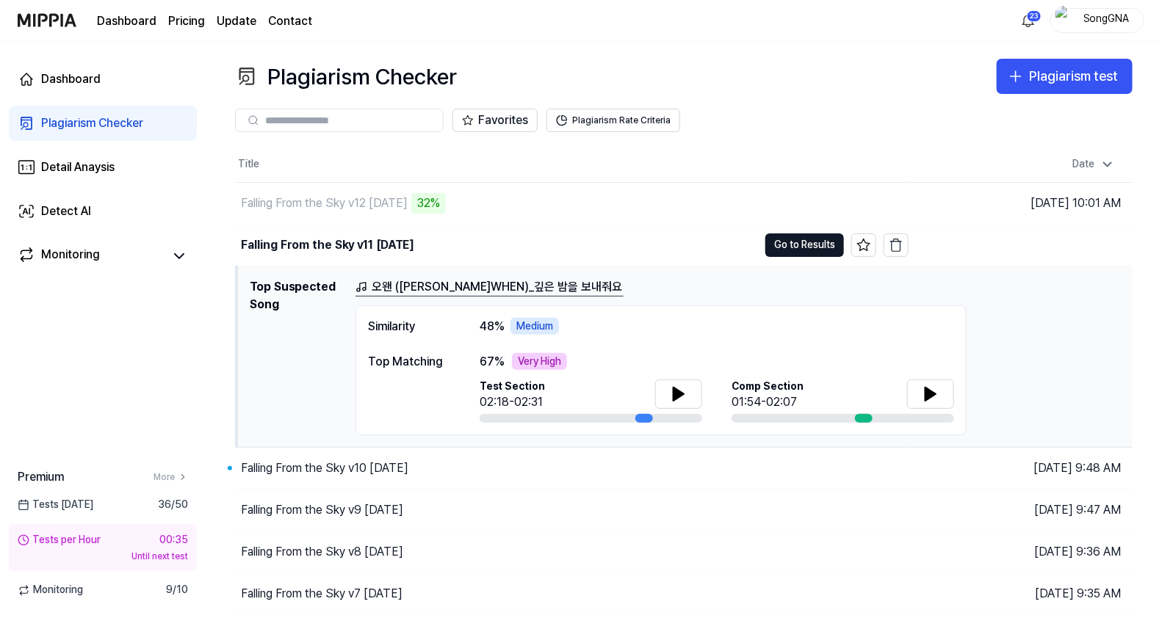
click at [694, 34] on div "Dashboard Pricing Update Contact 23 SongGNA" at bounding box center [581, 20] width 1127 height 40
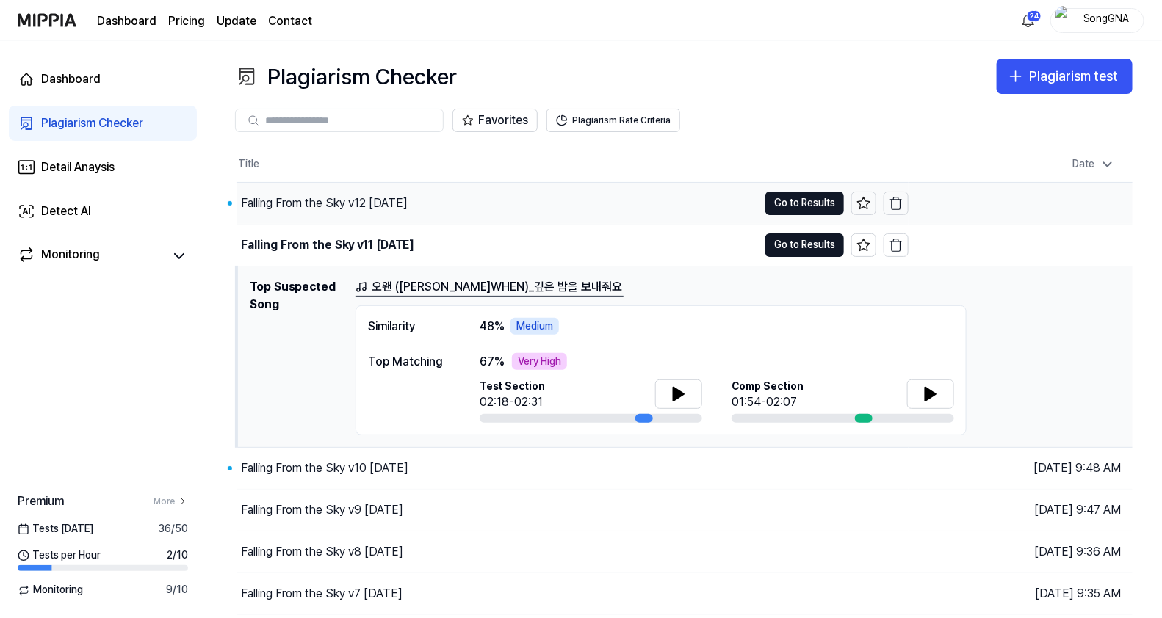
click at [340, 195] on div "Falling From the Sky v12 [DATE]" at bounding box center [324, 204] width 167 height 18
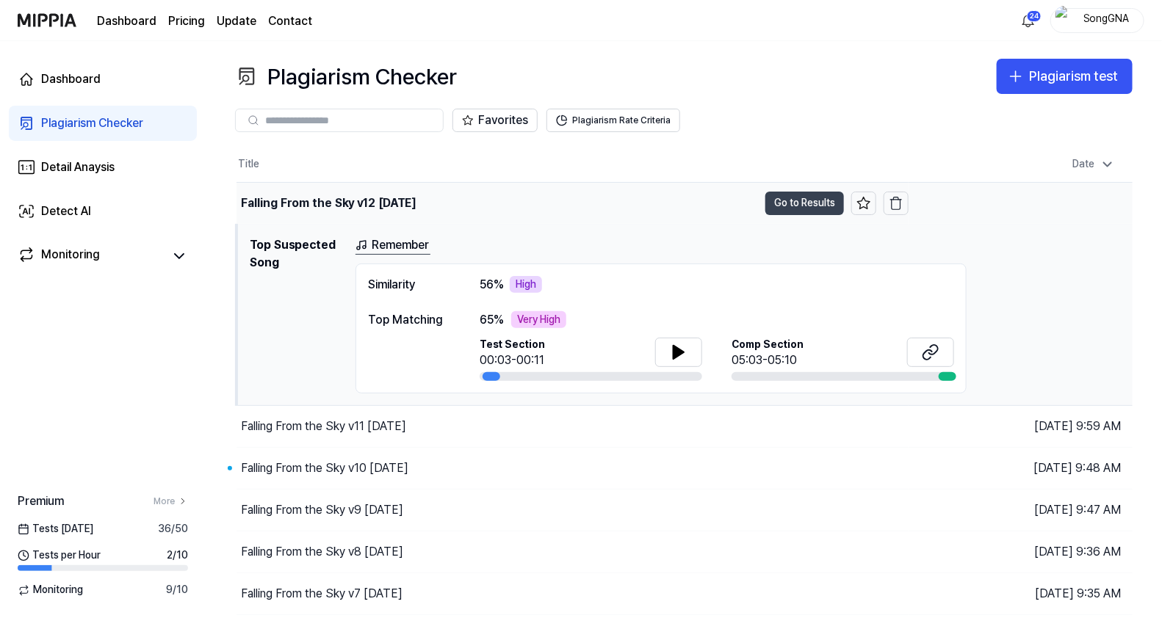
click at [789, 196] on button "Go to Results" at bounding box center [804, 204] width 79 height 24
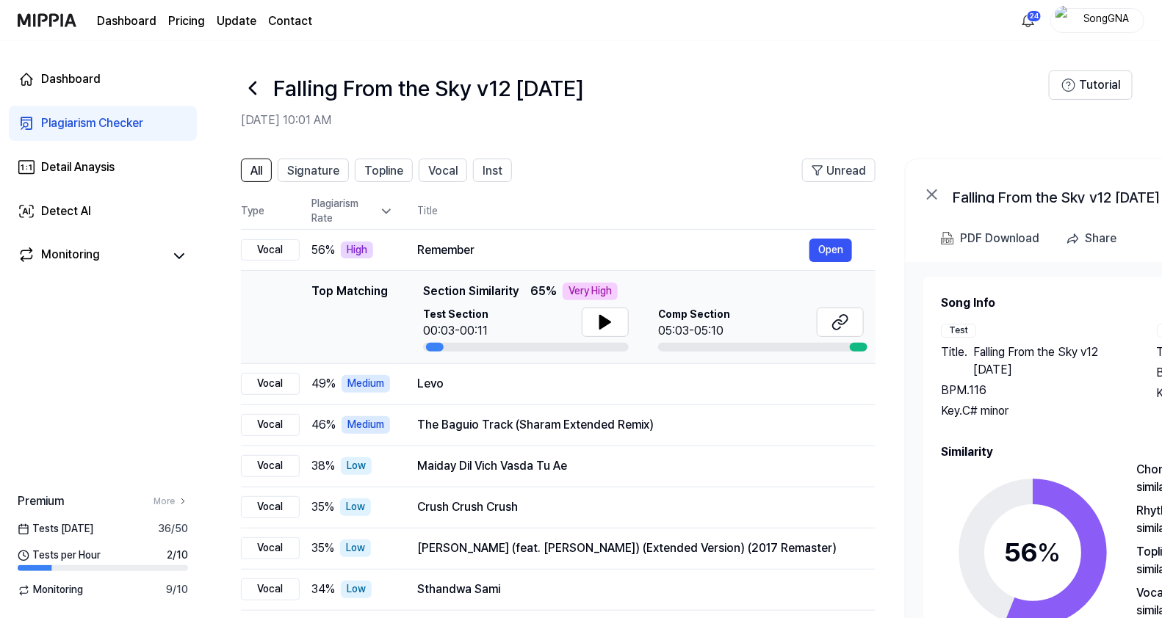
click at [256, 97] on icon at bounding box center [253, 88] width 24 height 24
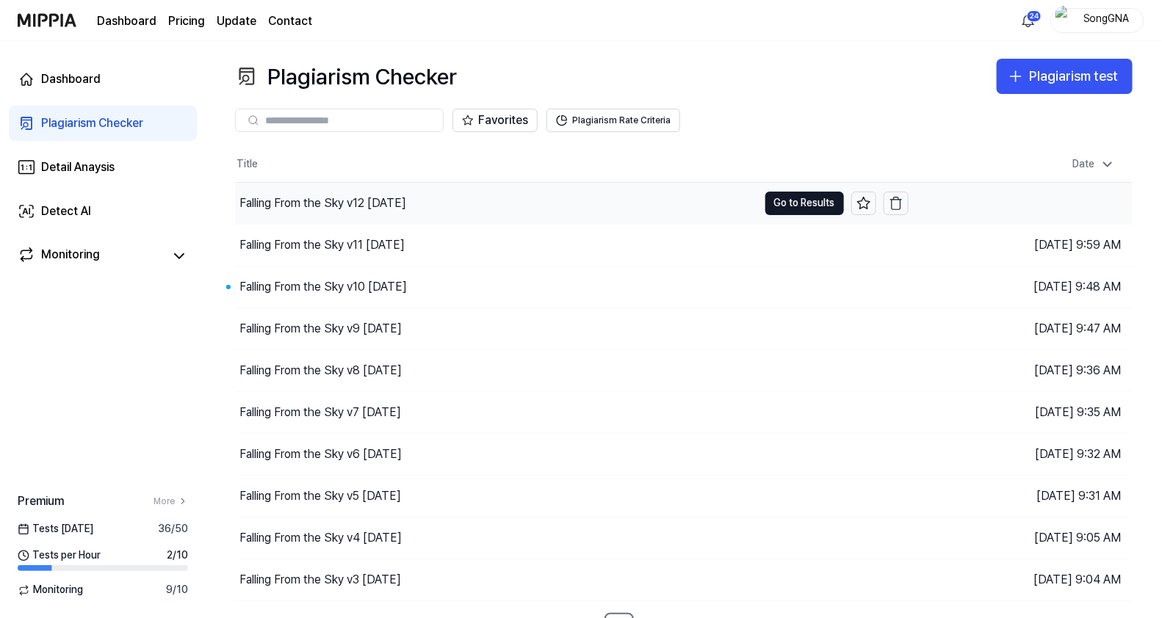
click at [330, 189] on div "Falling From the Sky v12 [DATE]" at bounding box center [496, 203] width 523 height 41
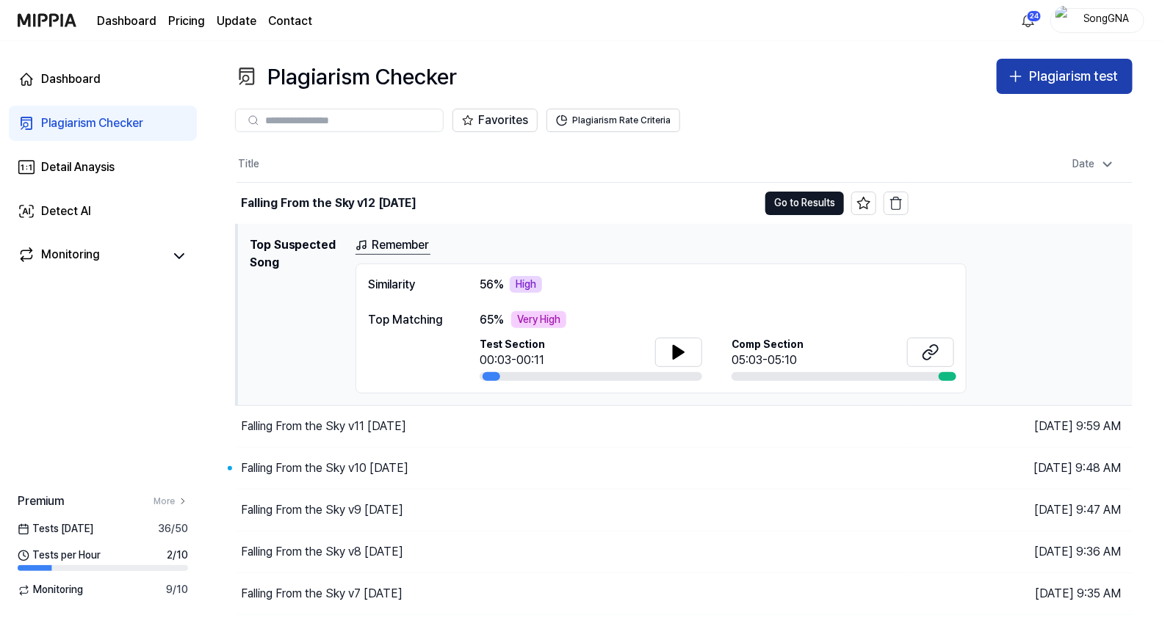
click at [1107, 79] on div "Plagiarism test" at bounding box center [1073, 76] width 89 height 21
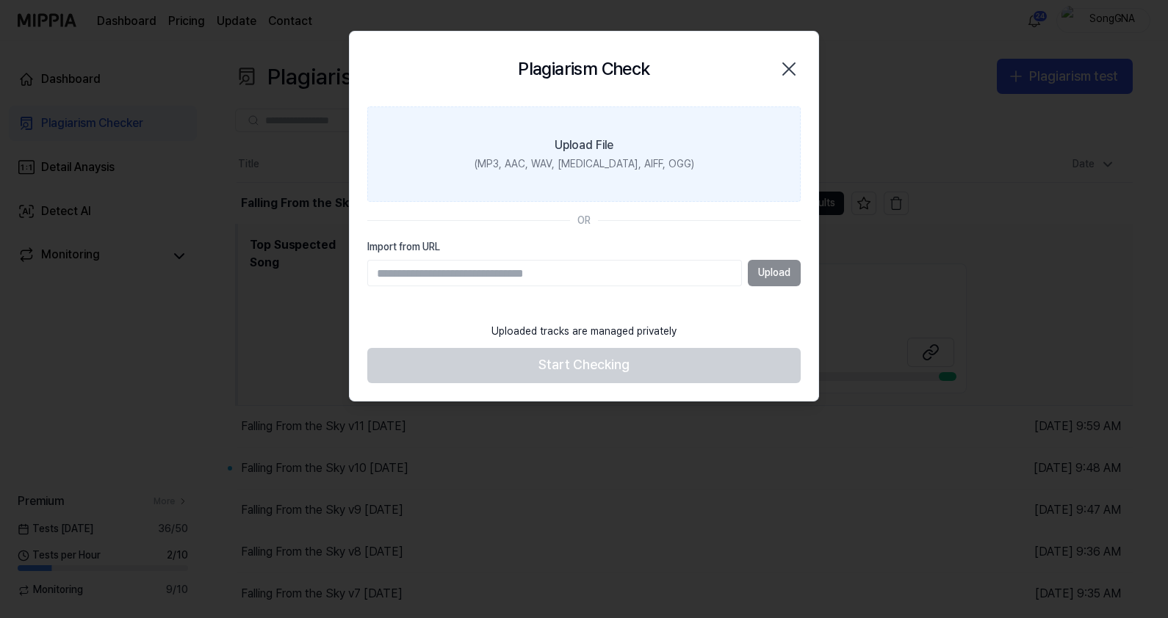
click at [632, 126] on label "Upload File (MP3, AAC, WAV, [MEDICAL_DATA], AIFF, OGG)" at bounding box center [583, 153] width 433 height 95
click at [0, 0] on input "Upload File (MP3, AAC, WAV, [MEDICAL_DATA], AIFF, OGG)" at bounding box center [0, 0] width 0 height 0
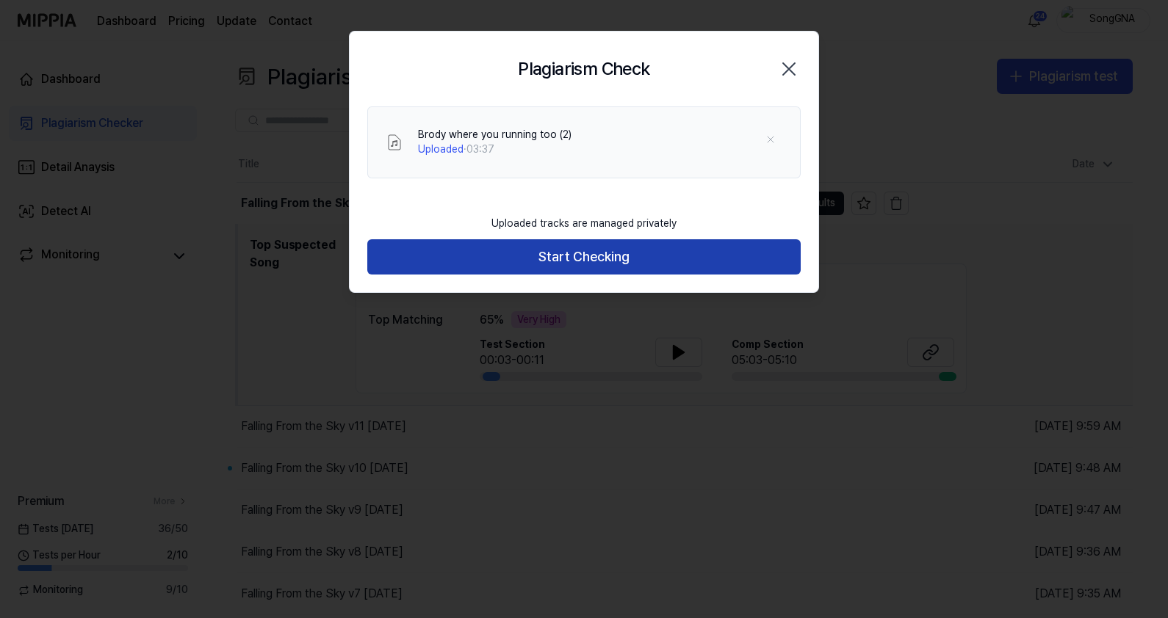
click at [573, 258] on button "Start Checking" at bounding box center [583, 256] width 433 height 35
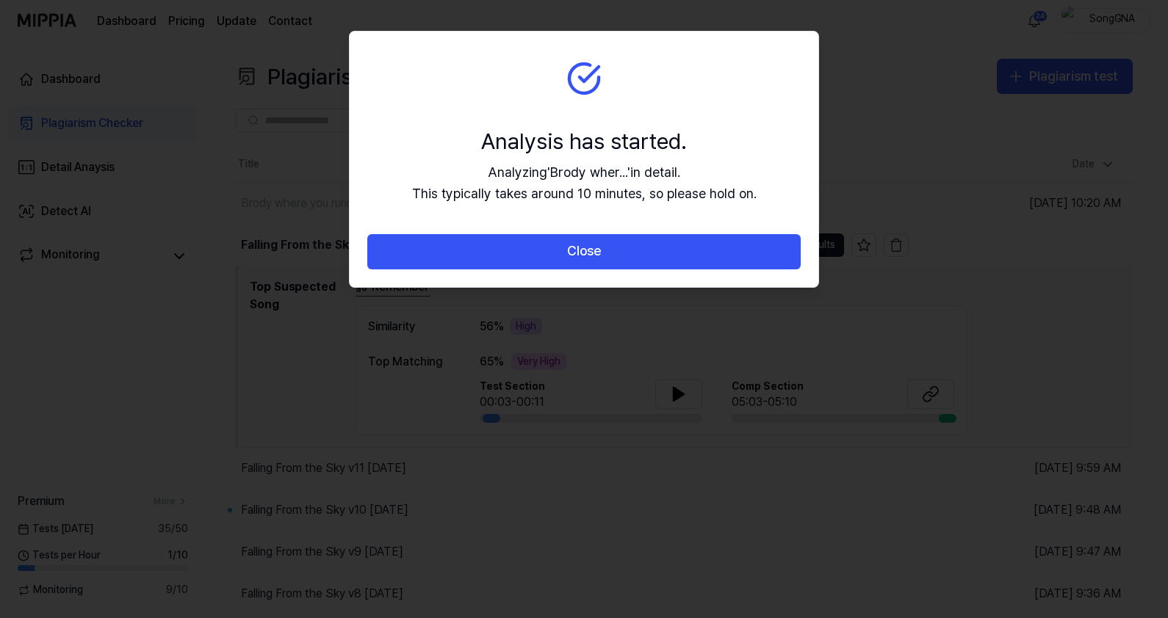
click at [573, 258] on button "Close" at bounding box center [583, 251] width 433 height 35
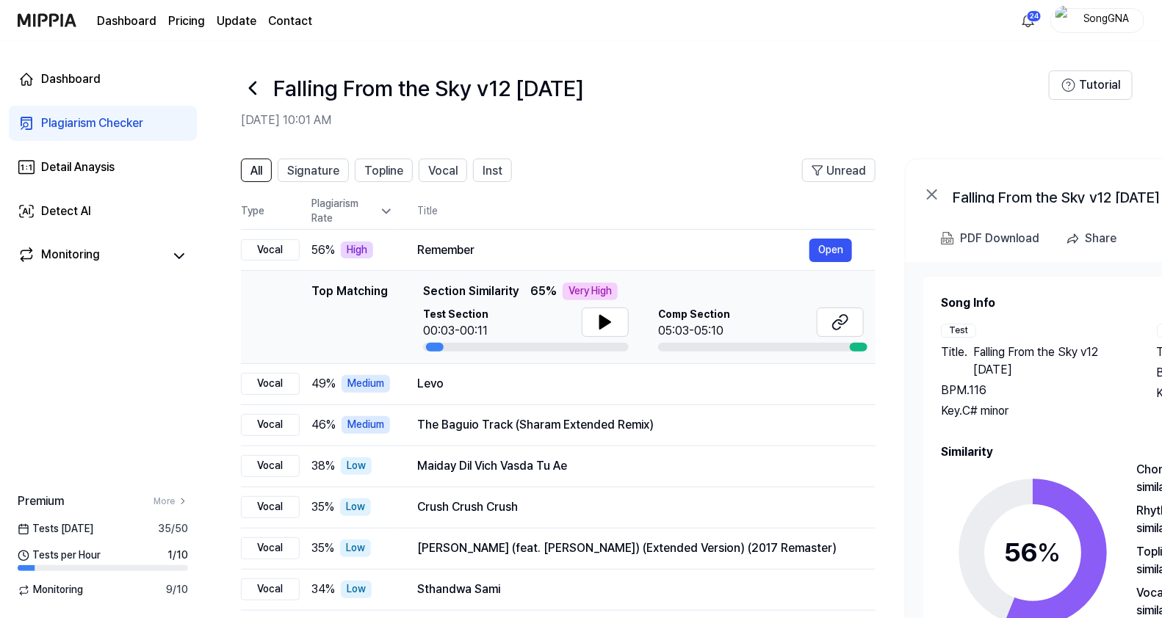
click at [257, 85] on icon at bounding box center [253, 88] width 24 height 24
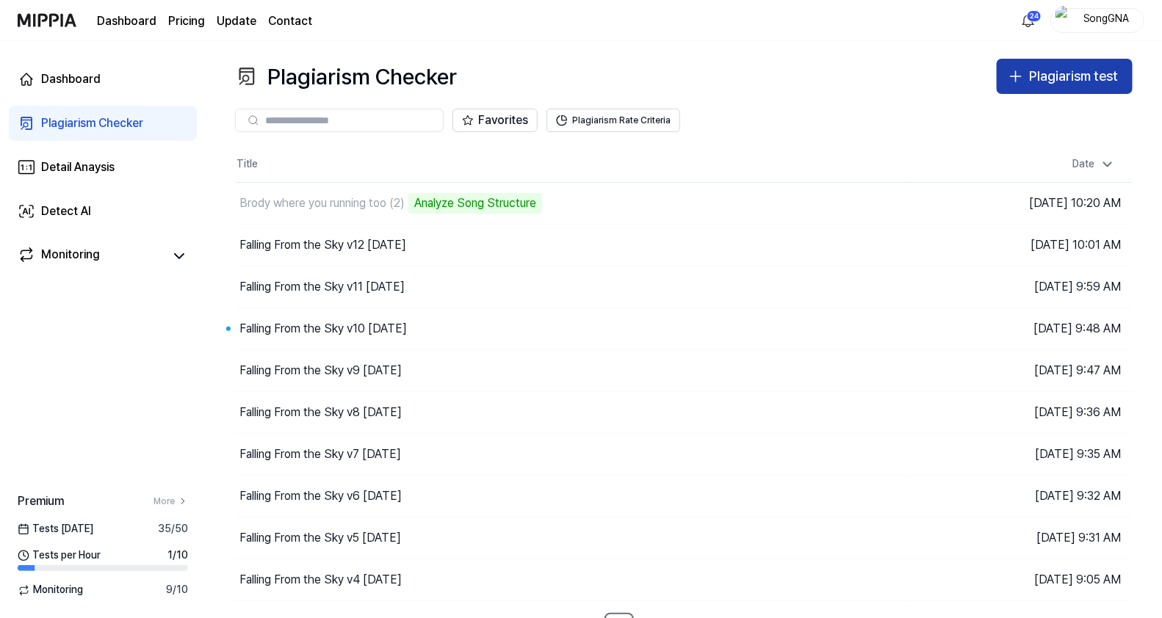
click at [1021, 72] on icon "button" at bounding box center [1016, 77] width 18 height 18
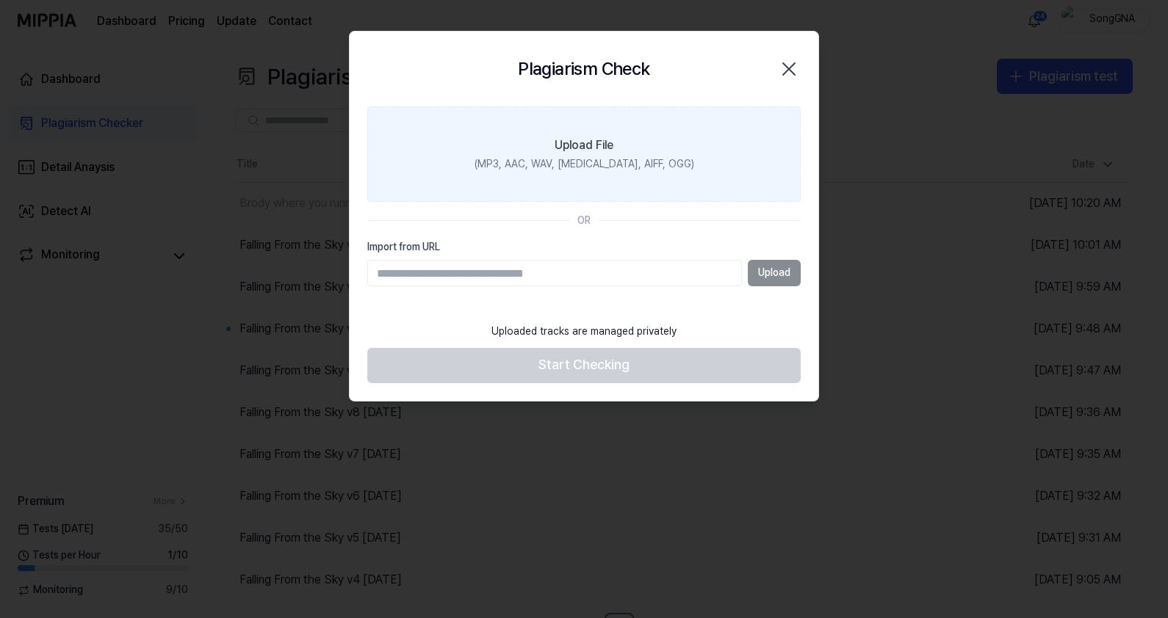
click at [603, 150] on div "Upload File" at bounding box center [583, 146] width 59 height 18
click at [0, 0] on input "Upload File (MP3, AAC, WAV, [MEDICAL_DATA], AIFF, OGG)" at bounding box center [0, 0] width 0 height 0
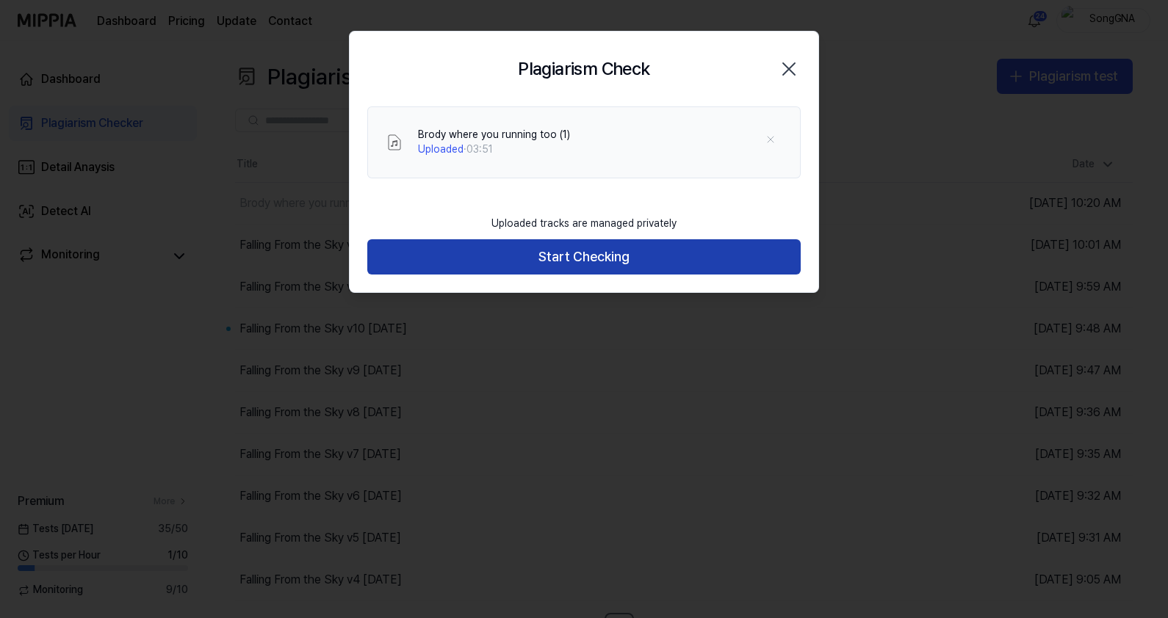
click at [671, 257] on button "Start Checking" at bounding box center [583, 256] width 433 height 35
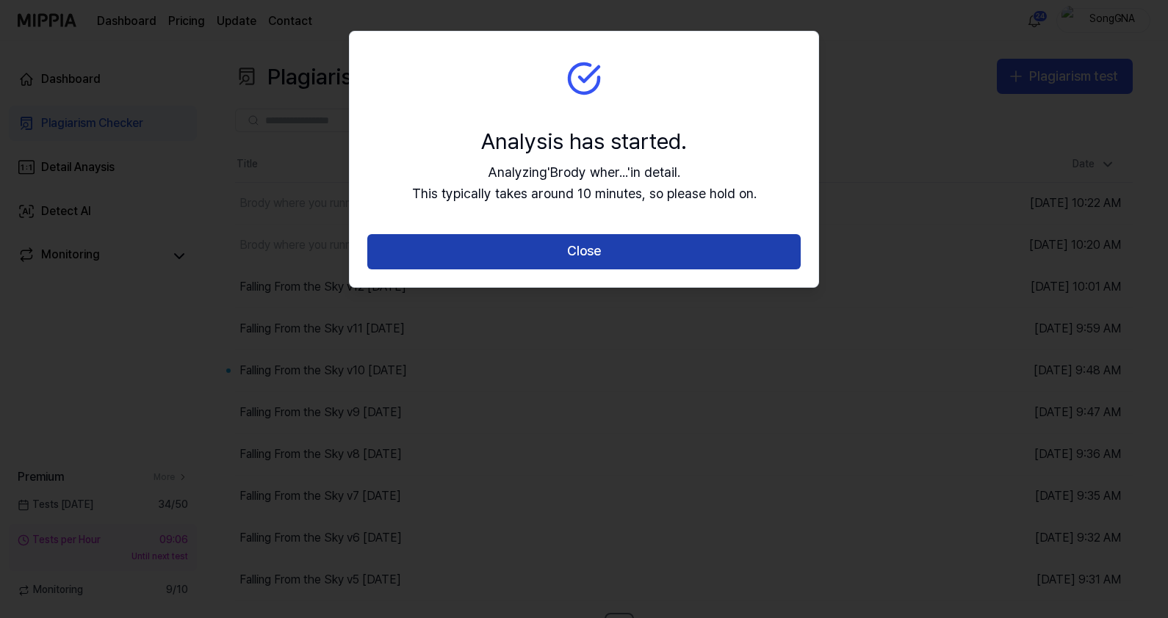
click at [673, 258] on button "Close" at bounding box center [583, 251] width 433 height 35
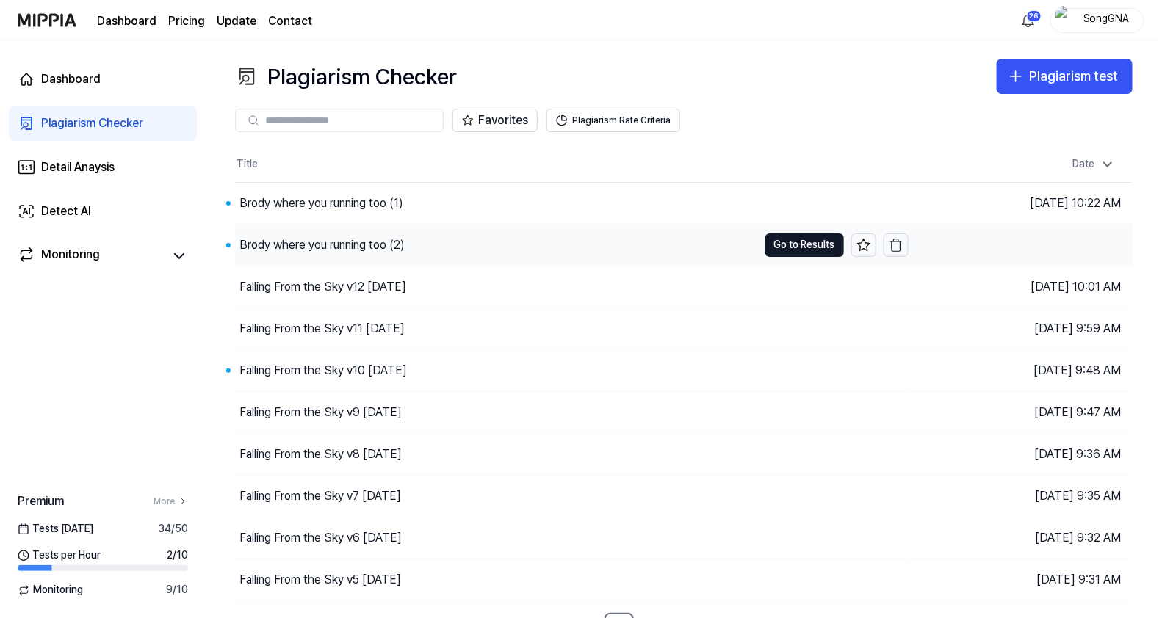
click at [333, 239] on div "Brody where you running too (2)" at bounding box center [321, 245] width 165 height 18
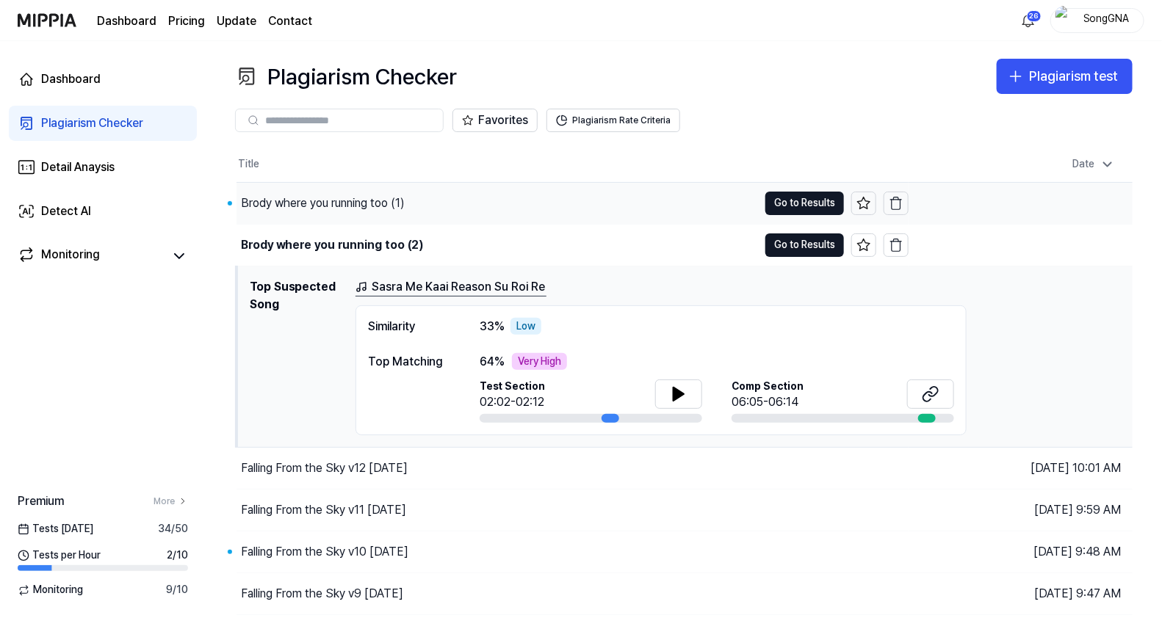
click at [322, 189] on div "Brody where you running too (1)" at bounding box center [496, 203] width 521 height 41
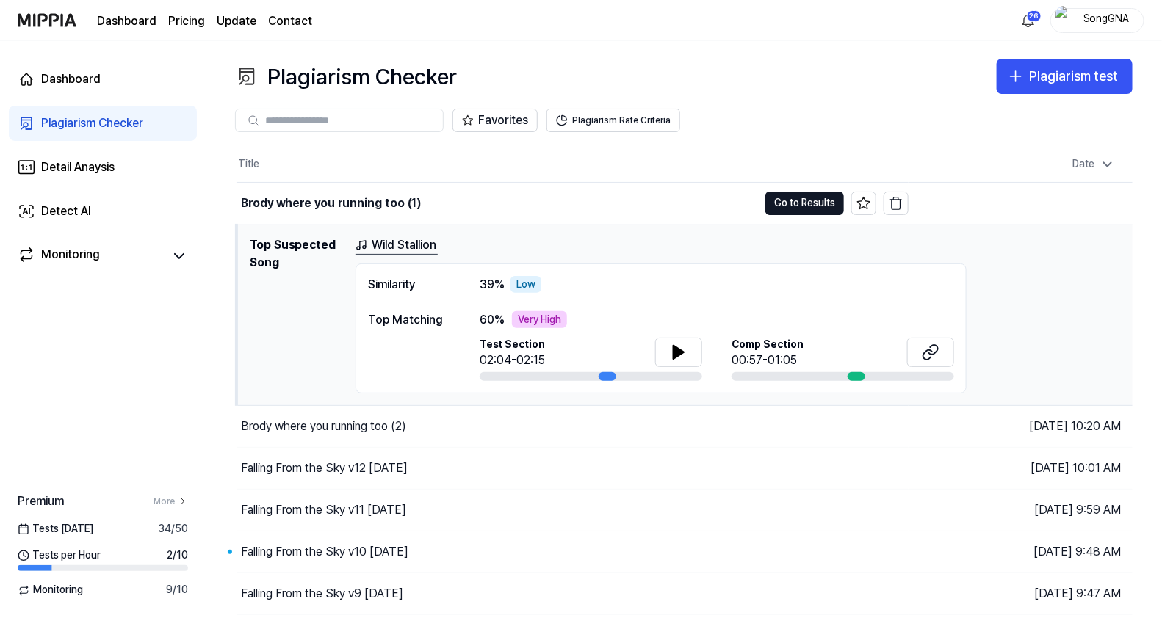
click at [562, 37] on div "Dashboard Pricing Update Contact 26 SongGNA" at bounding box center [581, 20] width 1127 height 40
click at [1074, 76] on div "Plagiarism test" at bounding box center [1073, 76] width 89 height 21
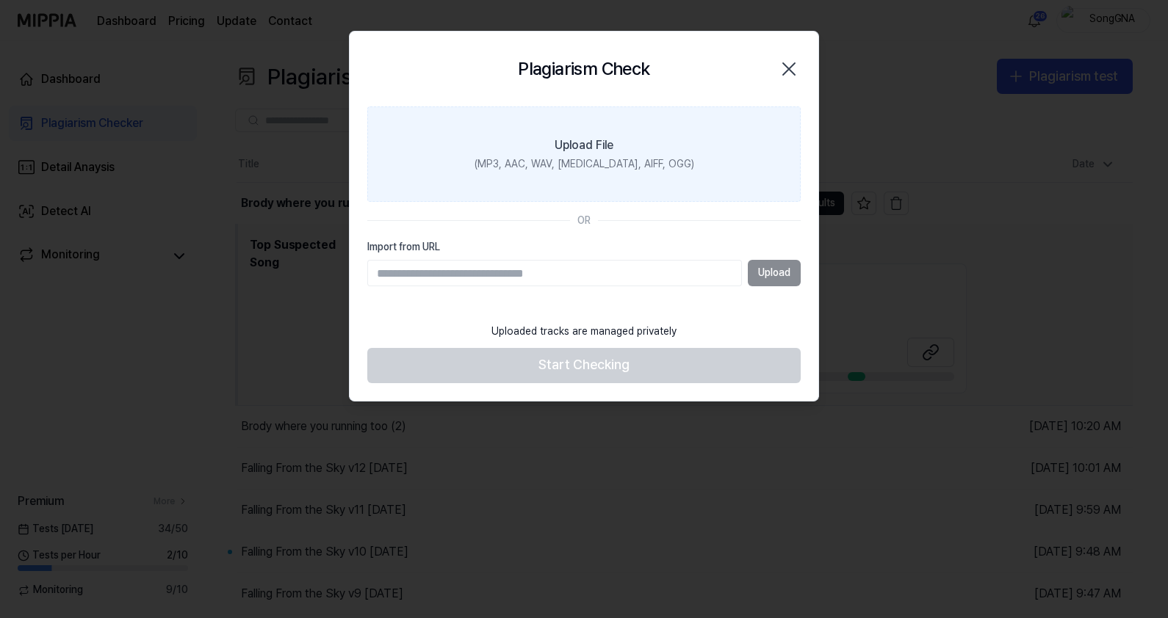
click at [593, 132] on label "Upload File (MP3, AAC, WAV, [MEDICAL_DATA], AIFF, OGG)" at bounding box center [583, 153] width 433 height 95
click at [0, 0] on input "Upload File (MP3, AAC, WAV, [MEDICAL_DATA], AIFF, OGG)" at bounding box center [0, 0] width 0 height 0
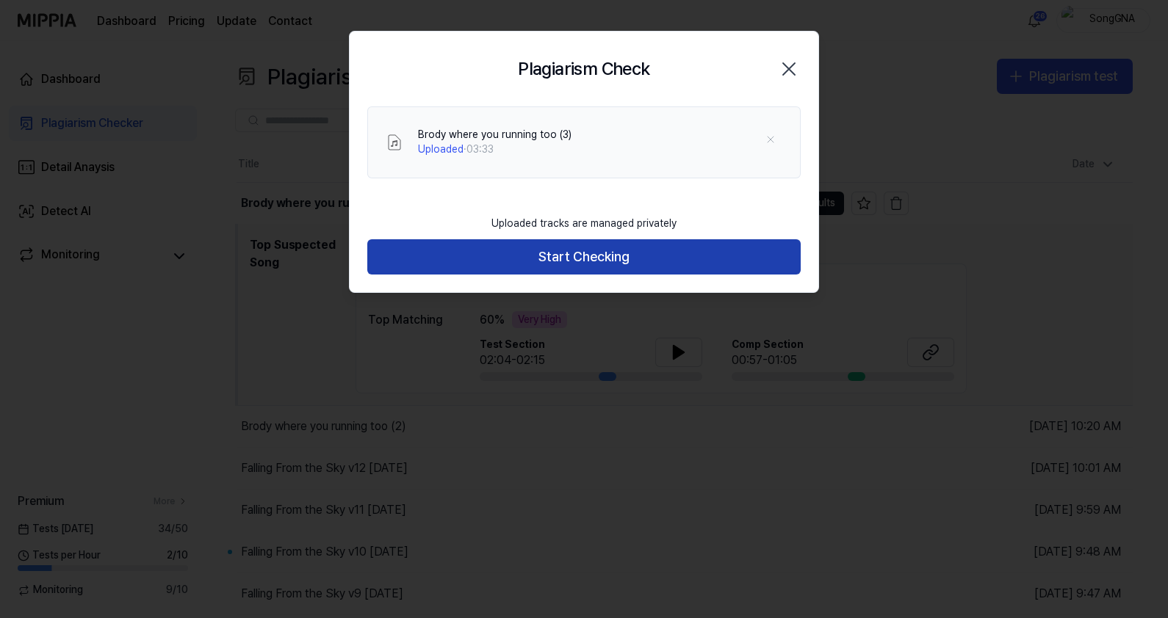
click at [651, 247] on button "Start Checking" at bounding box center [583, 256] width 433 height 35
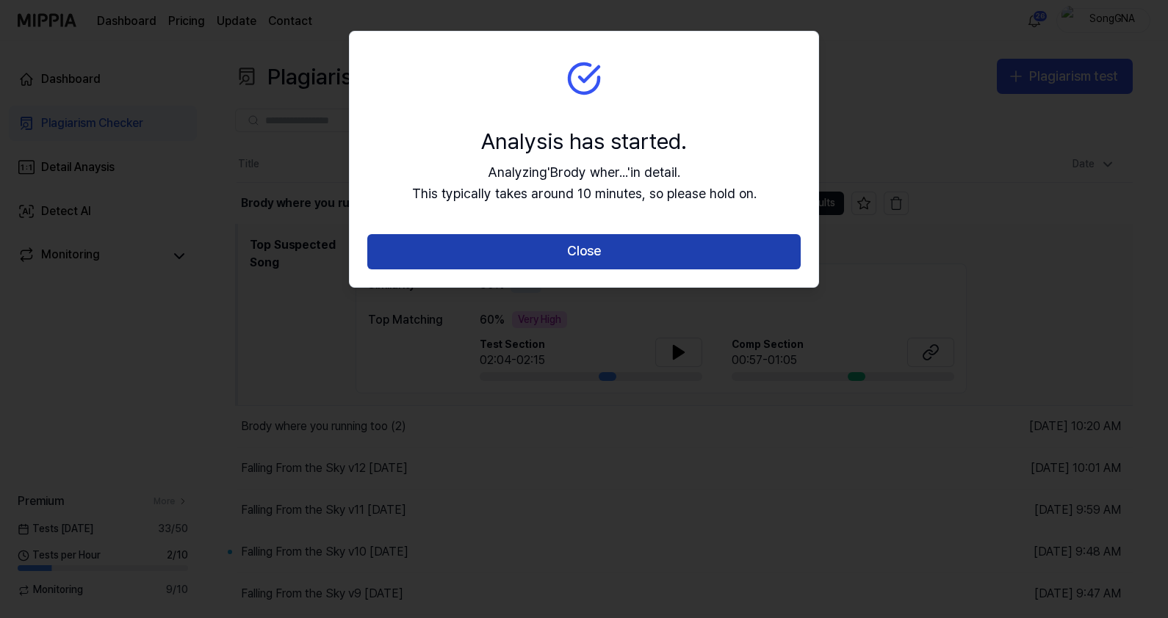
click at [635, 256] on button "Close" at bounding box center [583, 251] width 433 height 35
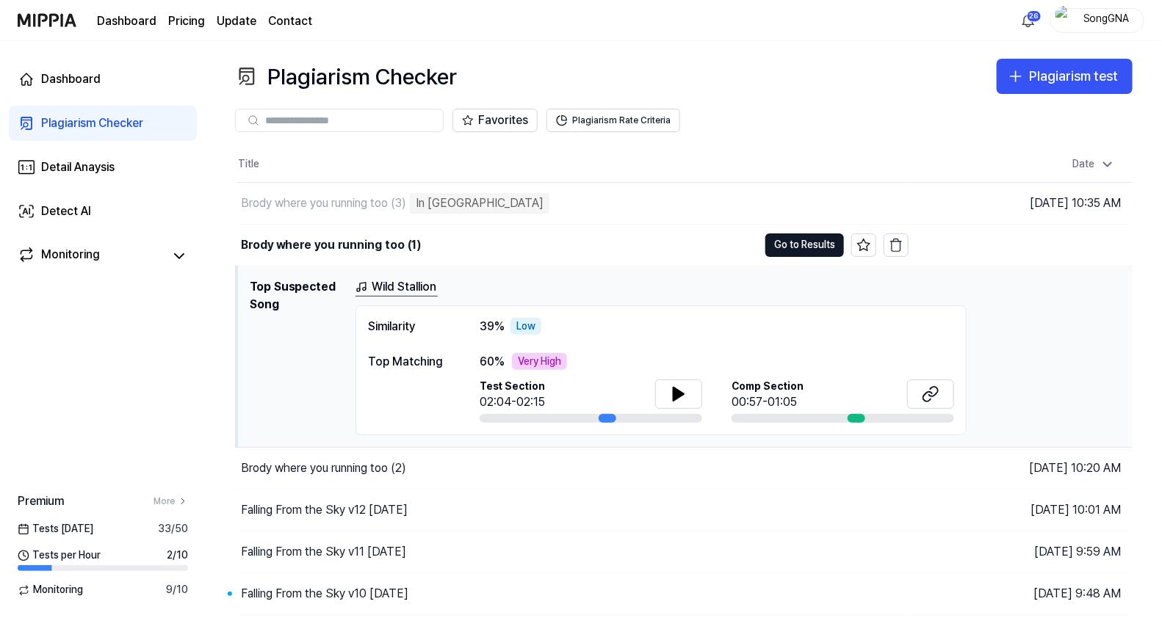
click at [846, 94] on div "Favorites Plagiarism Rate Criteria" at bounding box center [683, 120] width 897 height 53
click at [154, 196] on link "Detect AI" at bounding box center [103, 211] width 188 height 35
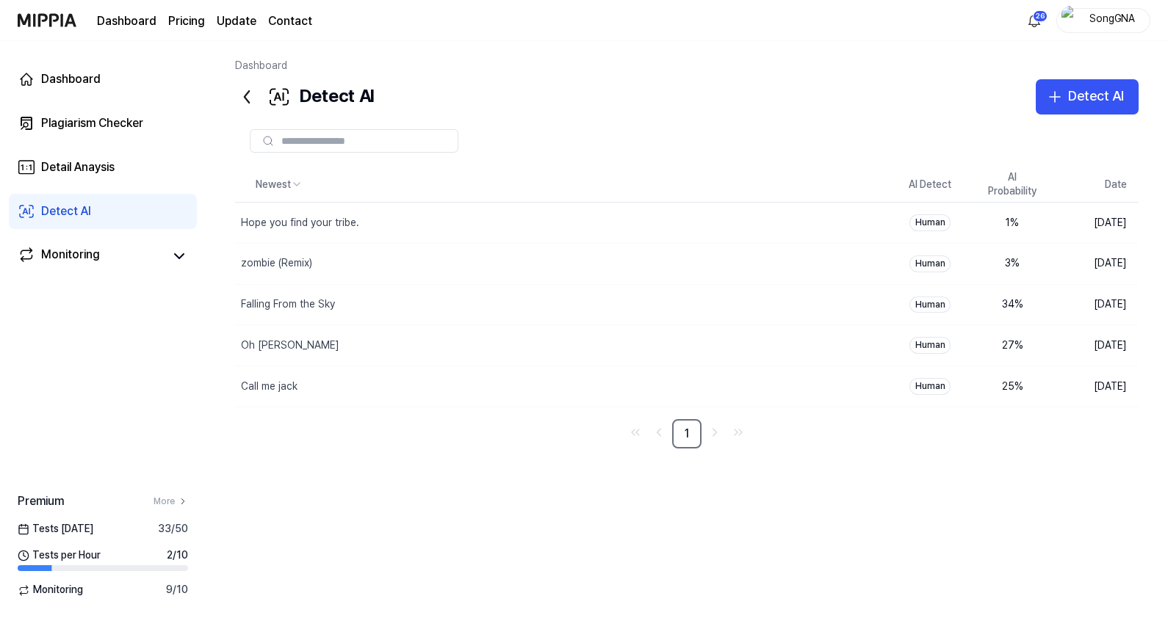
click at [245, 103] on icon at bounding box center [247, 97] width 24 height 24
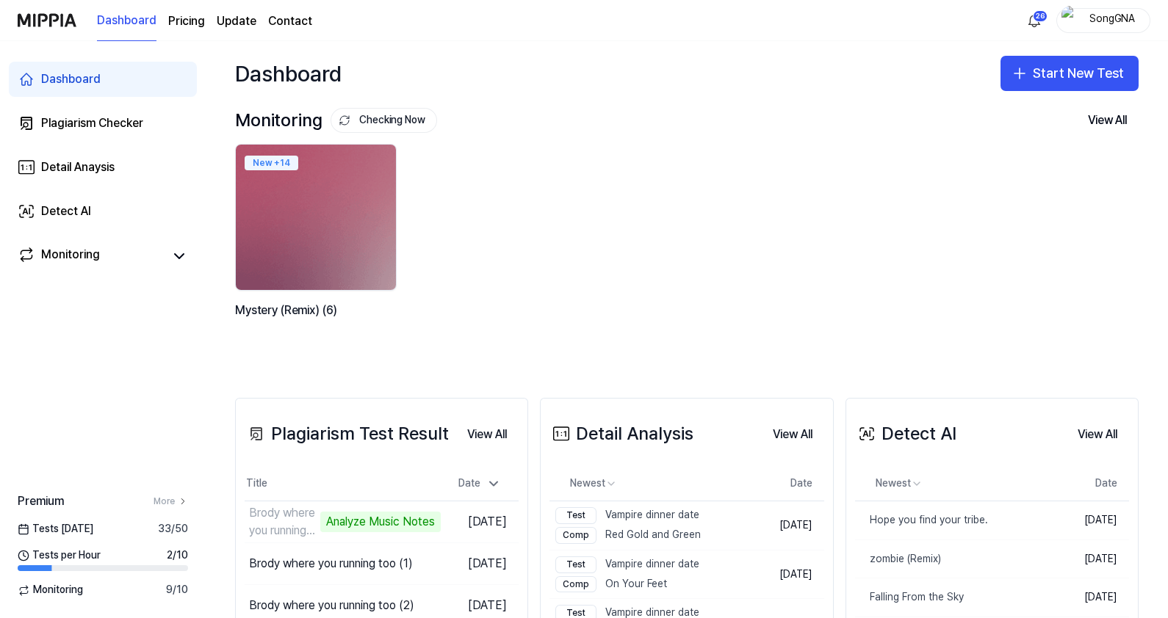
click at [654, 132] on div "Monitoring Checking Now View All Monitoring New + 14 Mystery (Remix) (6)" at bounding box center [686, 231] width 903 height 245
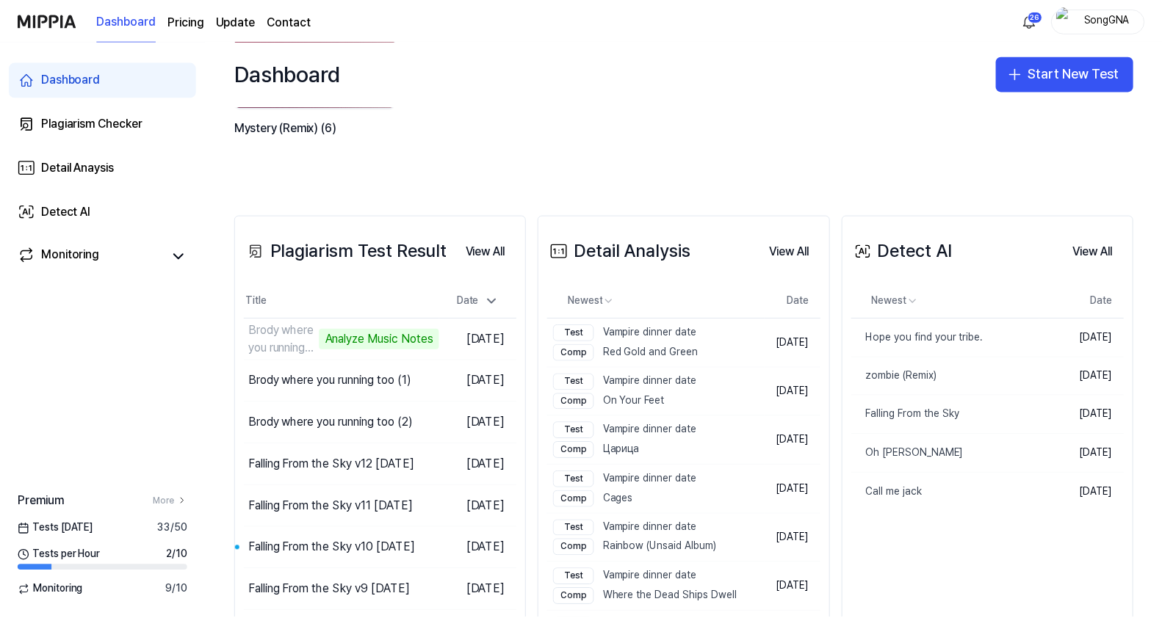
scroll to position [91, 0]
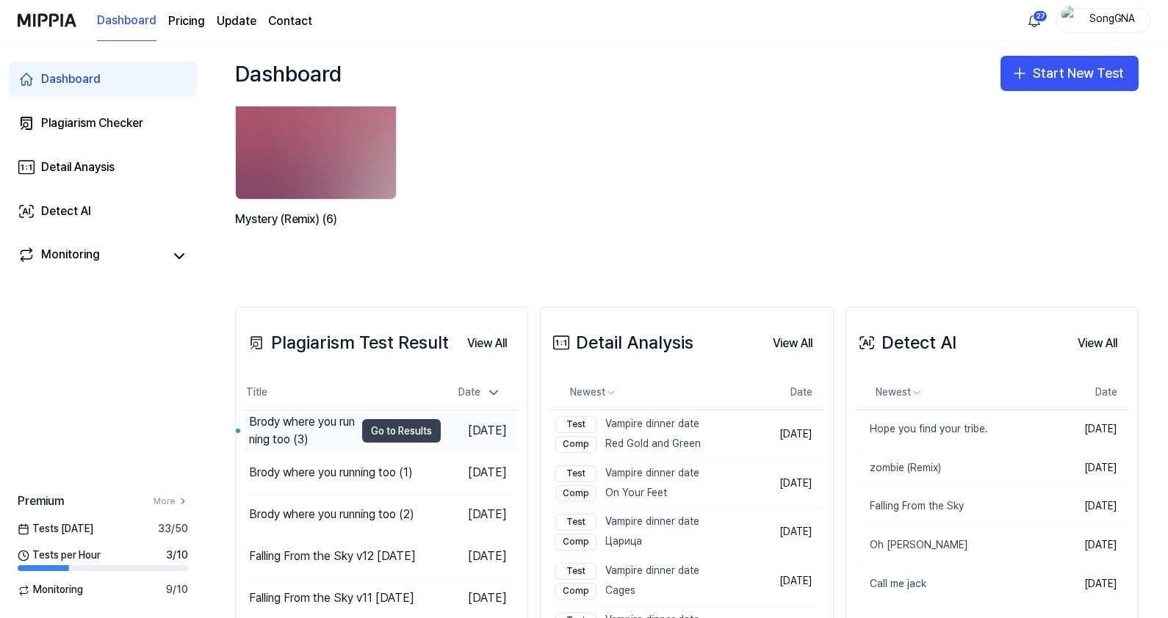
click at [364, 430] on button "Go to Results" at bounding box center [401, 431] width 79 height 24
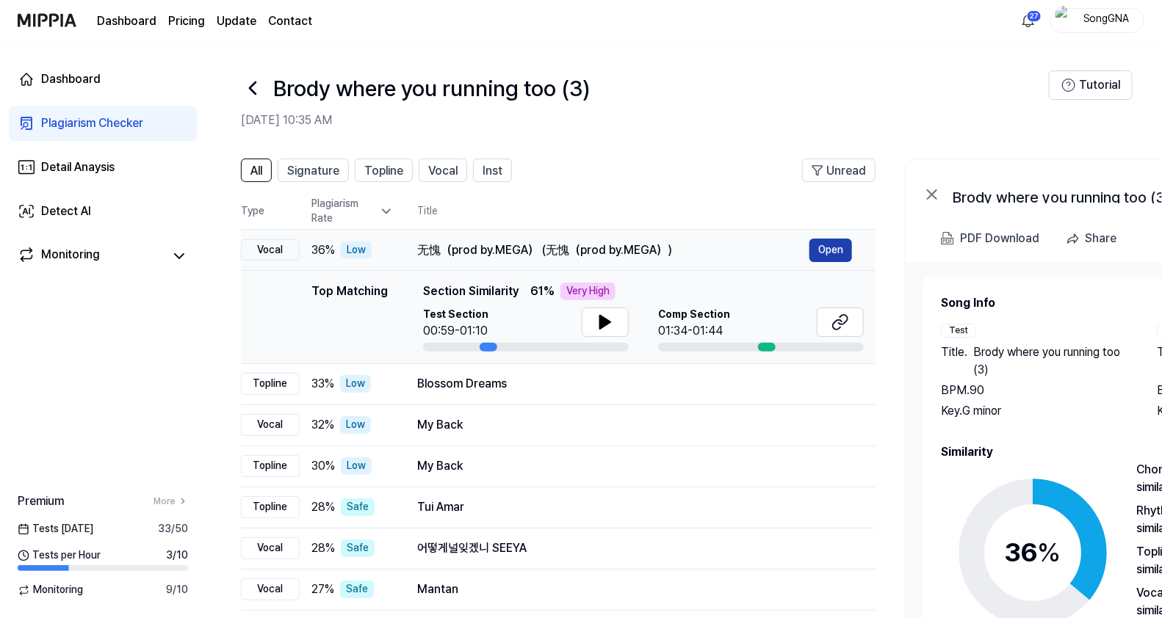
click at [841, 253] on button "Open" at bounding box center [830, 251] width 43 height 24
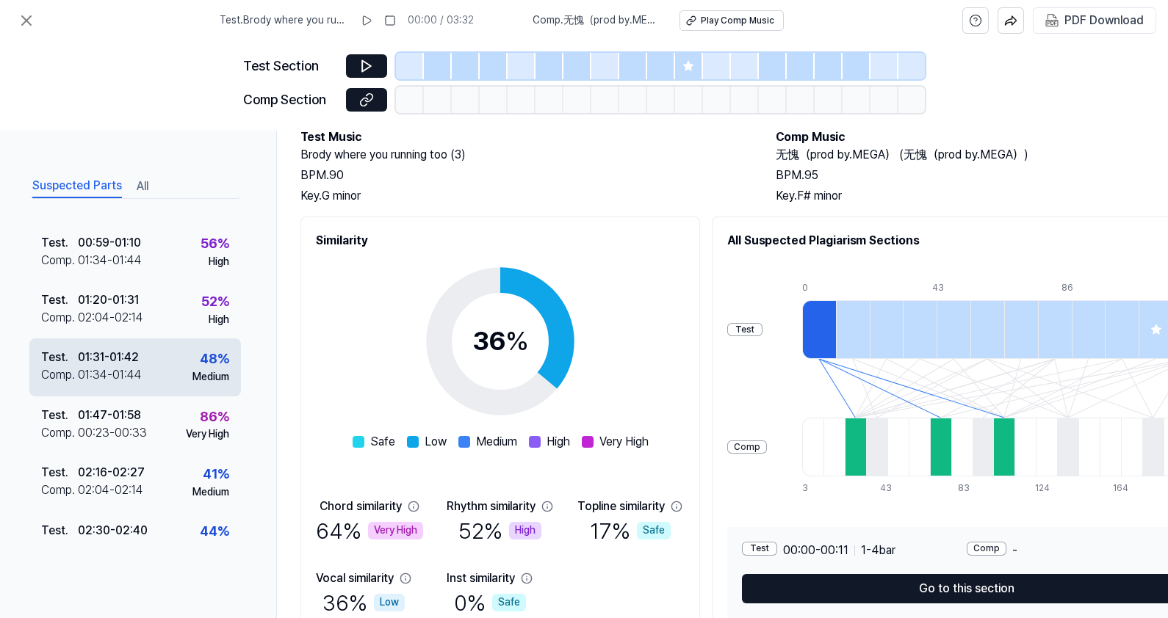
scroll to position [275, 0]
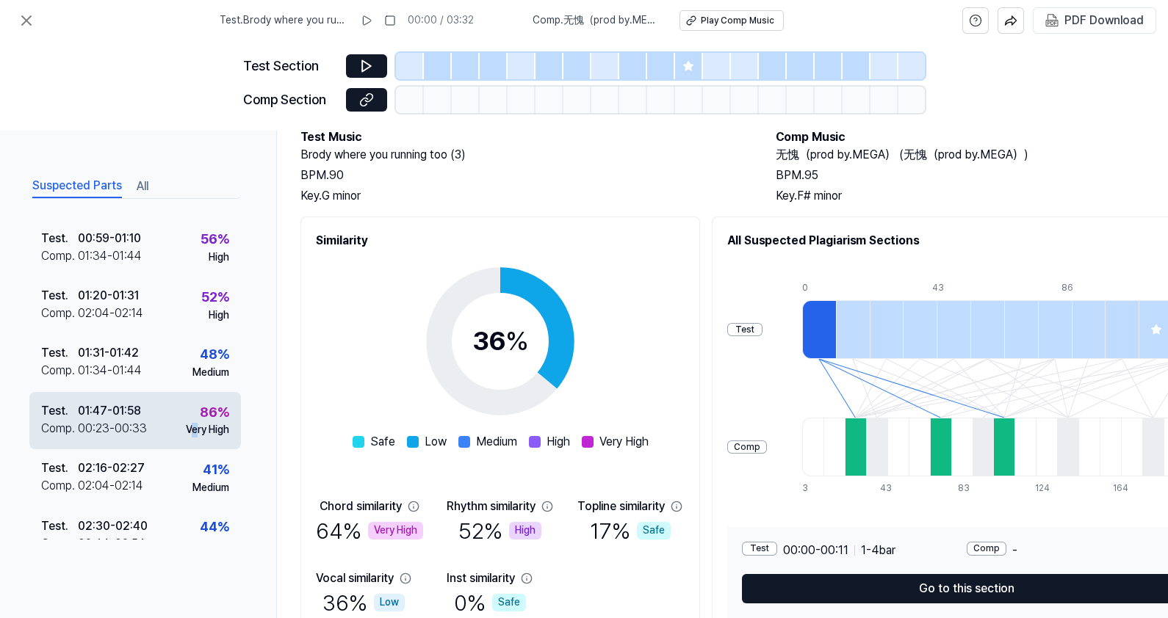
click at [186, 419] on div "86 % Very High" at bounding box center [207, 419] width 43 height 35
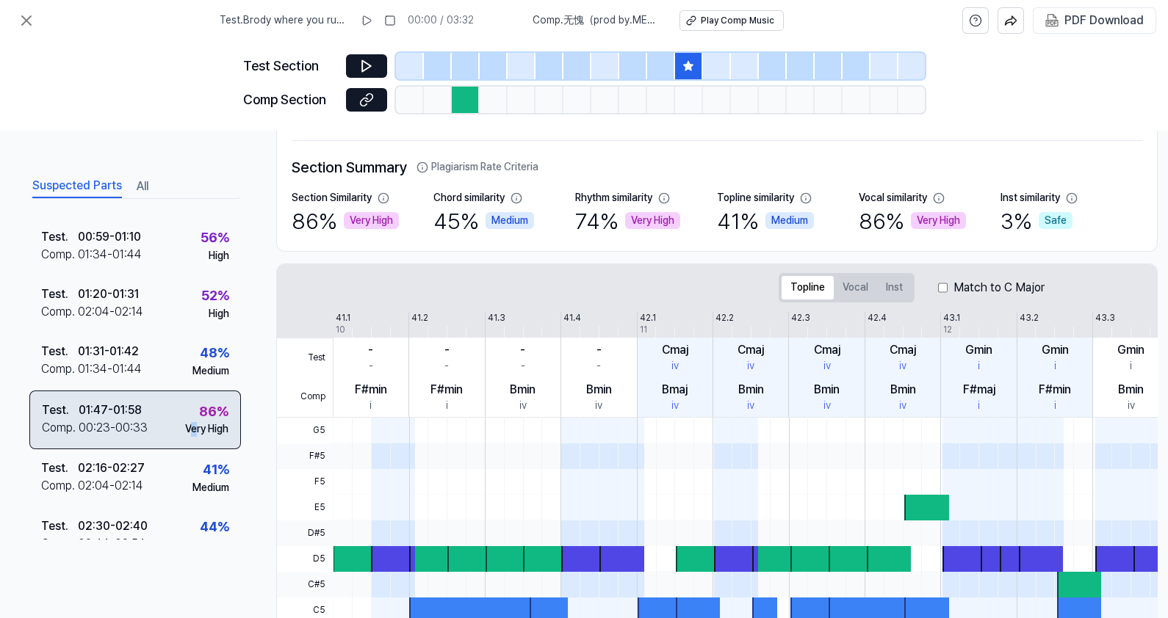
scroll to position [274, 0]
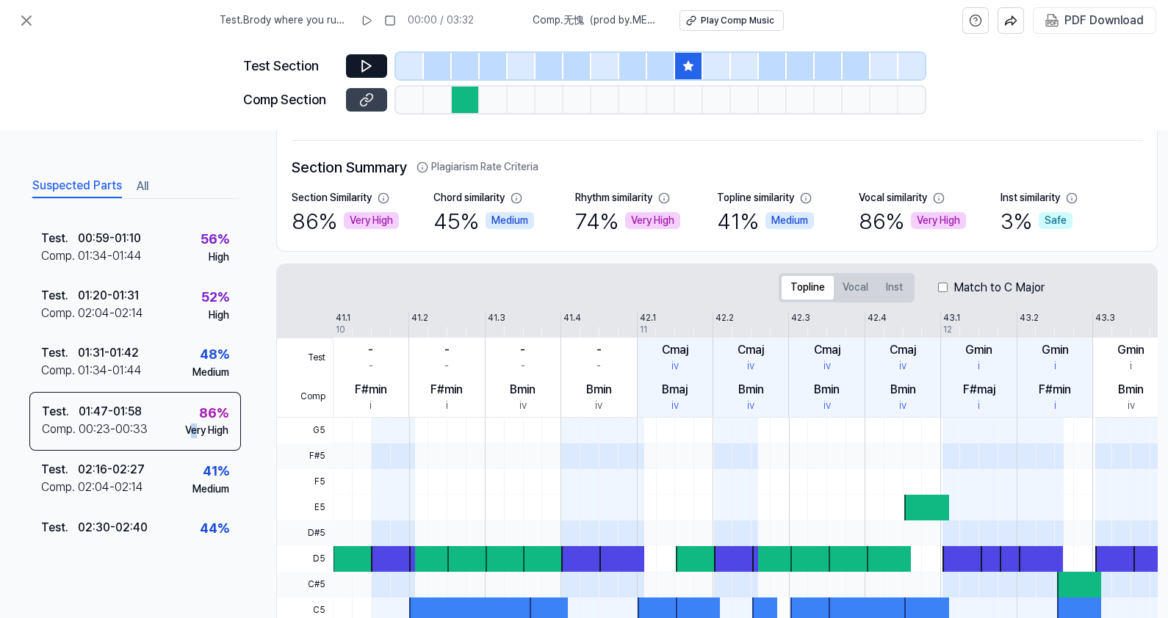
click at [362, 103] on icon at bounding box center [366, 100] width 15 height 15
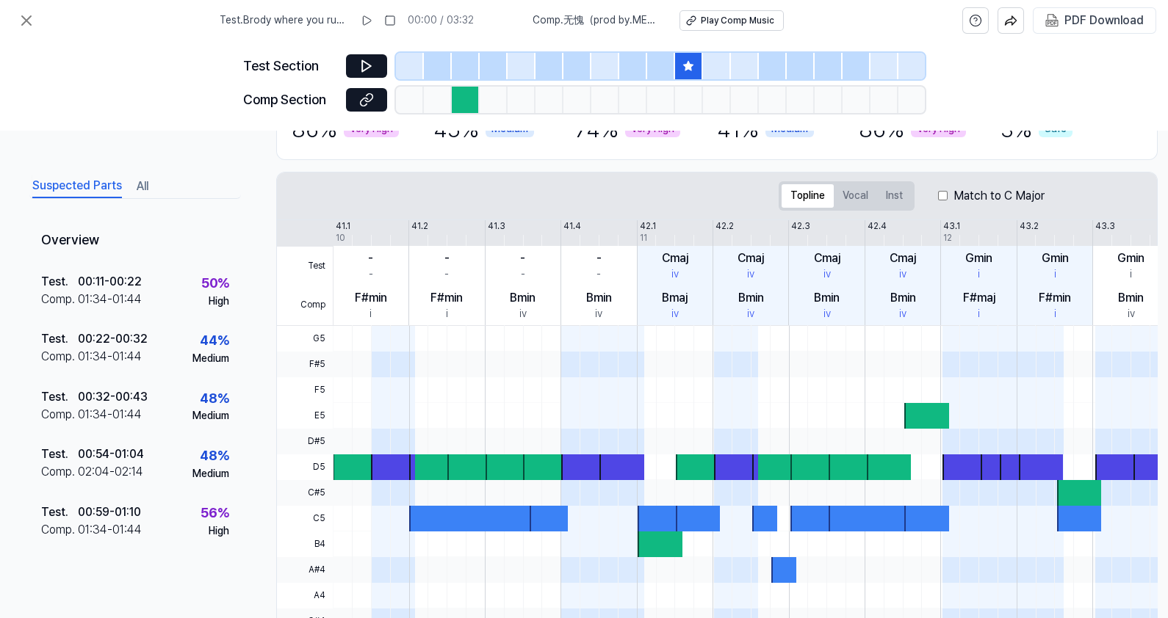
scroll to position [336, 0]
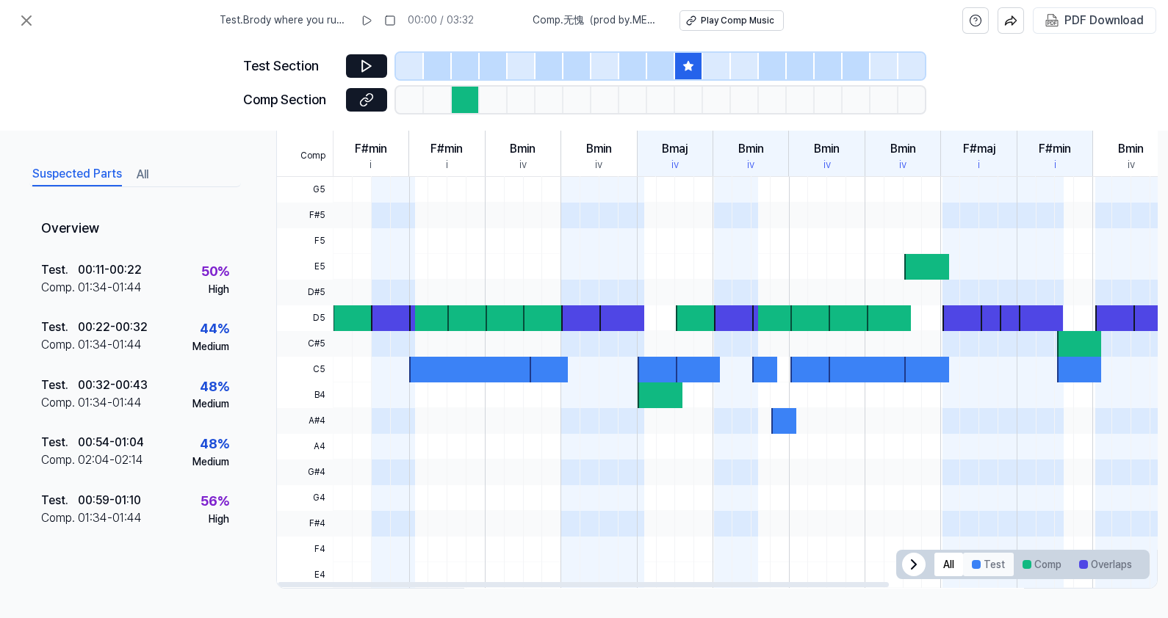
click at [980, 554] on button "Test" at bounding box center [988, 565] width 51 height 24
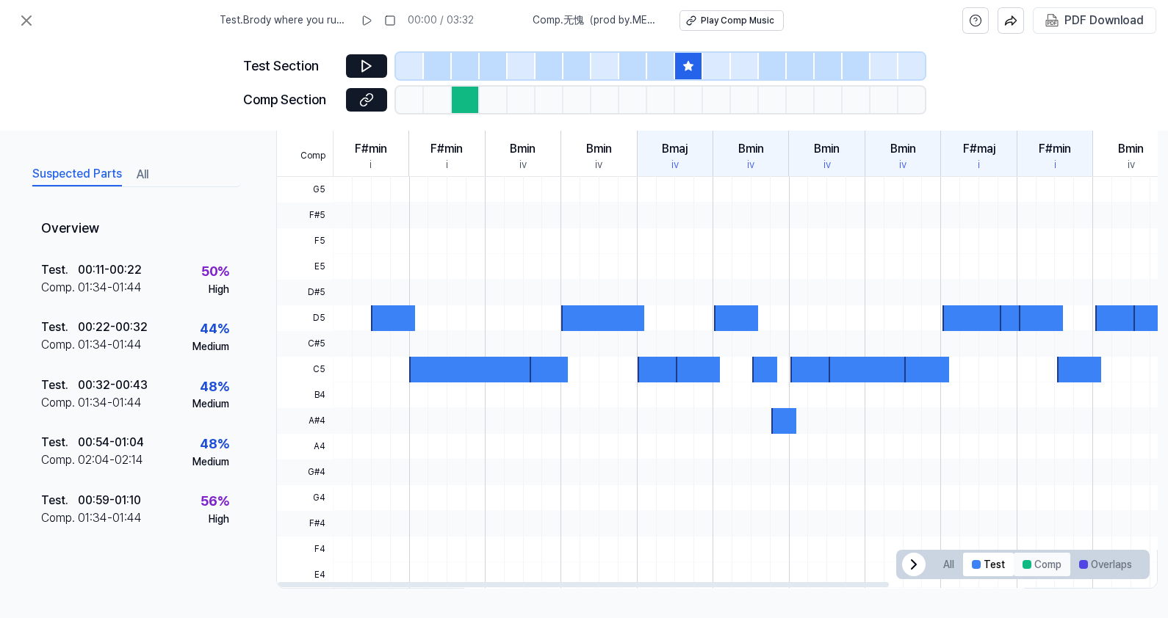
click at [1025, 554] on button "Comp" at bounding box center [1041, 565] width 57 height 24
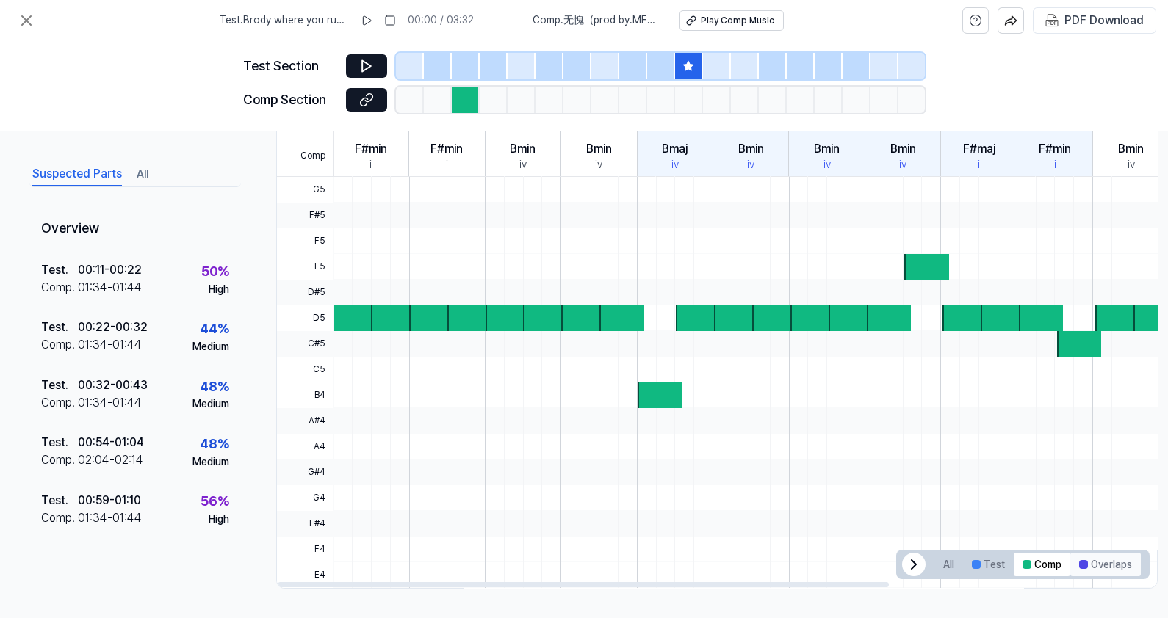
click at [1100, 554] on button "Overlaps" at bounding box center [1105, 565] width 71 height 24
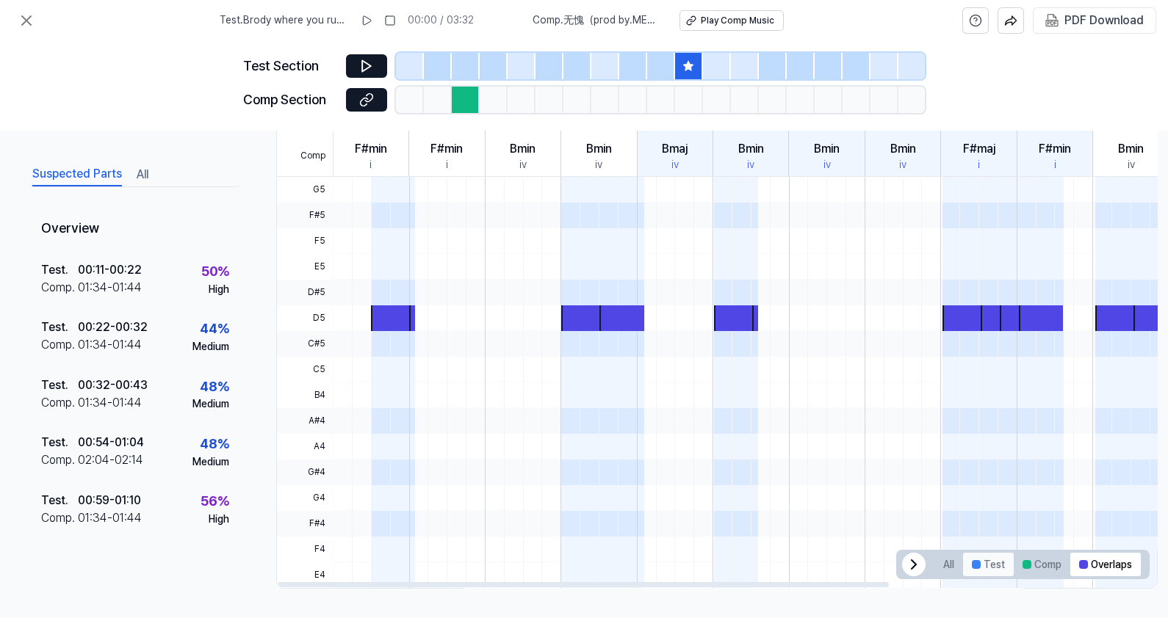
click at [972, 560] on div at bounding box center [976, 564] width 9 height 9
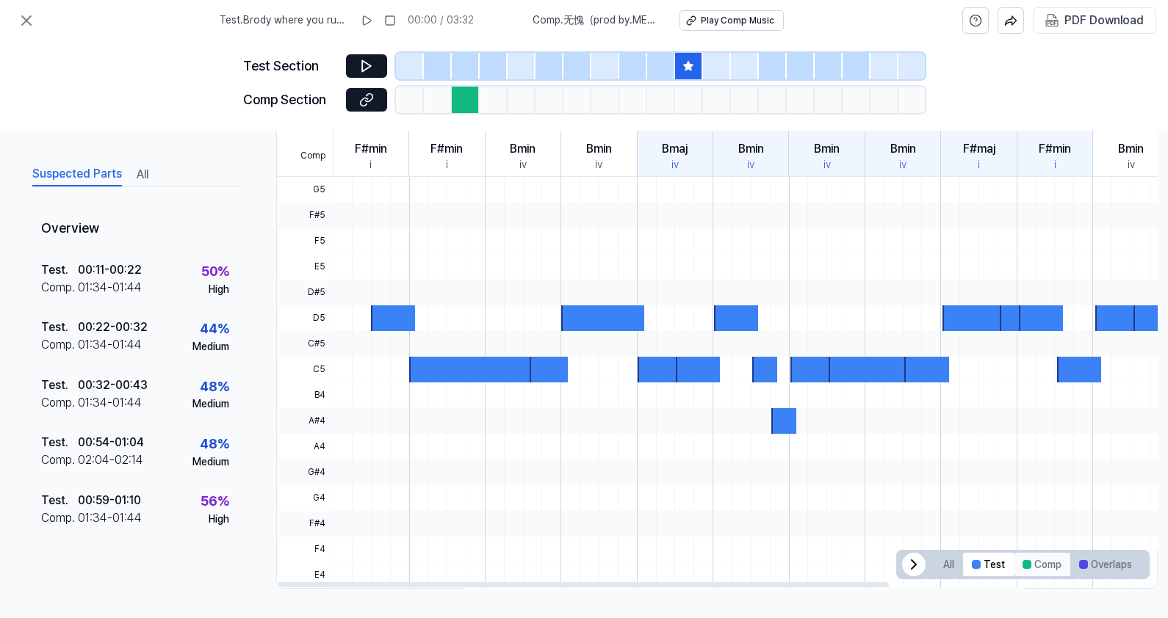
click at [1025, 560] on div at bounding box center [1026, 564] width 9 height 9
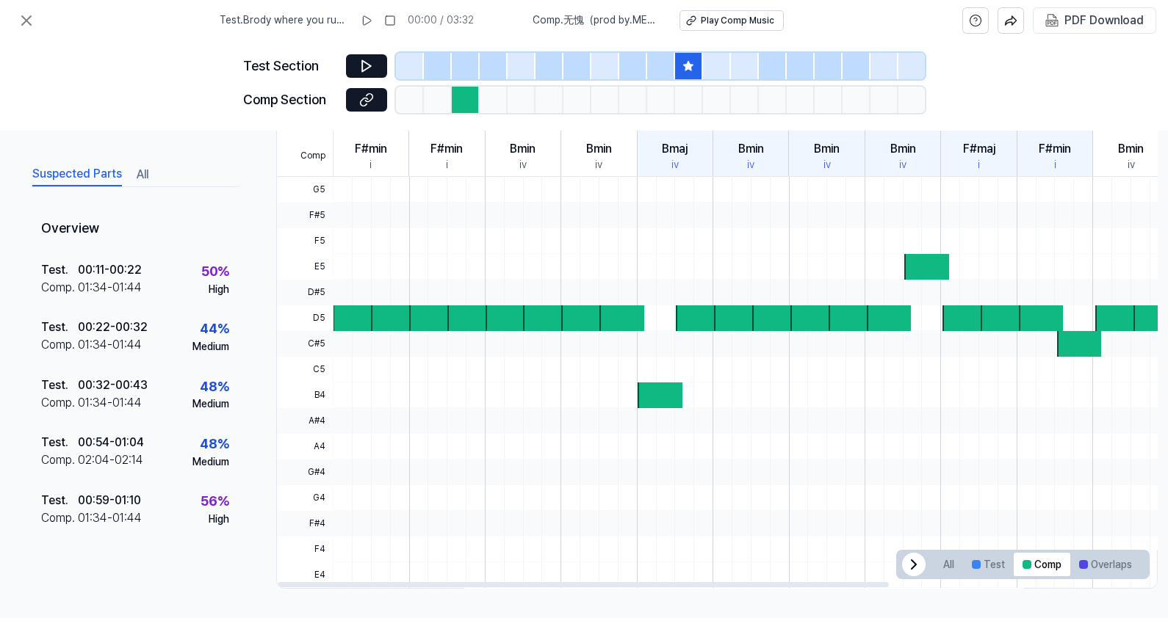
click at [919, 556] on icon at bounding box center [914, 565] width 18 height 18
click at [1124, 556] on icon at bounding box center [1132, 565] width 18 height 18
click at [947, 553] on button "All" at bounding box center [948, 565] width 29 height 24
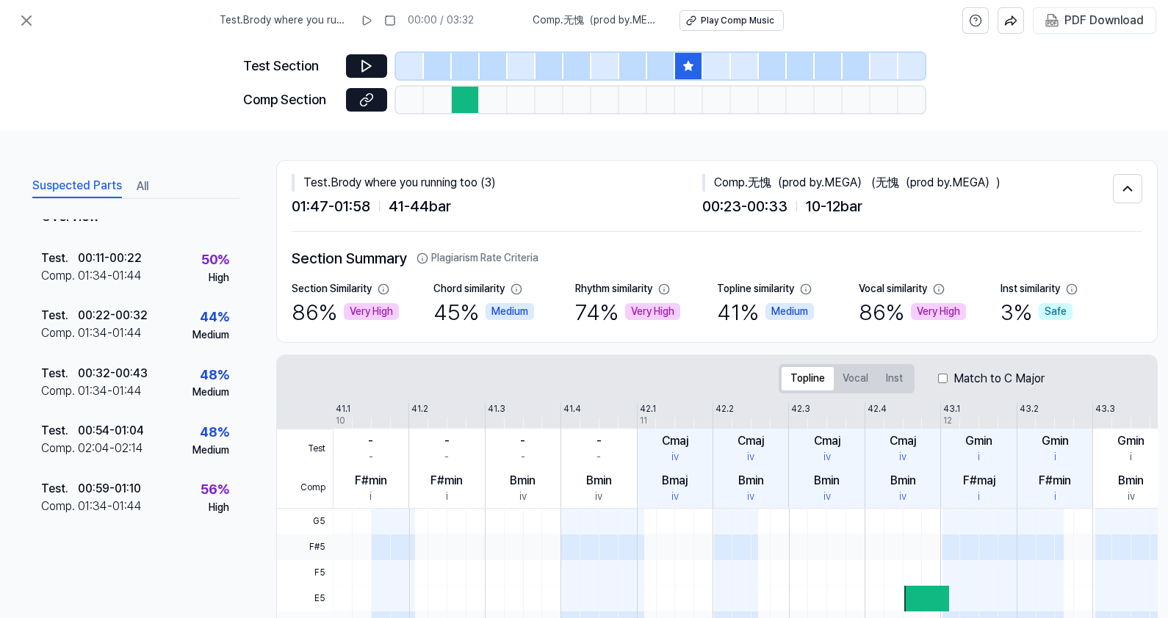
scroll to position [0, 0]
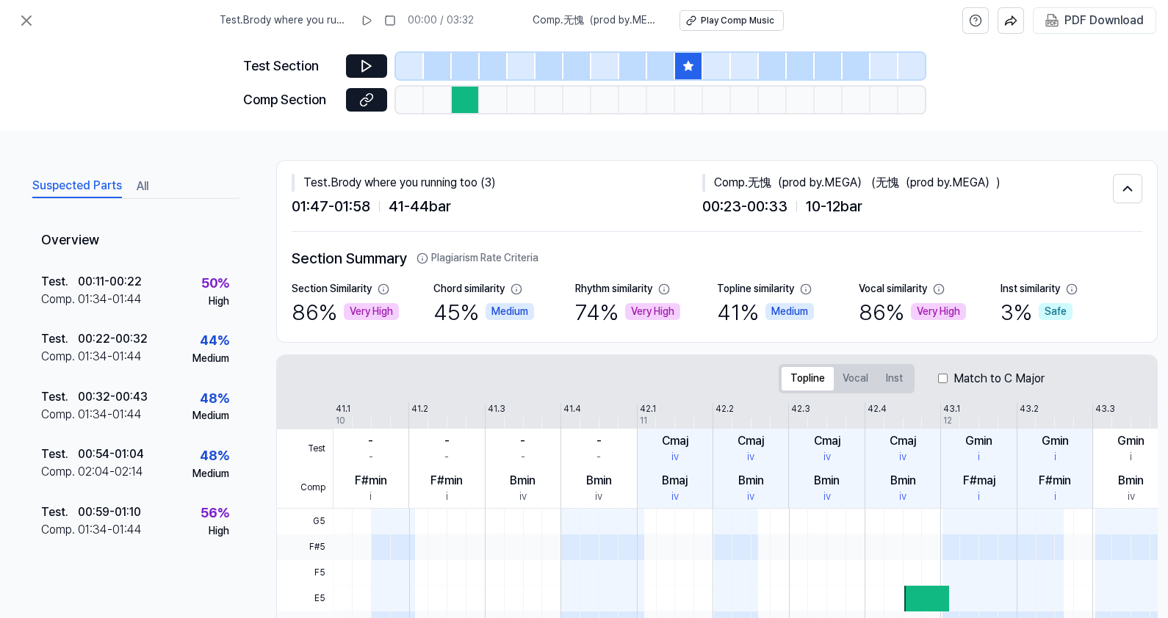
click at [163, 65] on div "Test Section Comp Section" at bounding box center [584, 86] width 1168 height 90
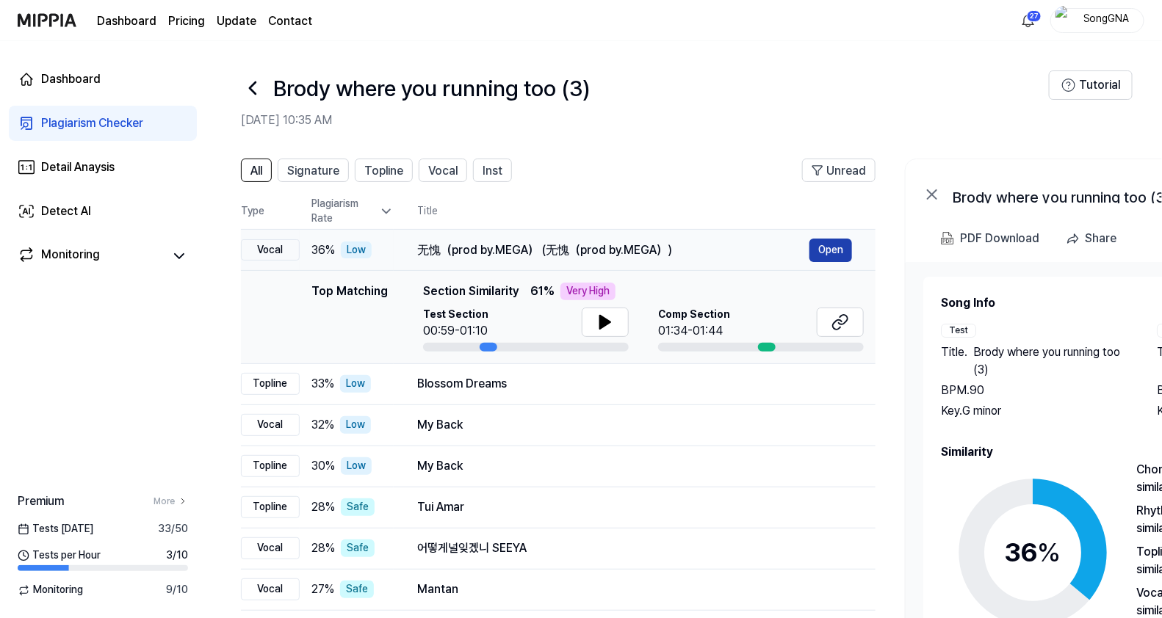
click at [823, 252] on button "Open" at bounding box center [830, 251] width 43 height 24
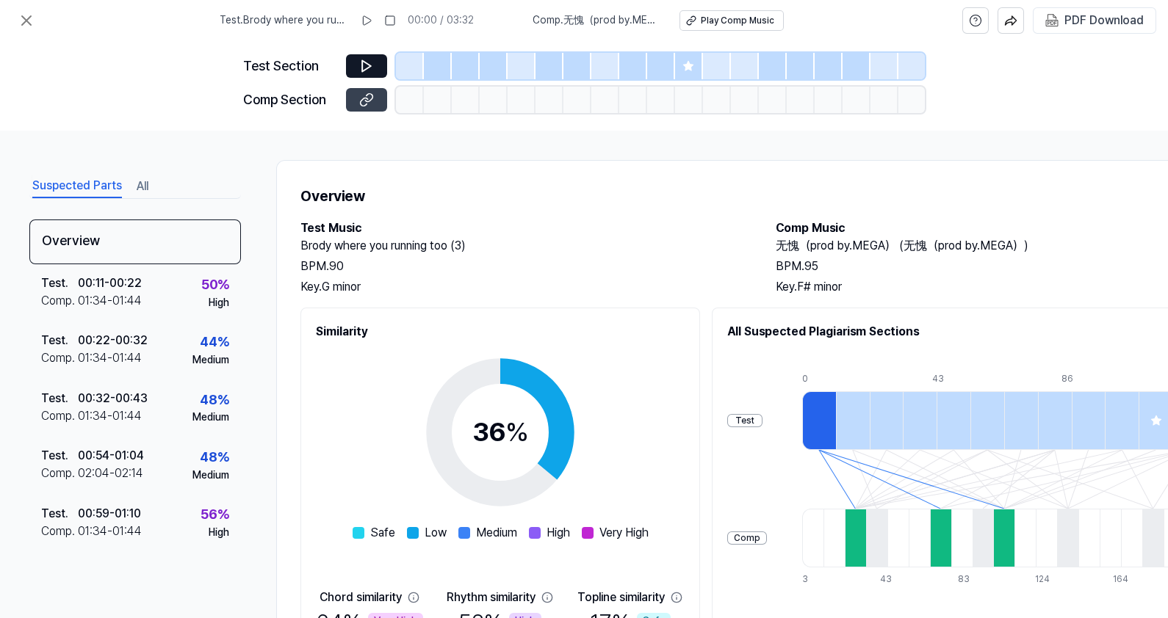
click at [375, 91] on button at bounding box center [366, 100] width 41 height 24
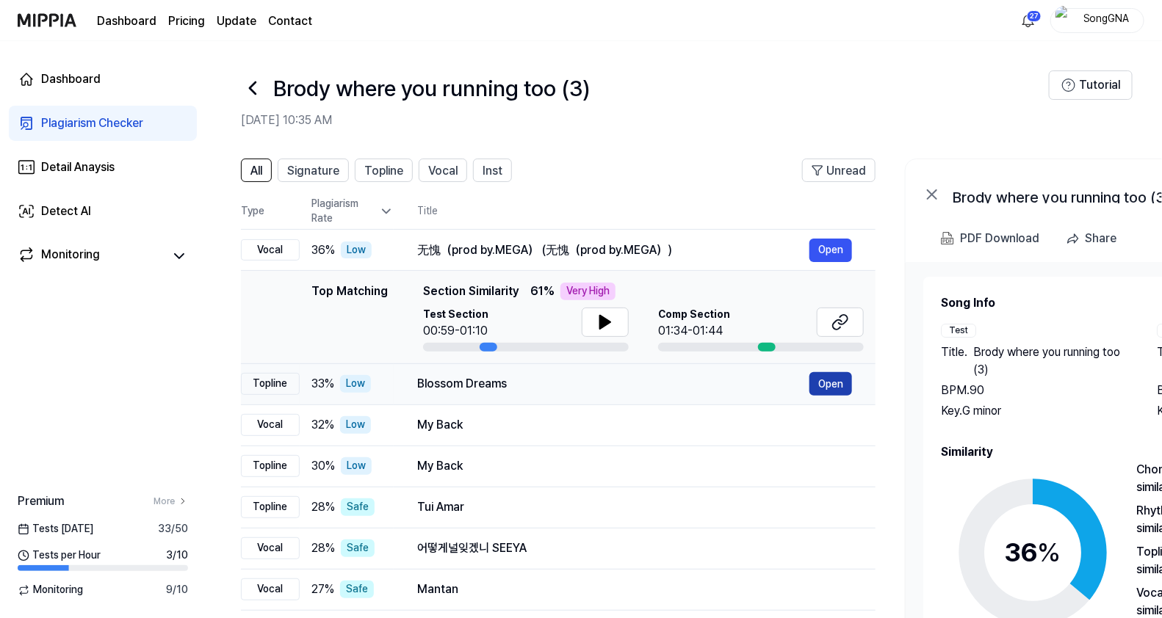
click at [816, 384] on button "Open" at bounding box center [830, 384] width 43 height 24
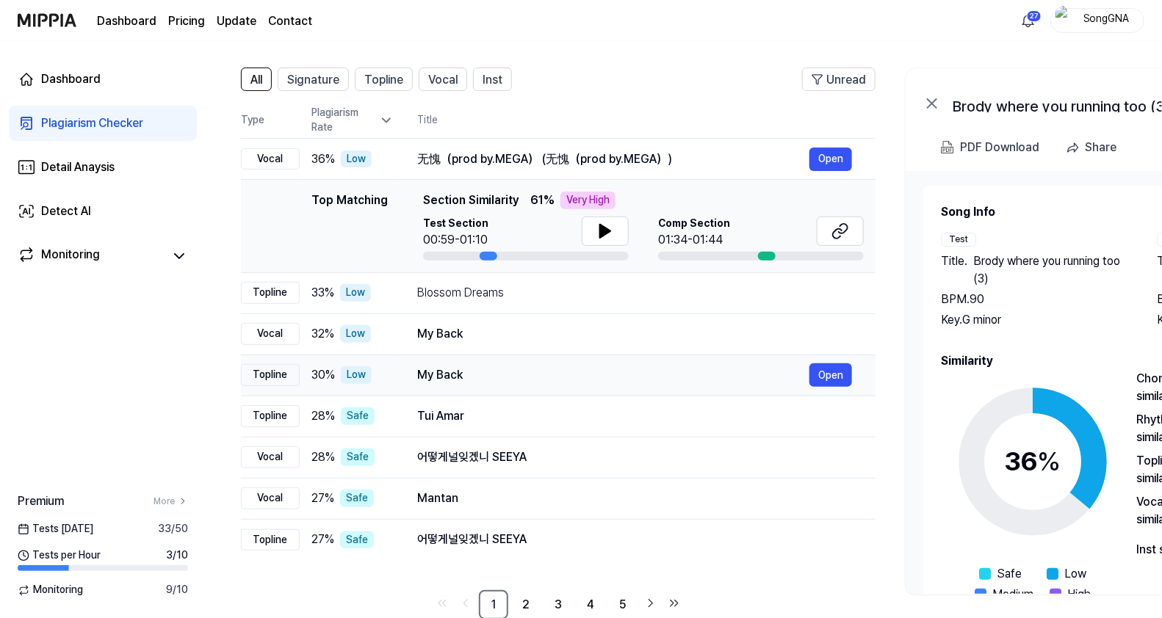
click at [584, 377] on div "My Back" at bounding box center [613, 375] width 392 height 18
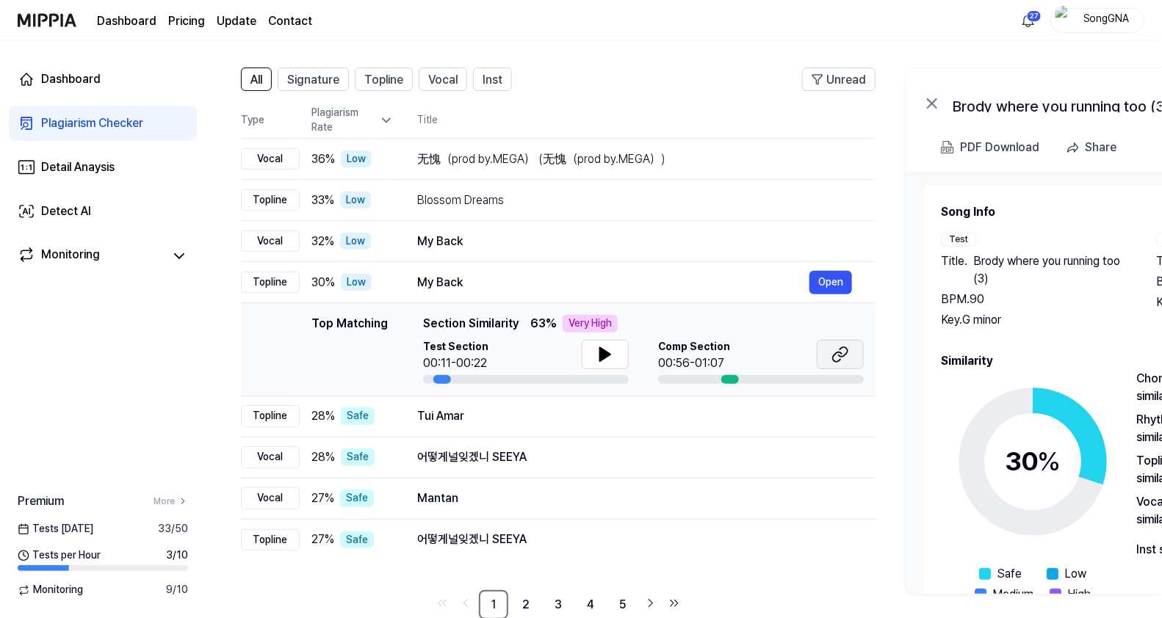
click at [845, 351] on icon at bounding box center [840, 355] width 18 height 18
click at [824, 198] on button "Open" at bounding box center [830, 201] width 43 height 24
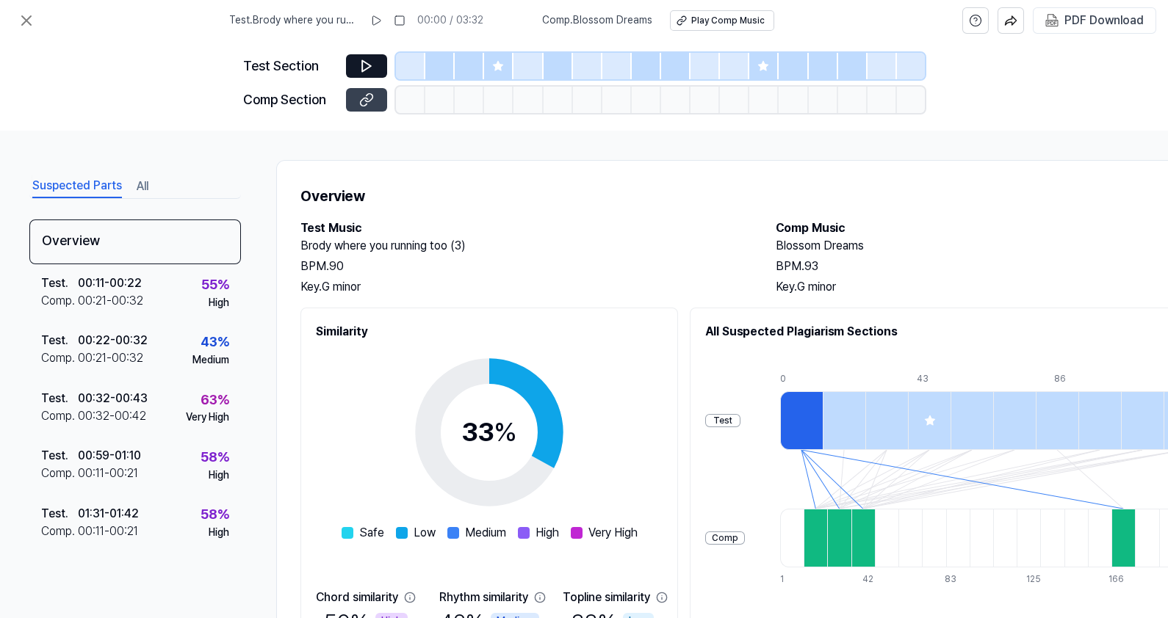
click at [365, 103] on icon at bounding box center [366, 100] width 15 height 15
